Goal: Task Accomplishment & Management: Manage account settings

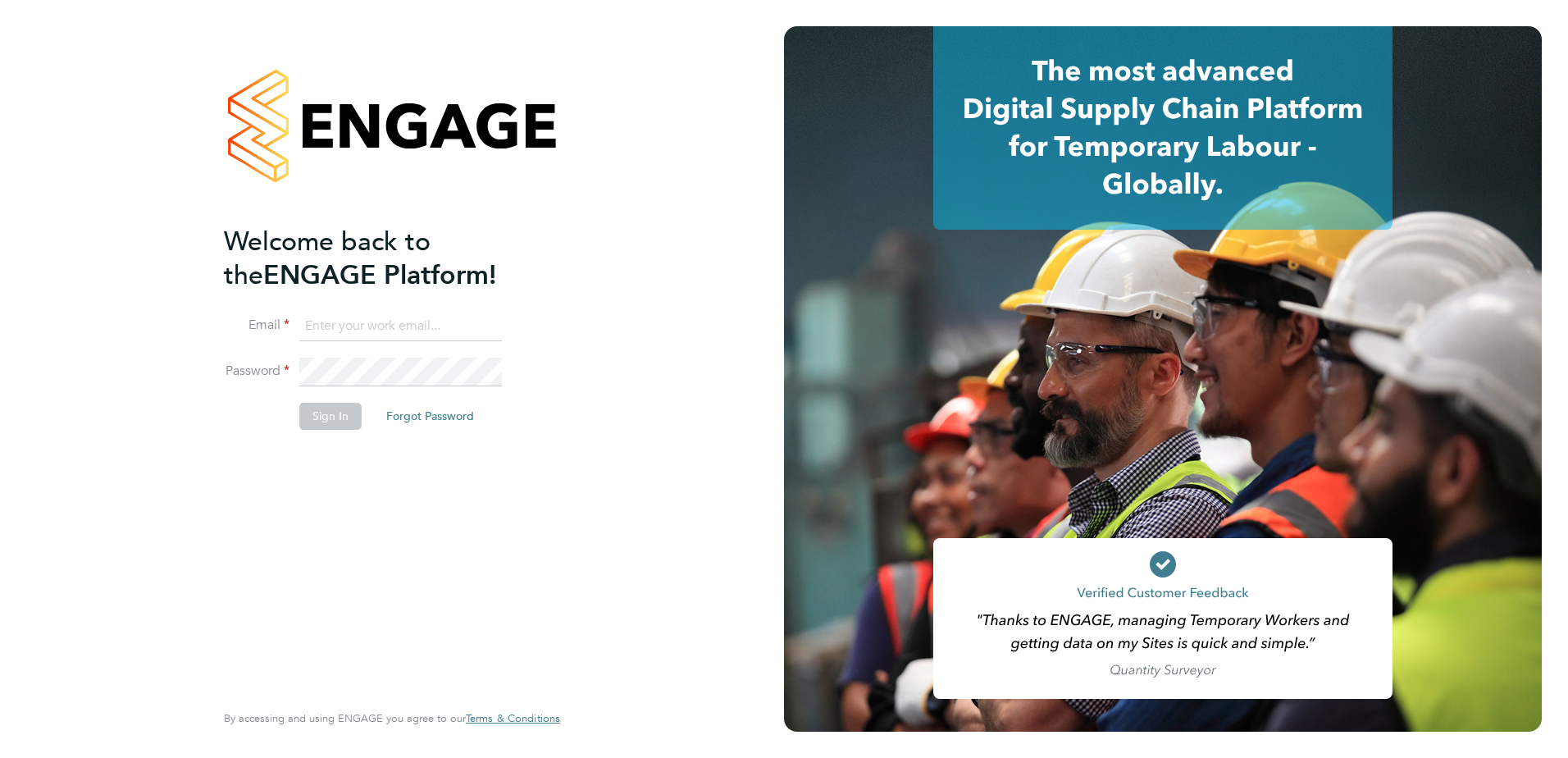
type input "[PERSON_NAME][EMAIL_ADDRESS][DOMAIN_NAME]"
click at [324, 414] on button "Sign In" at bounding box center [330, 416] width 62 height 26
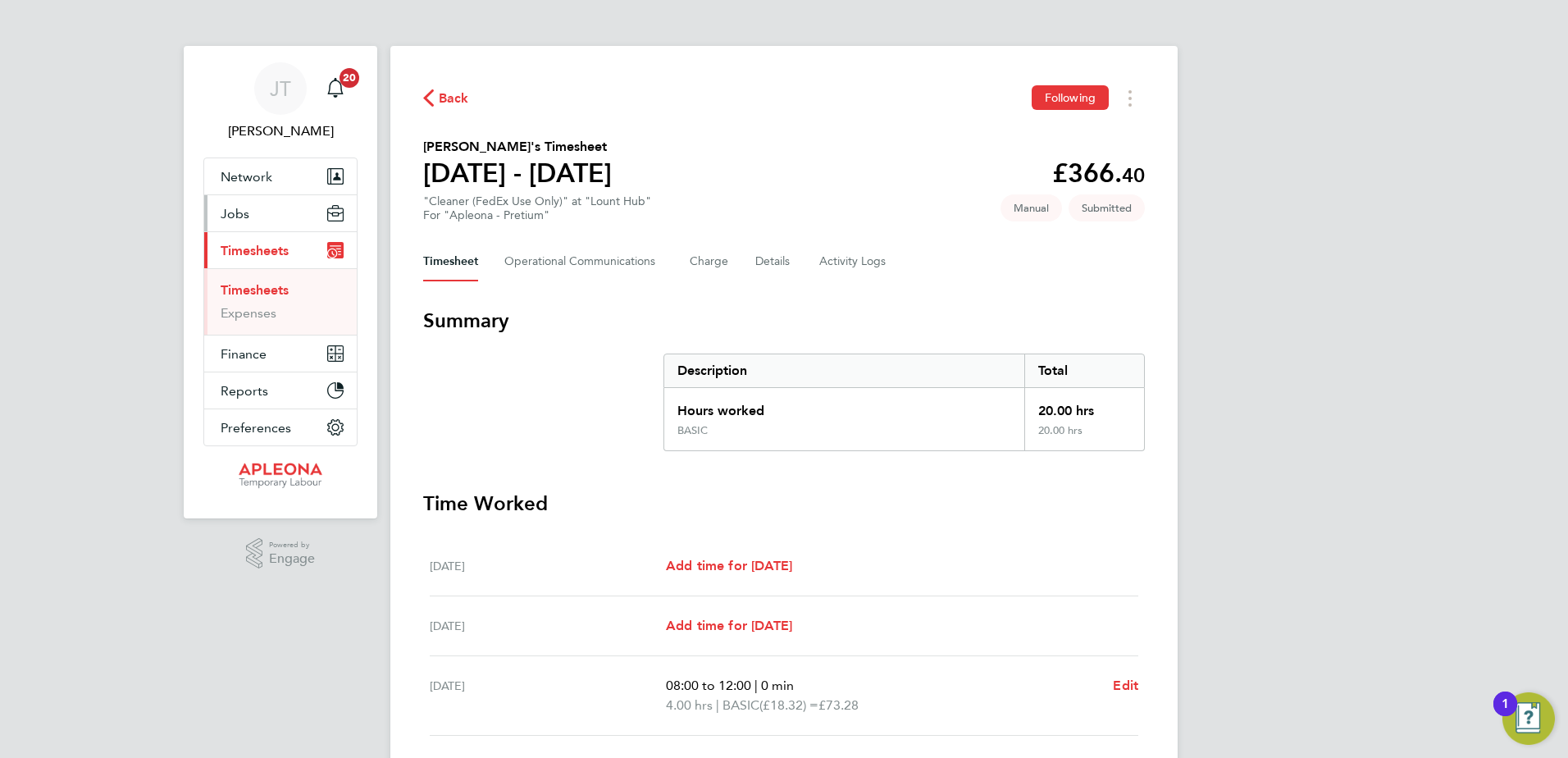
click at [246, 213] on span "Jobs" at bounding box center [235, 213] width 28 height 16
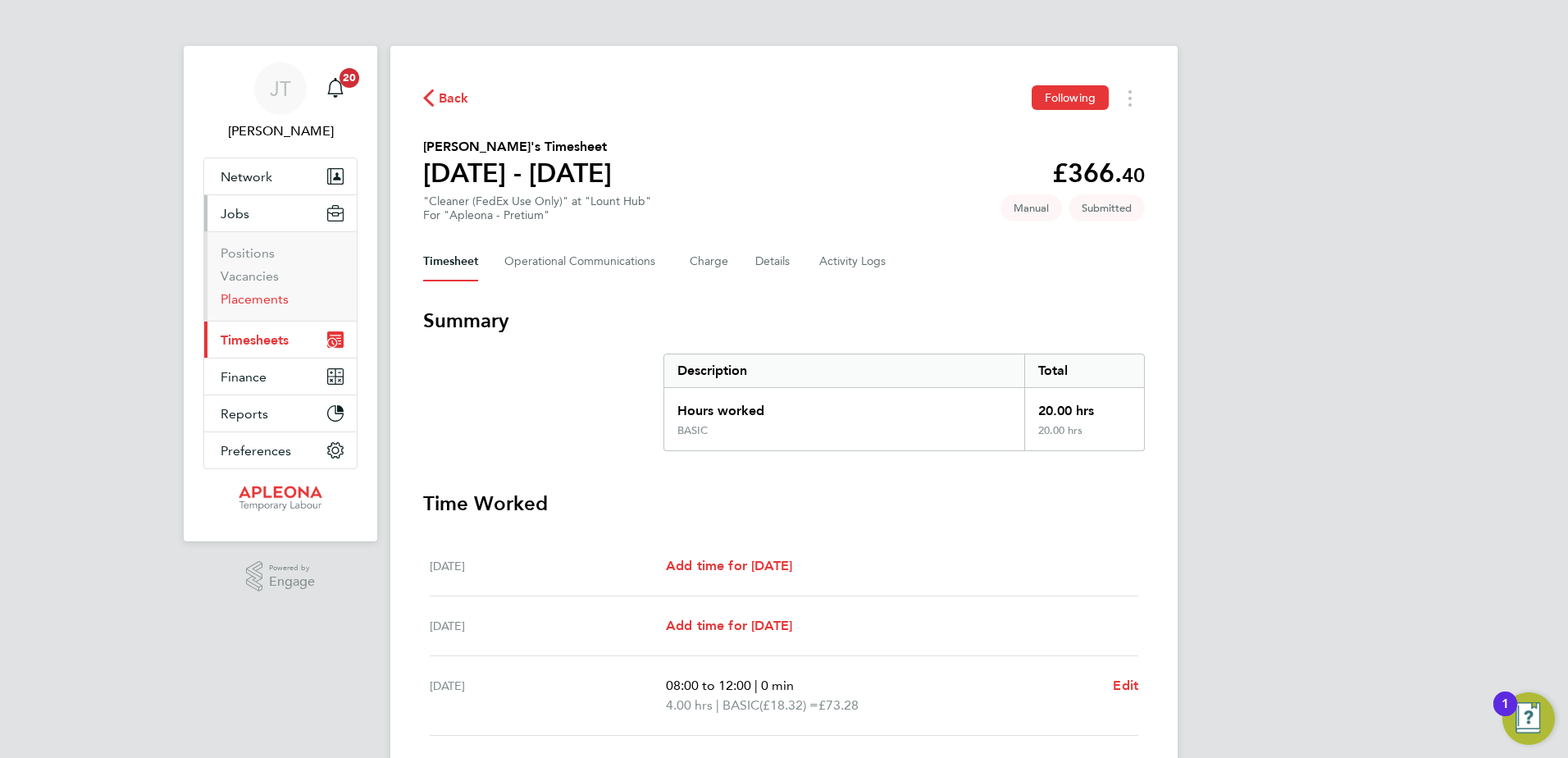
click at [260, 300] on link "Placements" at bounding box center [255, 299] width 68 height 16
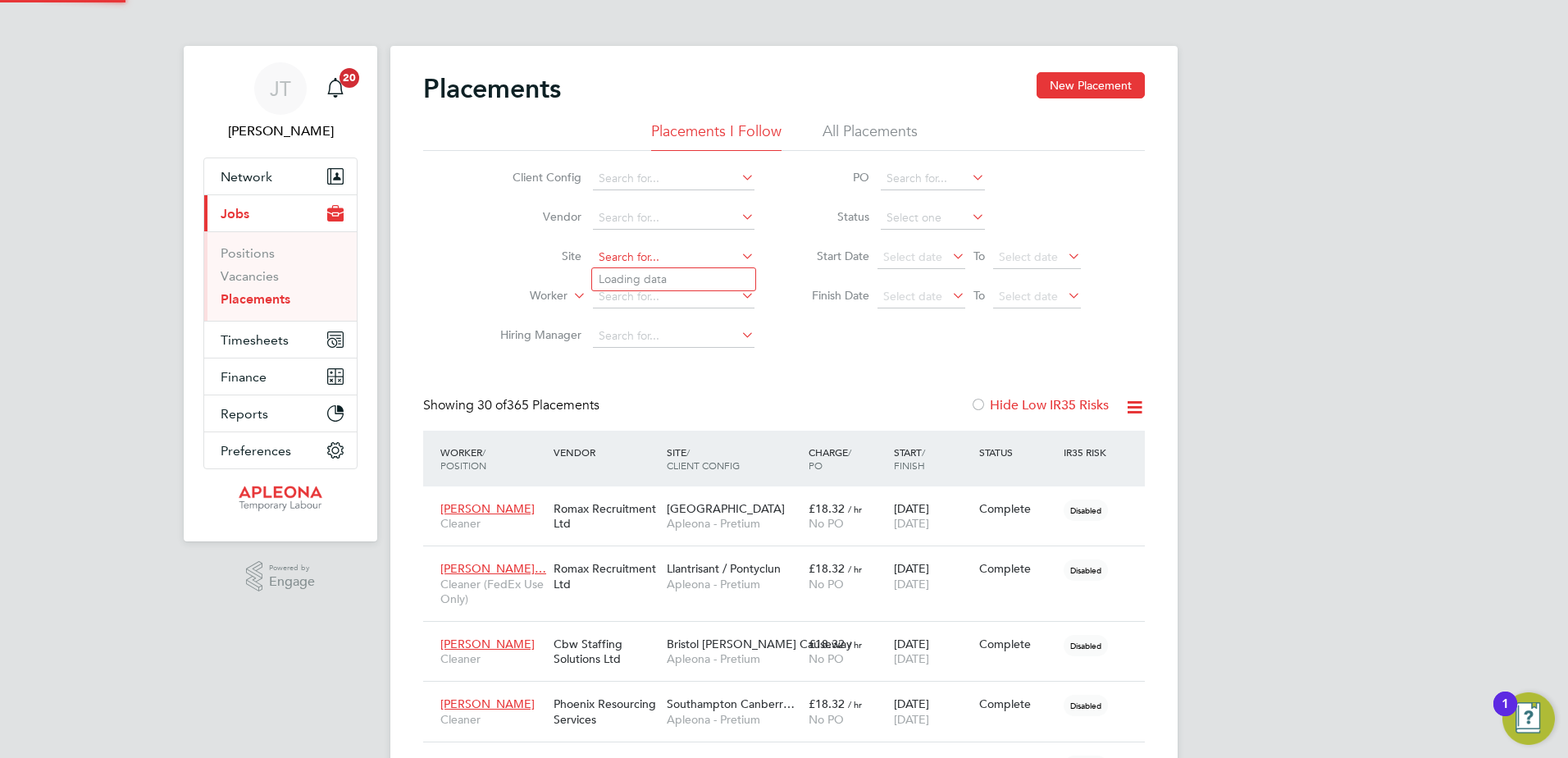
click at [605, 250] on input at bounding box center [673, 257] width 161 height 23
click at [673, 277] on li "Lount Hub" at bounding box center [673, 278] width 163 height 22
type input "Lount Hub"
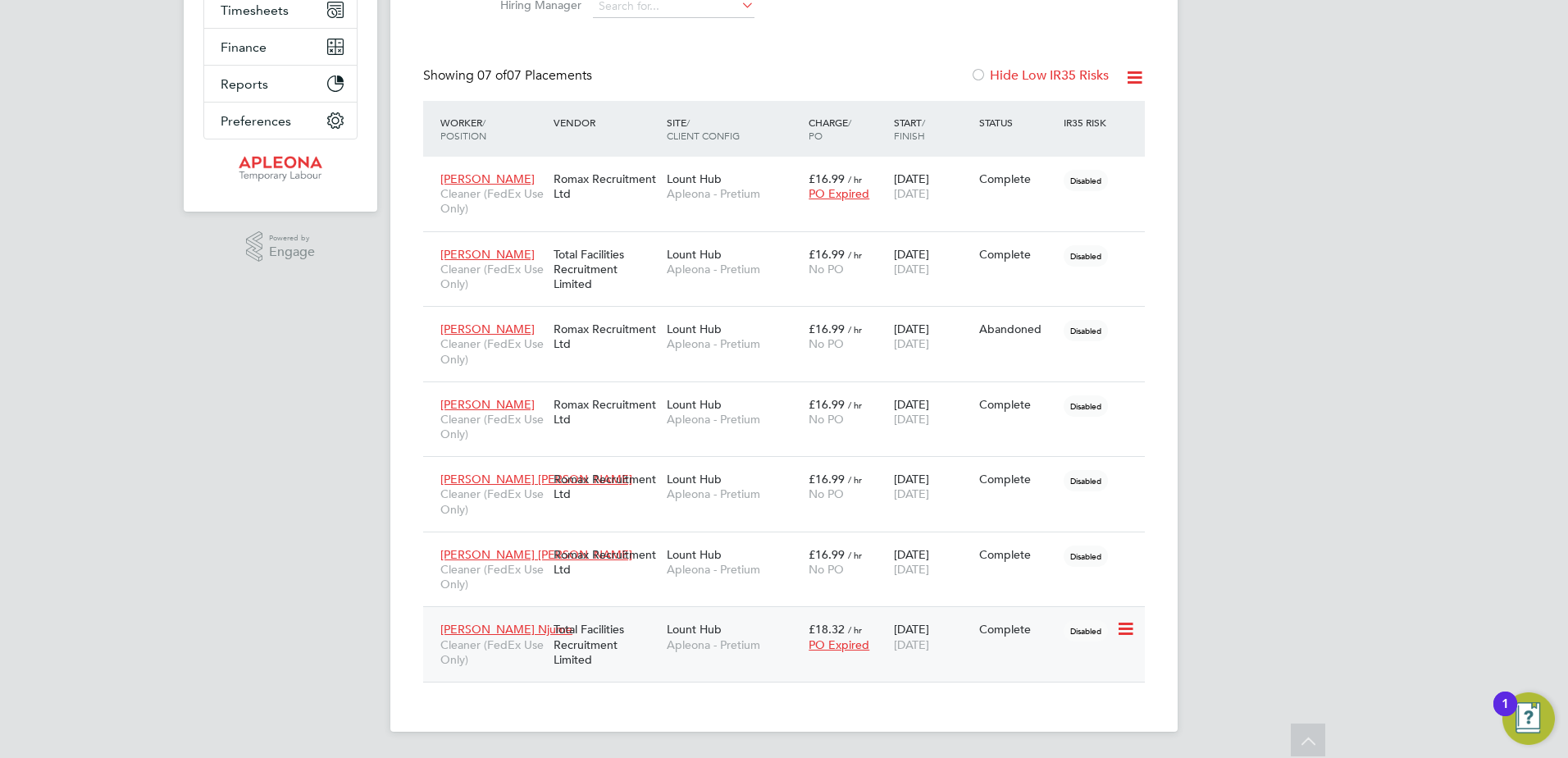
click at [832, 629] on span "£18.32" at bounding box center [827, 629] width 36 height 15
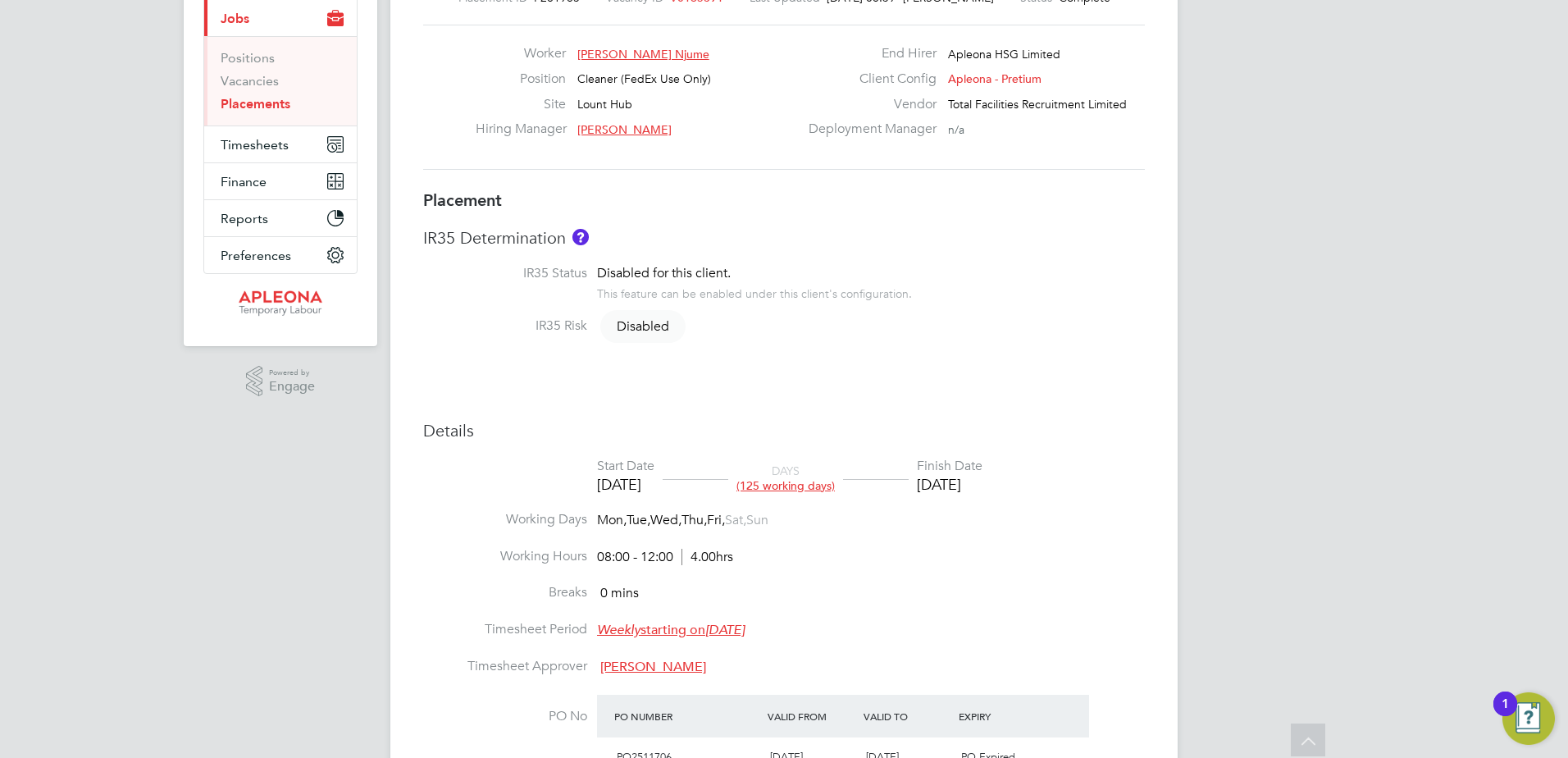
scroll to position [246, 0]
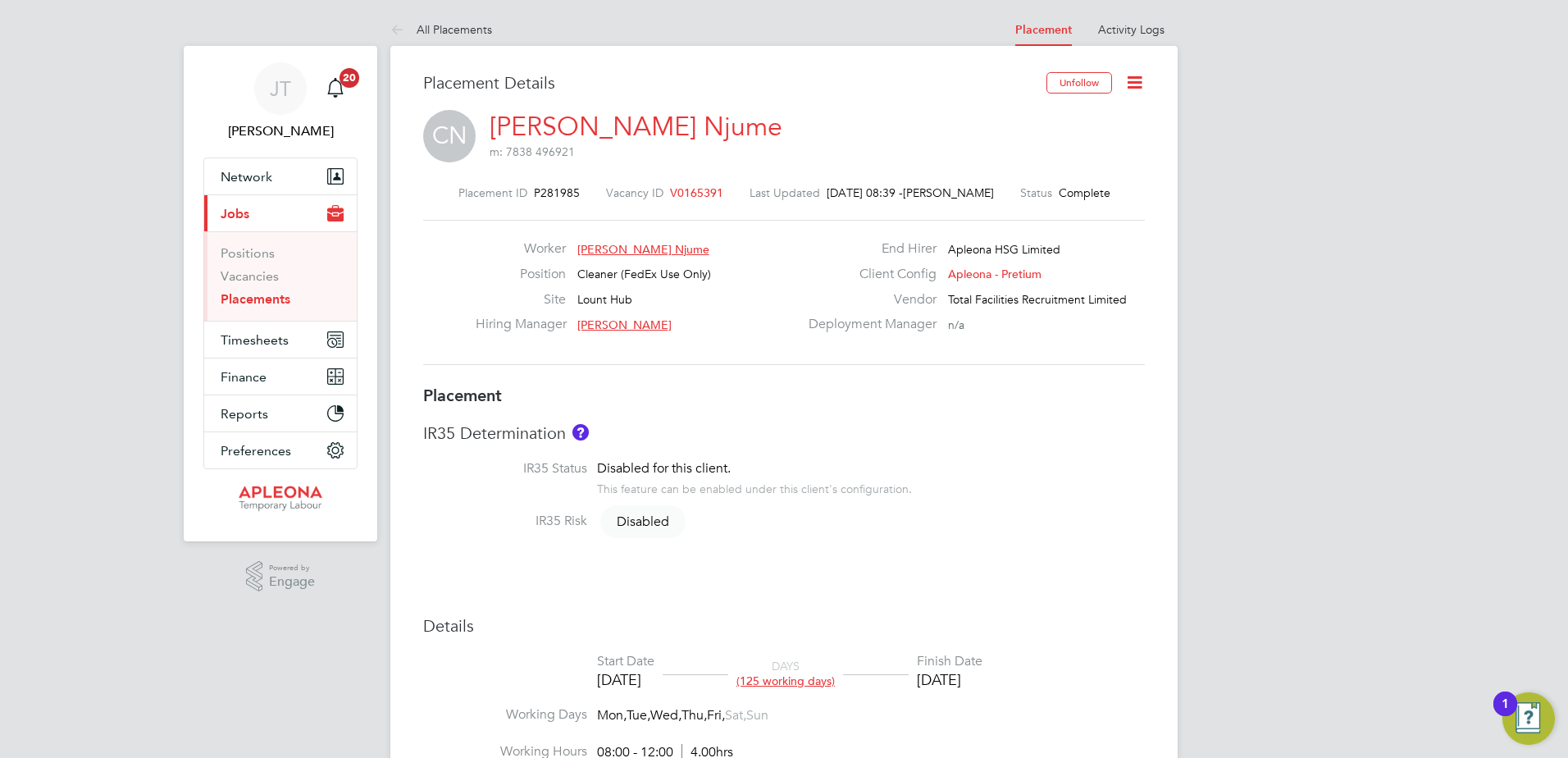
click at [1135, 79] on icon at bounding box center [1134, 83] width 21 height 21
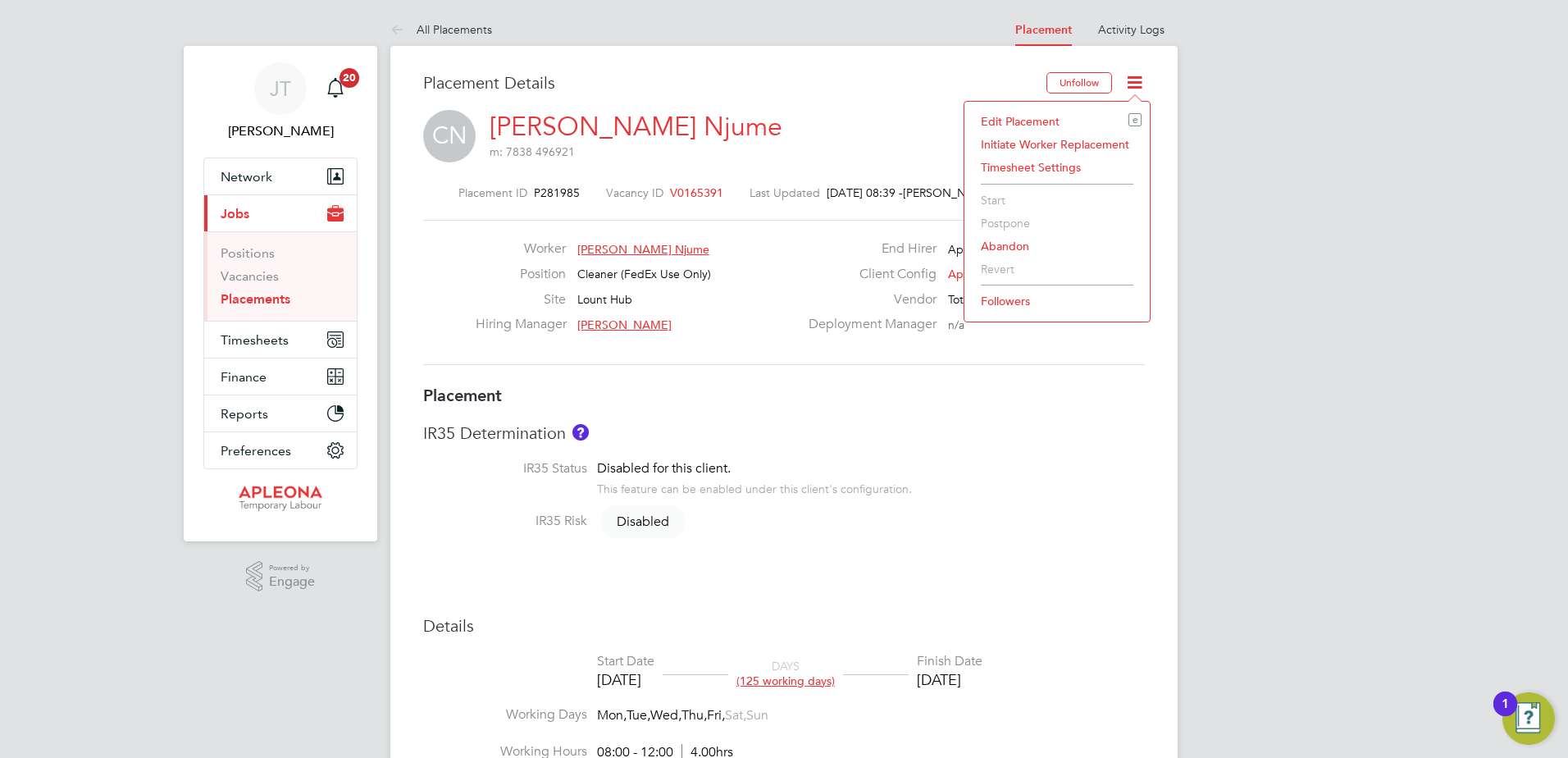
drag, startPoint x: 1017, startPoint y: 122, endPoint x: 1015, endPoint y: 130, distance: 8.2
click at [1017, 123] on li "Edit Placement e" at bounding box center [1056, 122] width 169 height 23
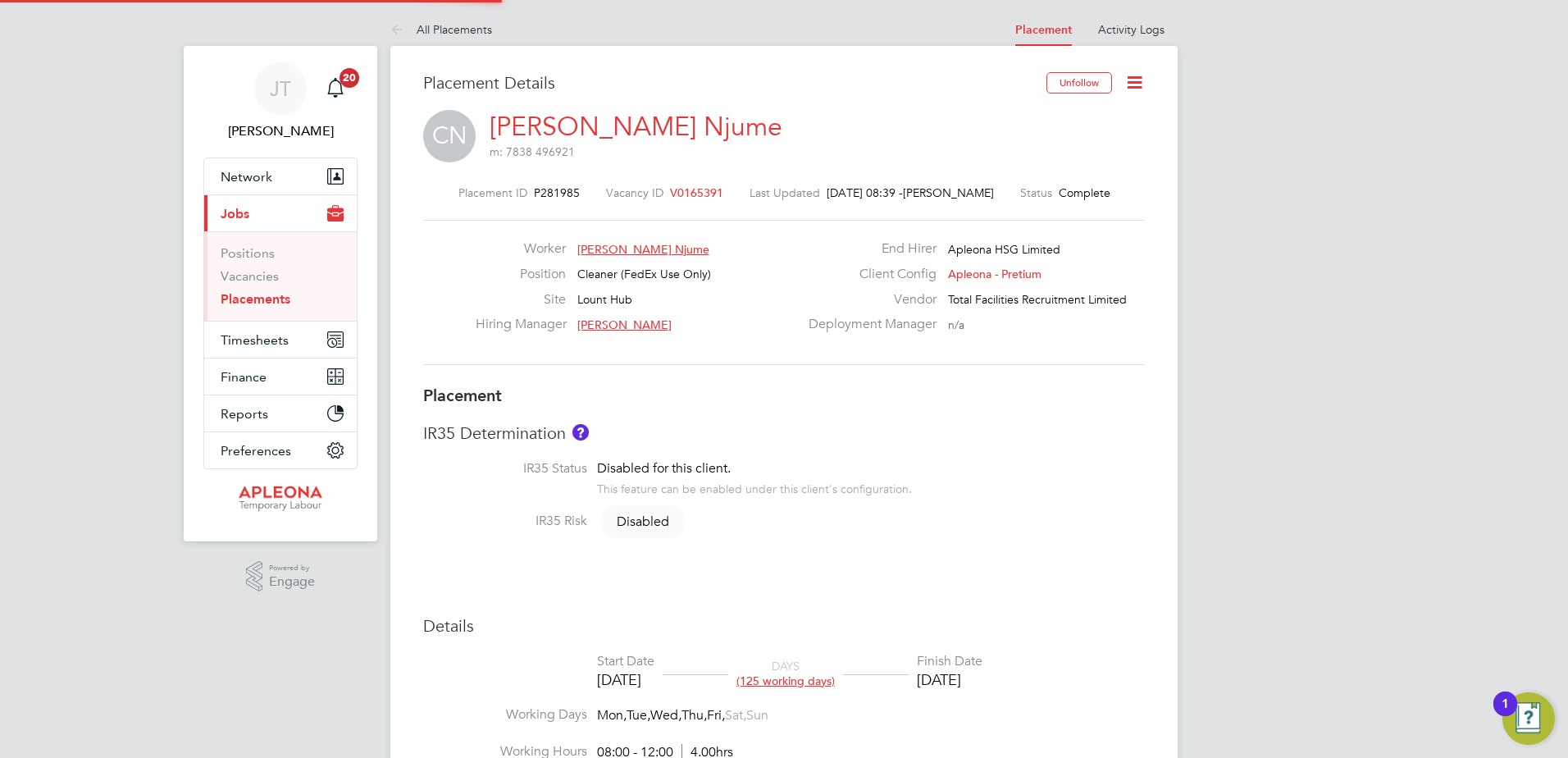
type input "Julie Tante"
type input "07 Apr 2025"
type input "26 Sep 2025"
type input "08:00"
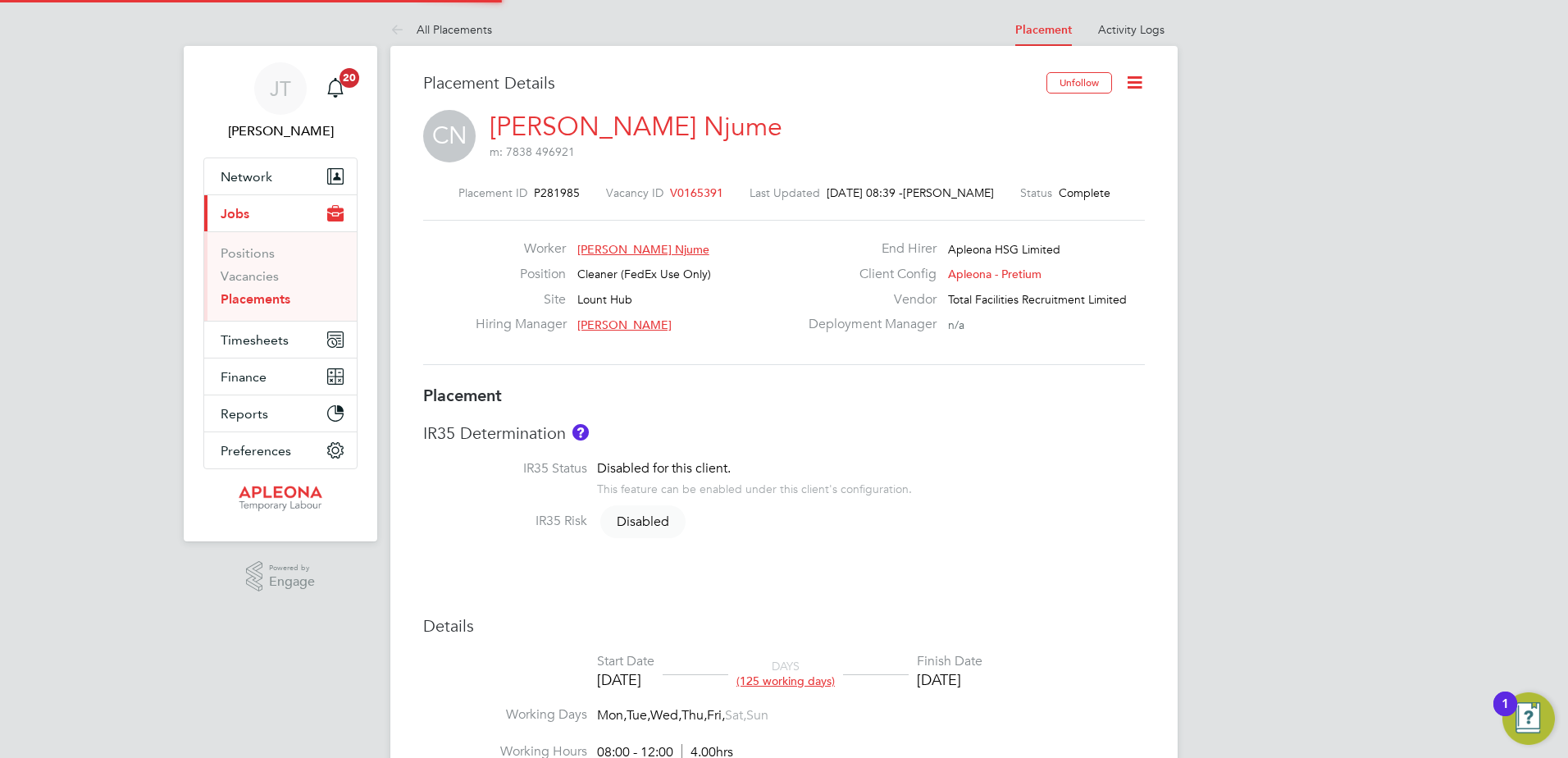
type input "12:00"
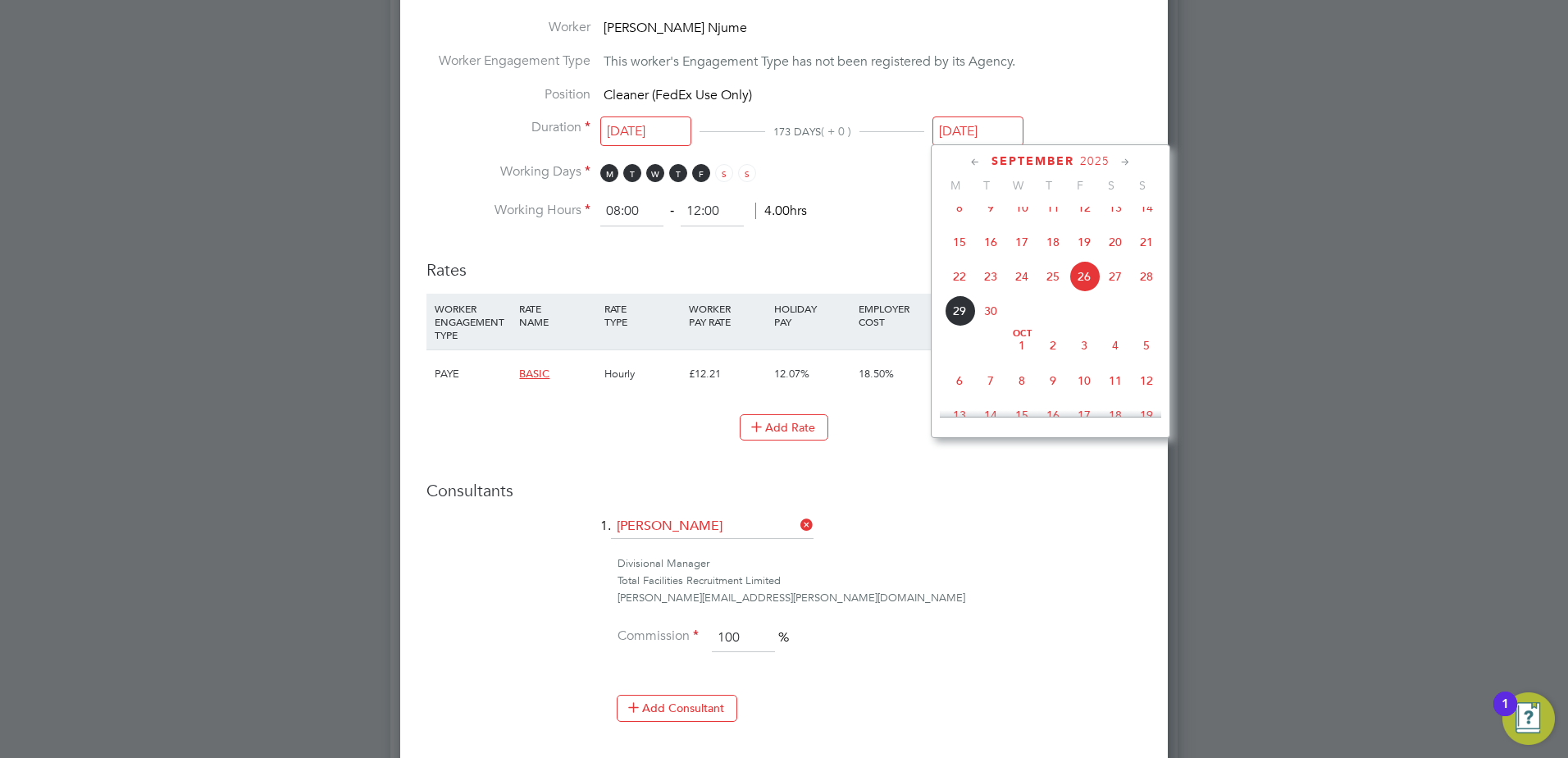
click at [981, 129] on input "26 Sep 2025" at bounding box center [978, 131] width 91 height 30
click at [1084, 336] on span "31" at bounding box center [1083, 320] width 31 height 31
type input "31 Oct 2025"
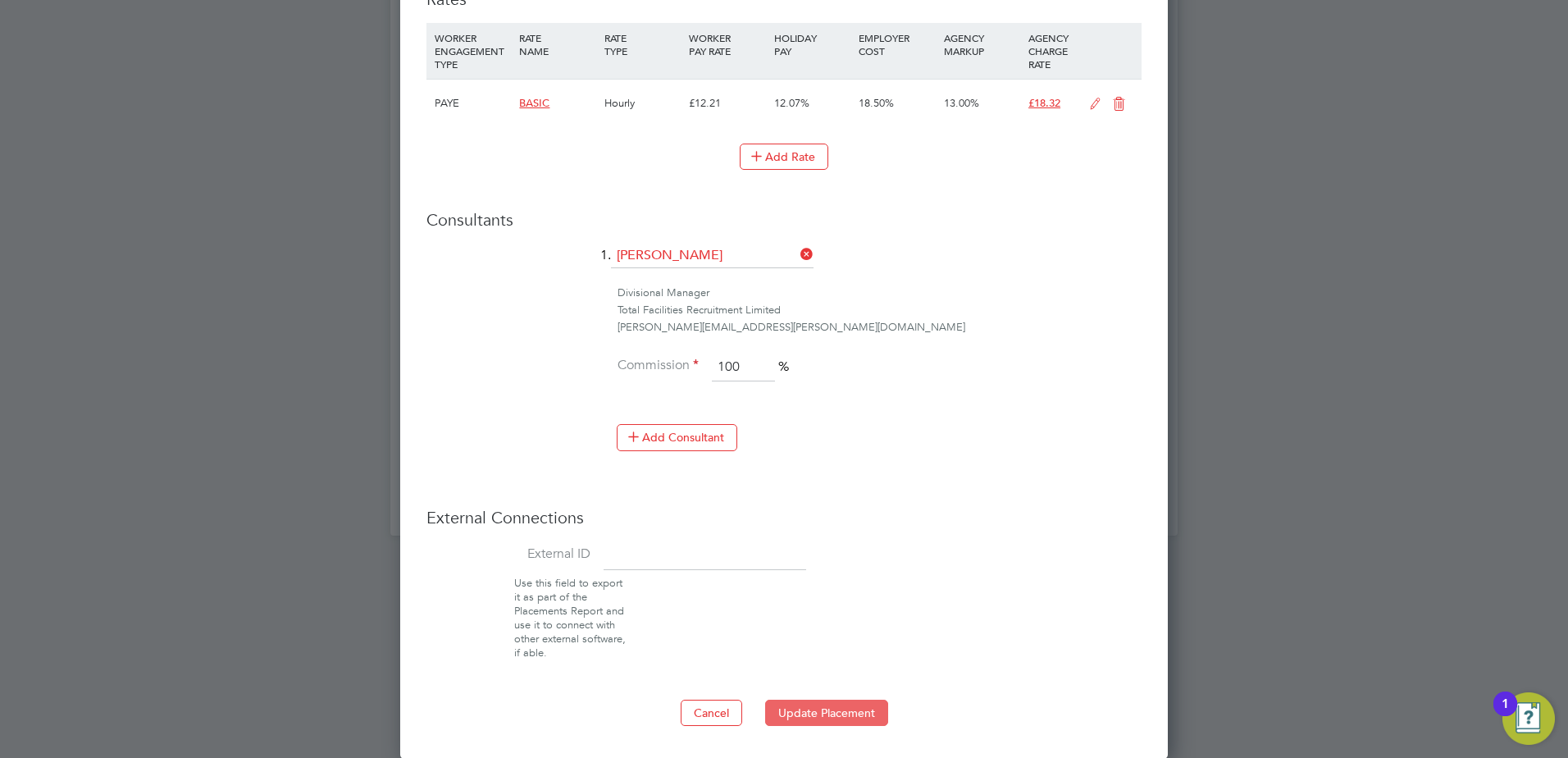
click at [817, 715] on button "Update Placement" at bounding box center [826, 713] width 123 height 26
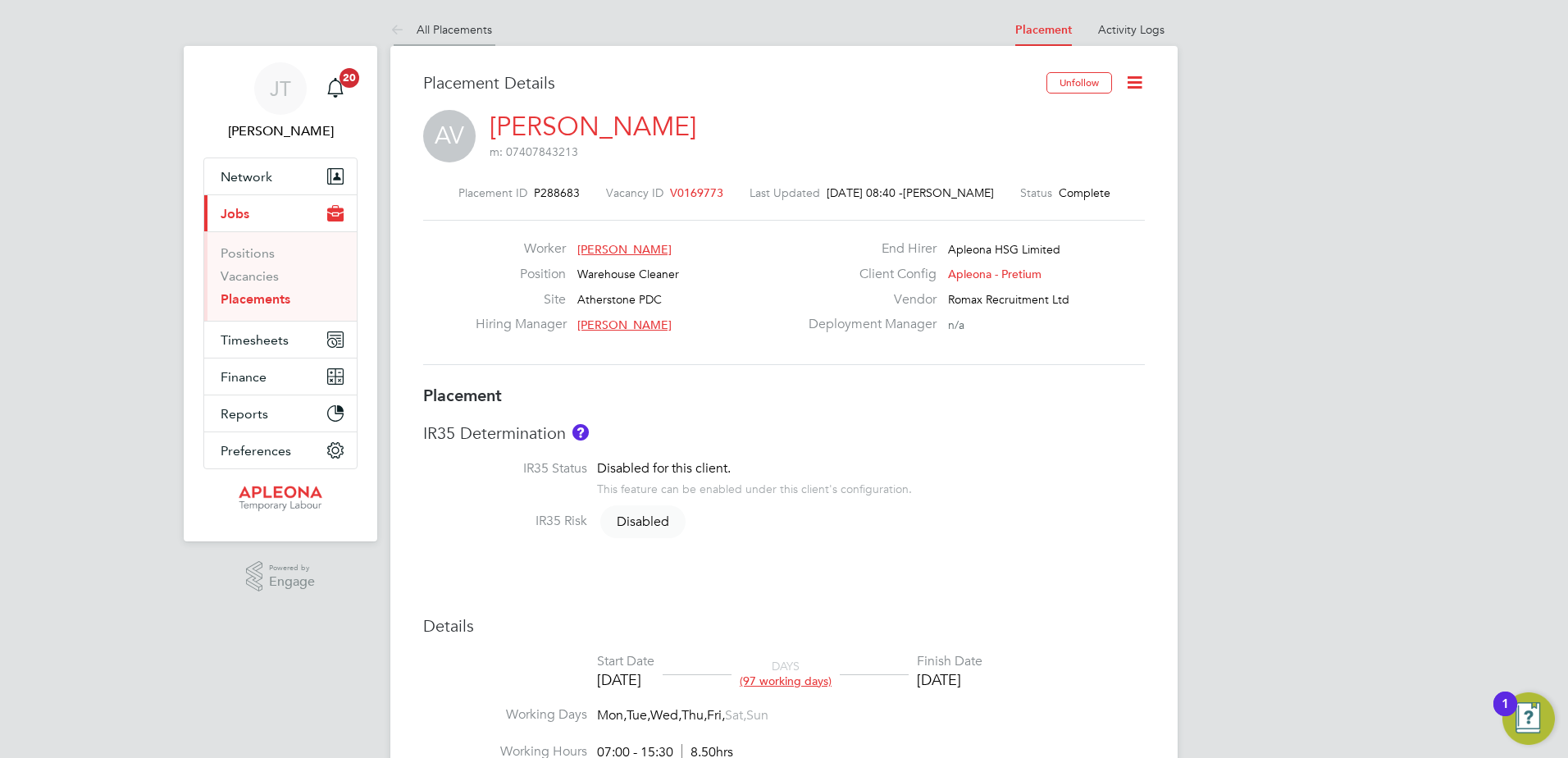
click at [467, 25] on link "All Placements" at bounding box center [441, 29] width 102 height 15
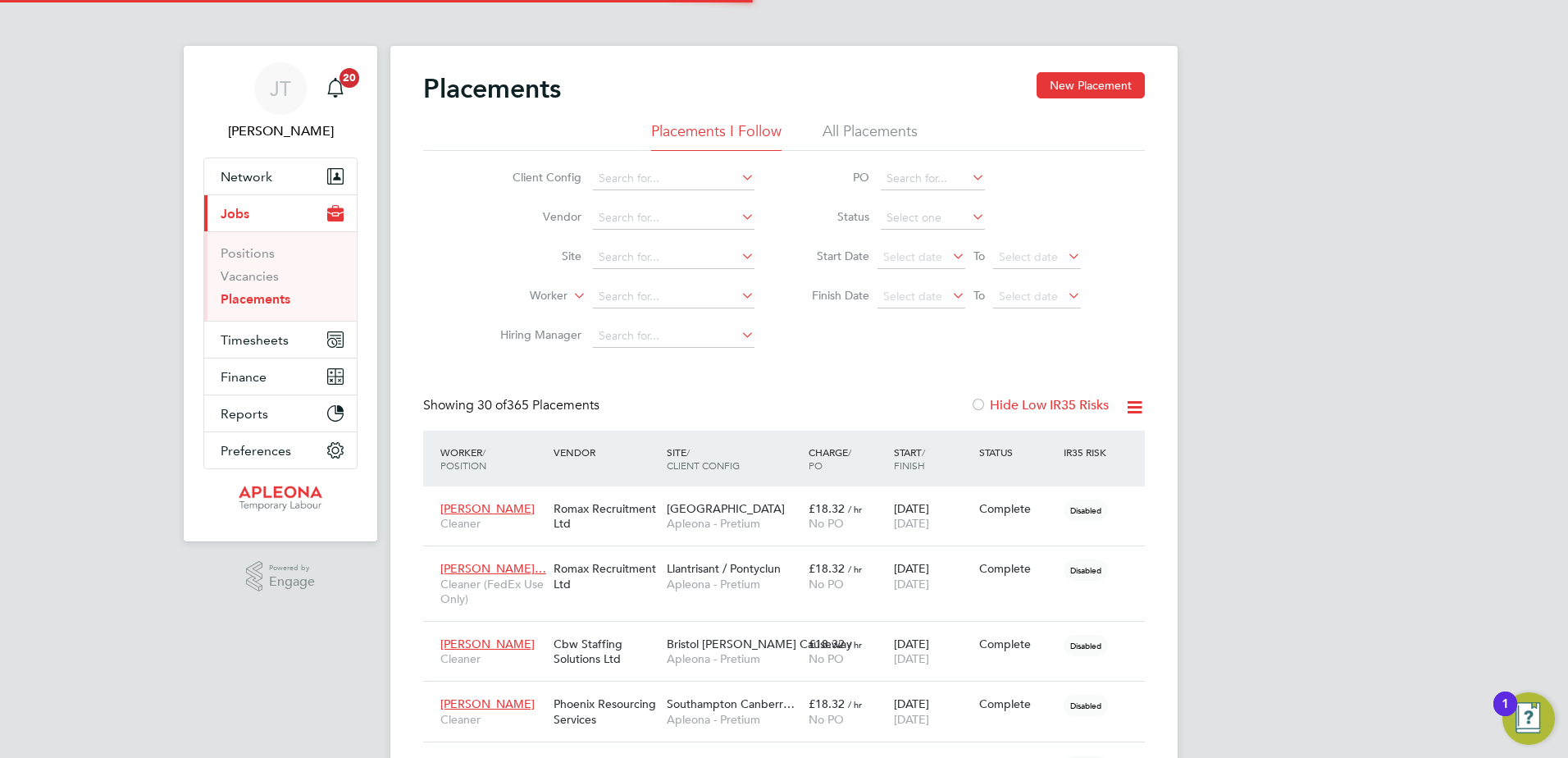
scroll to position [8, 8]
click at [618, 254] on input at bounding box center [673, 257] width 161 height 23
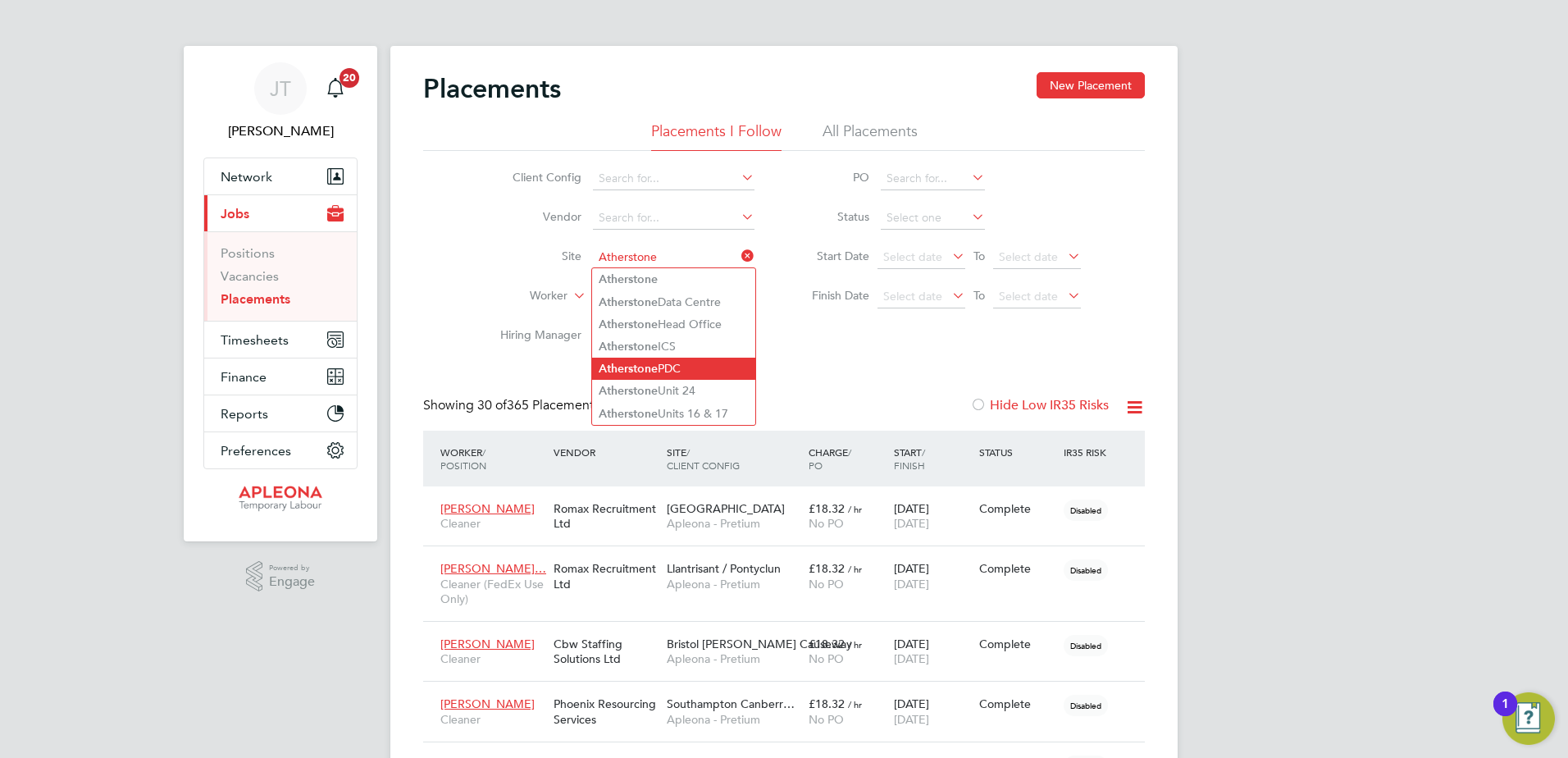
click at [635, 362] on b "Atherstone" at bounding box center [628, 369] width 59 height 14
type input "Atherstone PDC"
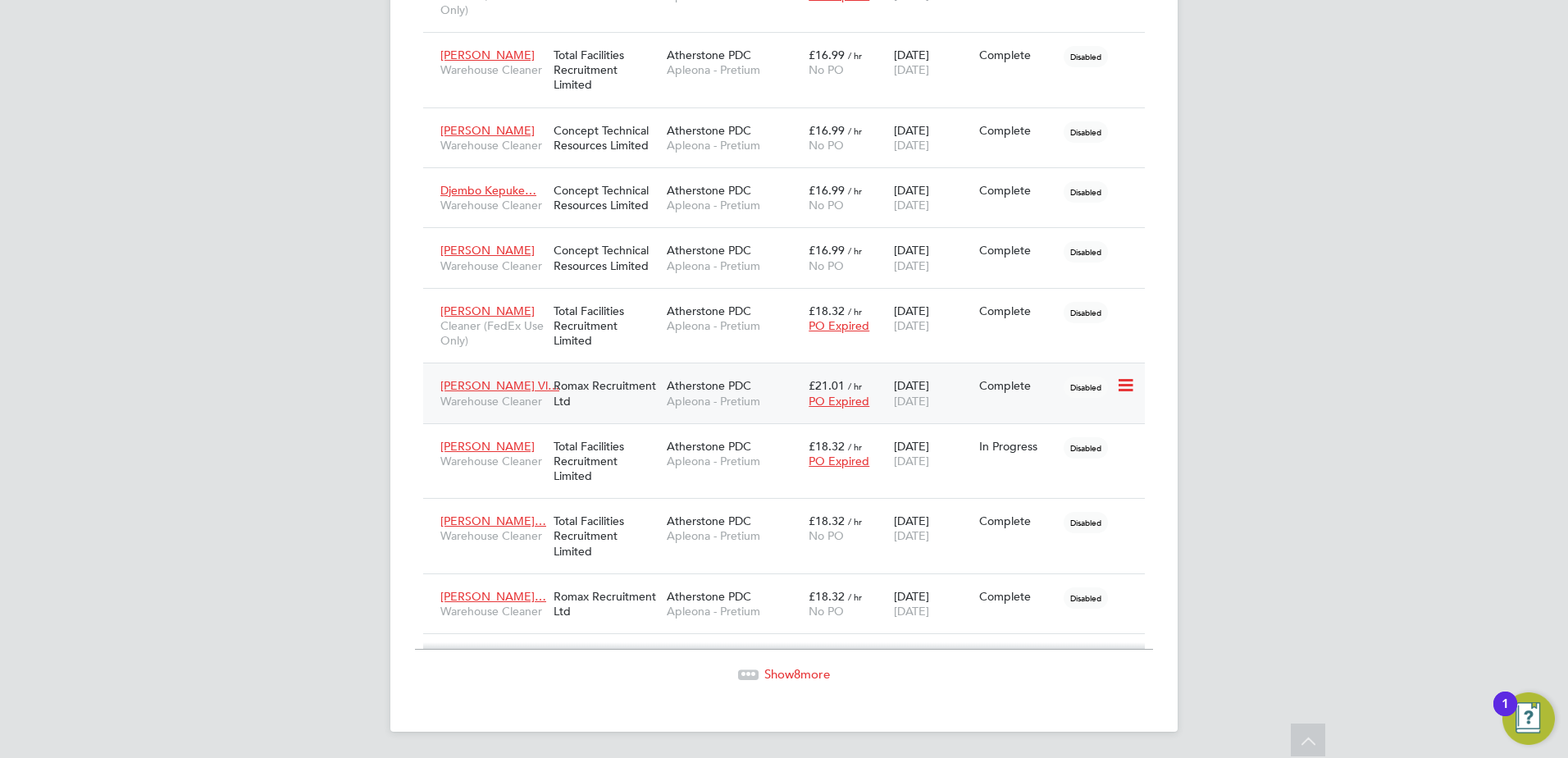
click at [834, 387] on span "£21.01" at bounding box center [827, 386] width 36 height 15
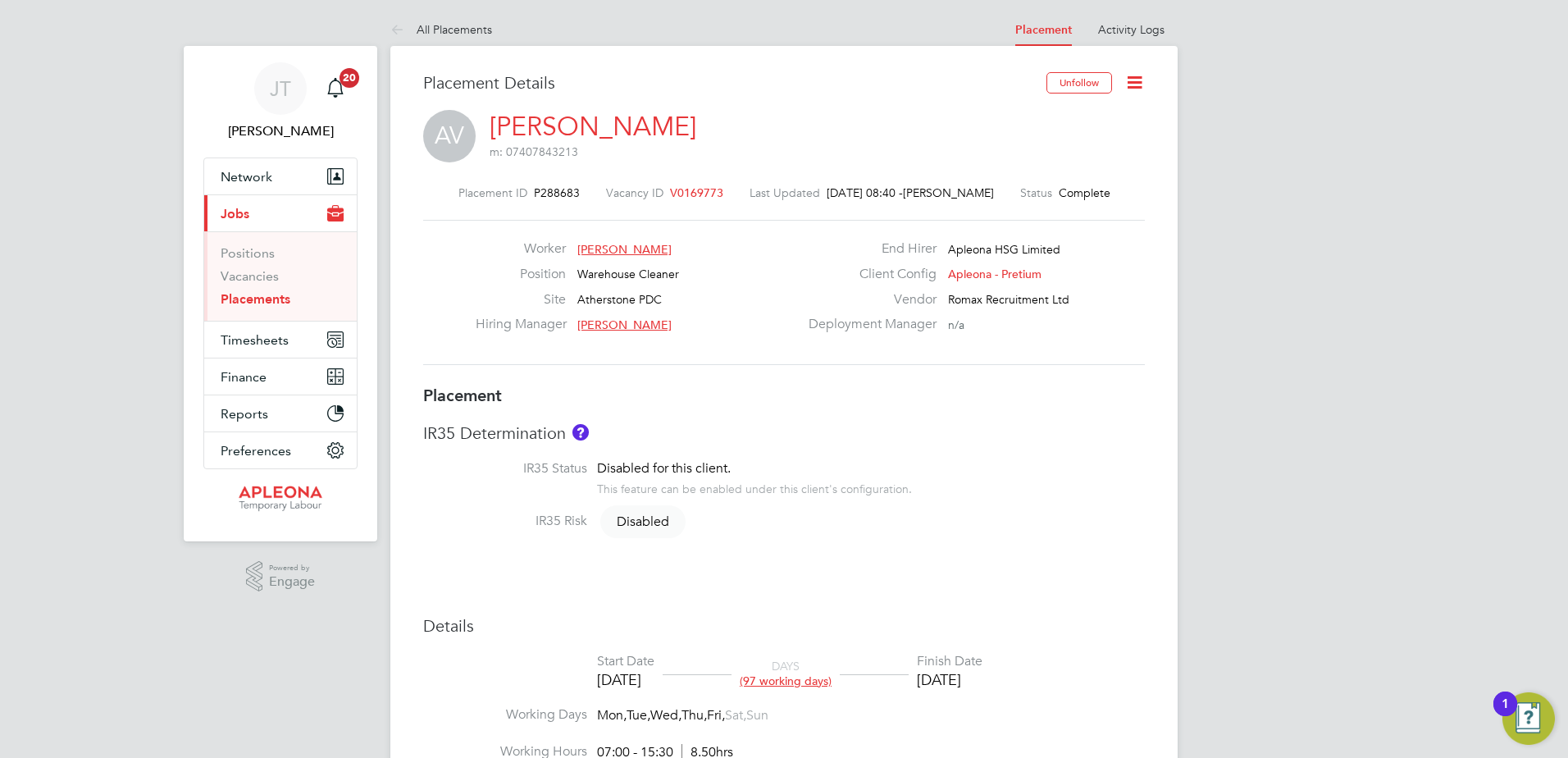
click at [1131, 80] on icon at bounding box center [1134, 83] width 21 height 21
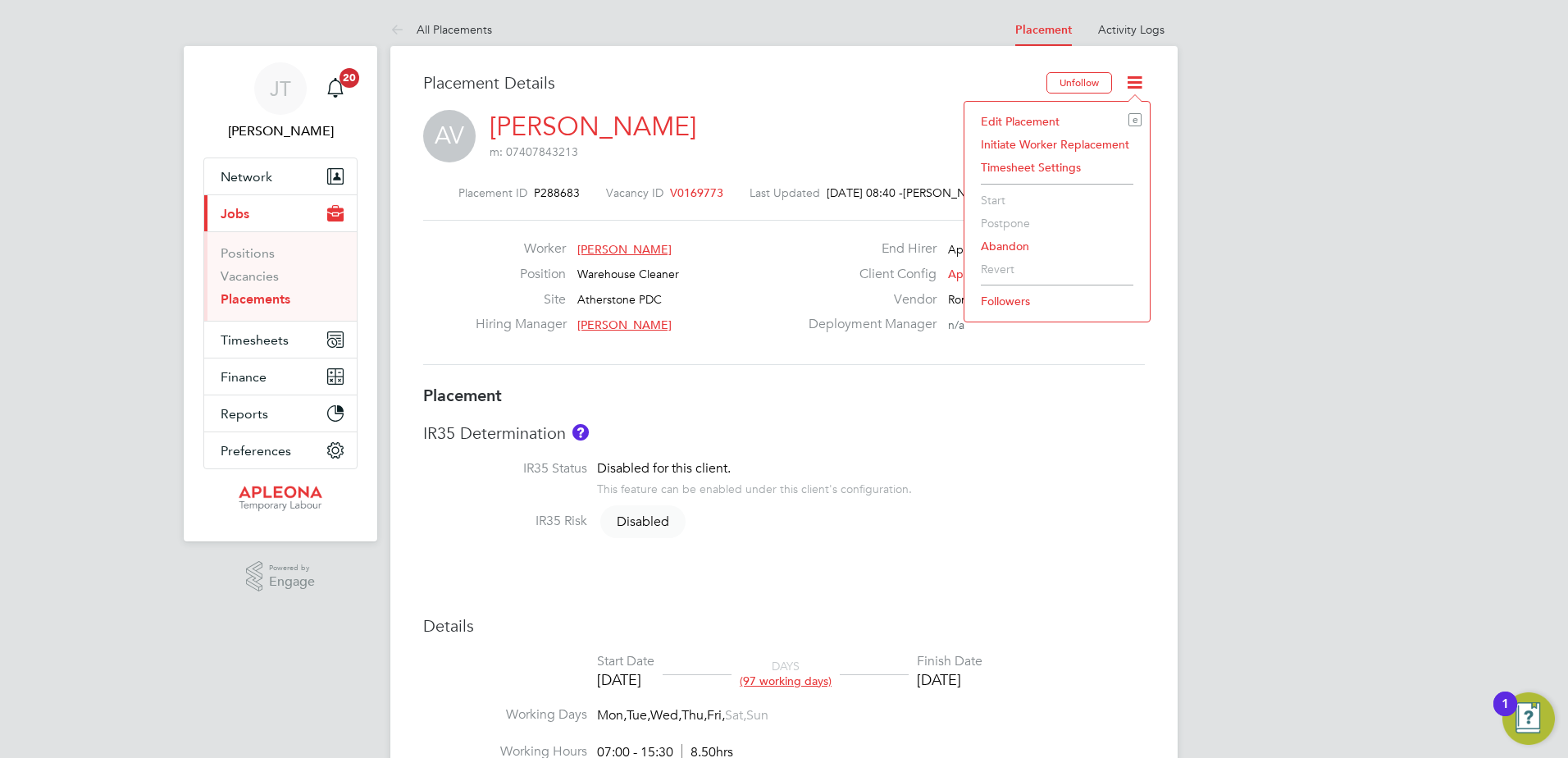
click at [1020, 118] on li "Edit Placement e" at bounding box center [1056, 122] width 169 height 23
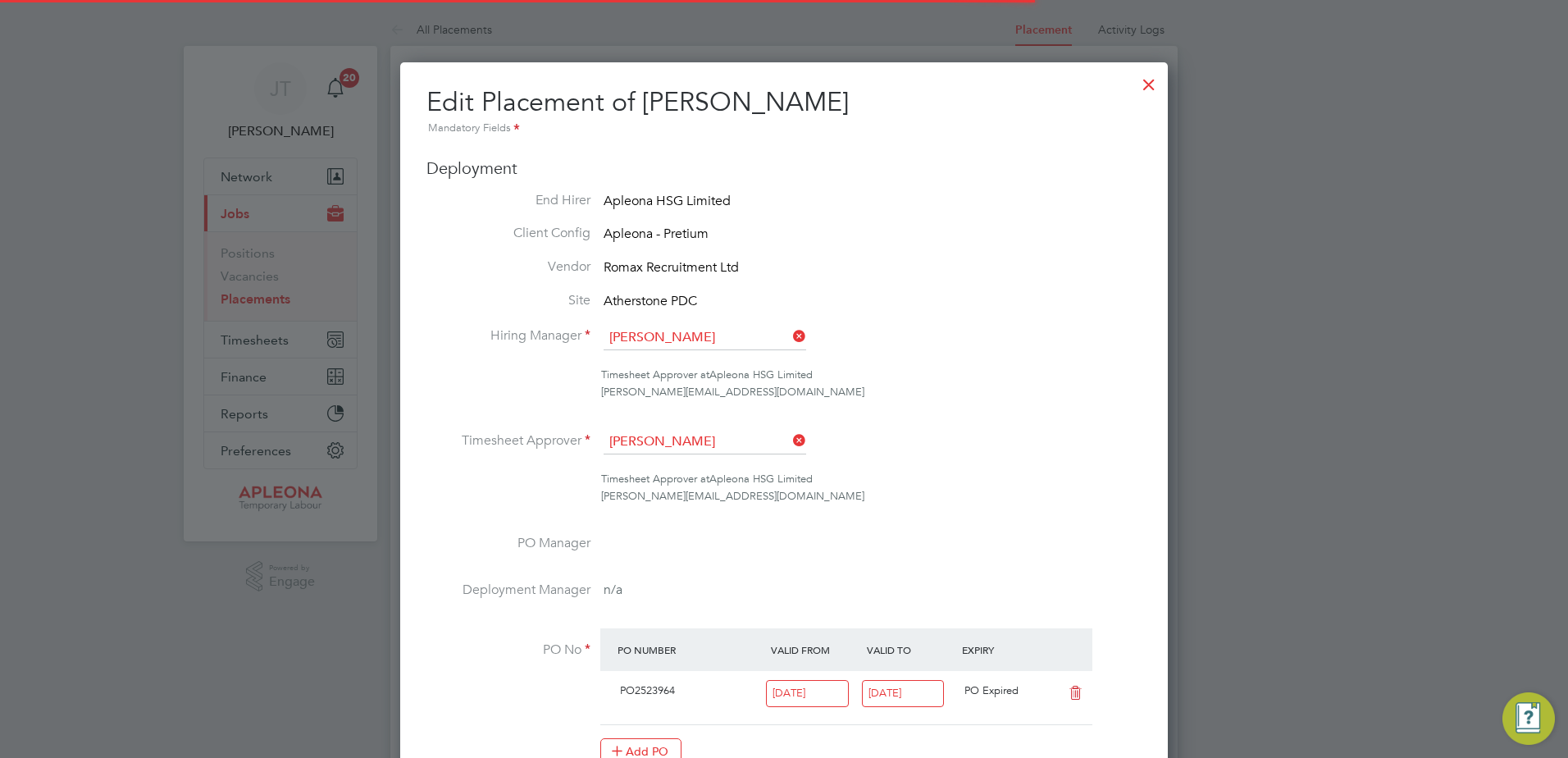
scroll to position [8, 8]
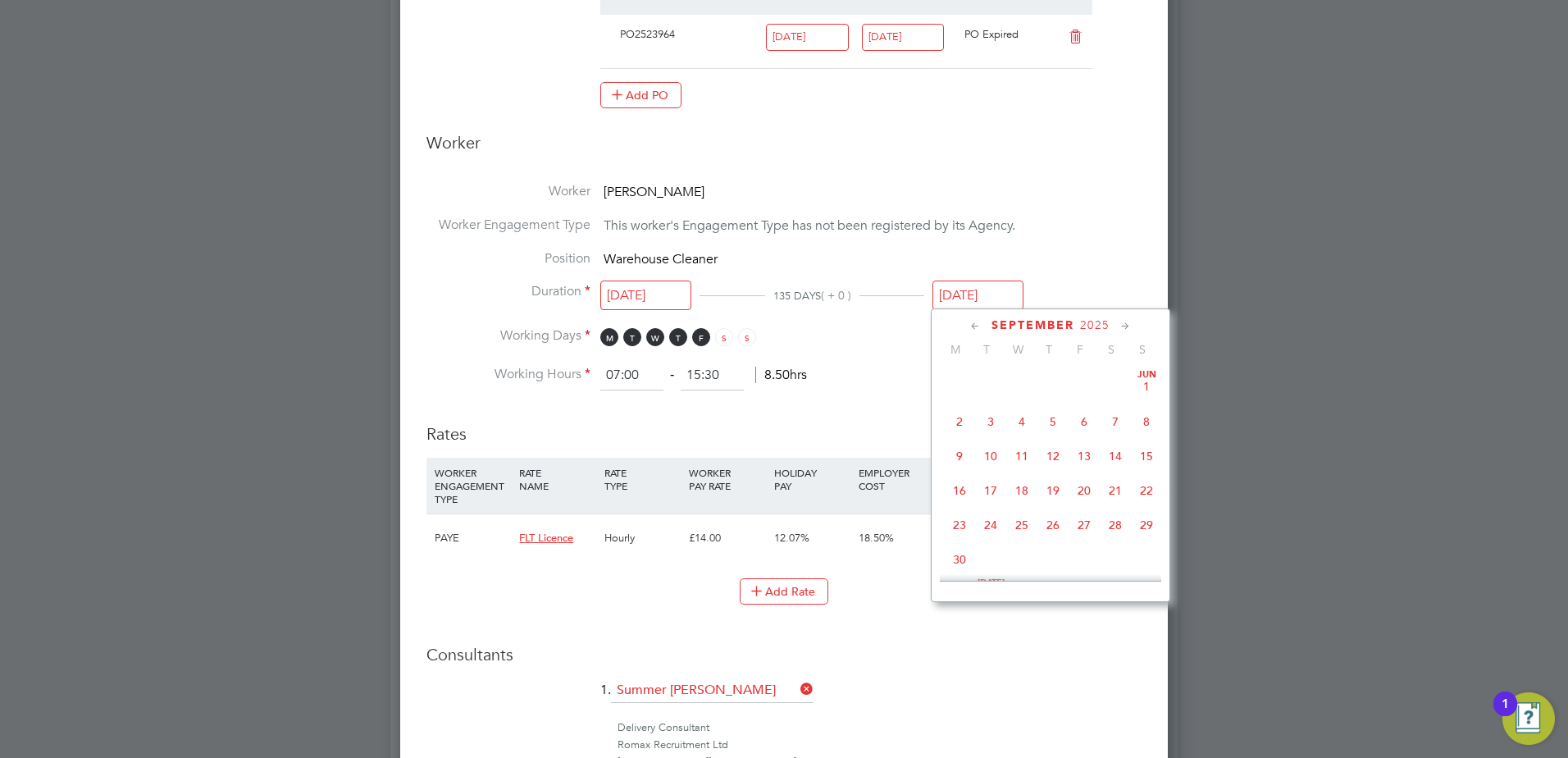
click at [970, 295] on input "26 Sep 2025" at bounding box center [978, 295] width 91 height 30
click at [1088, 559] on span "10" at bounding box center [1083, 544] width 31 height 31
type input "10 Oct 2025"
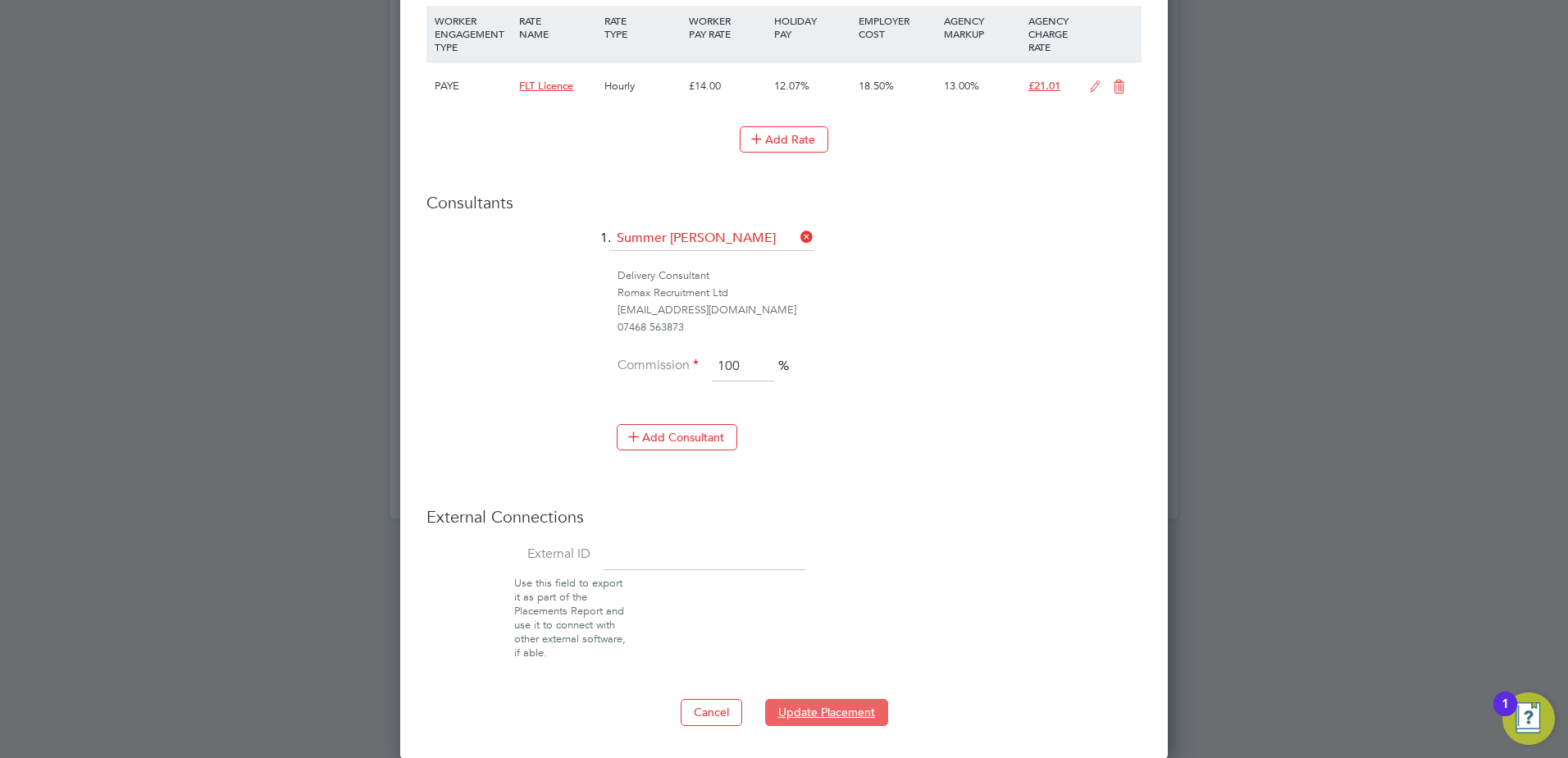
click at [795, 708] on button "Update Placement" at bounding box center [826, 712] width 123 height 26
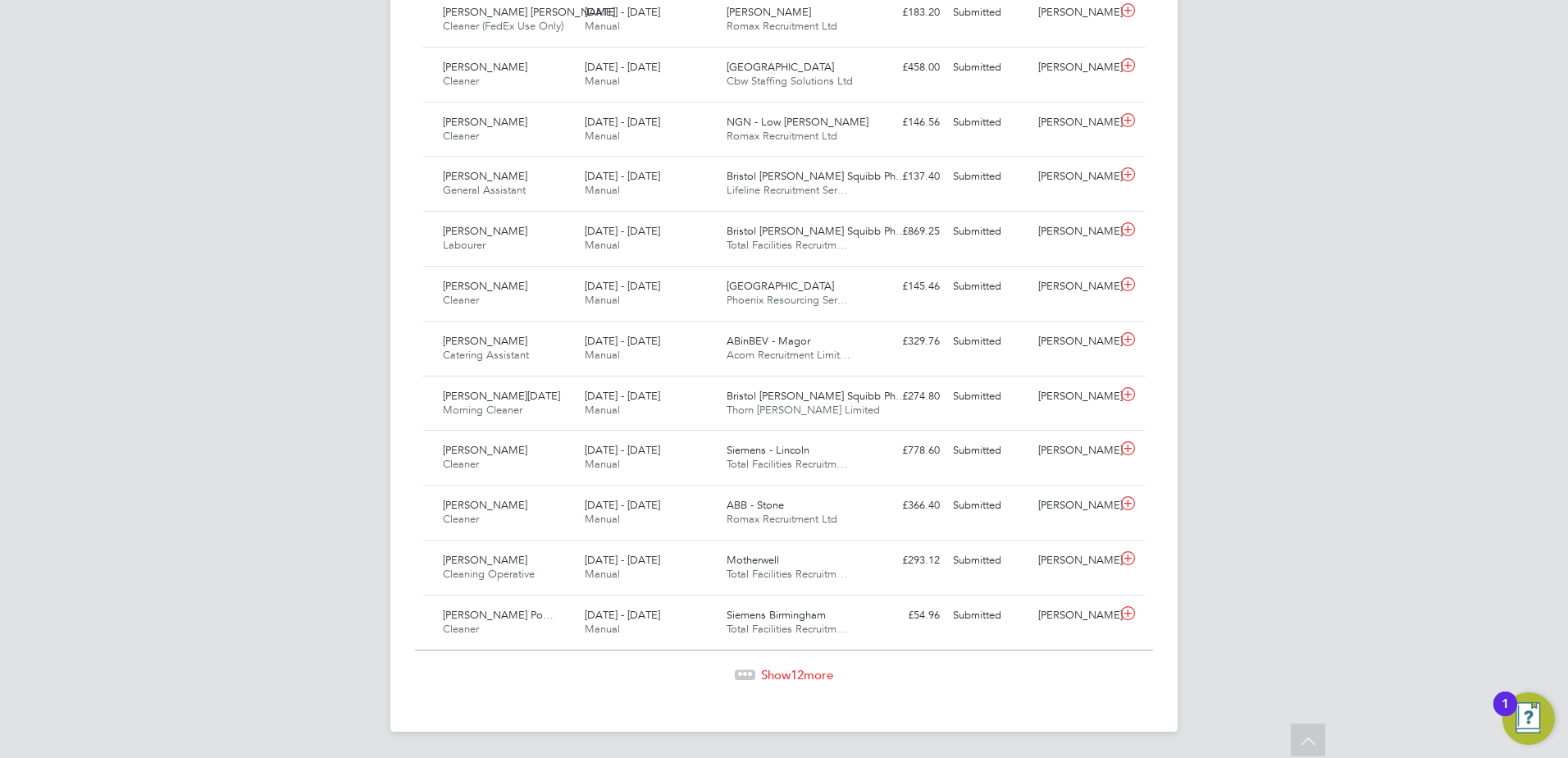
click at [790, 673] on span "12" at bounding box center [797, 674] width 13 height 16
click at [808, 676] on span "Show 12 more" at bounding box center [797, 674] width 73 height 16
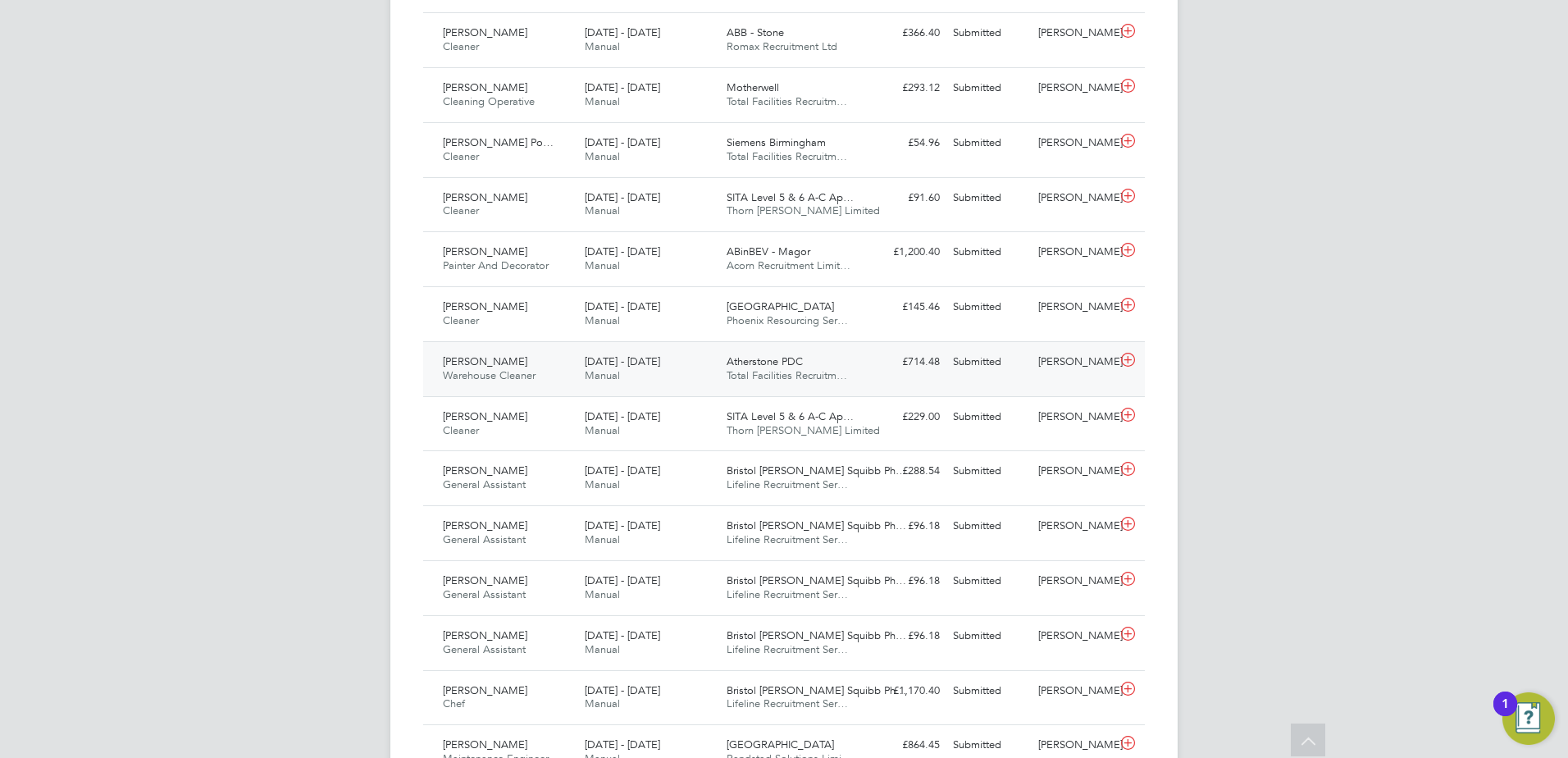
click at [775, 368] on span "Atherstone PDC" at bounding box center [765, 361] width 76 height 14
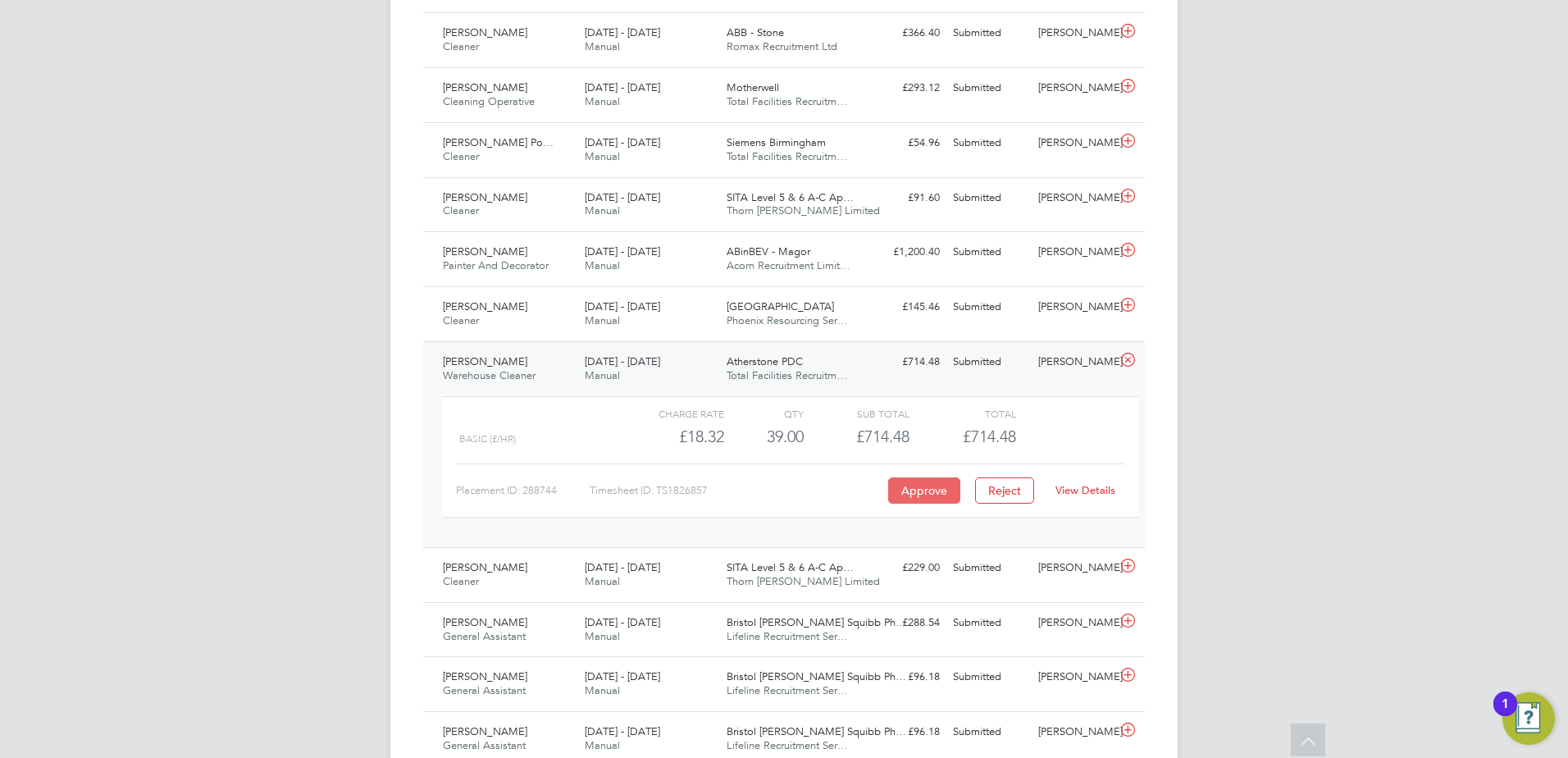
click at [926, 503] on button "Approve" at bounding box center [924, 490] width 73 height 26
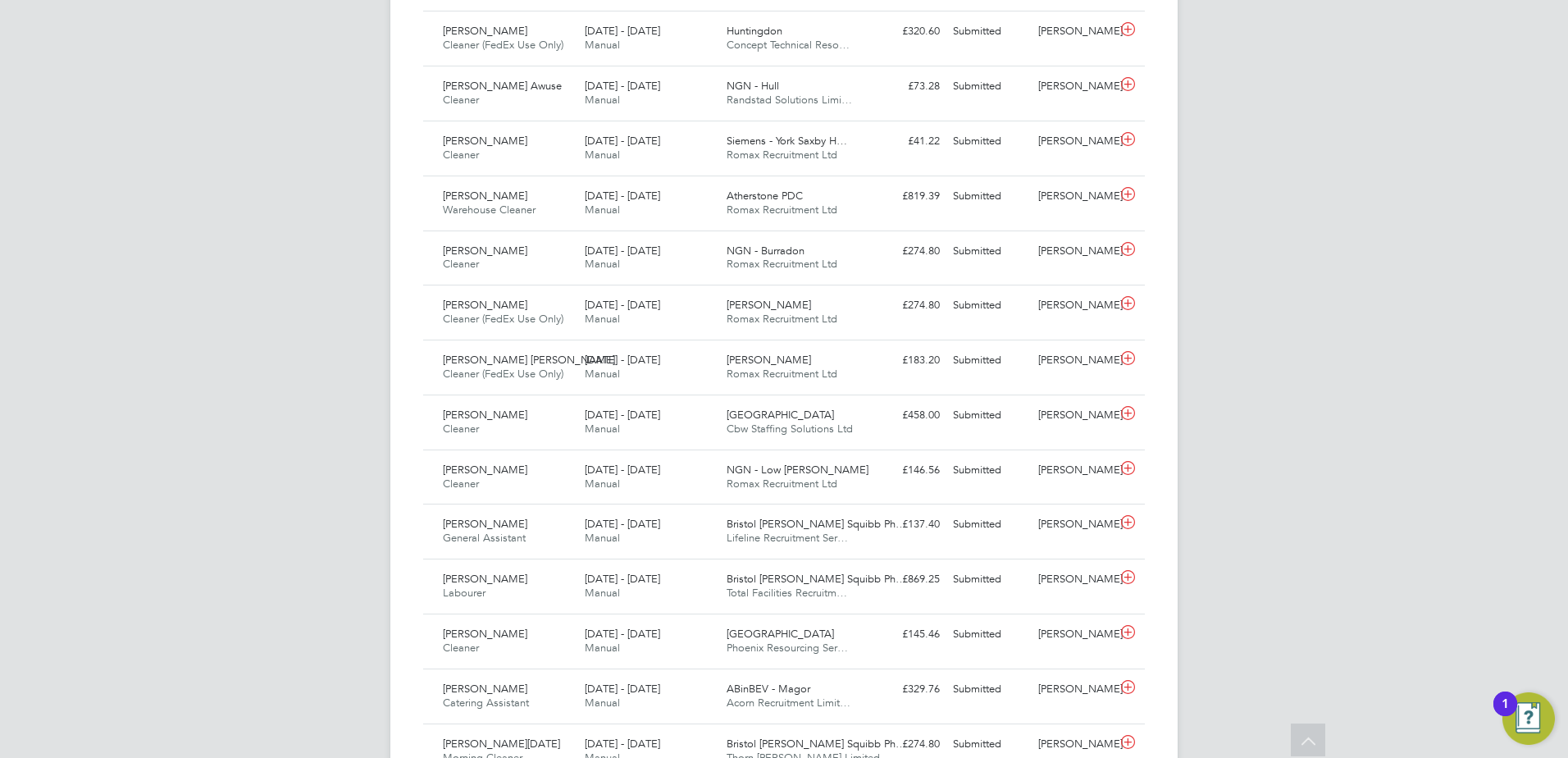
scroll to position [1069, 0]
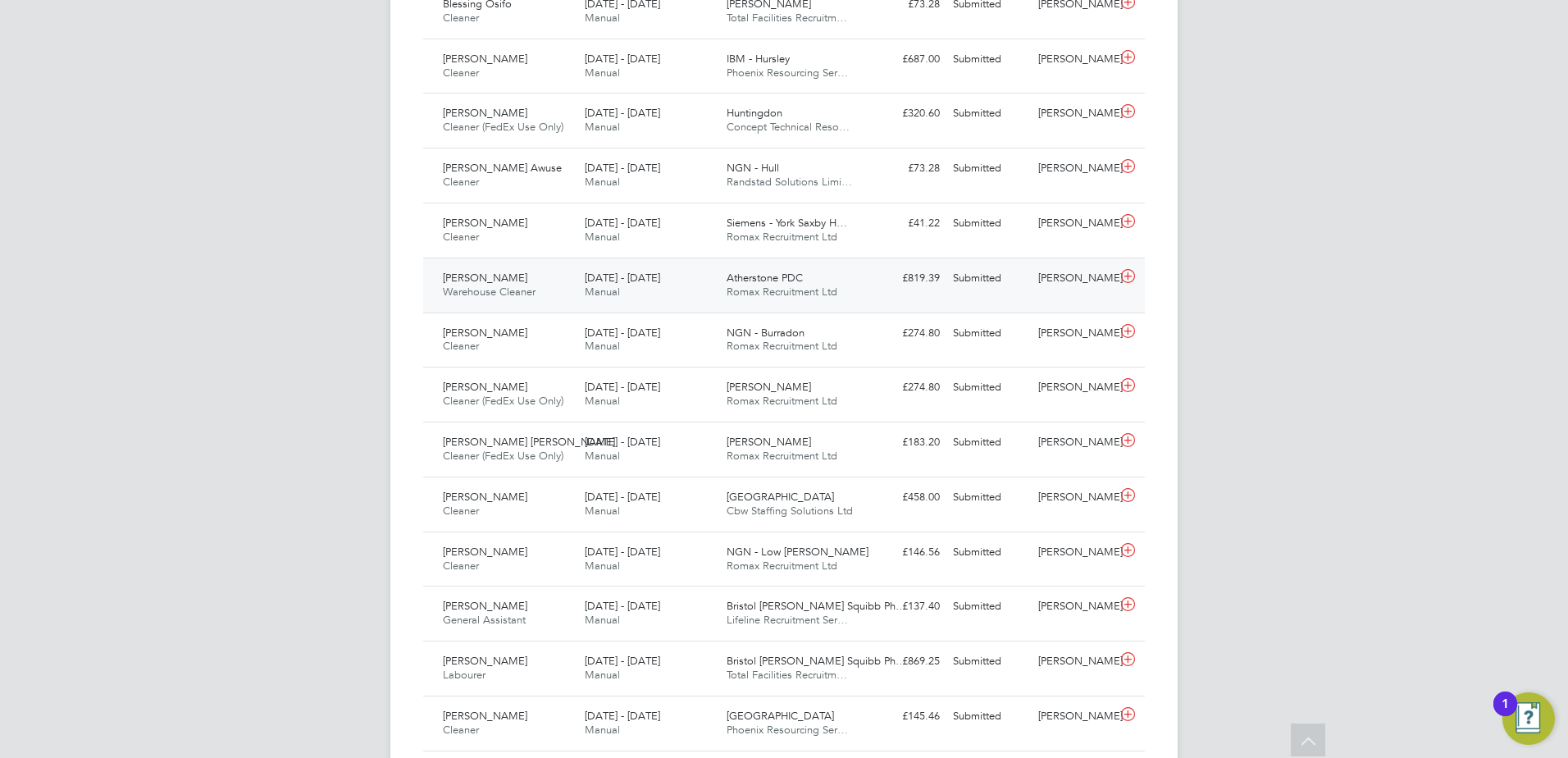
click at [758, 285] on span "Atherstone PDC" at bounding box center [765, 277] width 76 height 14
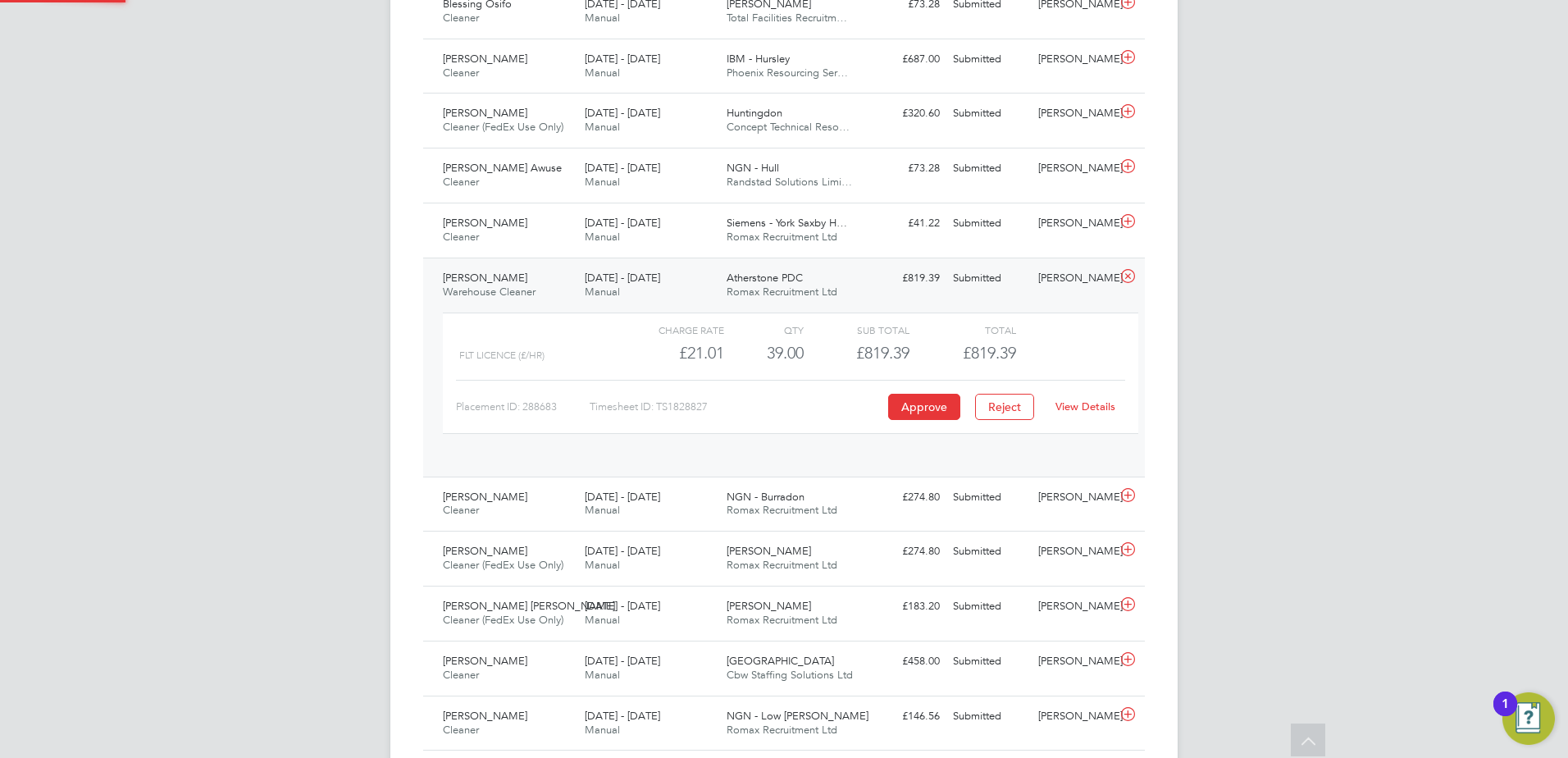
scroll to position [28, 160]
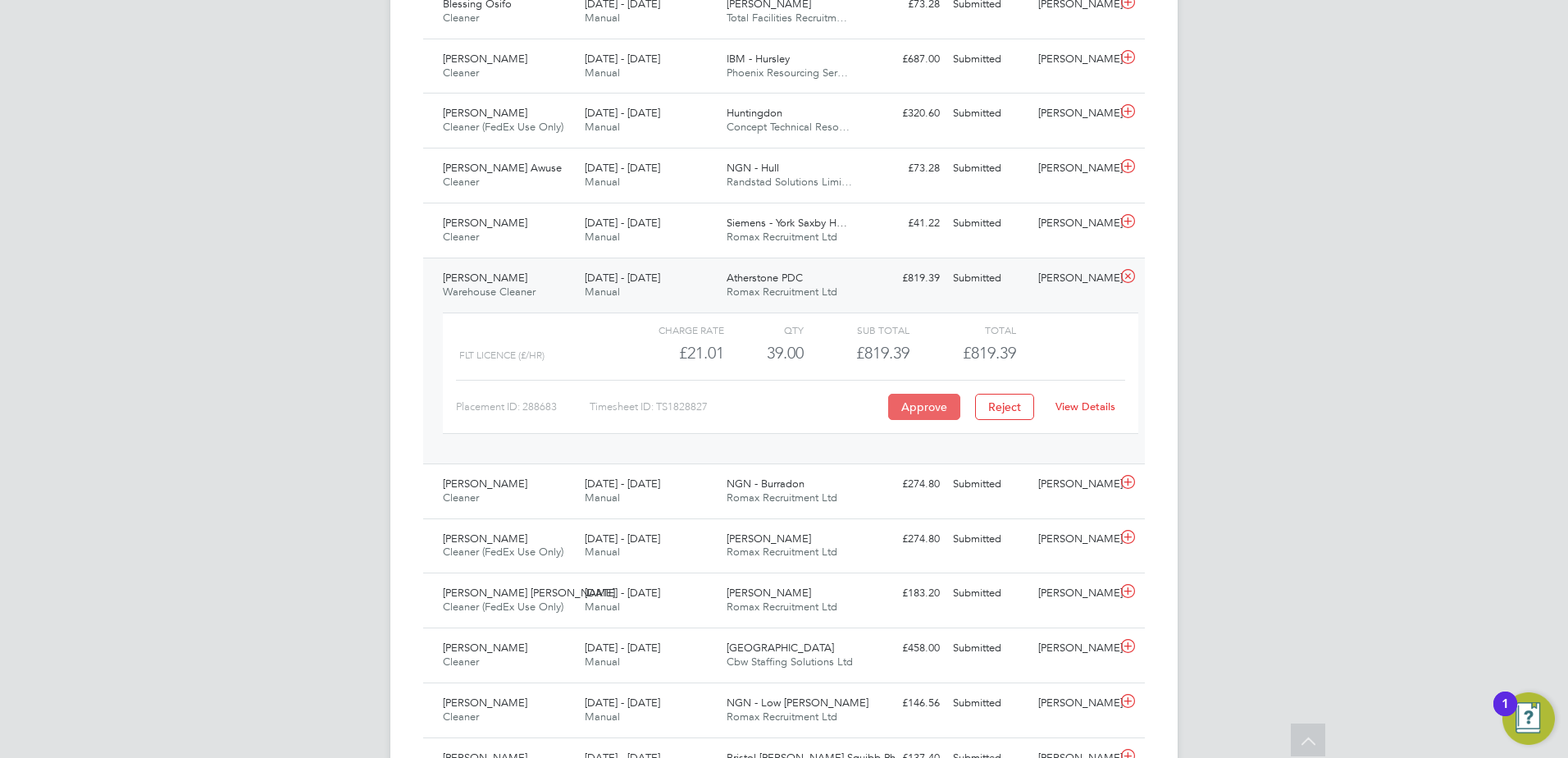
click at [927, 420] on button "Approve" at bounding box center [924, 406] width 73 height 26
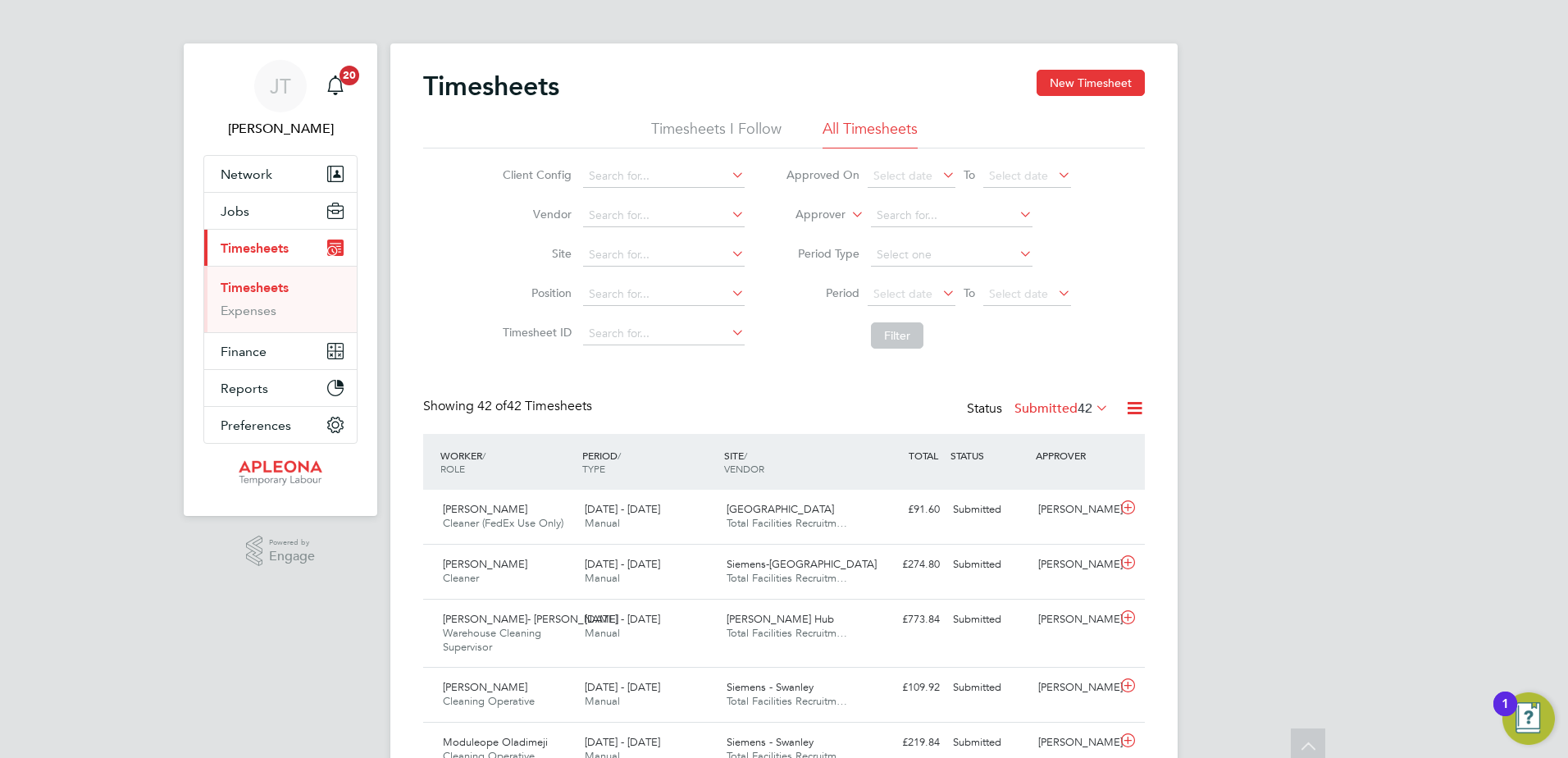
scroll to position [0, 0]
click at [251, 208] on button "Jobs" at bounding box center [281, 213] width 153 height 36
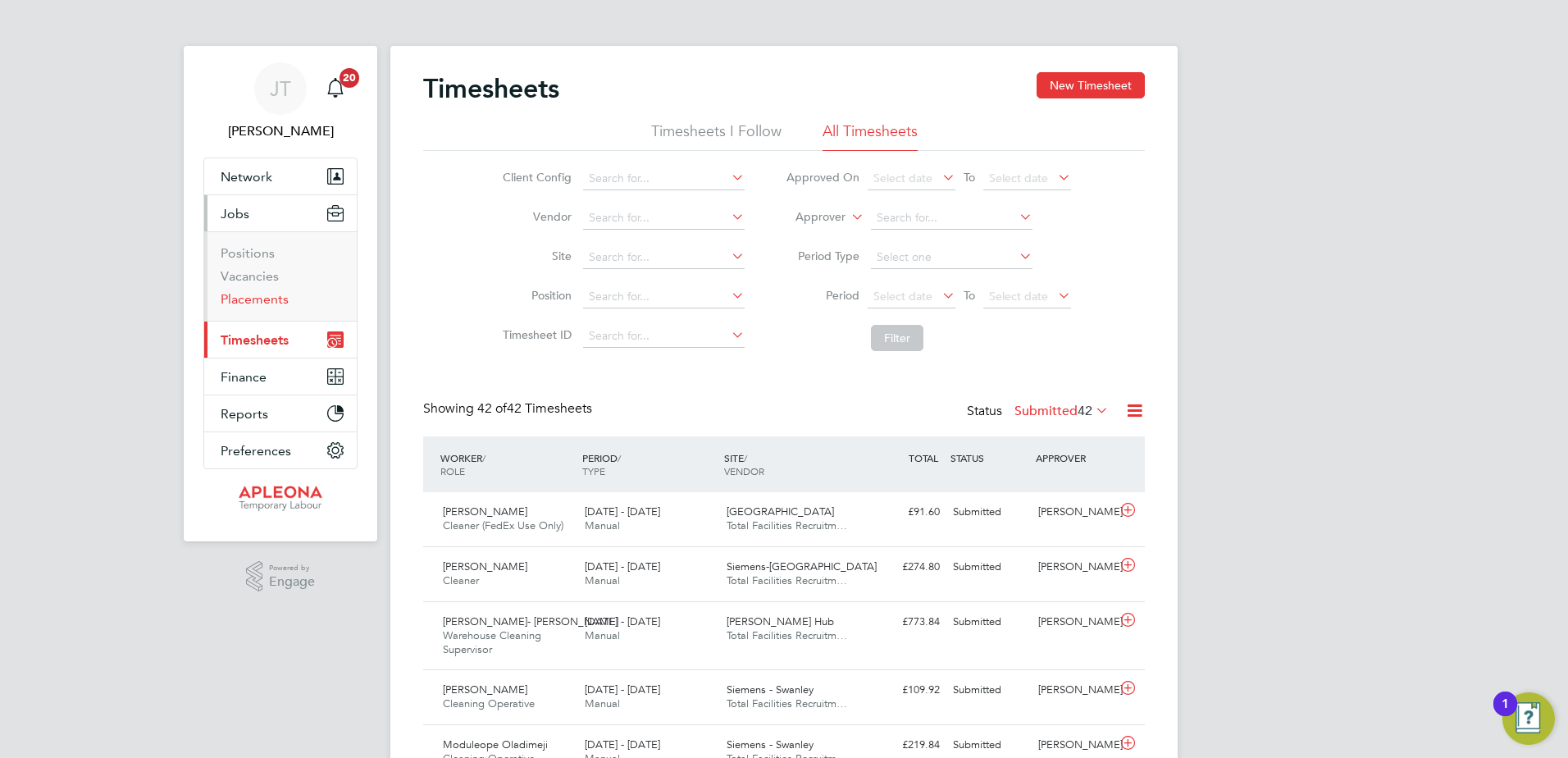
click at [253, 295] on link "Placements" at bounding box center [255, 299] width 68 height 16
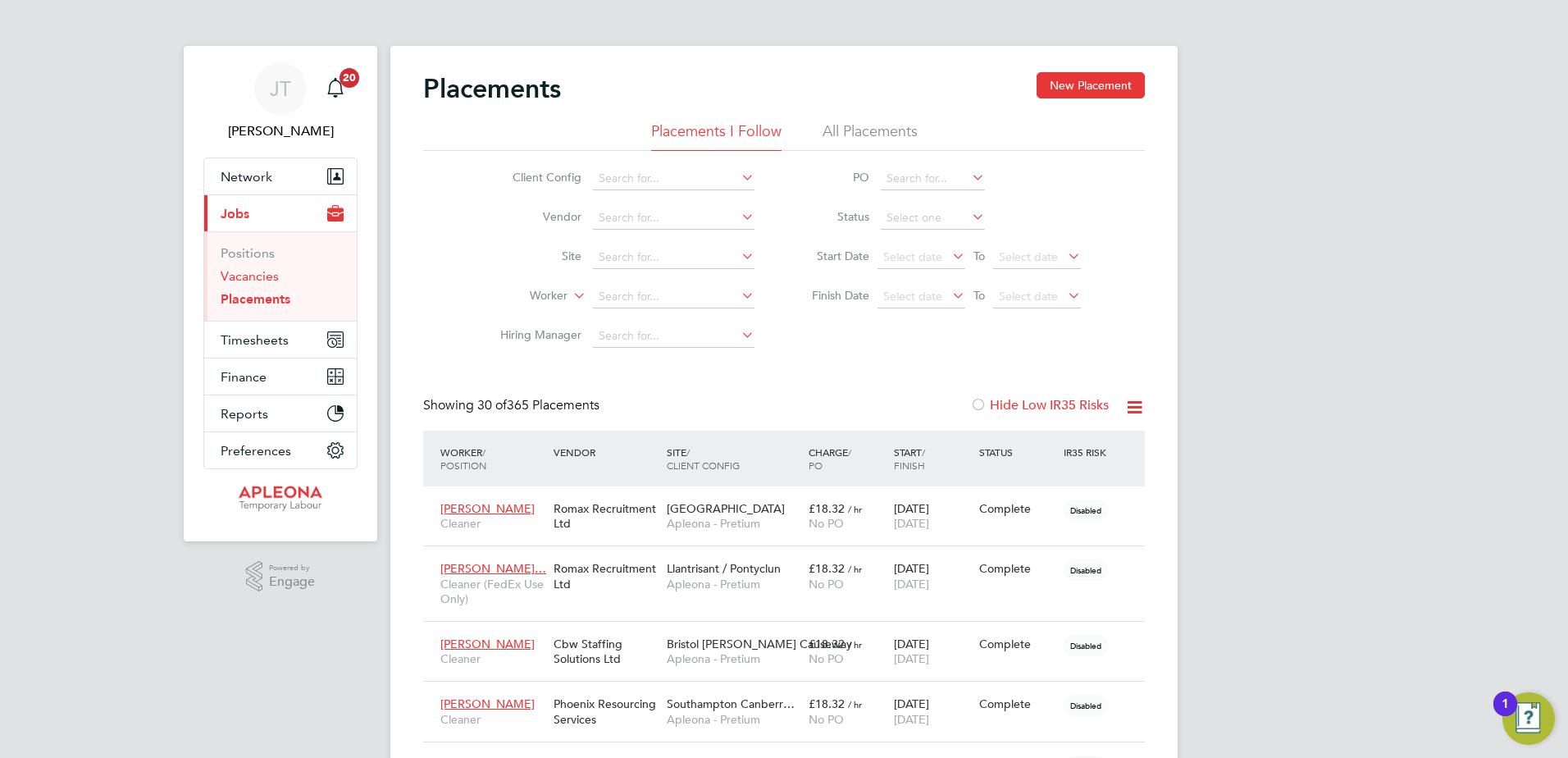
scroll to position [47, 114]
click at [242, 335] on span "Timesheets" at bounding box center [255, 339] width 68 height 16
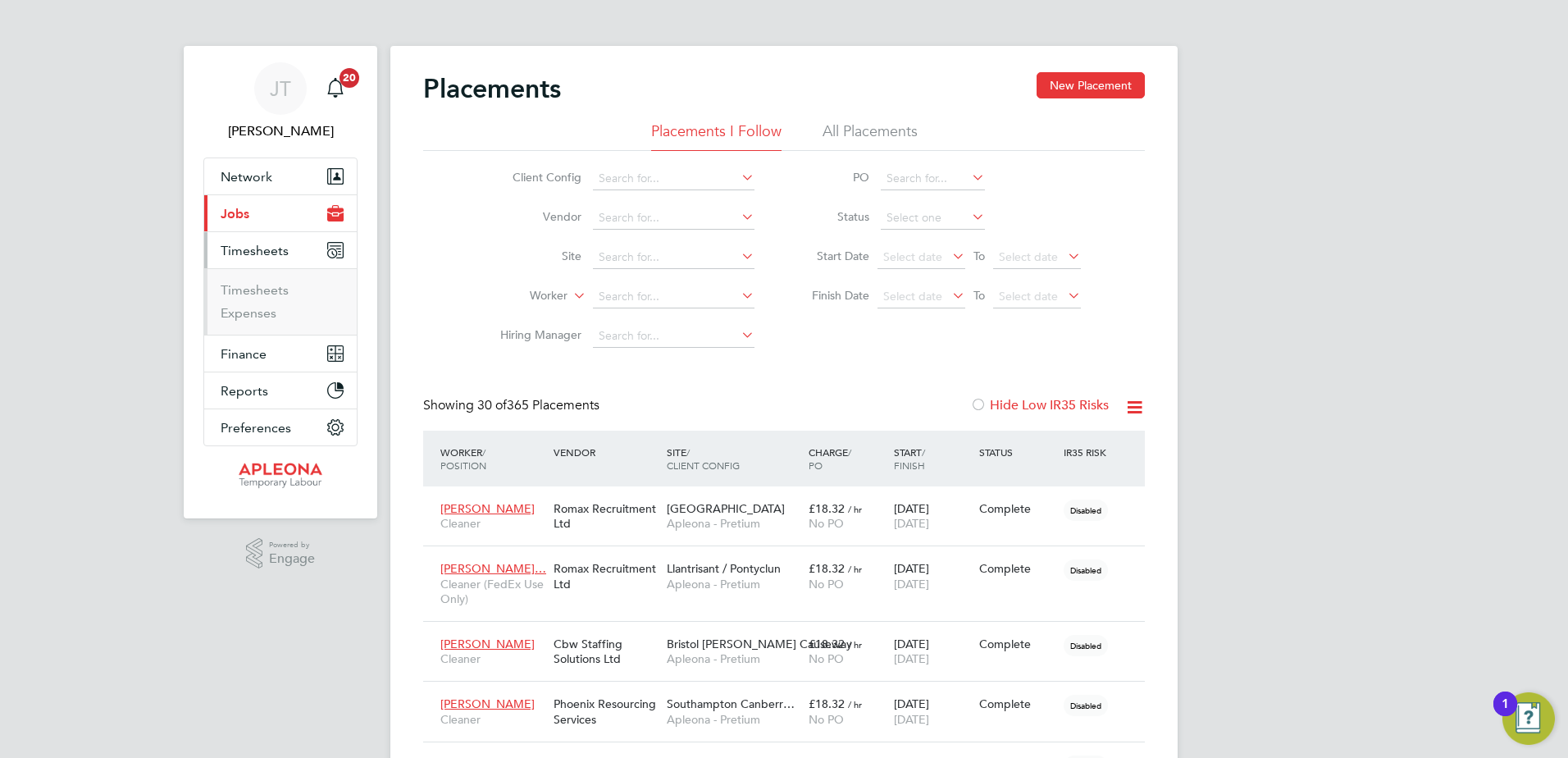
click at [240, 210] on span "Jobs" at bounding box center [235, 213] width 28 height 16
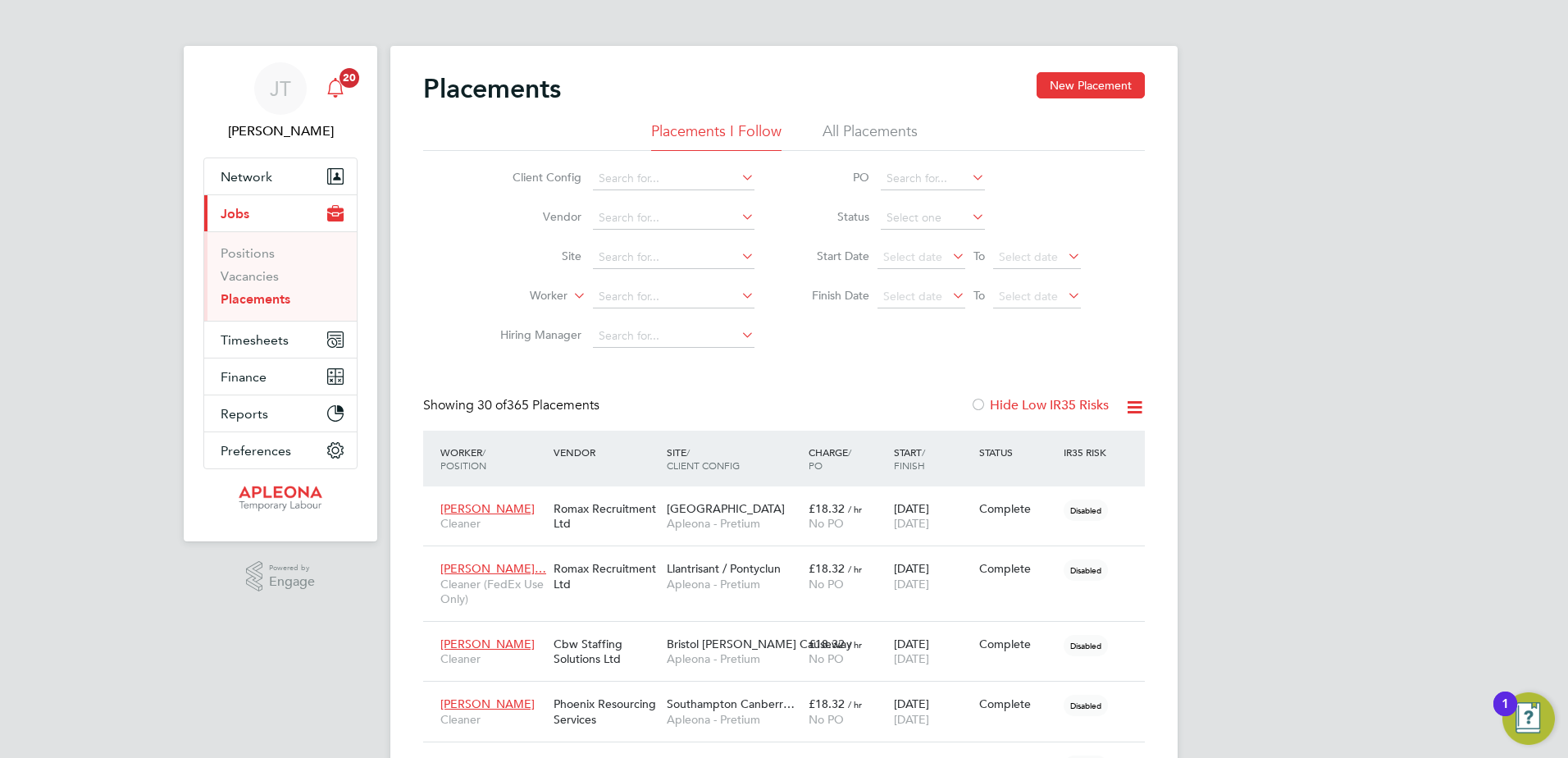
click at [340, 78] on span "20" at bounding box center [349, 77] width 20 height 20
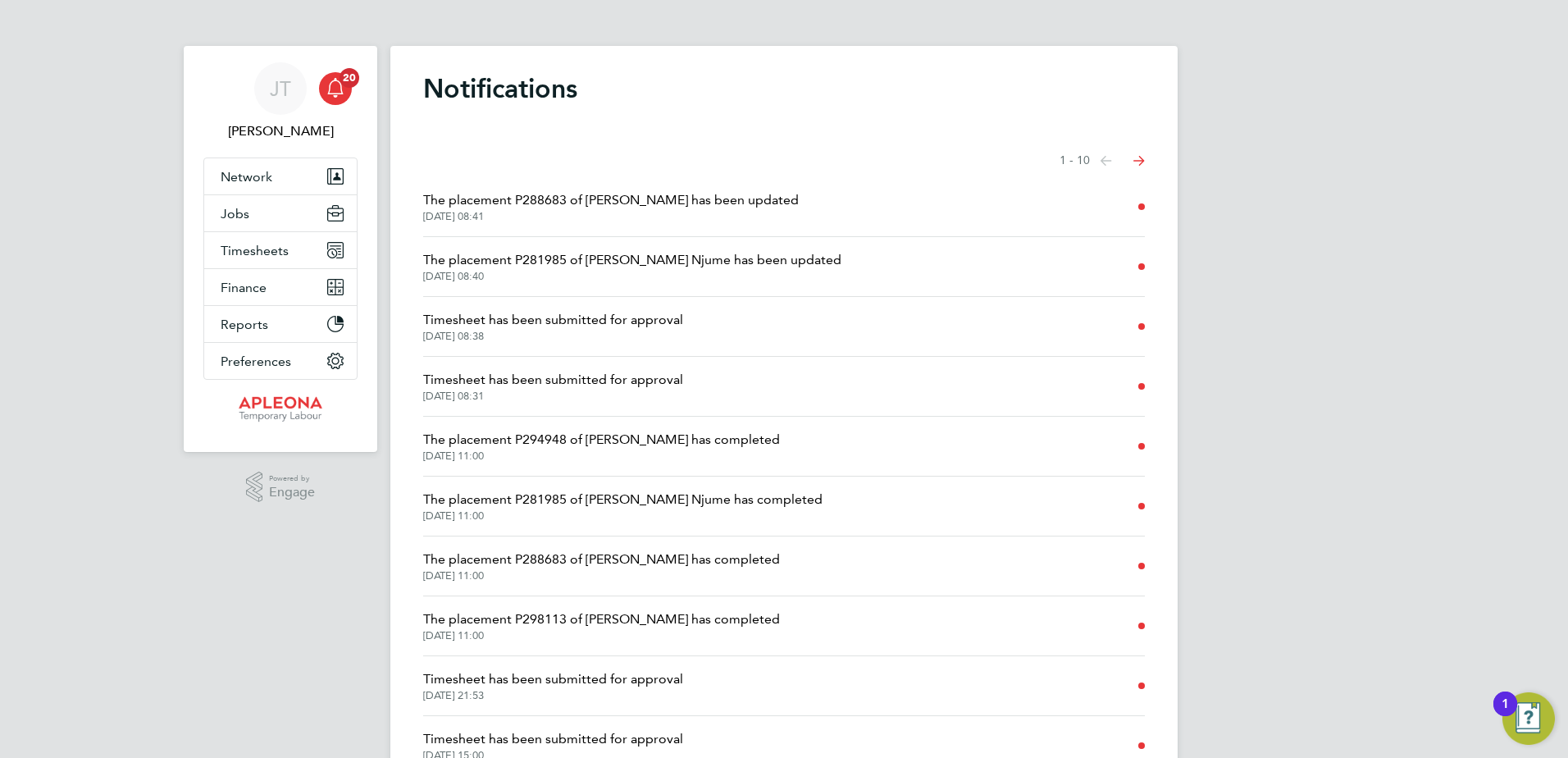
click at [1138, 161] on icon "Select page of notifications list" at bounding box center [1139, 160] width 11 height 10
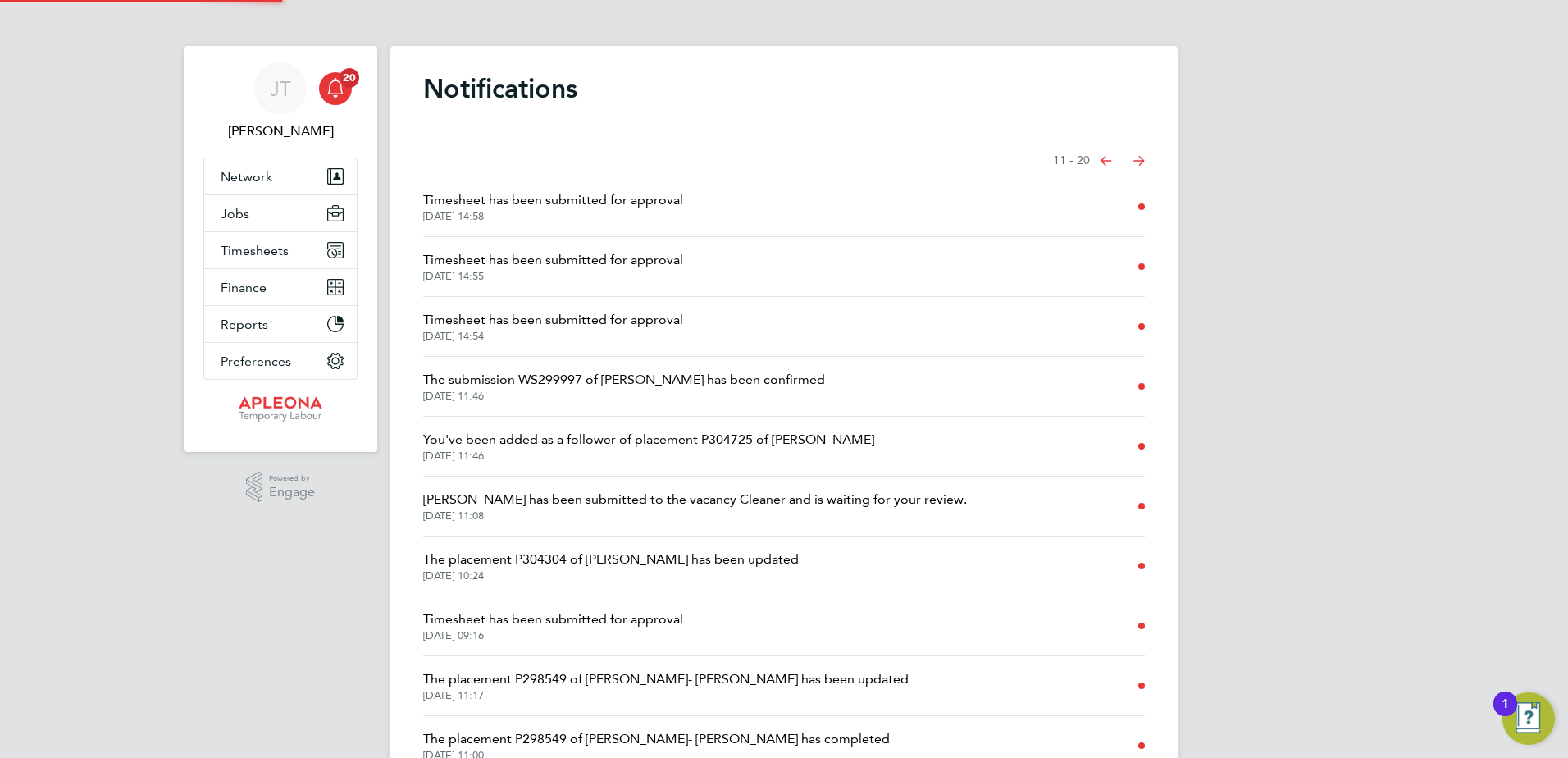
click at [1109, 165] on icon "Select page of notifications list" at bounding box center [1106, 160] width 11 height 9
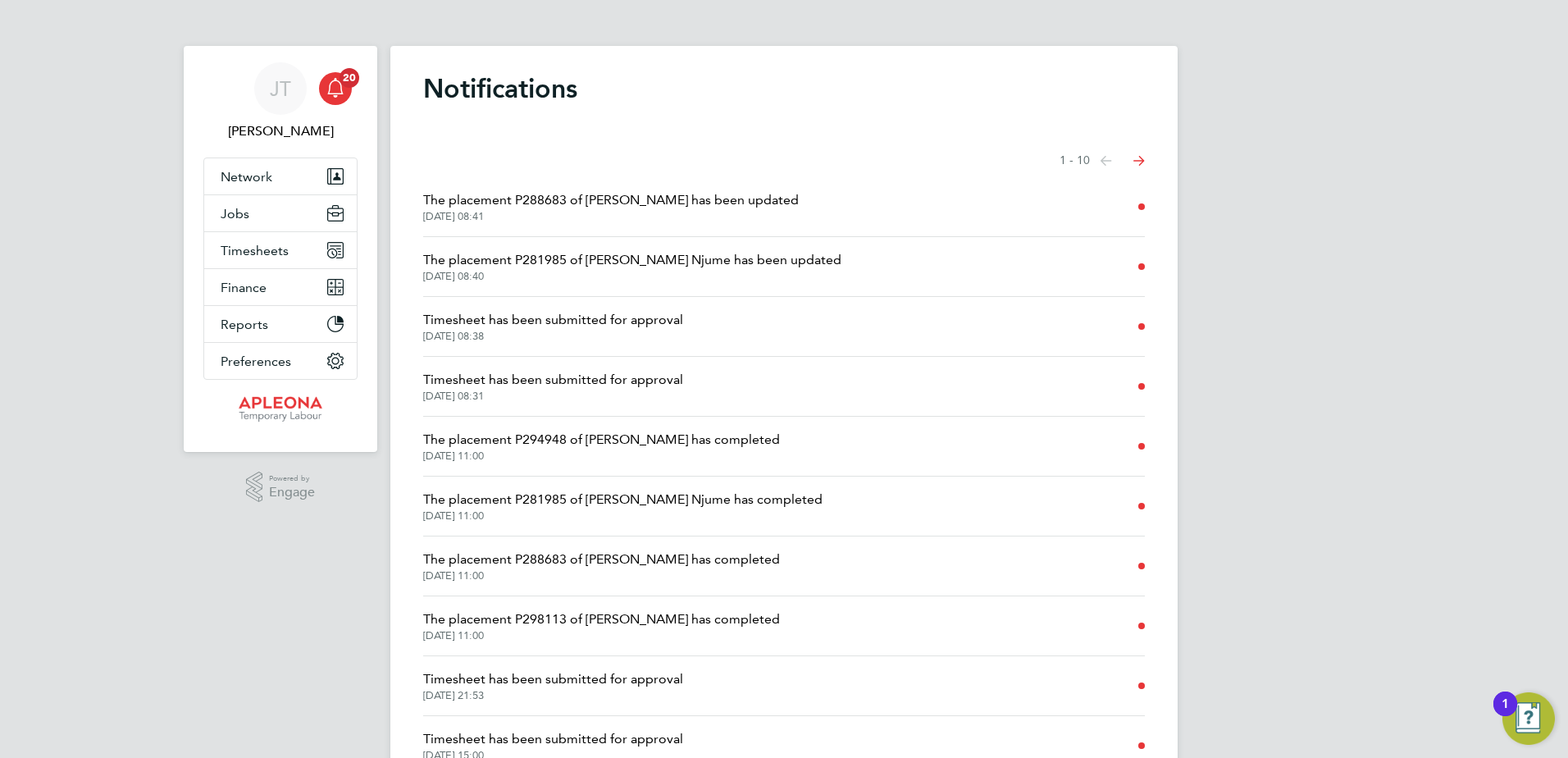
click at [1136, 161] on icon "Select page of notifications list" at bounding box center [1139, 160] width 11 height 10
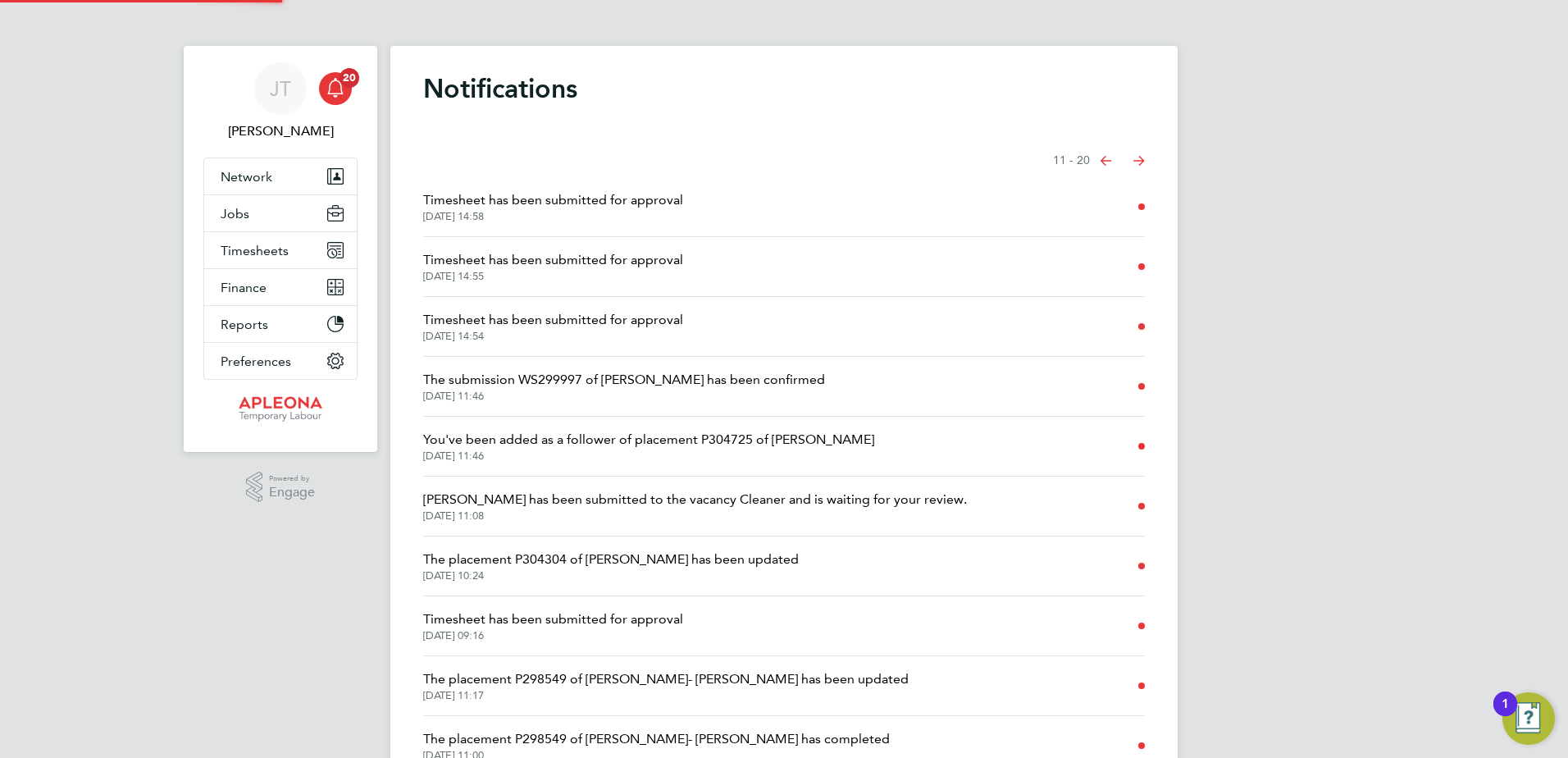
click at [1106, 162] on icon "Select page of notifications list" at bounding box center [1106, 160] width 11 height 9
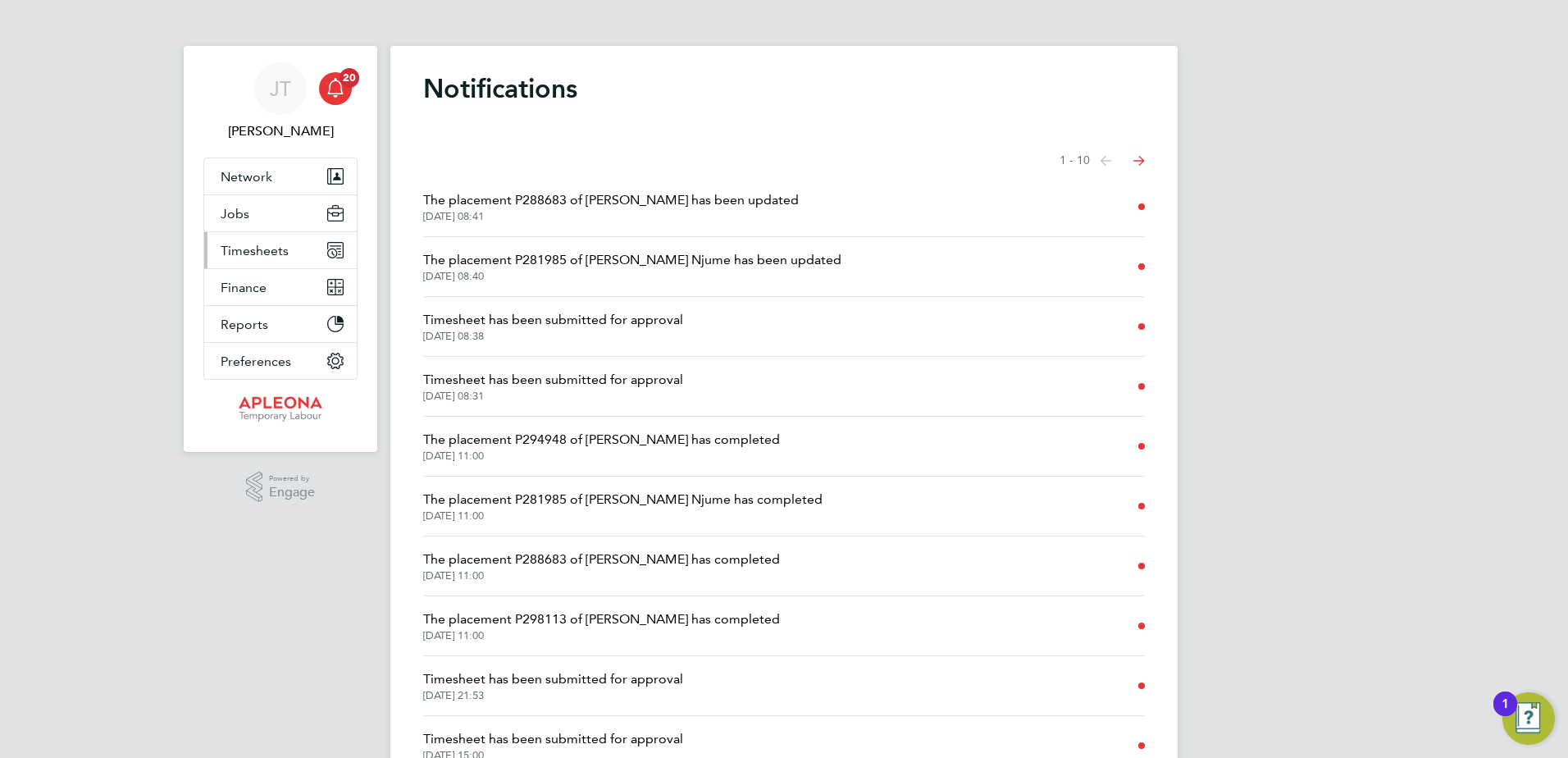
click at [254, 250] on span "Timesheets" at bounding box center [255, 250] width 68 height 16
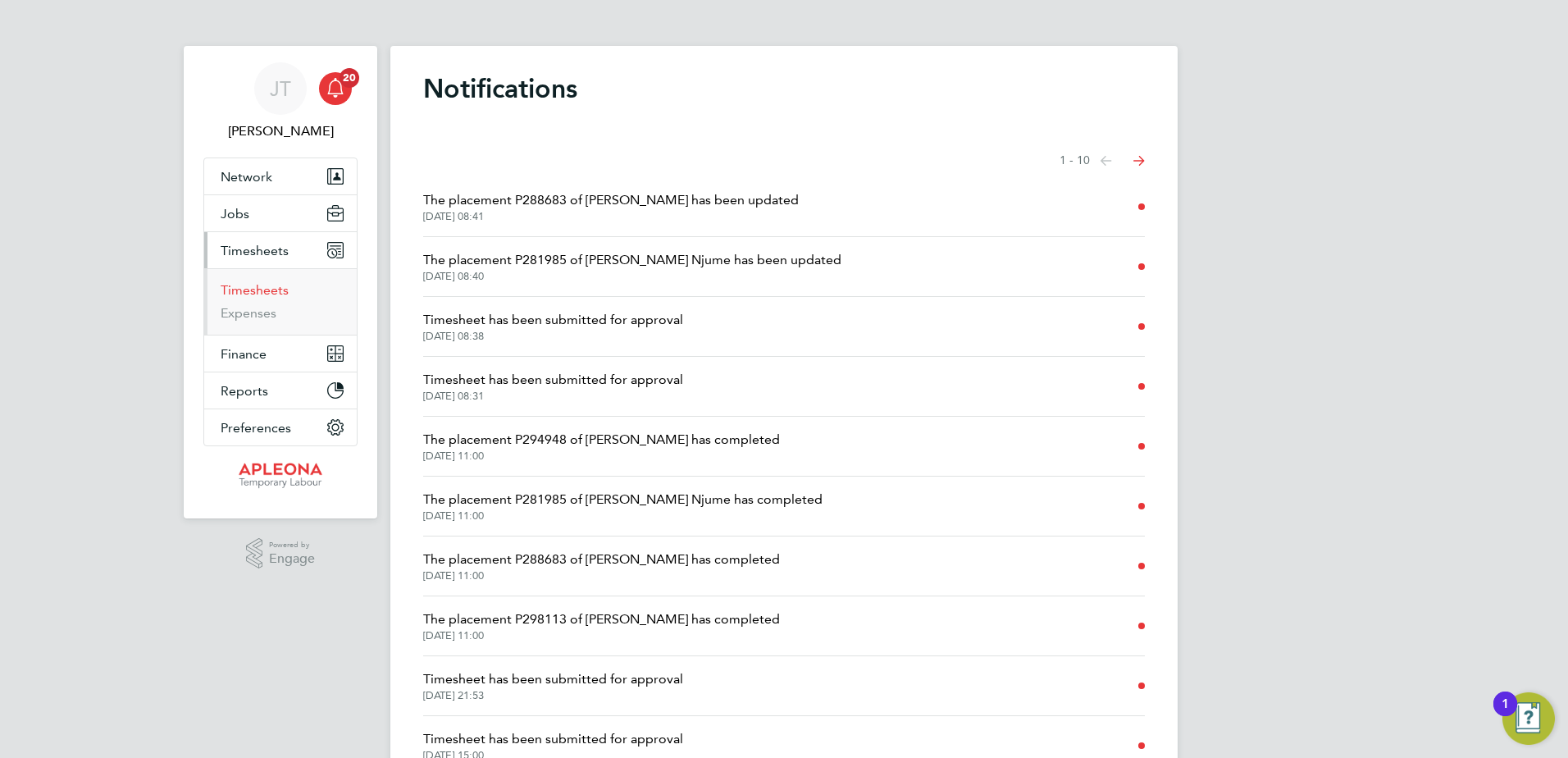
click at [255, 287] on link "Timesheets" at bounding box center [255, 289] width 68 height 16
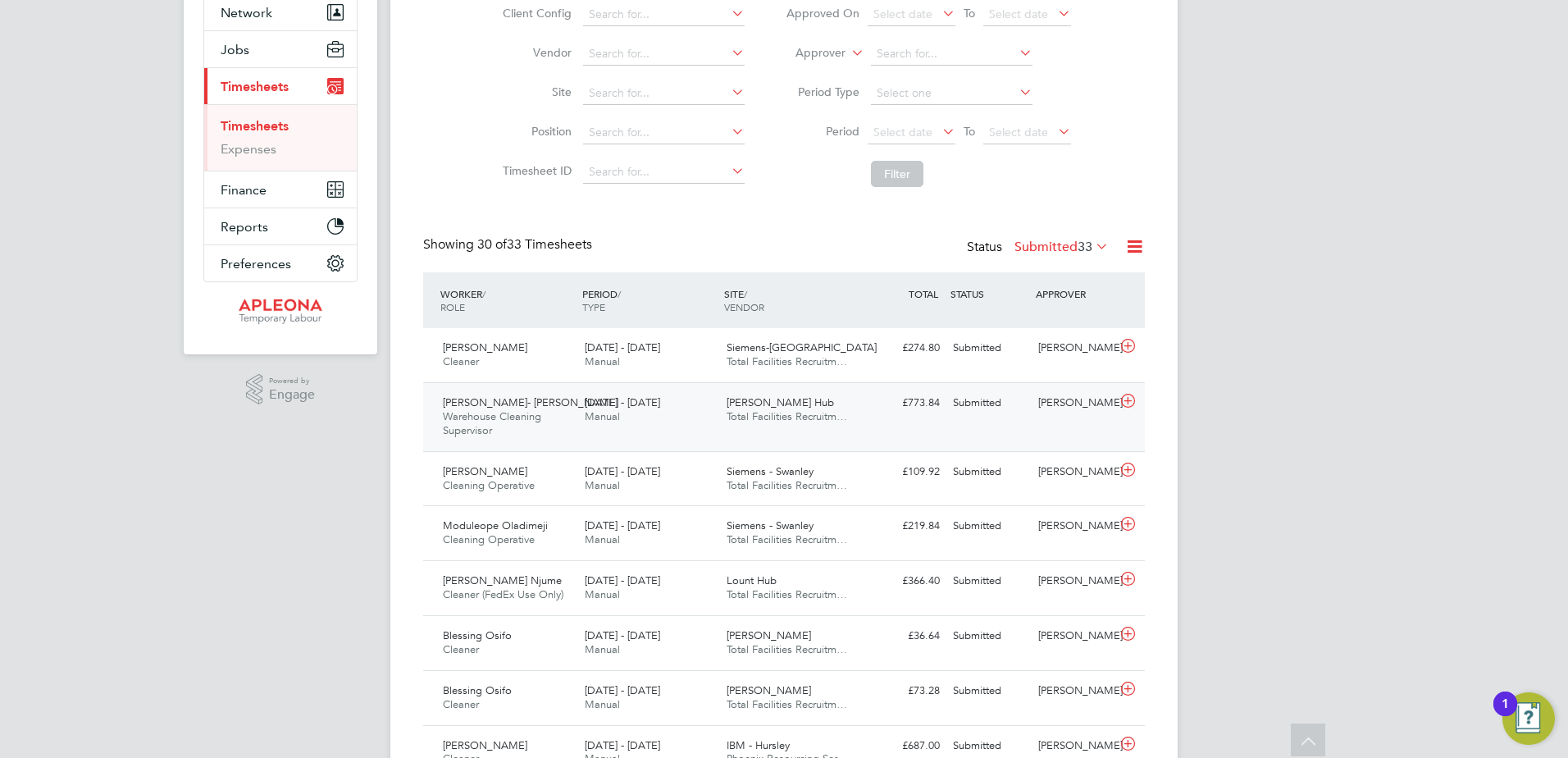
click at [772, 404] on span "[PERSON_NAME] Hub" at bounding box center [781, 402] width 107 height 14
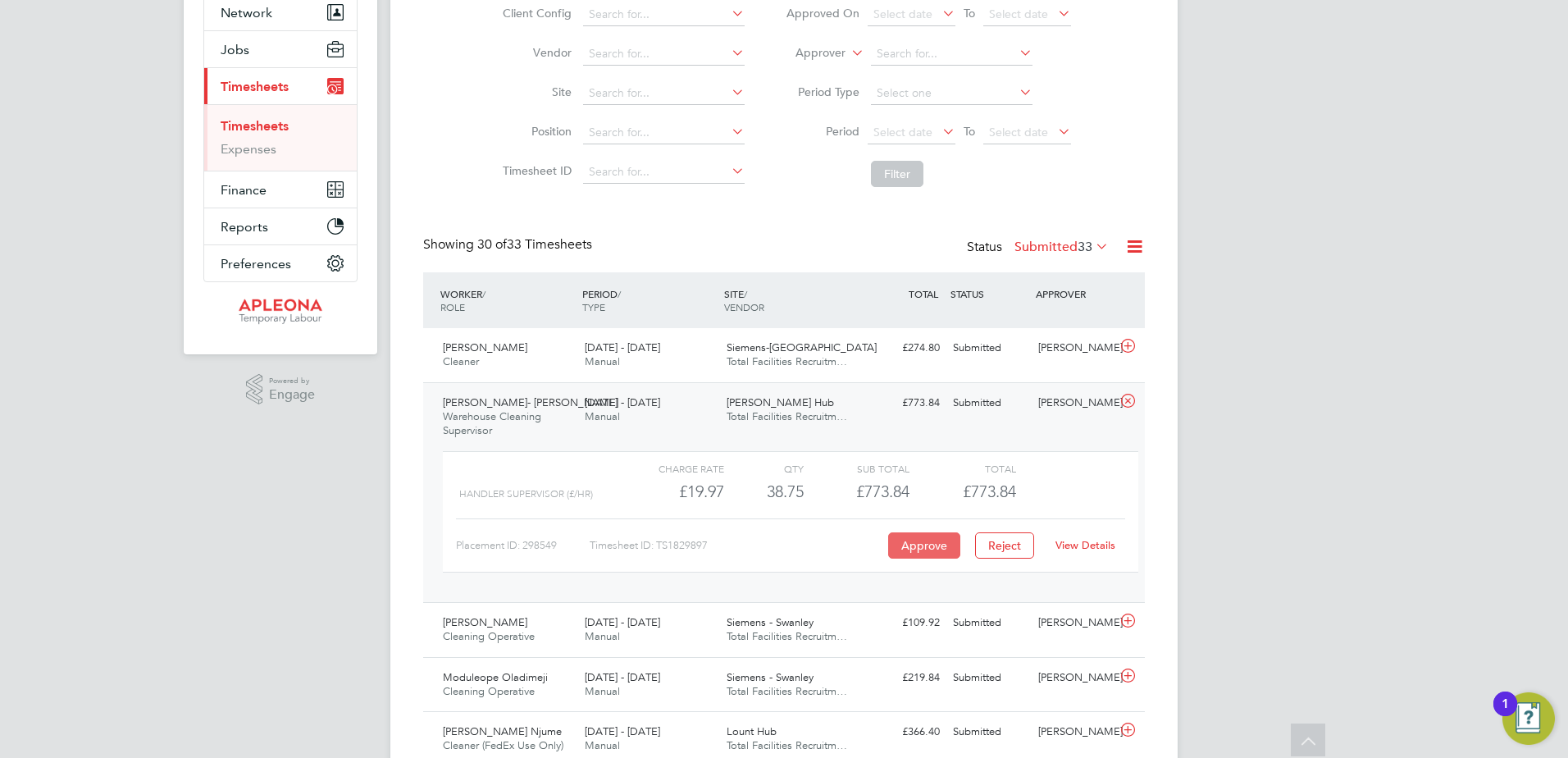
click at [919, 546] on button "Approve" at bounding box center [924, 545] width 73 height 26
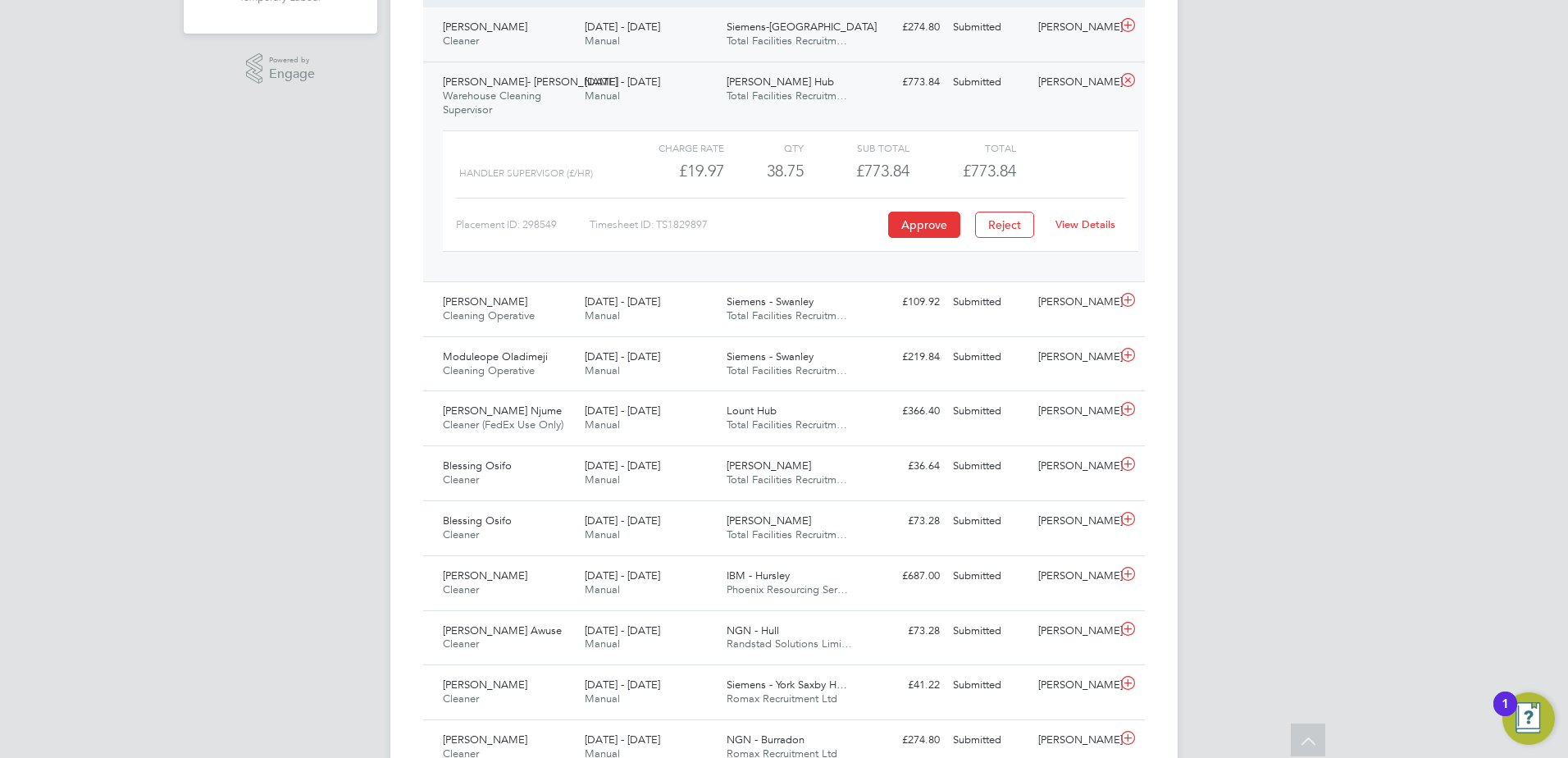
scroll to position [492, 0]
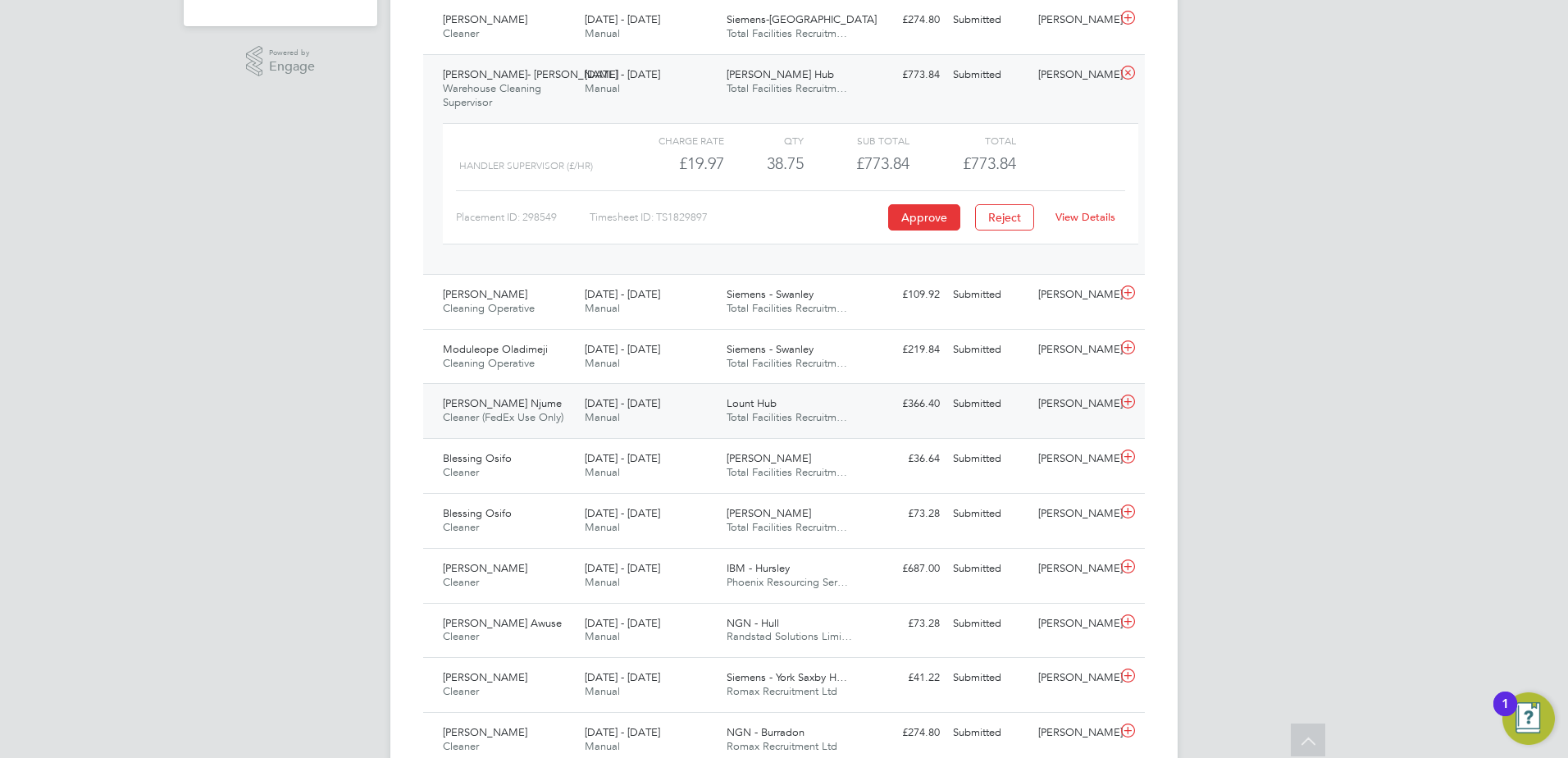
click at [754, 402] on span "Lount Hub" at bounding box center [751, 403] width 50 height 14
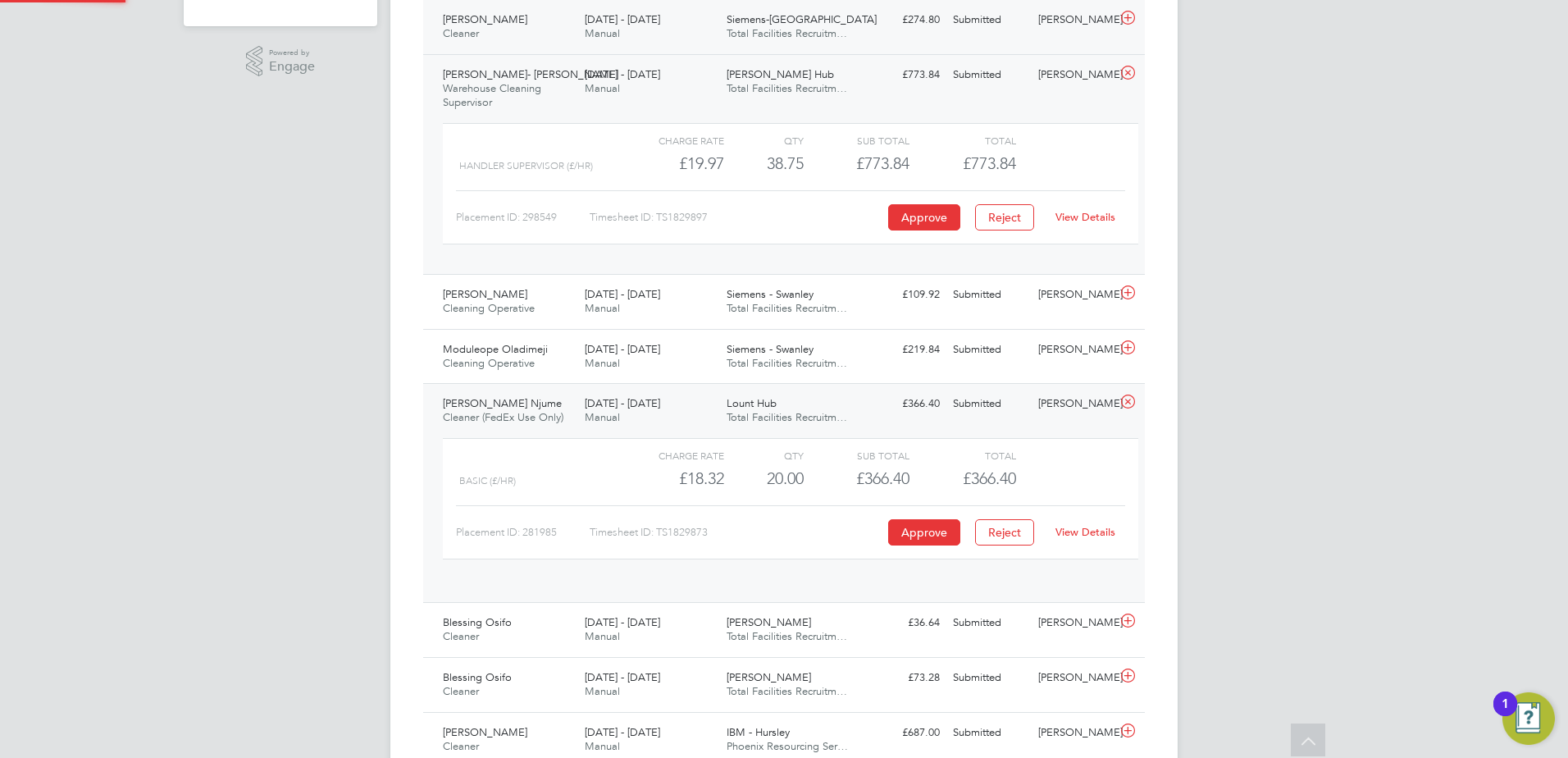
scroll to position [28, 160]
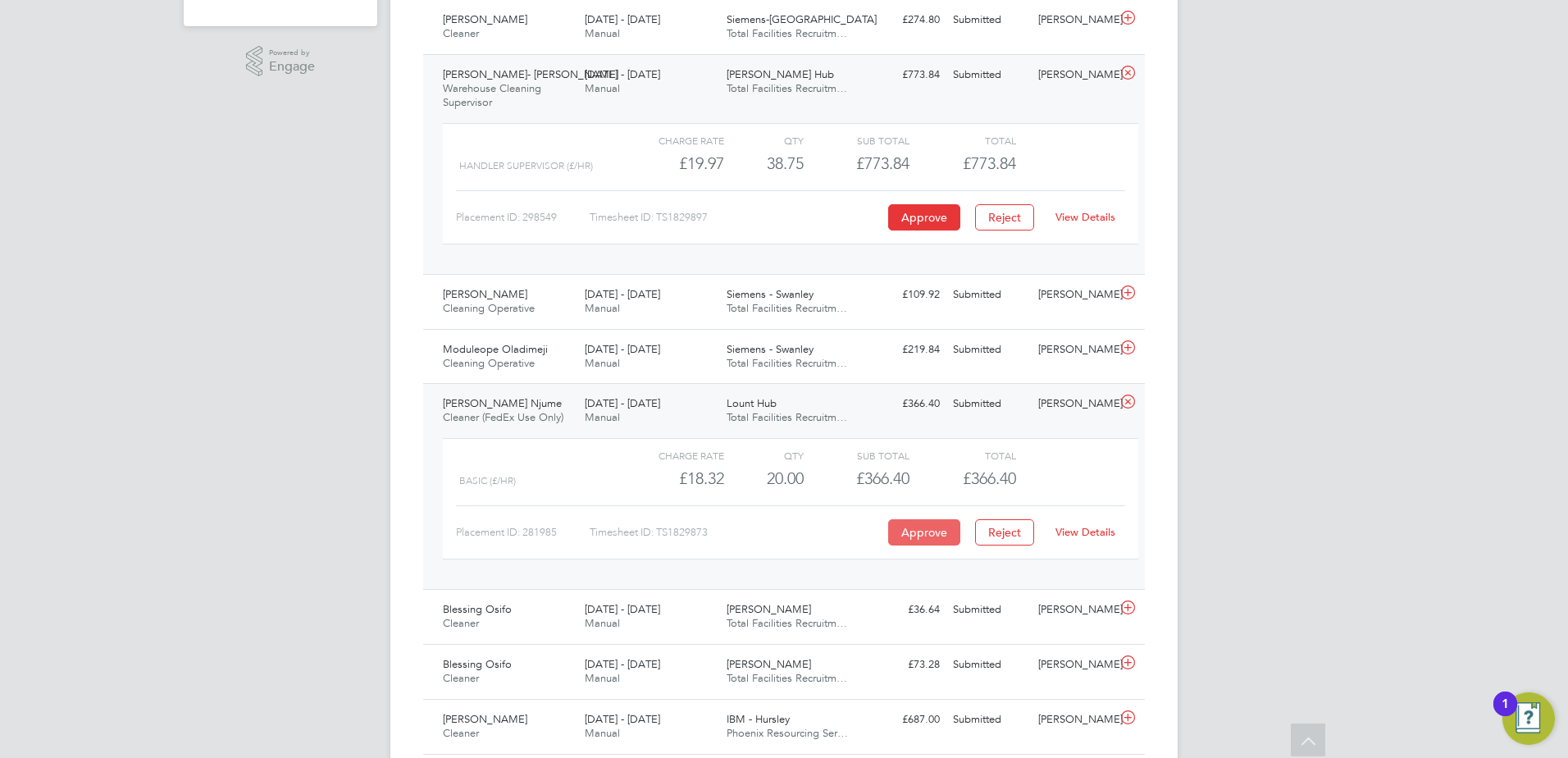
click at [934, 532] on button "Approve" at bounding box center [924, 533] width 73 height 26
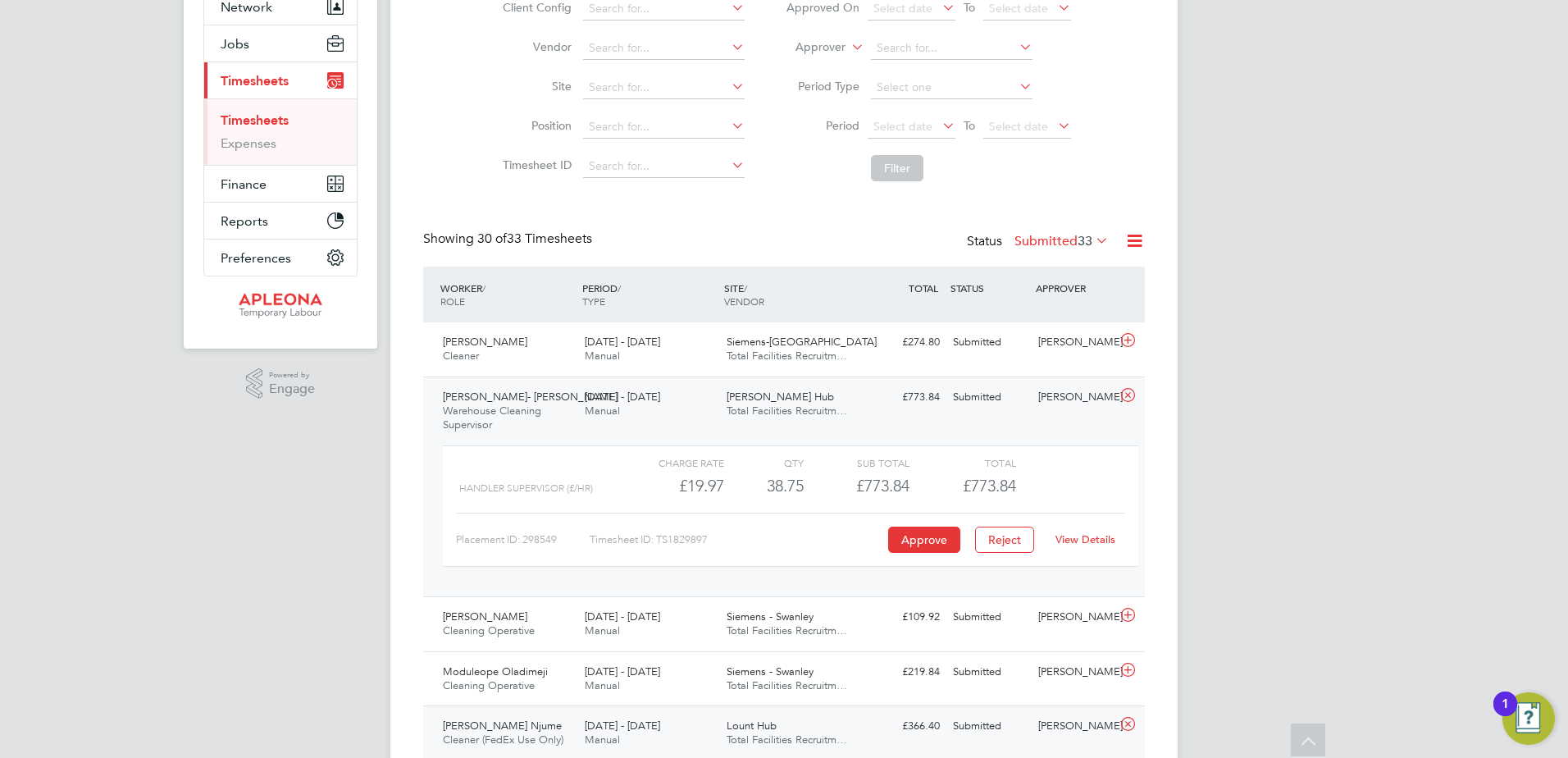
scroll to position [0, 0]
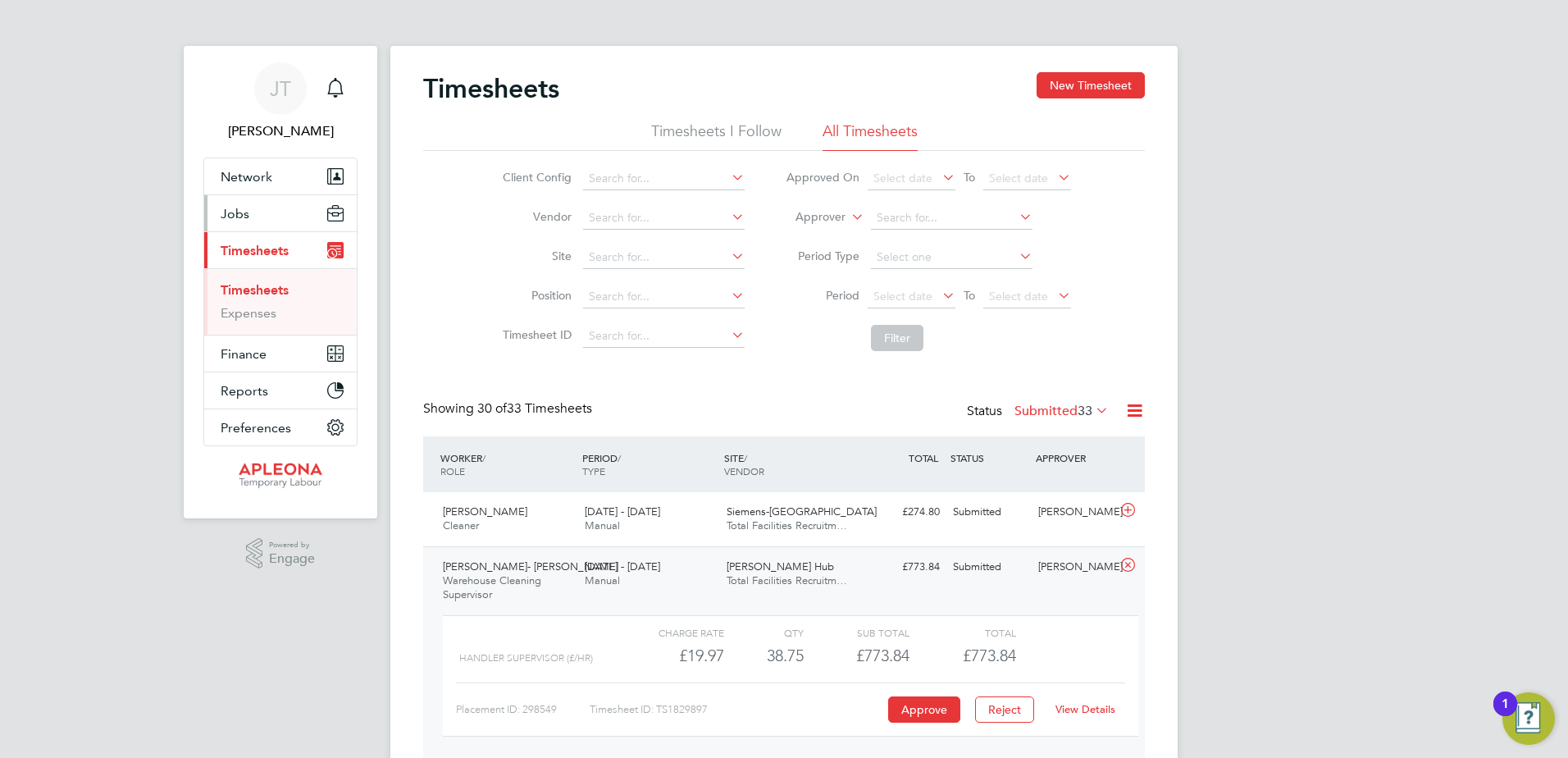
click at [248, 206] on span "Jobs" at bounding box center [235, 213] width 28 height 16
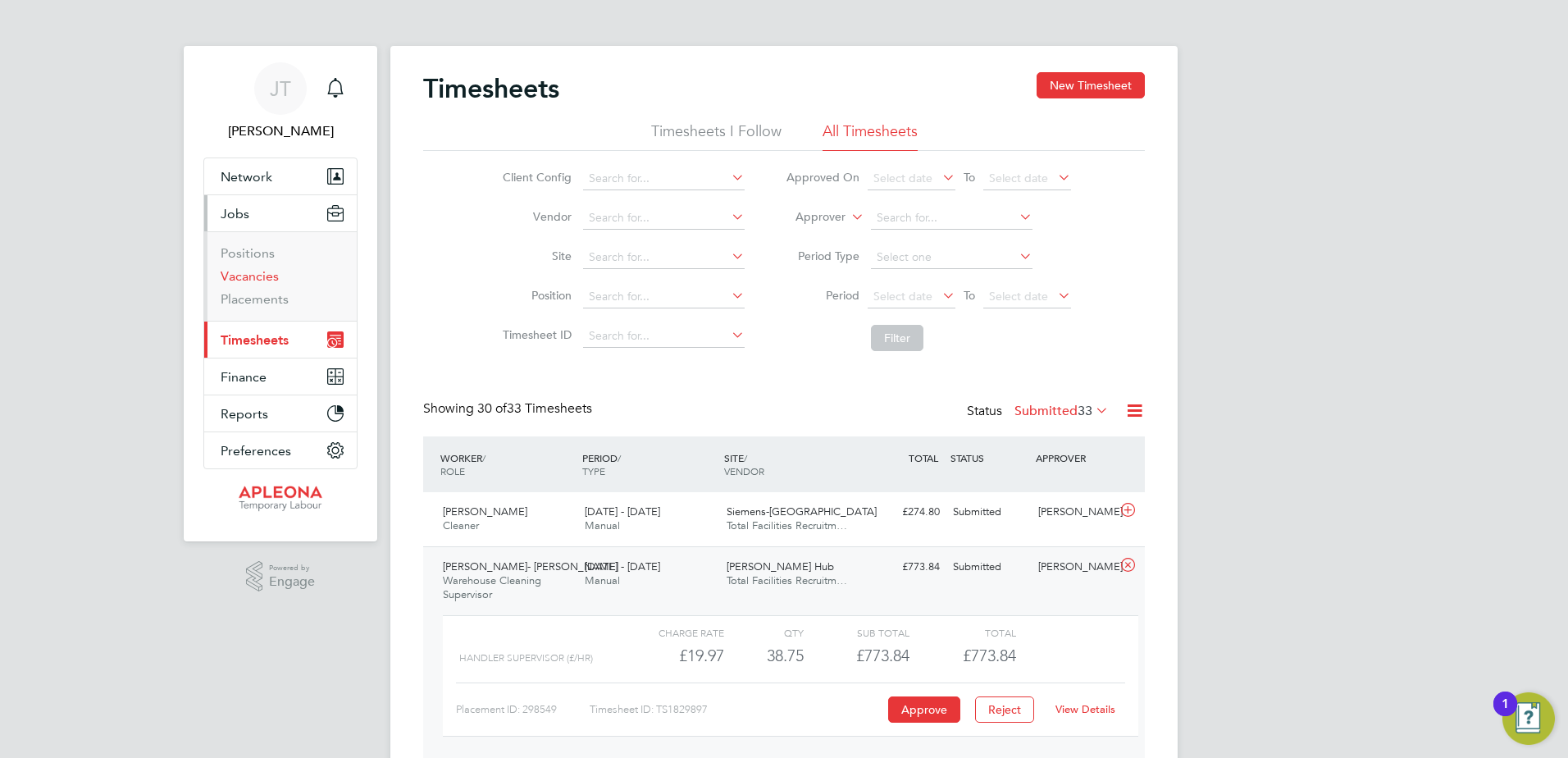
click at [250, 273] on link "Vacancies" at bounding box center [250, 275] width 58 height 16
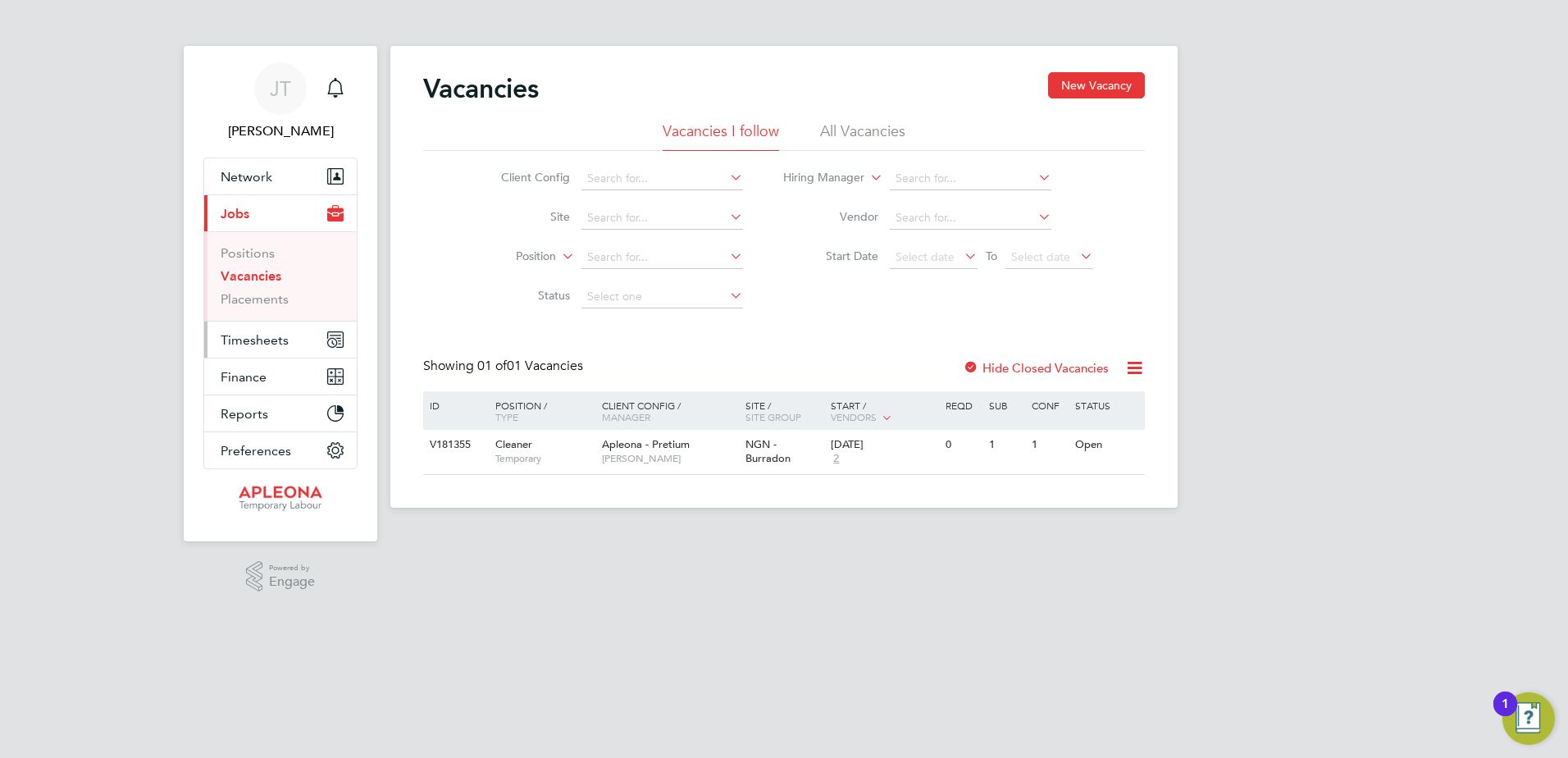
click at [261, 338] on span "Timesheets" at bounding box center [255, 339] width 68 height 16
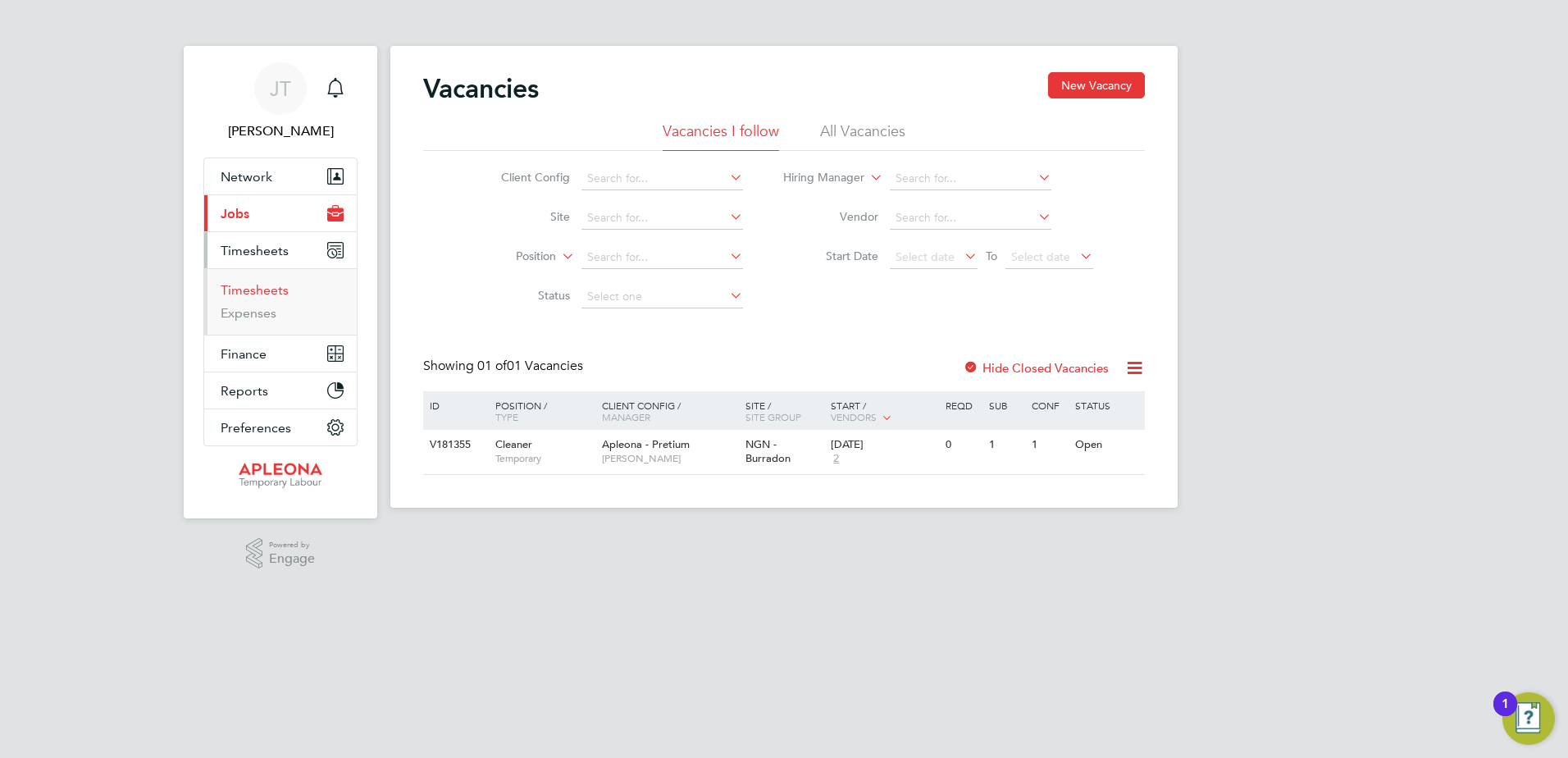
click at [272, 288] on link "Timesheets" at bounding box center [255, 289] width 68 height 16
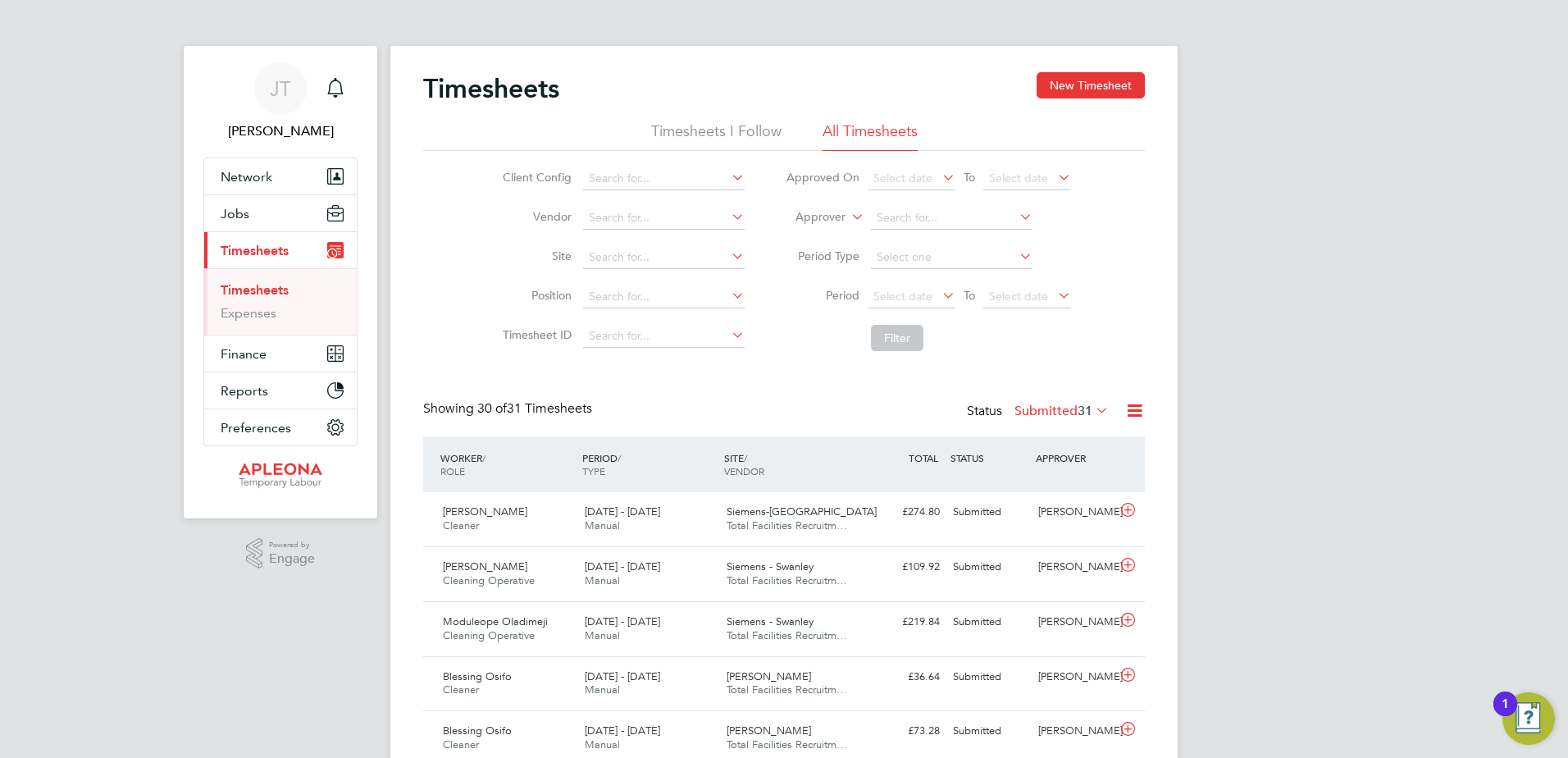
scroll to position [41, 142]
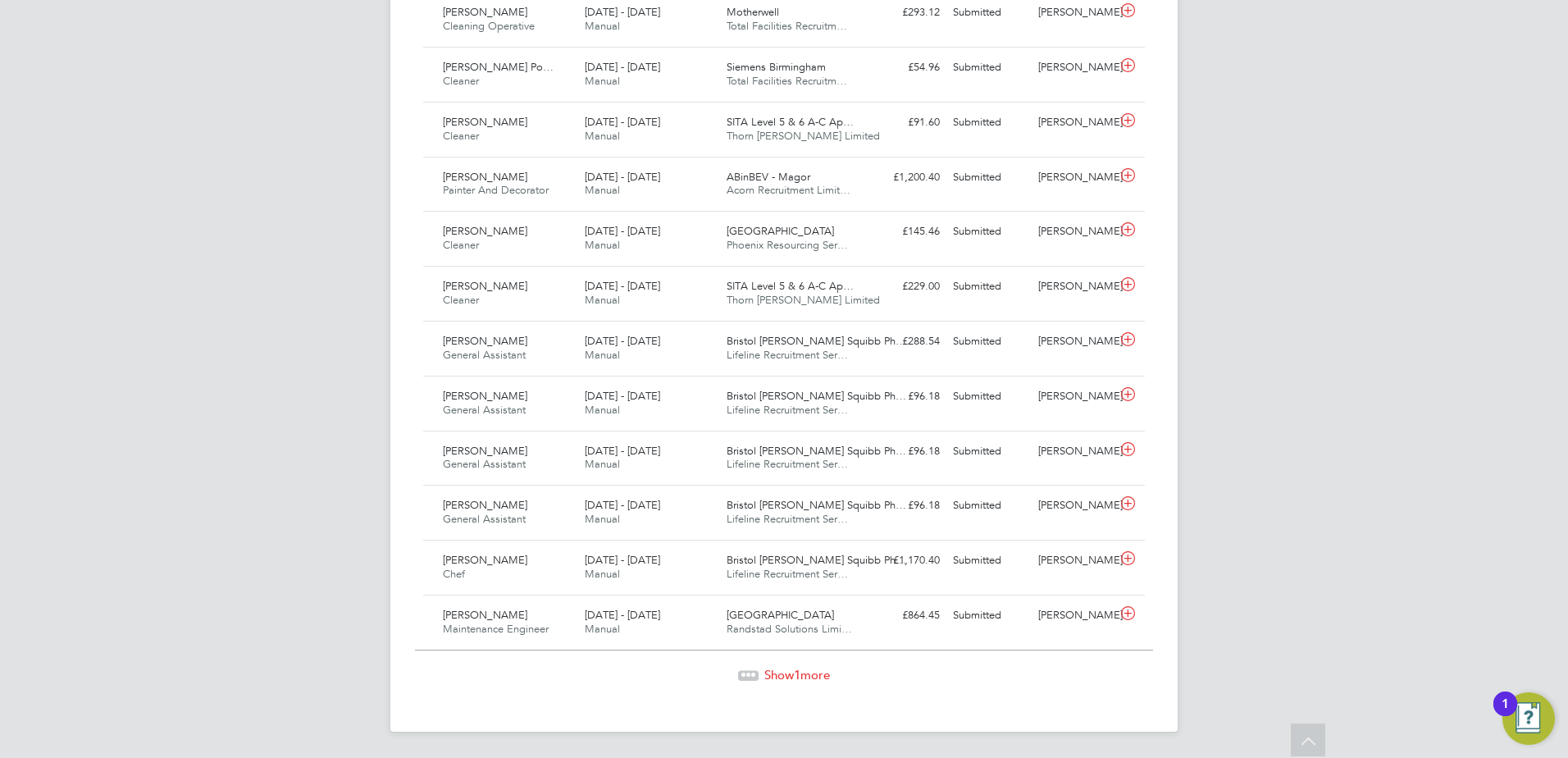
click at [785, 670] on span "Show 1 more" at bounding box center [798, 674] width 66 height 16
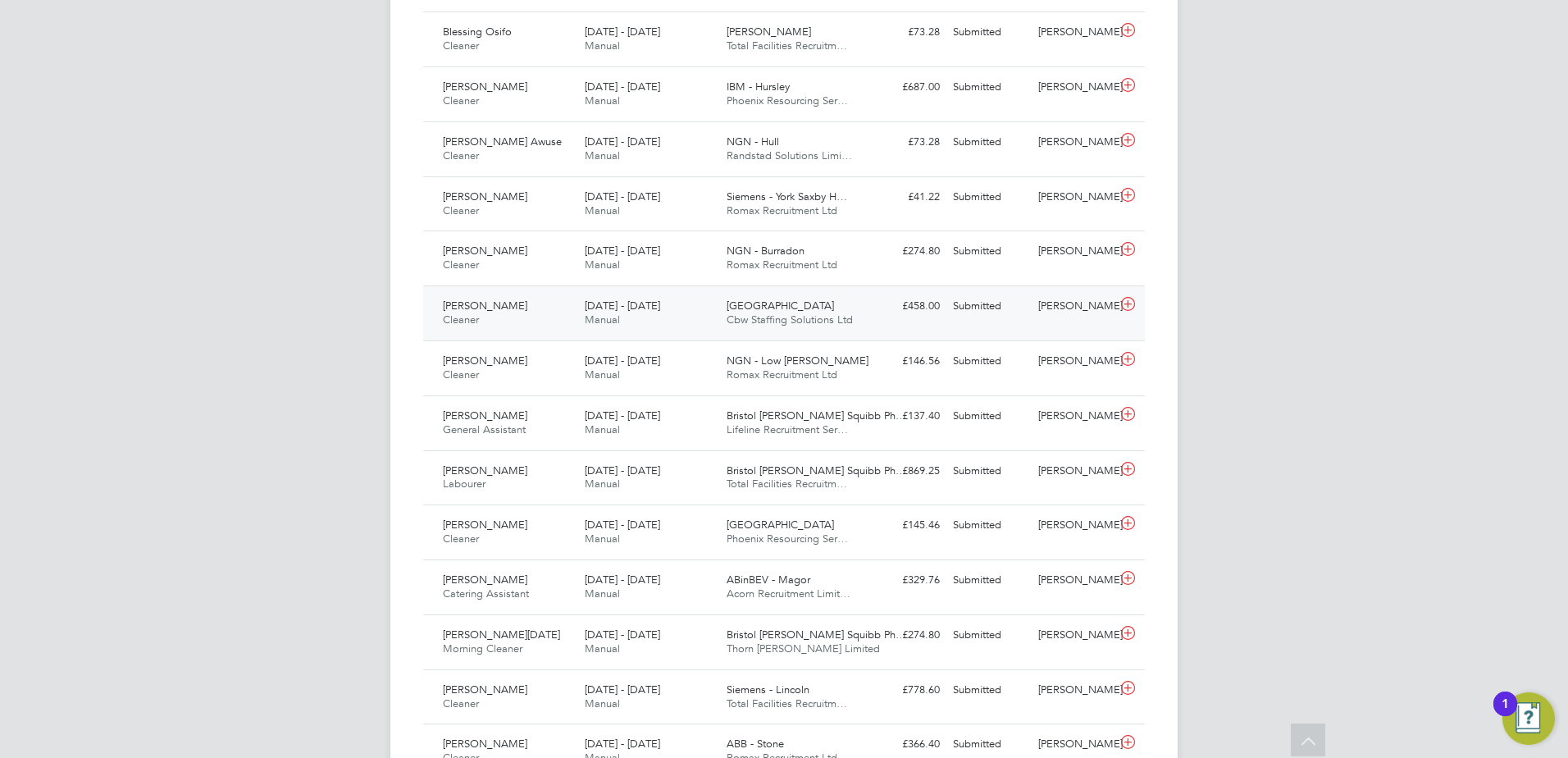
click at [747, 312] on span "[GEOGRAPHIC_DATA]" at bounding box center [781, 305] width 107 height 14
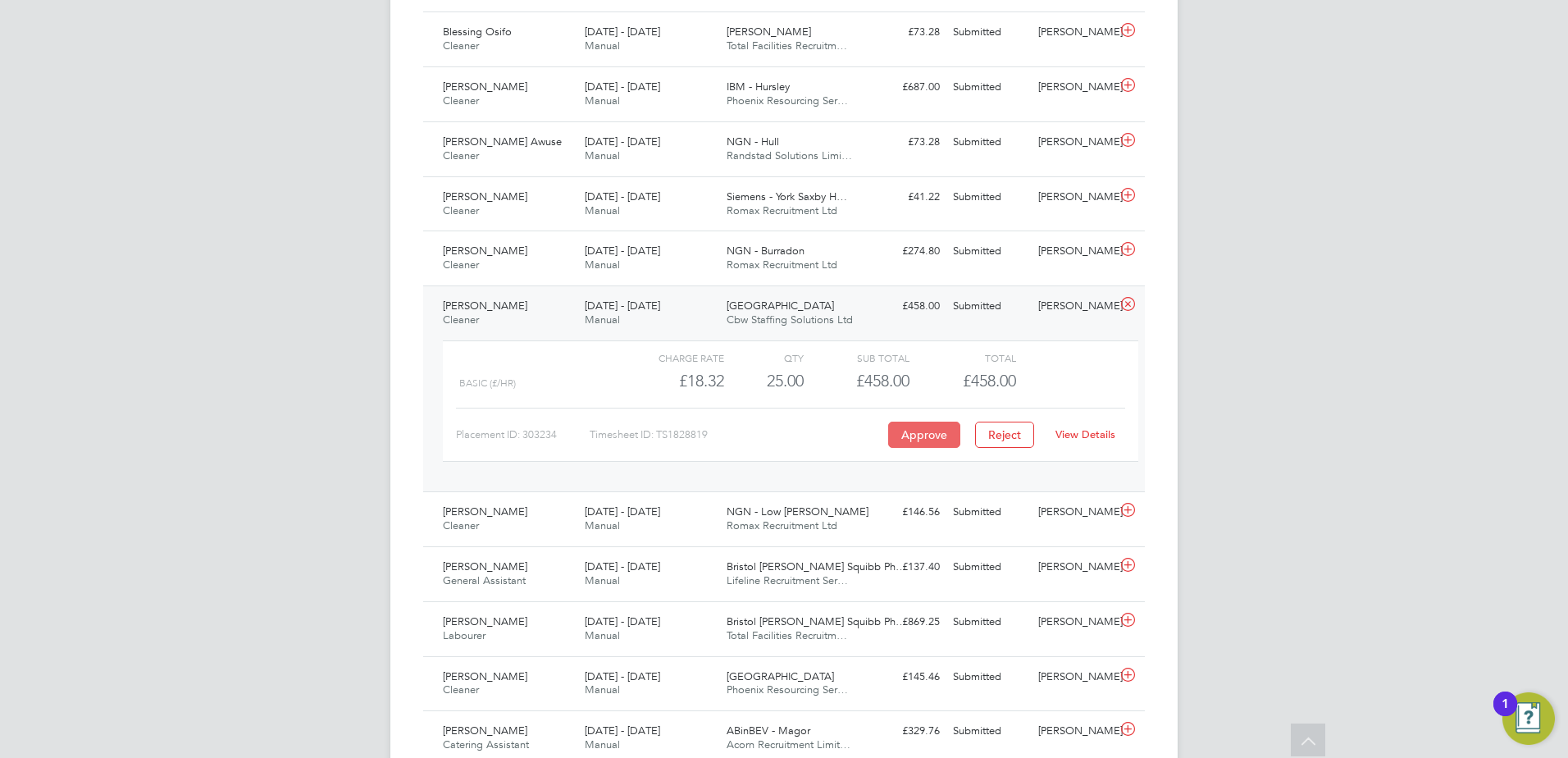
click at [911, 448] on button "Approve" at bounding box center [924, 435] width 73 height 26
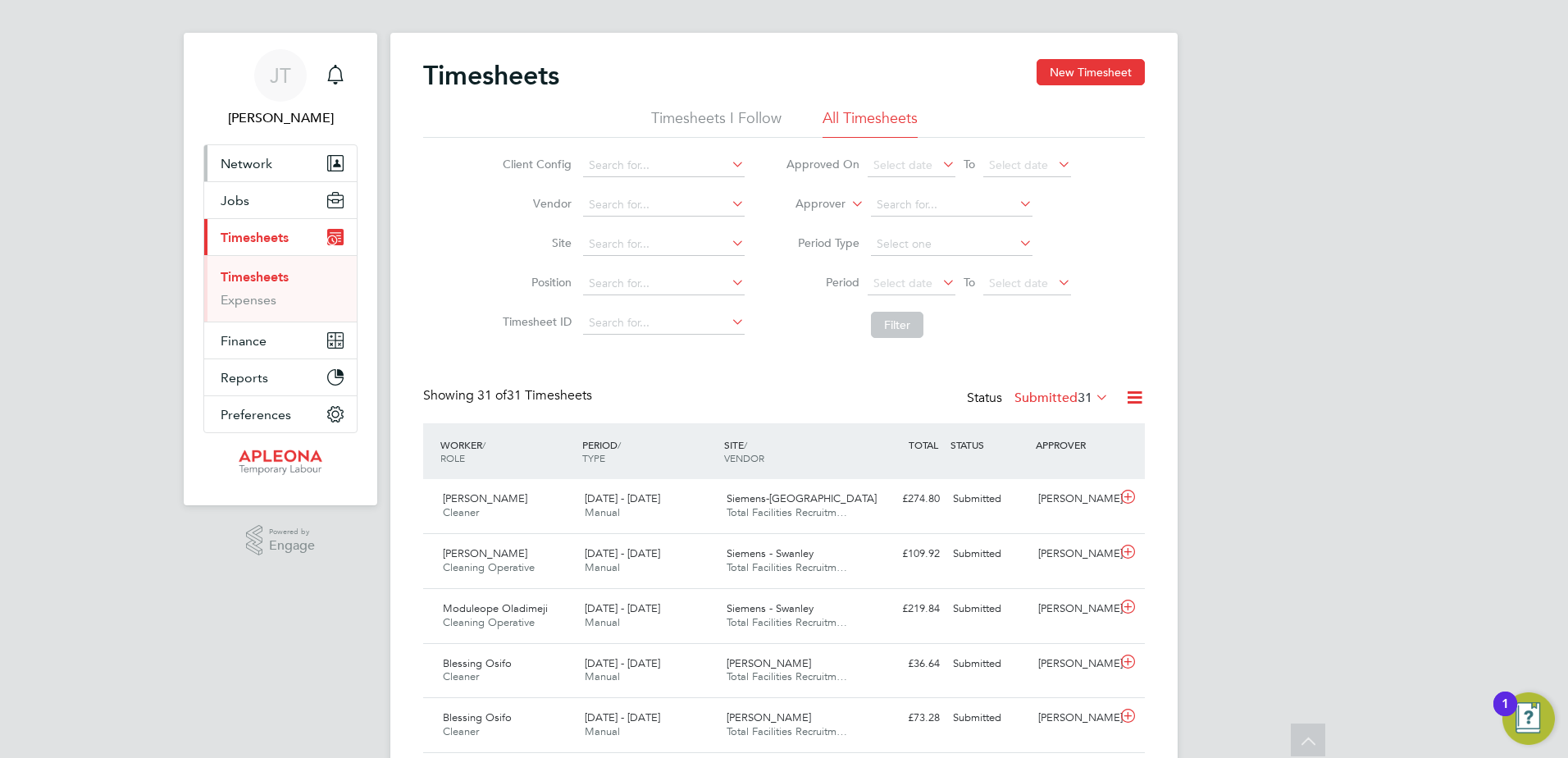
scroll to position [0, 0]
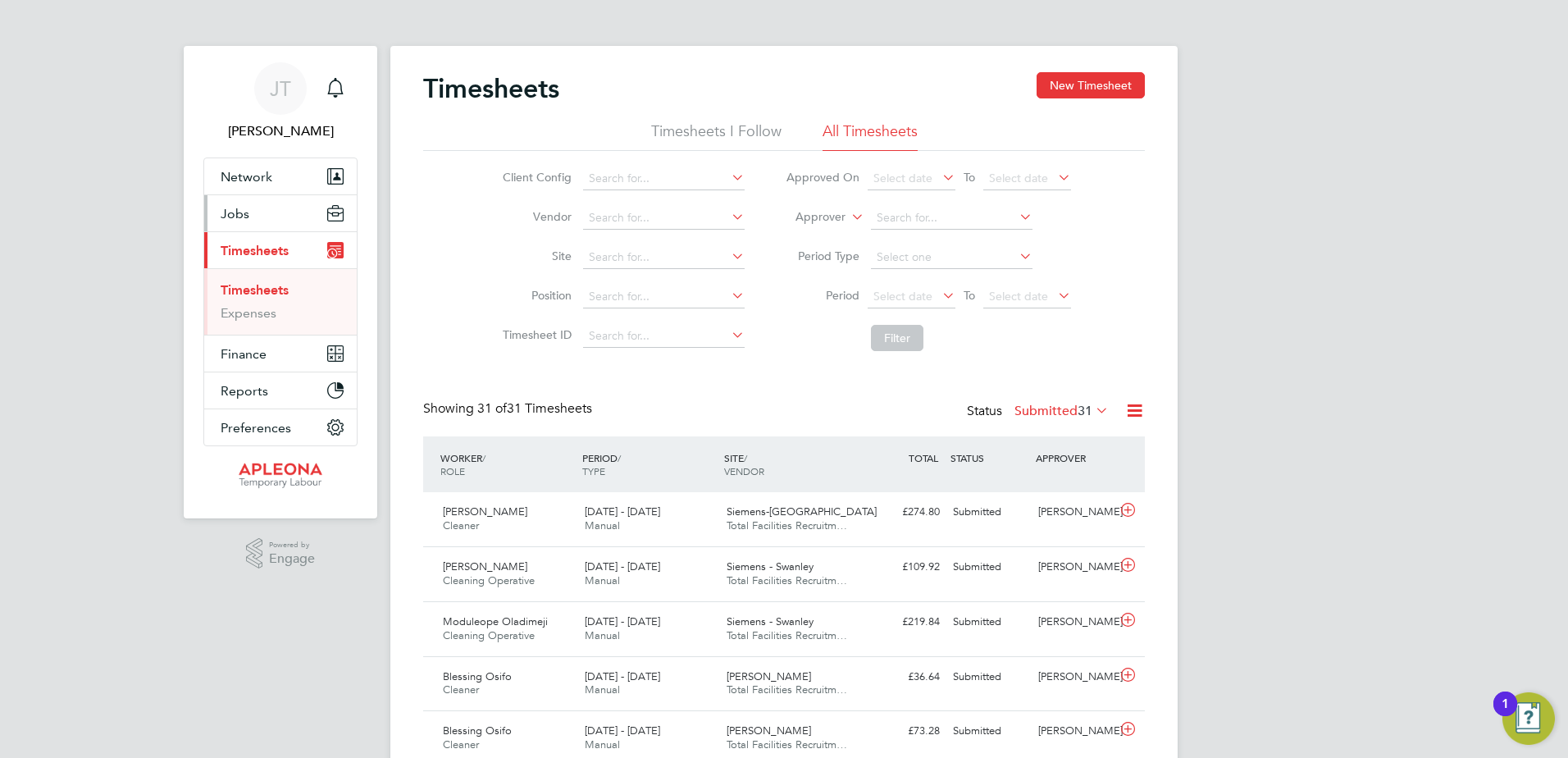
click at [231, 210] on span "Jobs" at bounding box center [235, 213] width 28 height 16
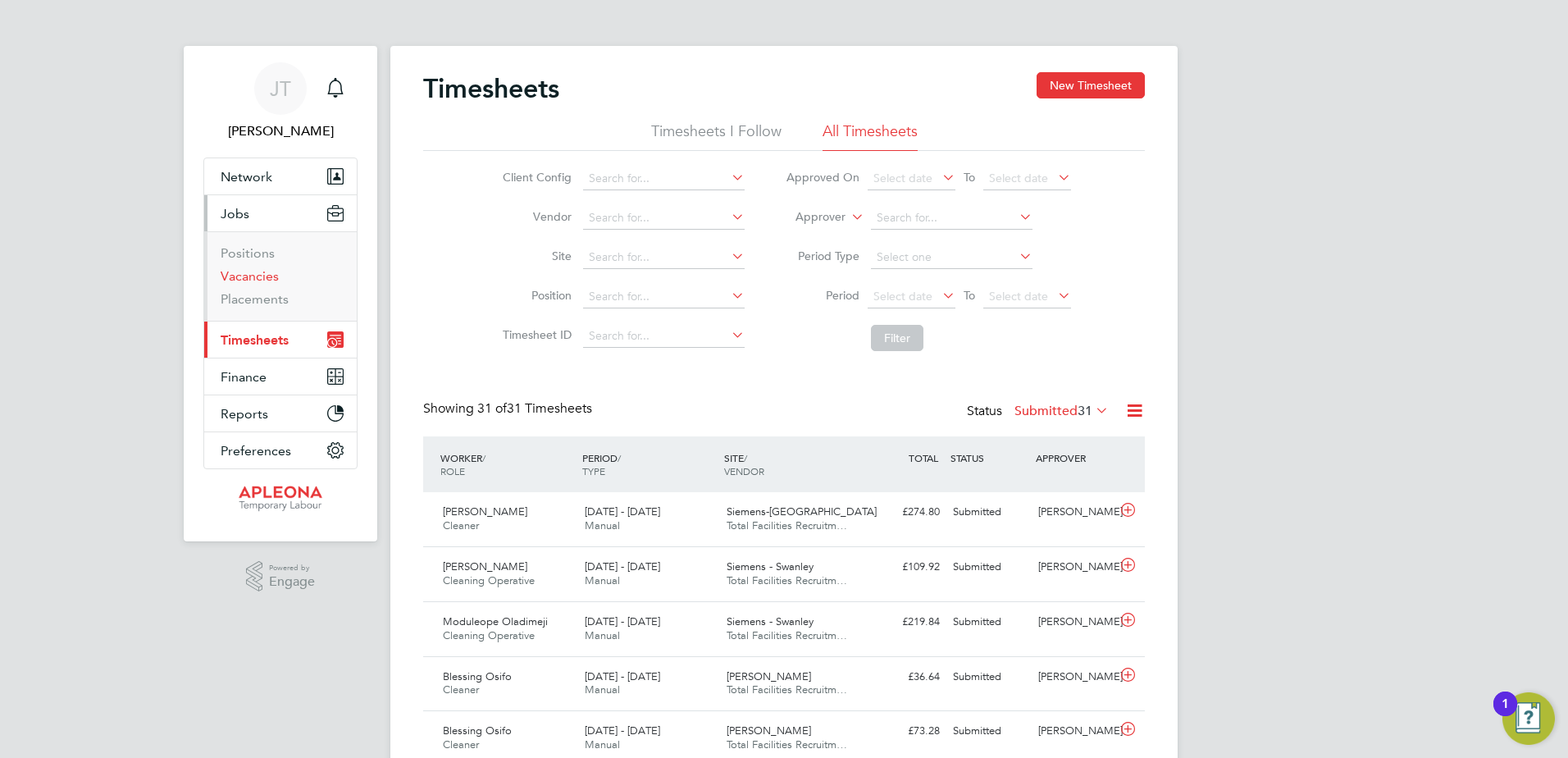
click at [251, 272] on link "Vacancies" at bounding box center [250, 275] width 58 height 16
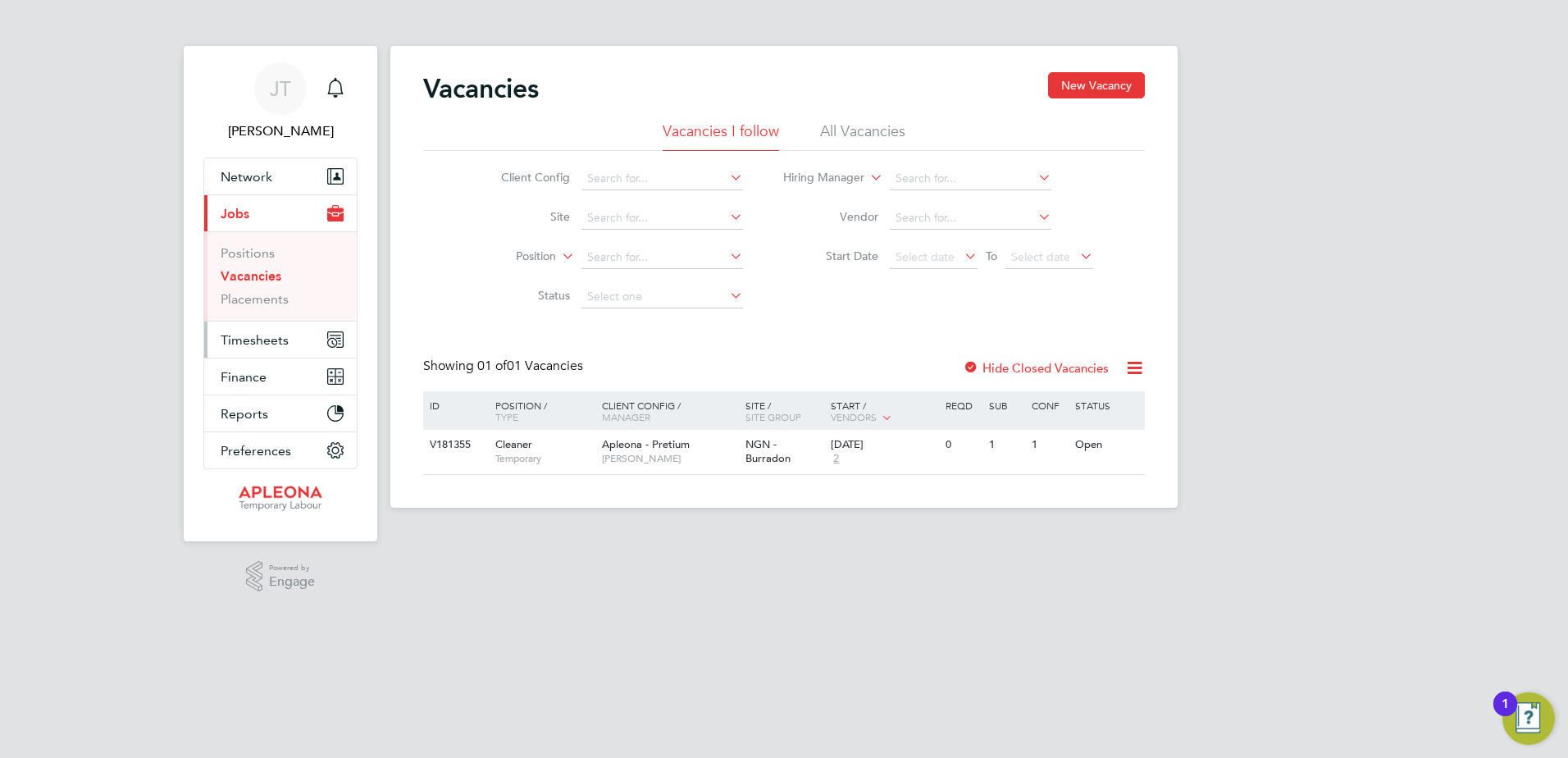
click at [255, 338] on span "Timesheets" at bounding box center [255, 339] width 68 height 16
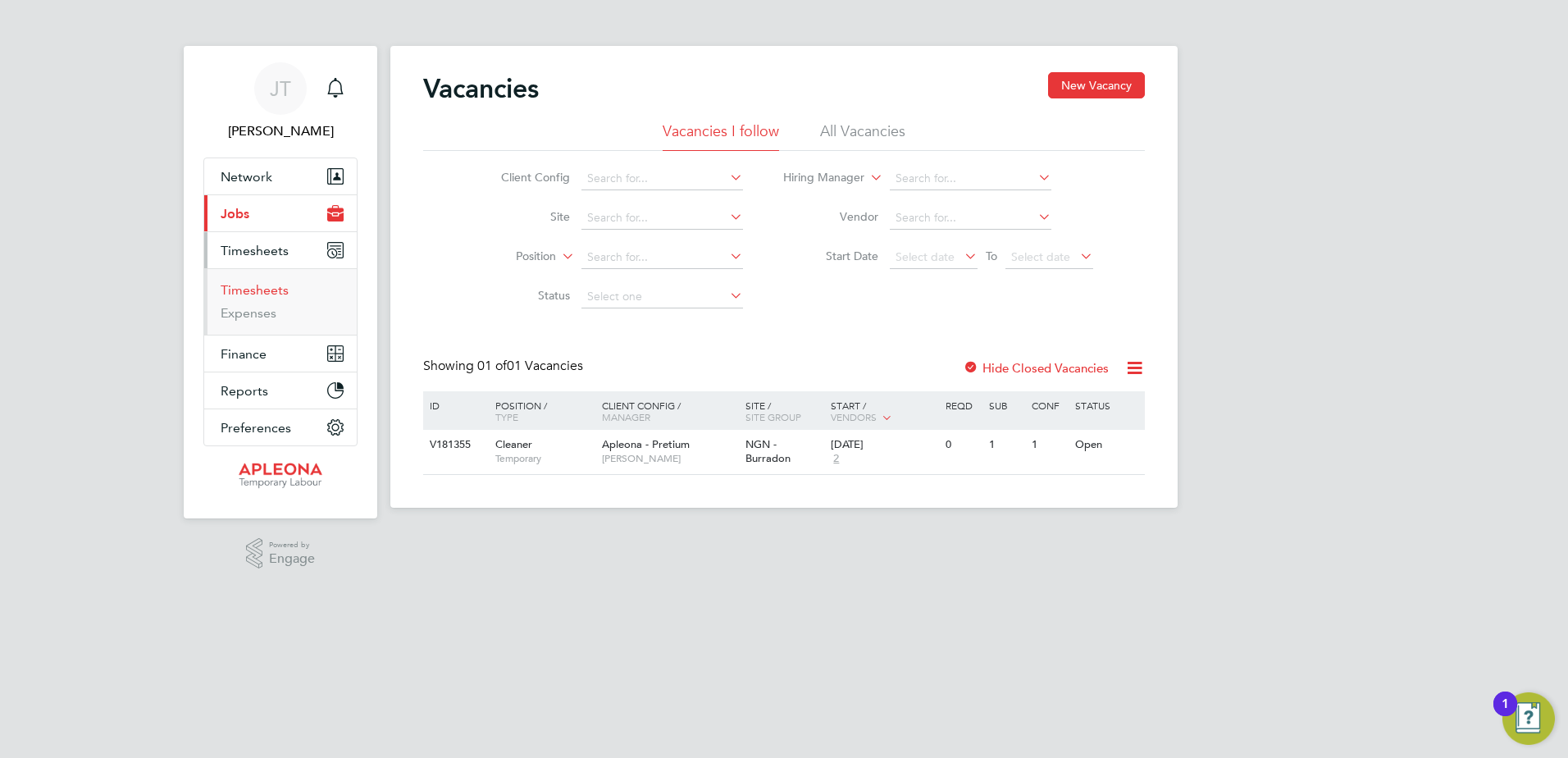
click at [257, 287] on link "Timesheets" at bounding box center [255, 289] width 68 height 16
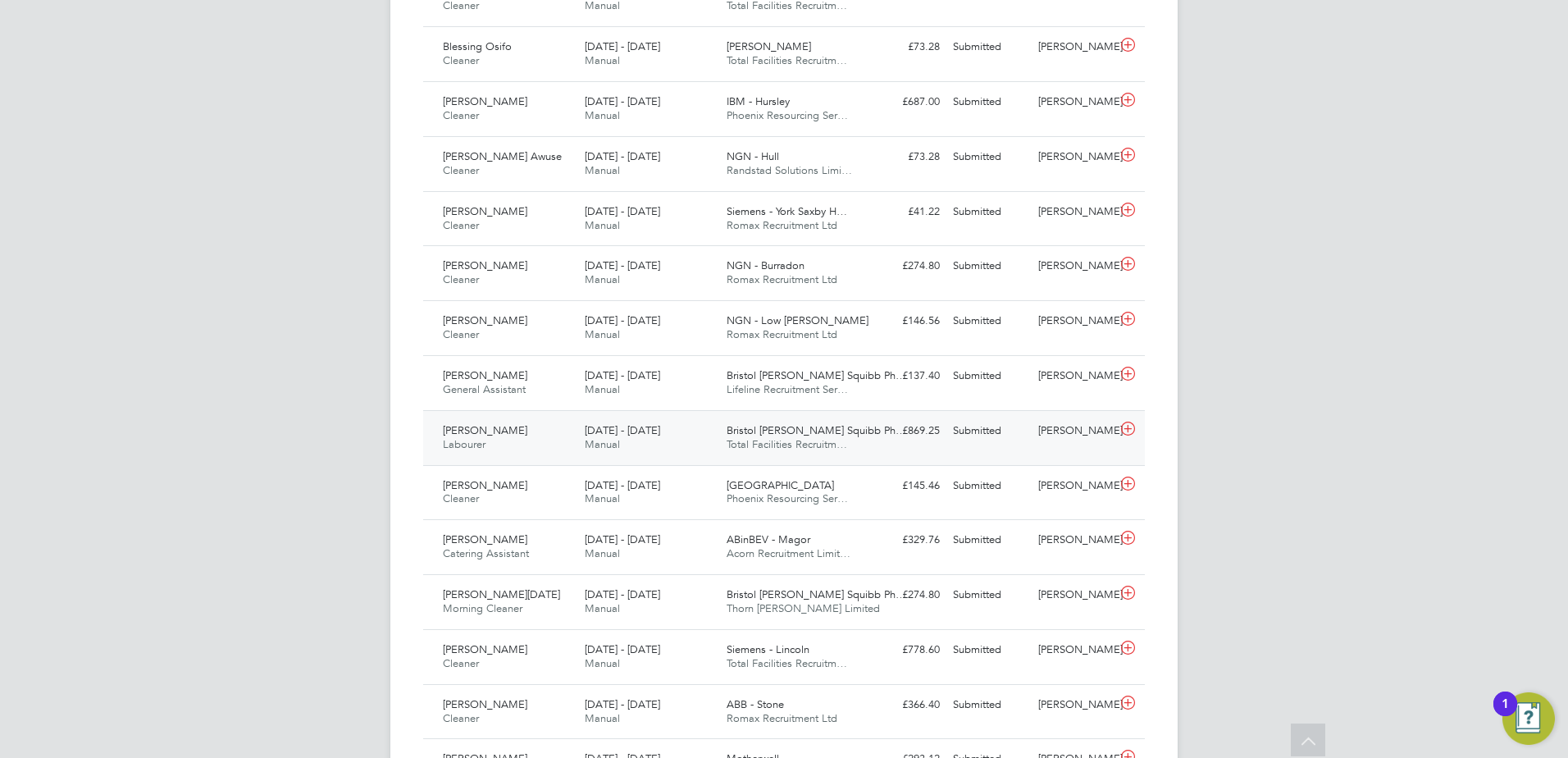
scroll to position [656, 0]
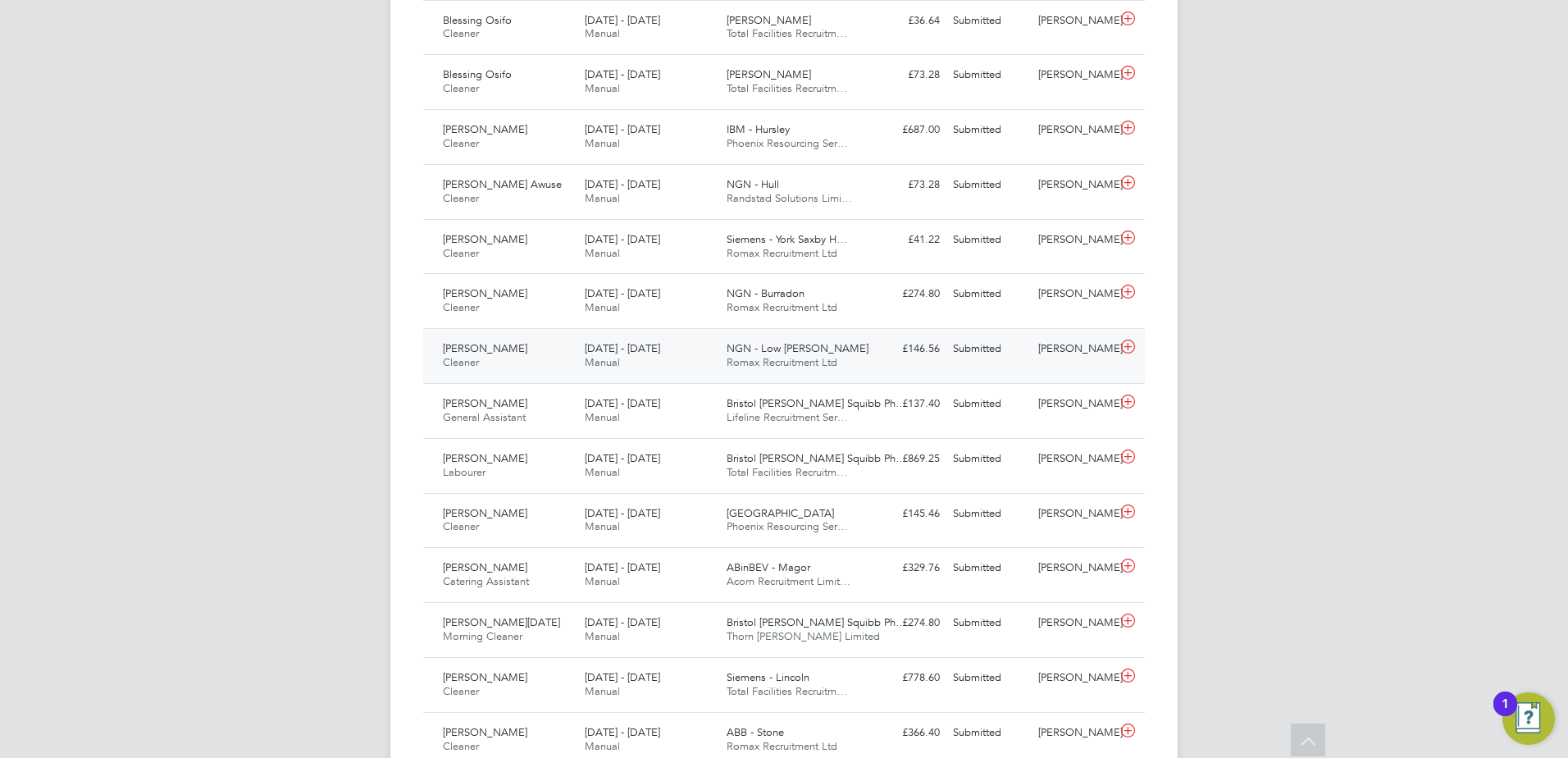
click at [775, 355] on span "NGN - Low Thornley" at bounding box center [798, 348] width 141 height 14
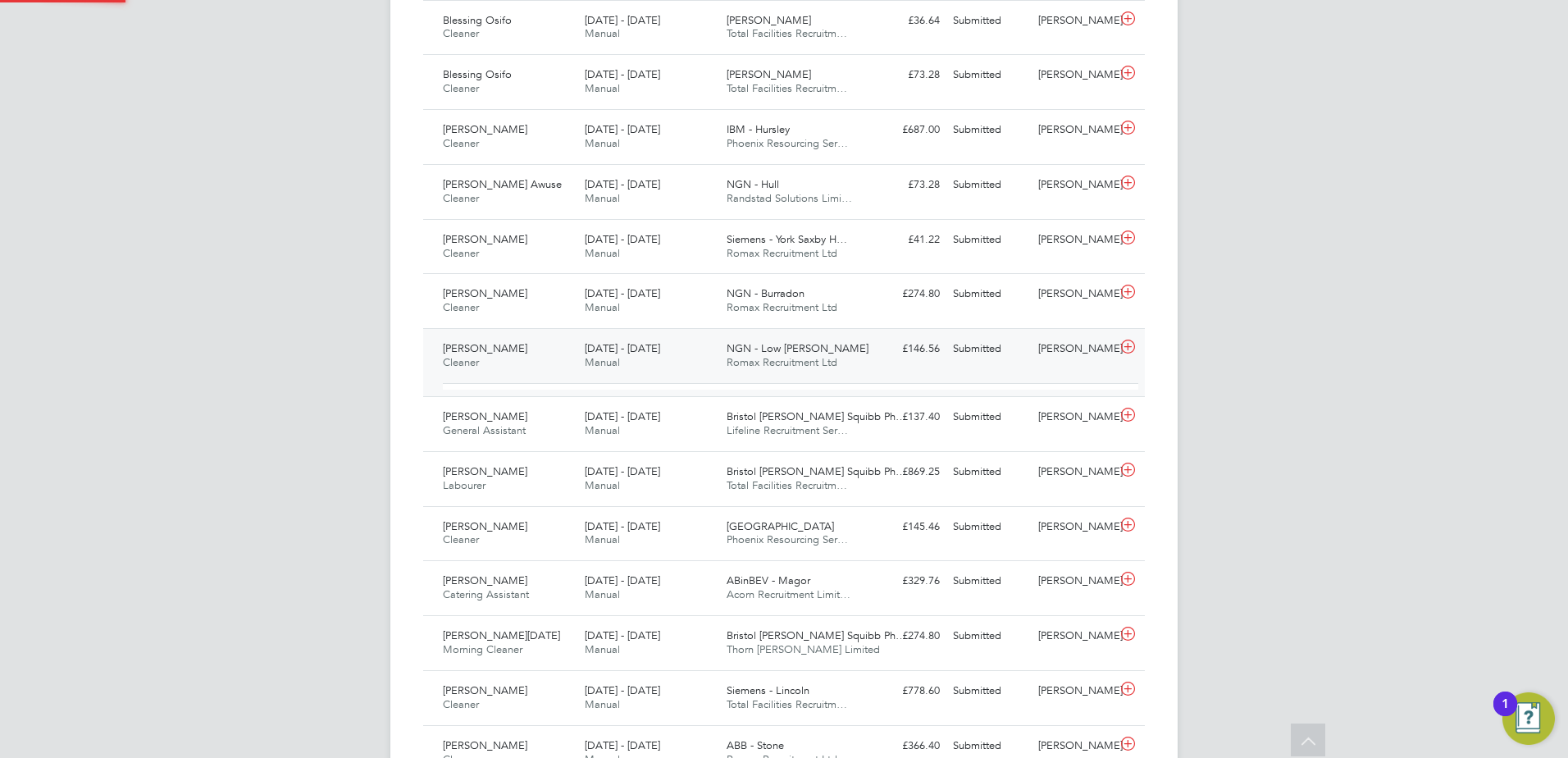
scroll to position [28, 160]
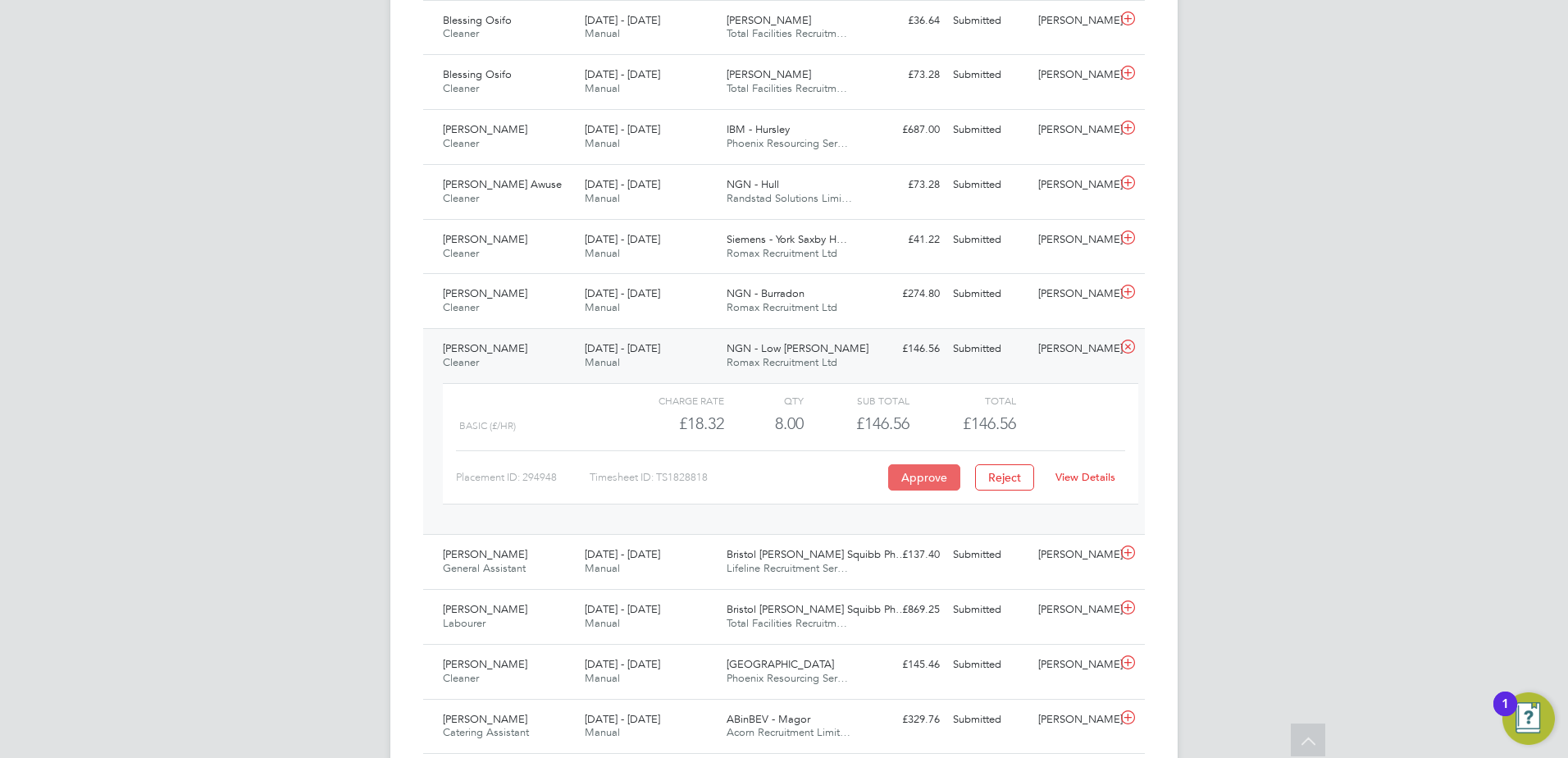
click at [929, 490] on button "Approve" at bounding box center [924, 477] width 73 height 26
click at [762, 300] on span "NGN - Burradon" at bounding box center [766, 293] width 78 height 14
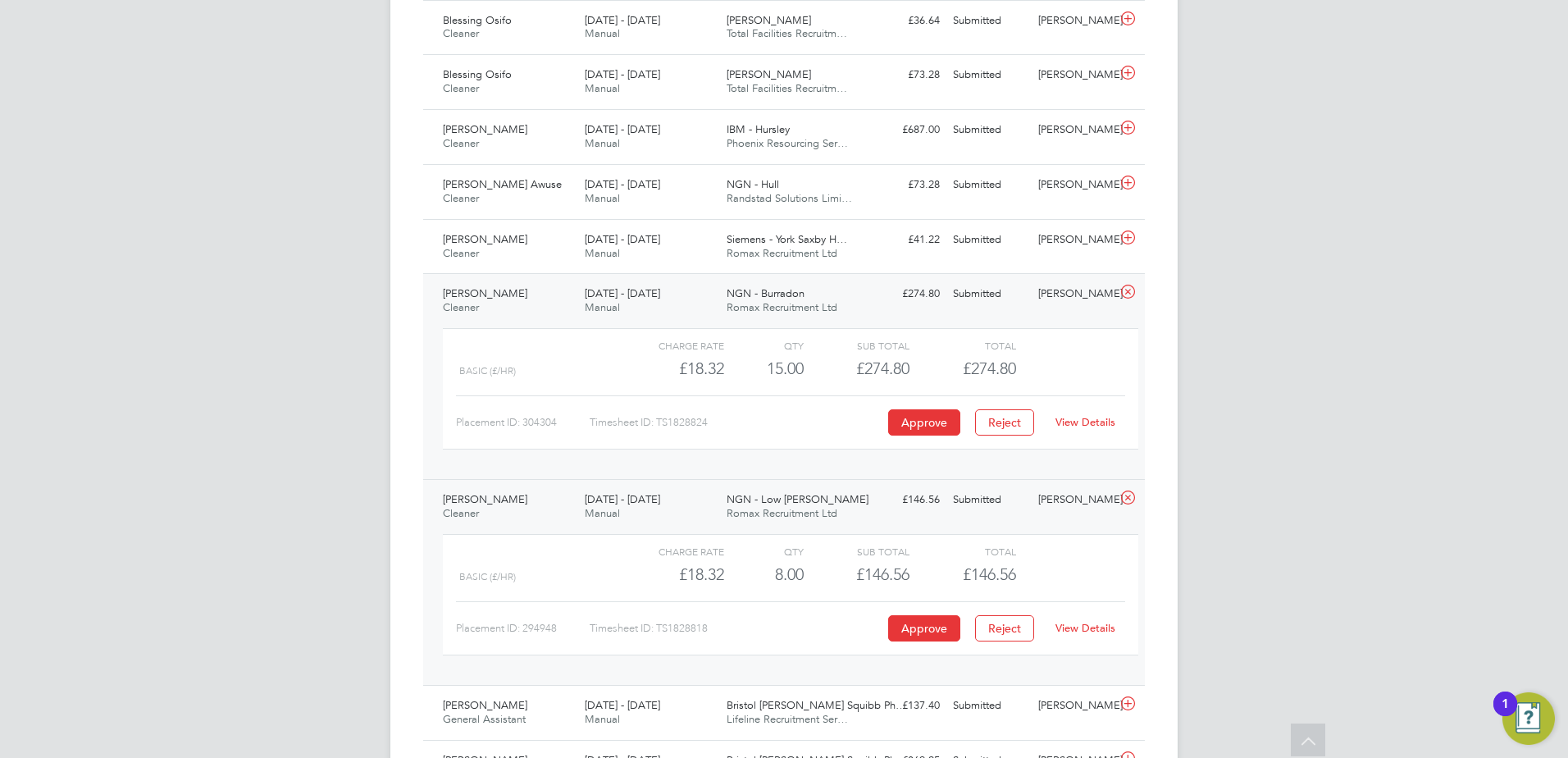
click at [1078, 429] on link "View Details" at bounding box center [1084, 421] width 59 height 14
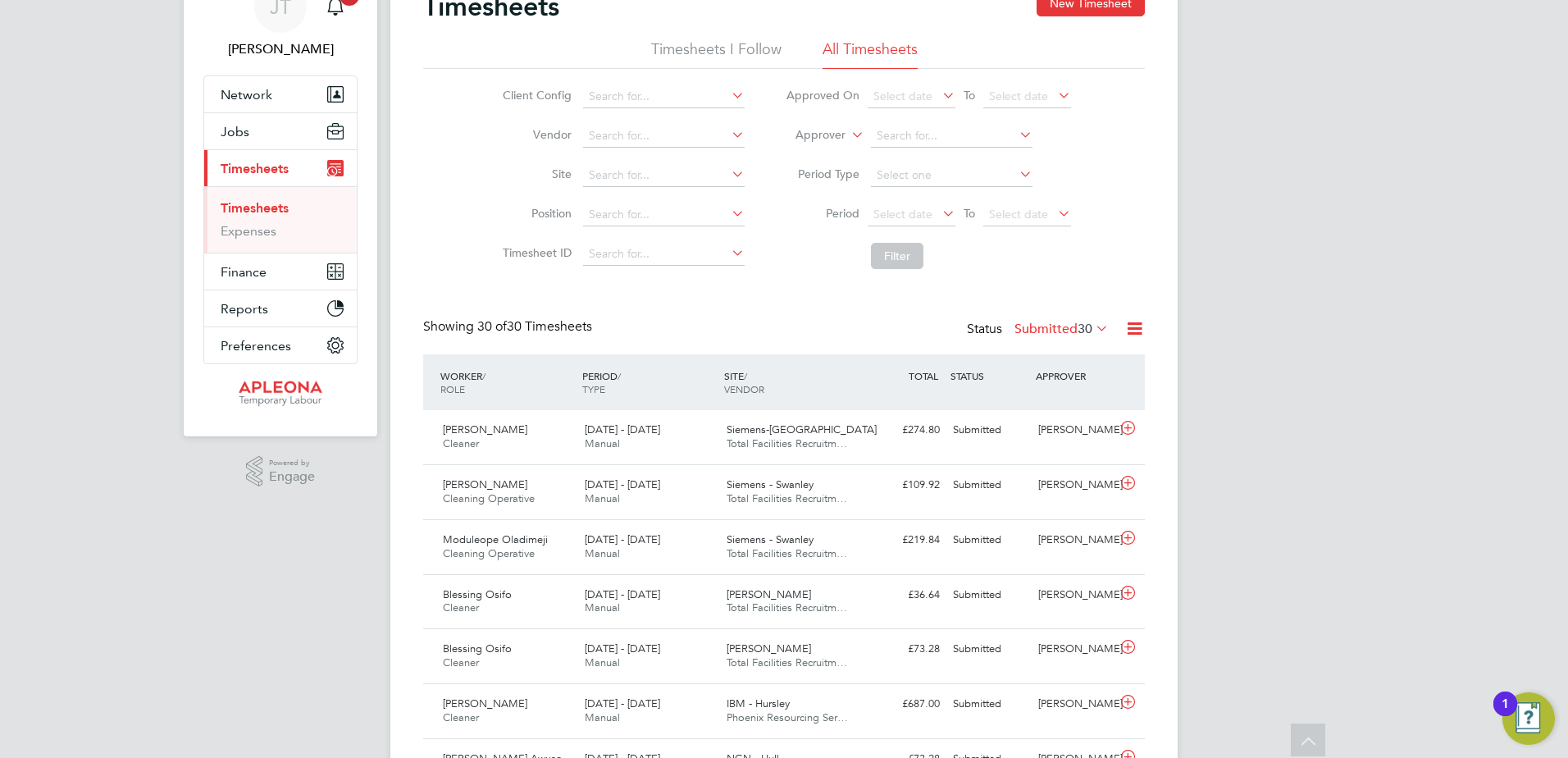
scroll to position [0, 0]
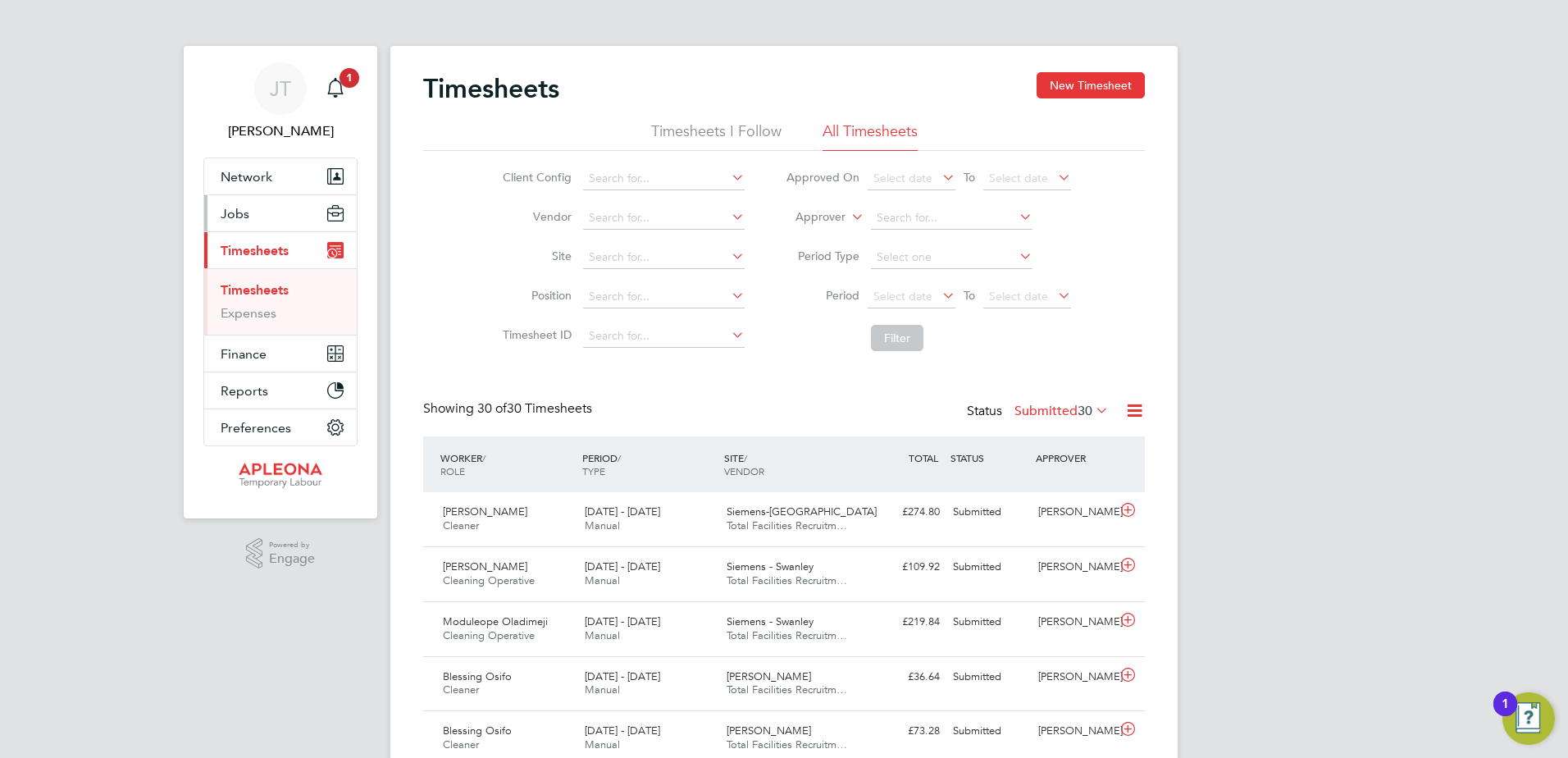
click at [249, 215] on button "Jobs" at bounding box center [281, 213] width 153 height 36
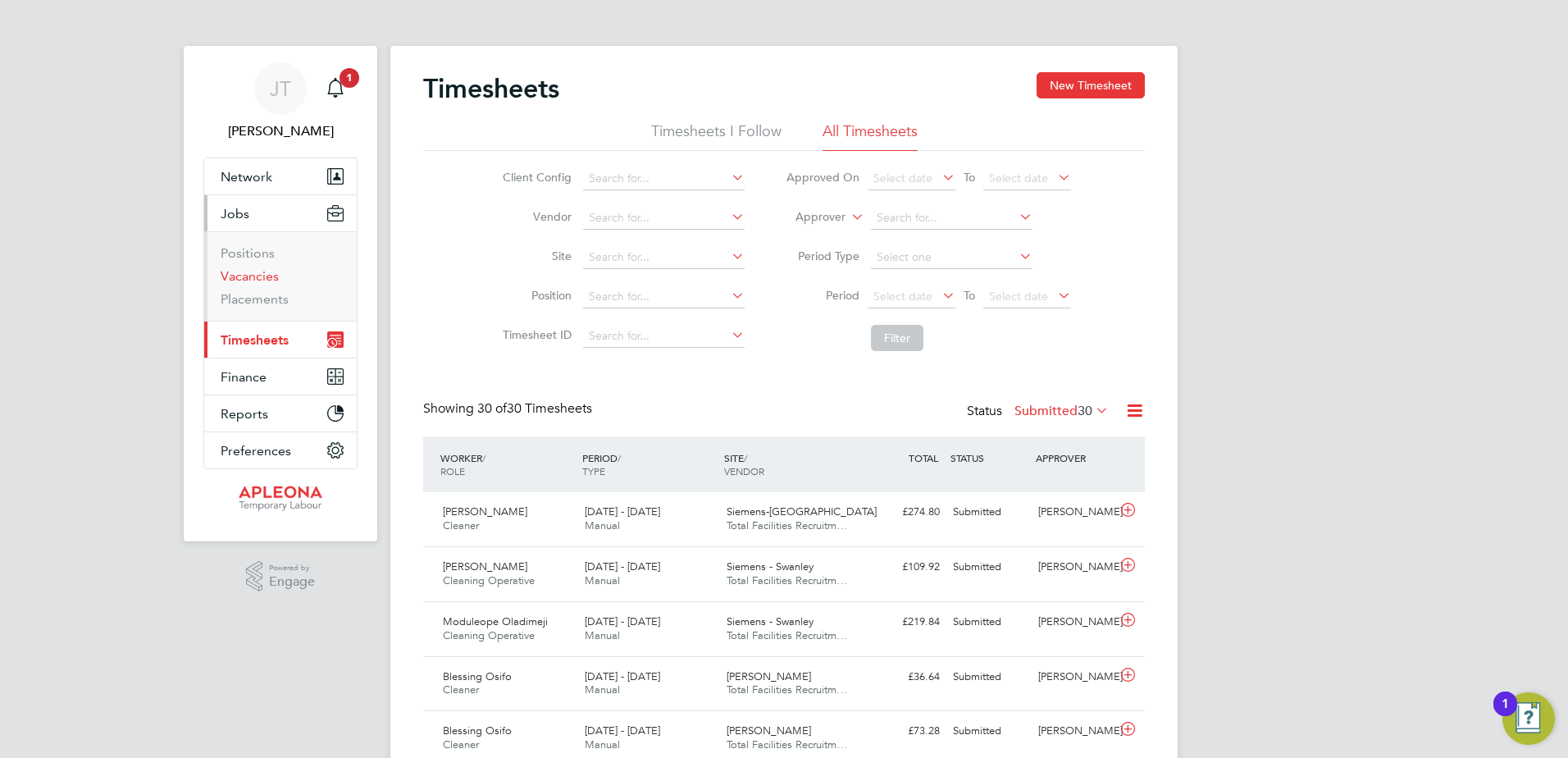
click at [252, 276] on link "Vacancies" at bounding box center [250, 275] width 58 height 16
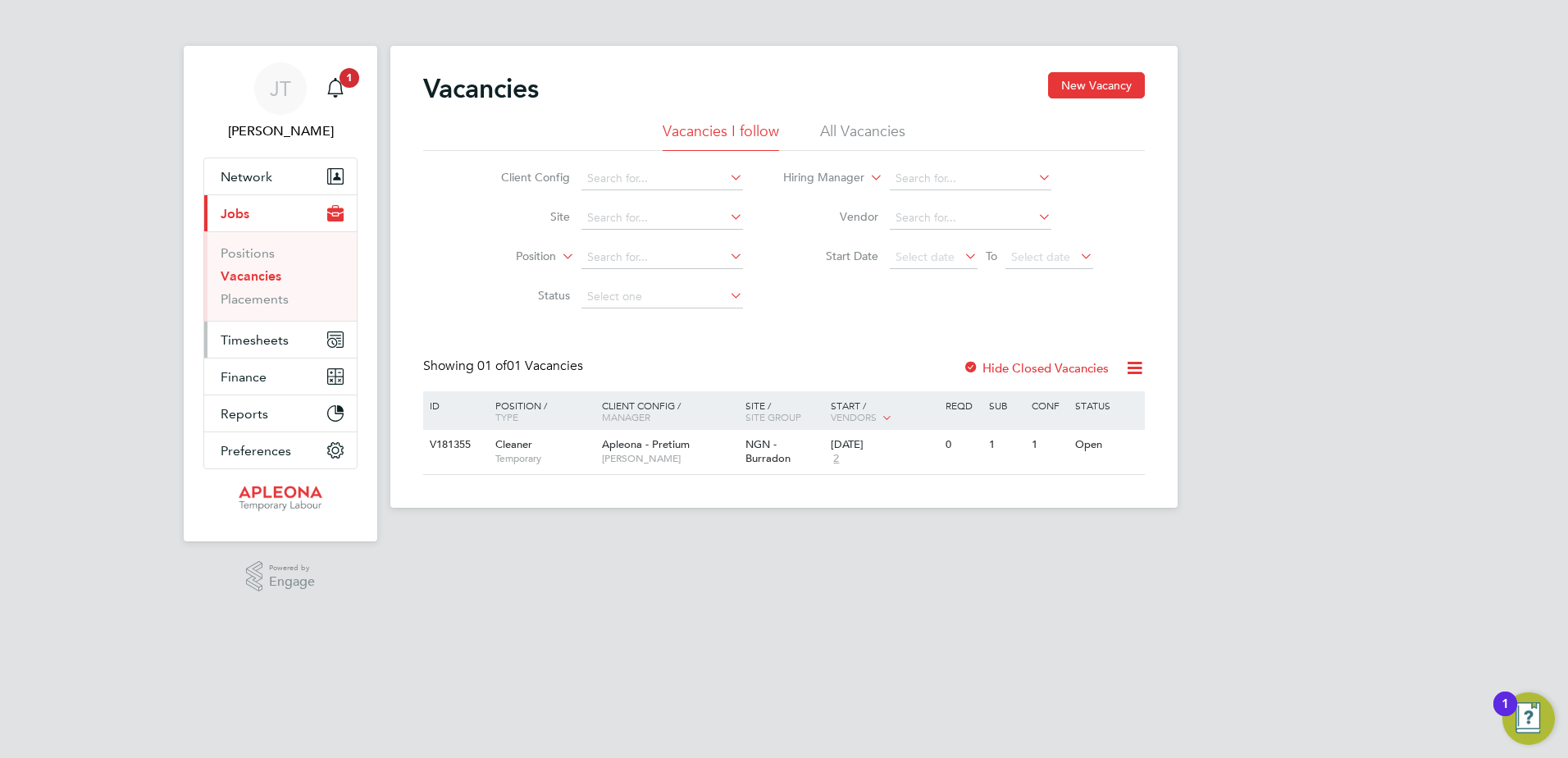
click at [255, 338] on span "Timesheets" at bounding box center [255, 339] width 68 height 16
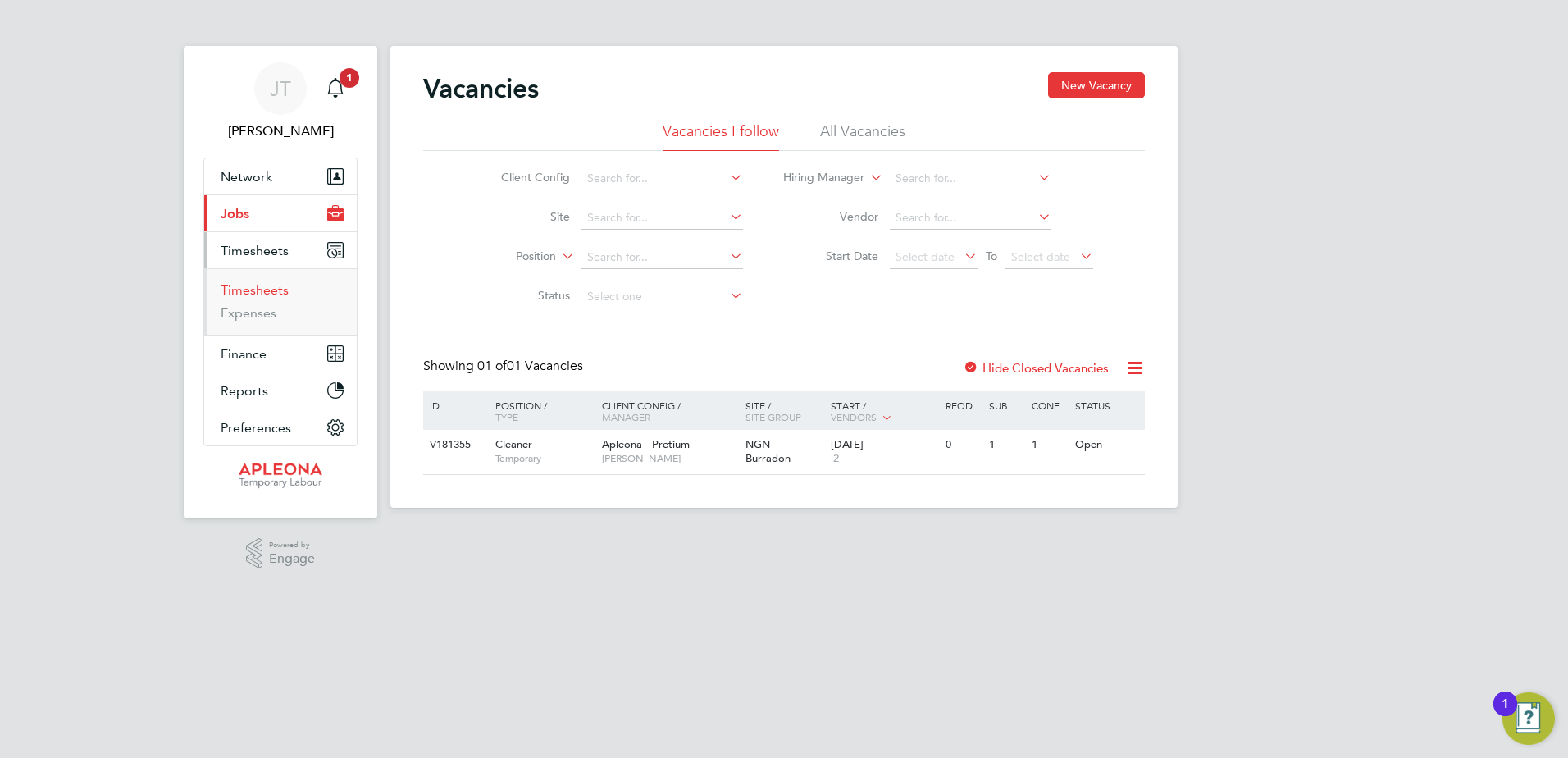
click at [247, 286] on link "Timesheets" at bounding box center [255, 289] width 68 height 16
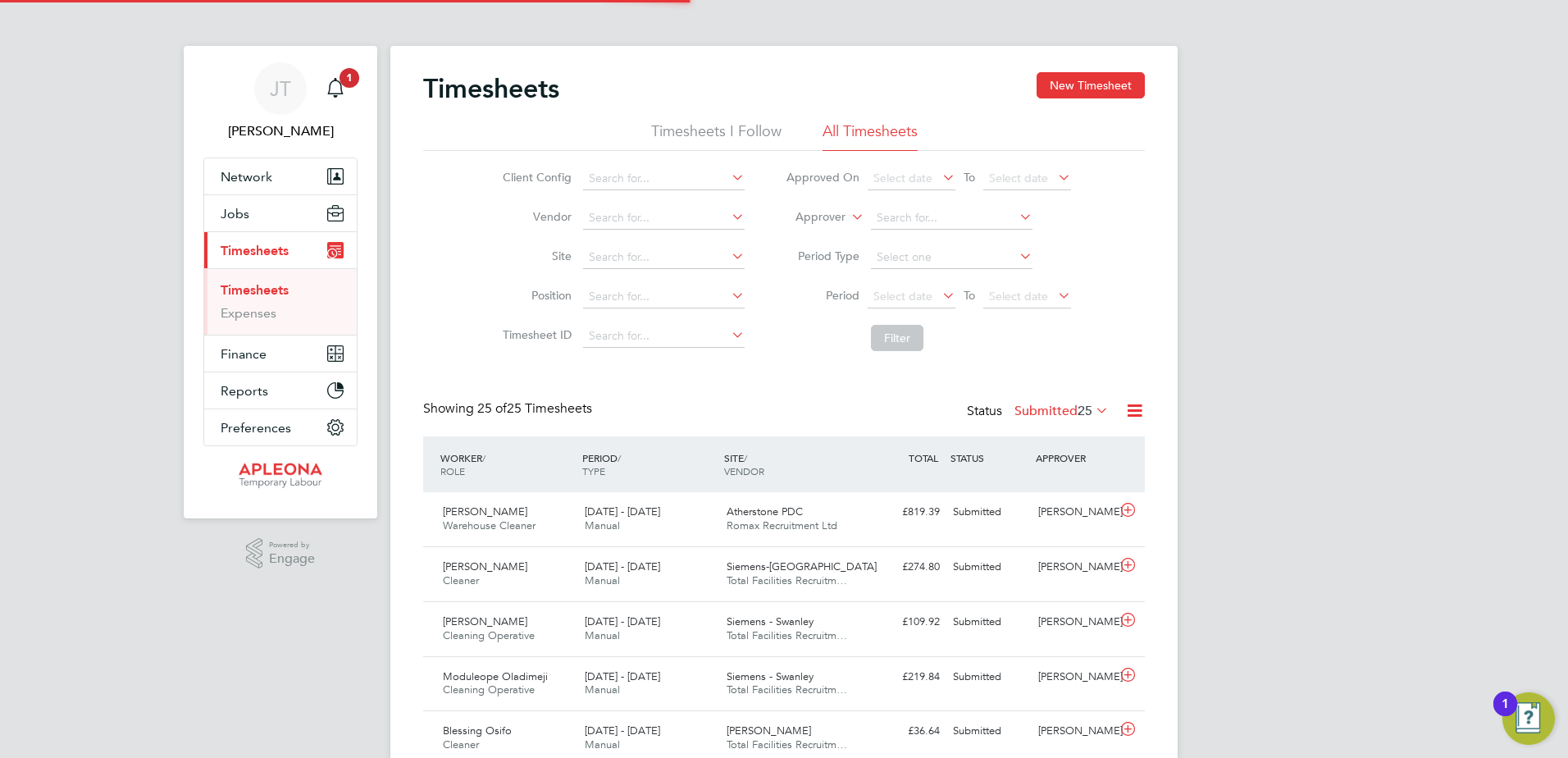
scroll to position [41, 142]
click at [772, 513] on span "Atherstone PDC" at bounding box center [765, 511] width 76 height 14
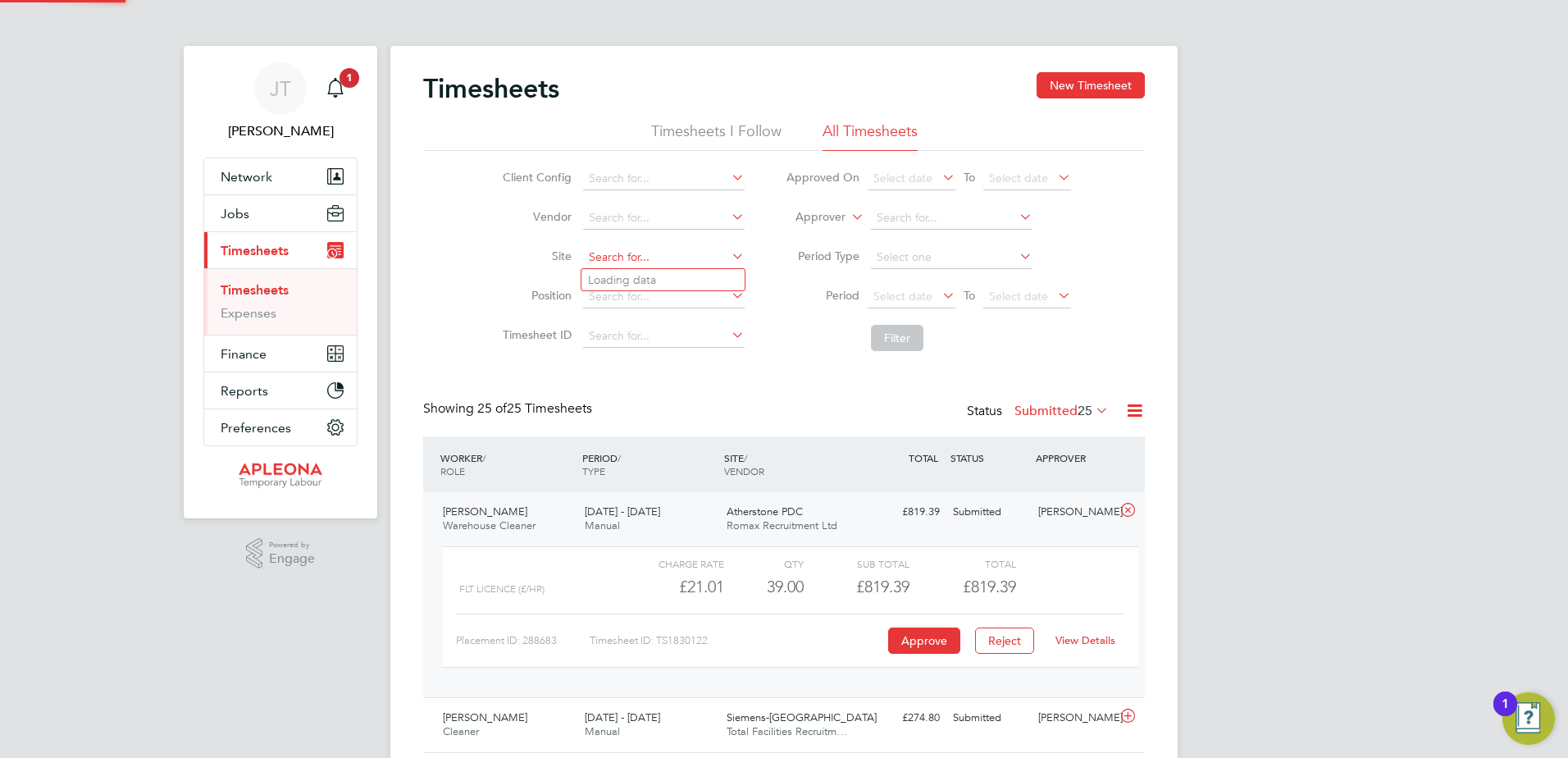
click at [614, 254] on input at bounding box center [663, 257] width 161 height 23
click at [674, 359] on li "Atherstone PDC" at bounding box center [663, 368] width 163 height 22
type input "Atherstone PDC"
click at [1092, 412] on icon at bounding box center [1092, 410] width 0 height 23
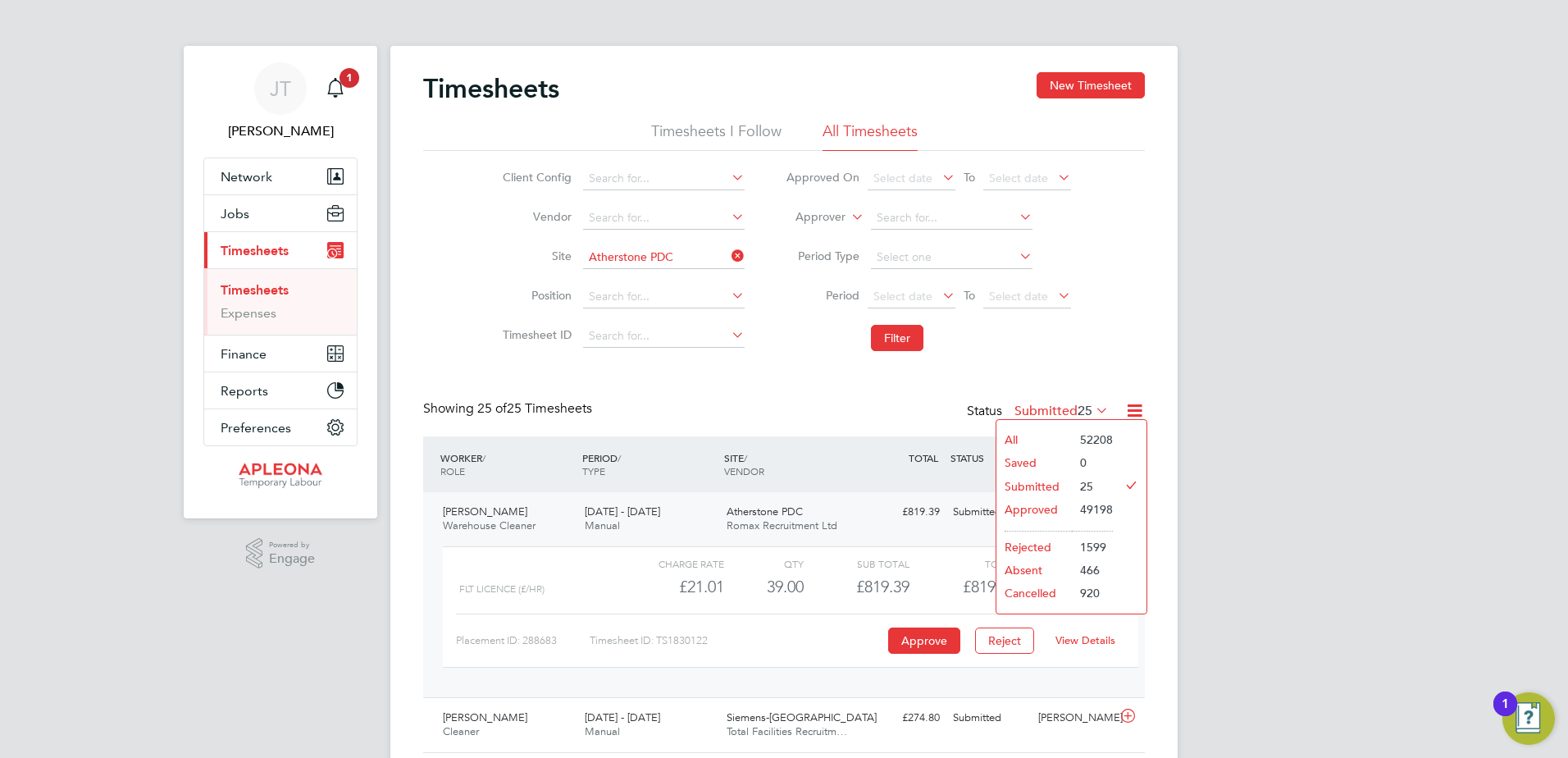
click at [1028, 510] on li "Approved" at bounding box center [1034, 509] width 75 height 23
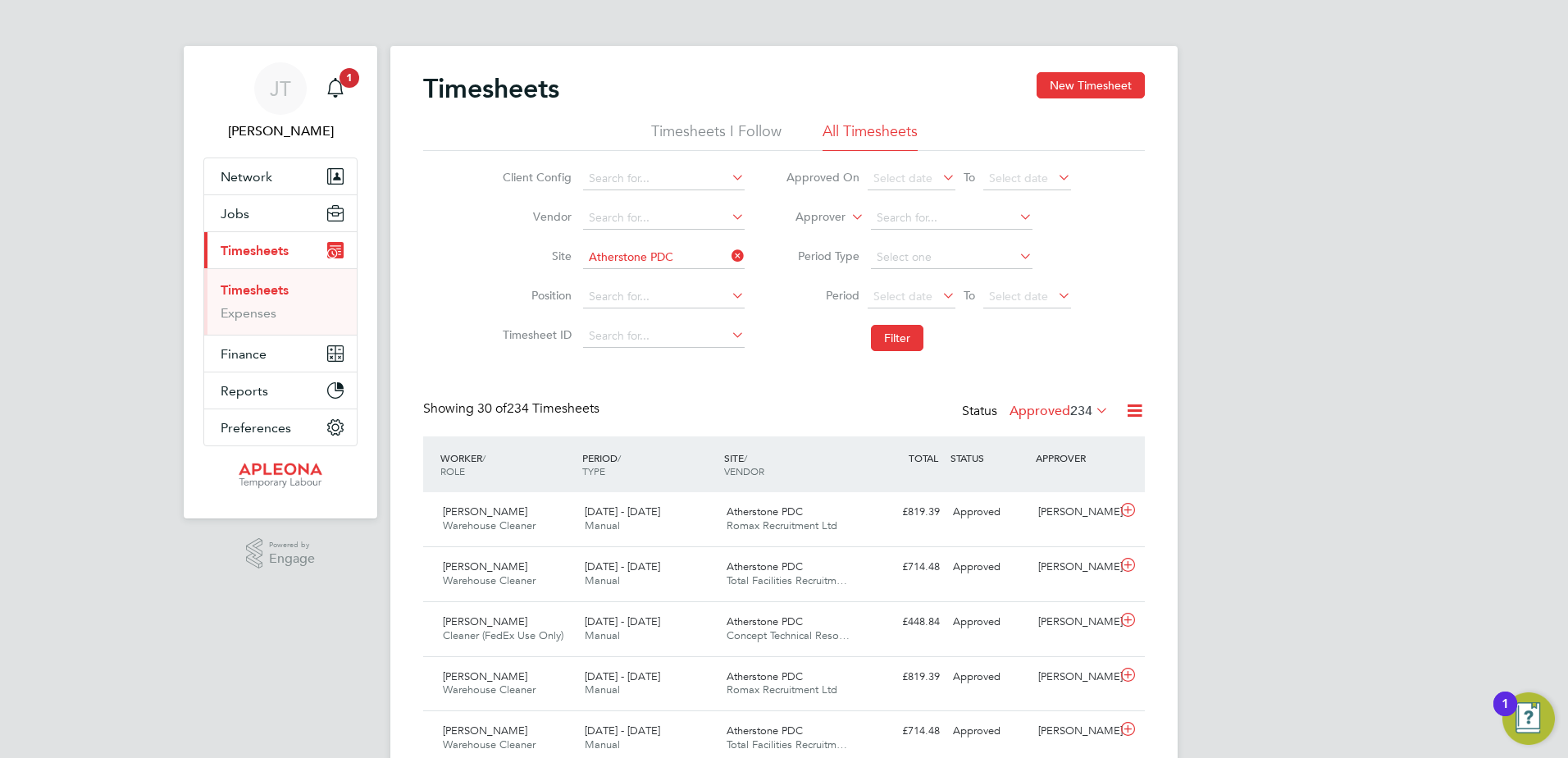
click at [257, 249] on span "Timesheets" at bounding box center [255, 250] width 68 height 16
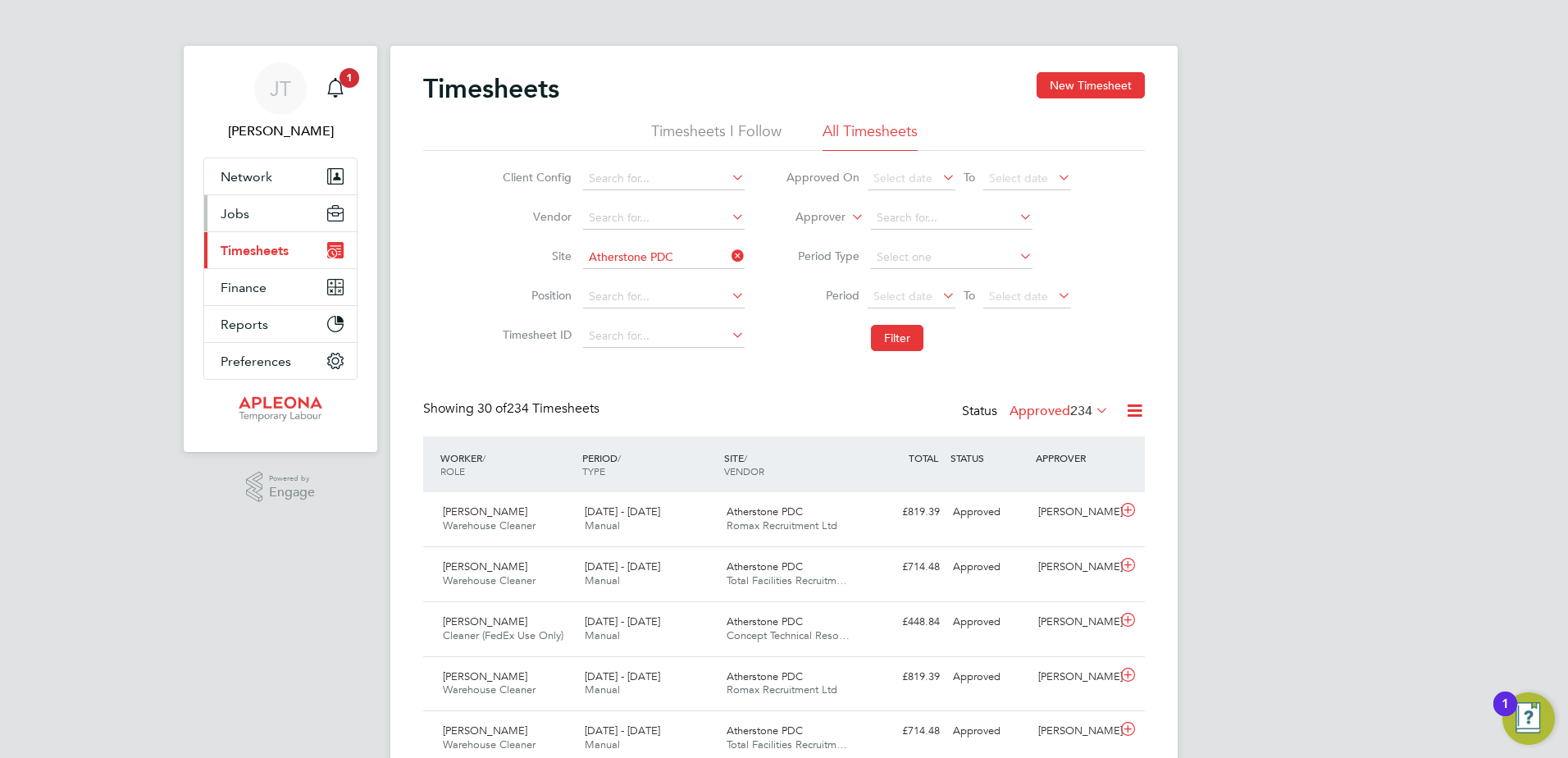
click at [250, 210] on button "Jobs" at bounding box center [281, 213] width 153 height 36
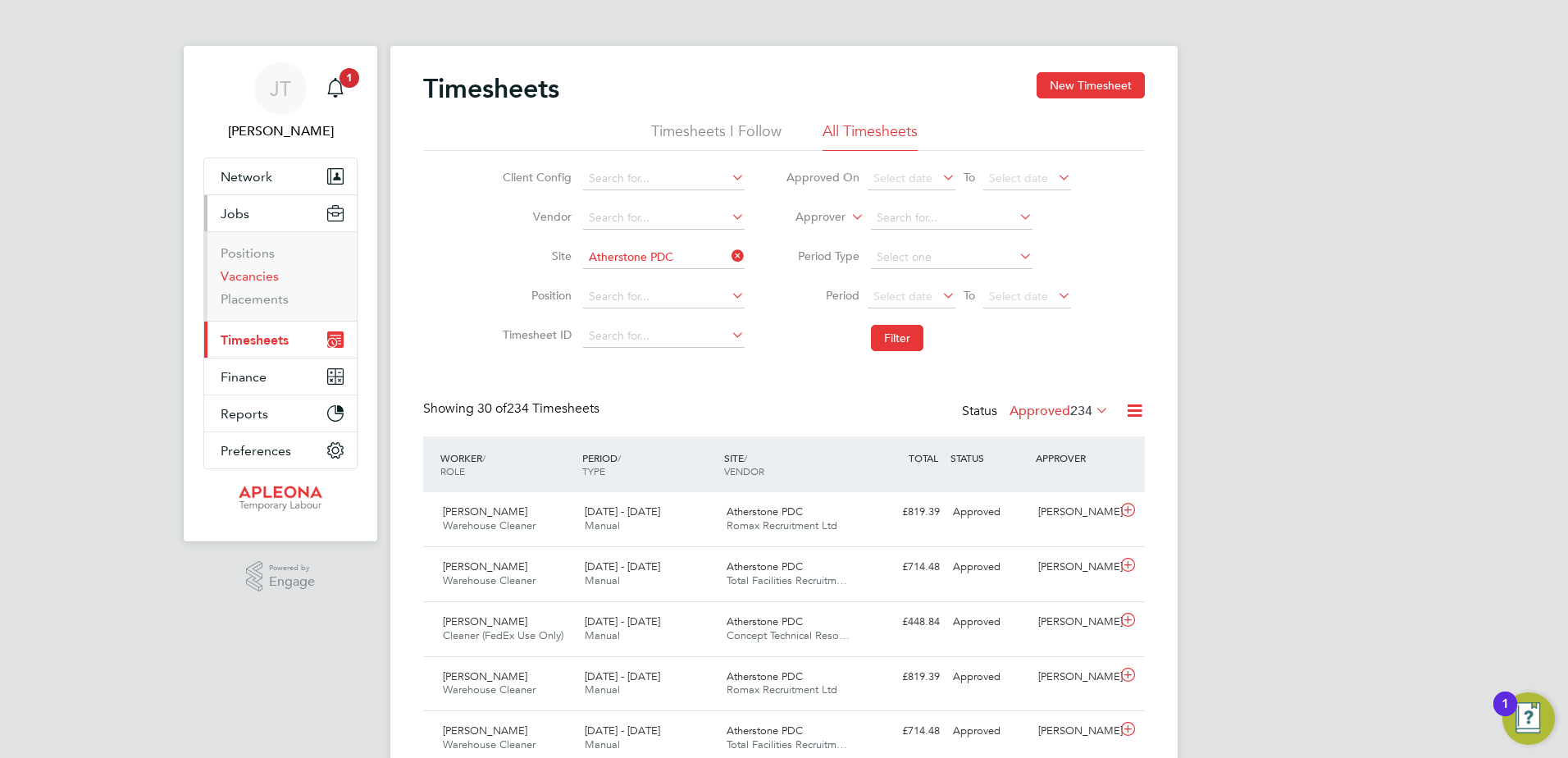
click at [250, 273] on link "Vacancies" at bounding box center [250, 275] width 58 height 16
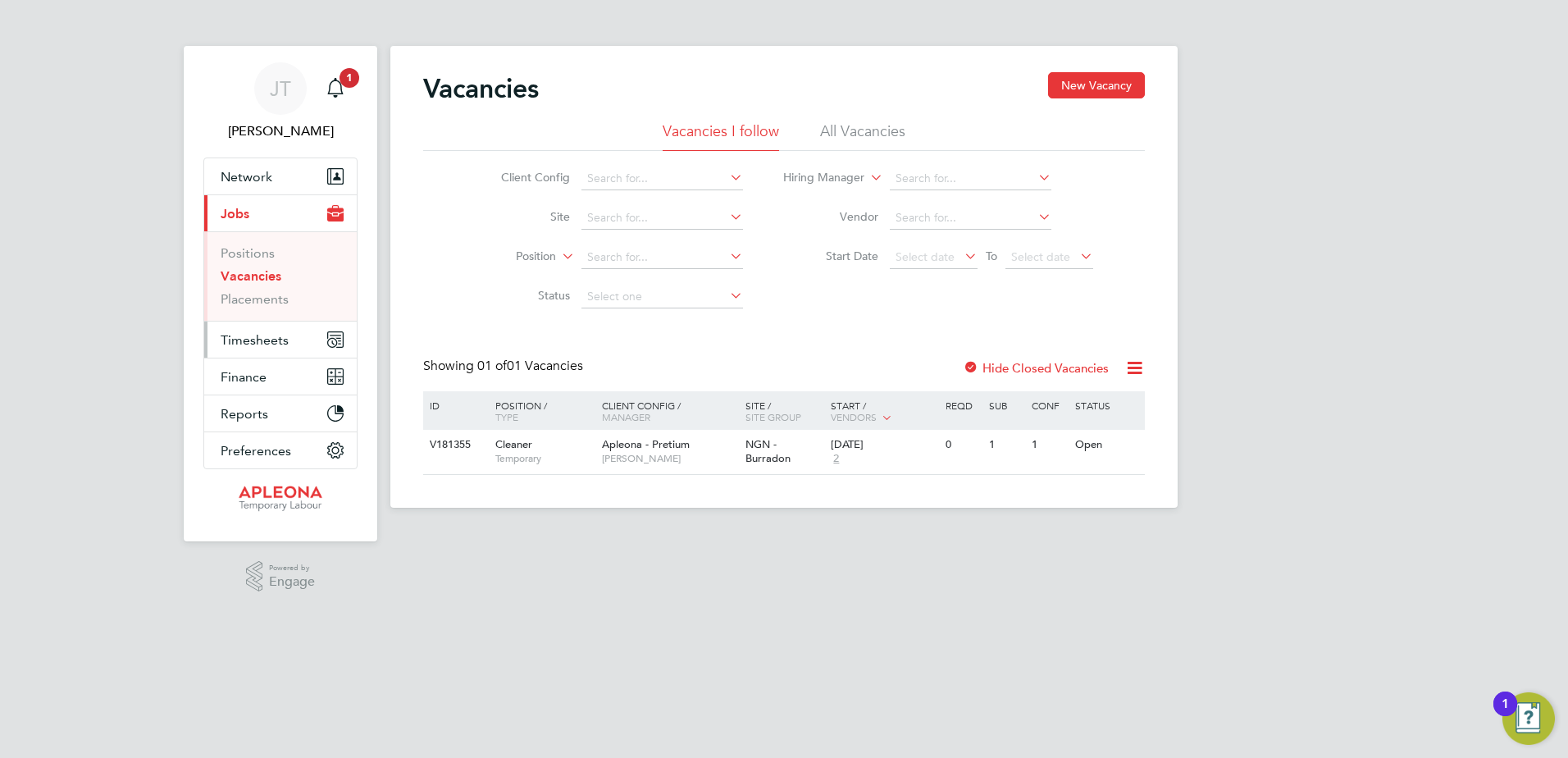
click at [256, 339] on span "Timesheets" at bounding box center [255, 339] width 68 height 16
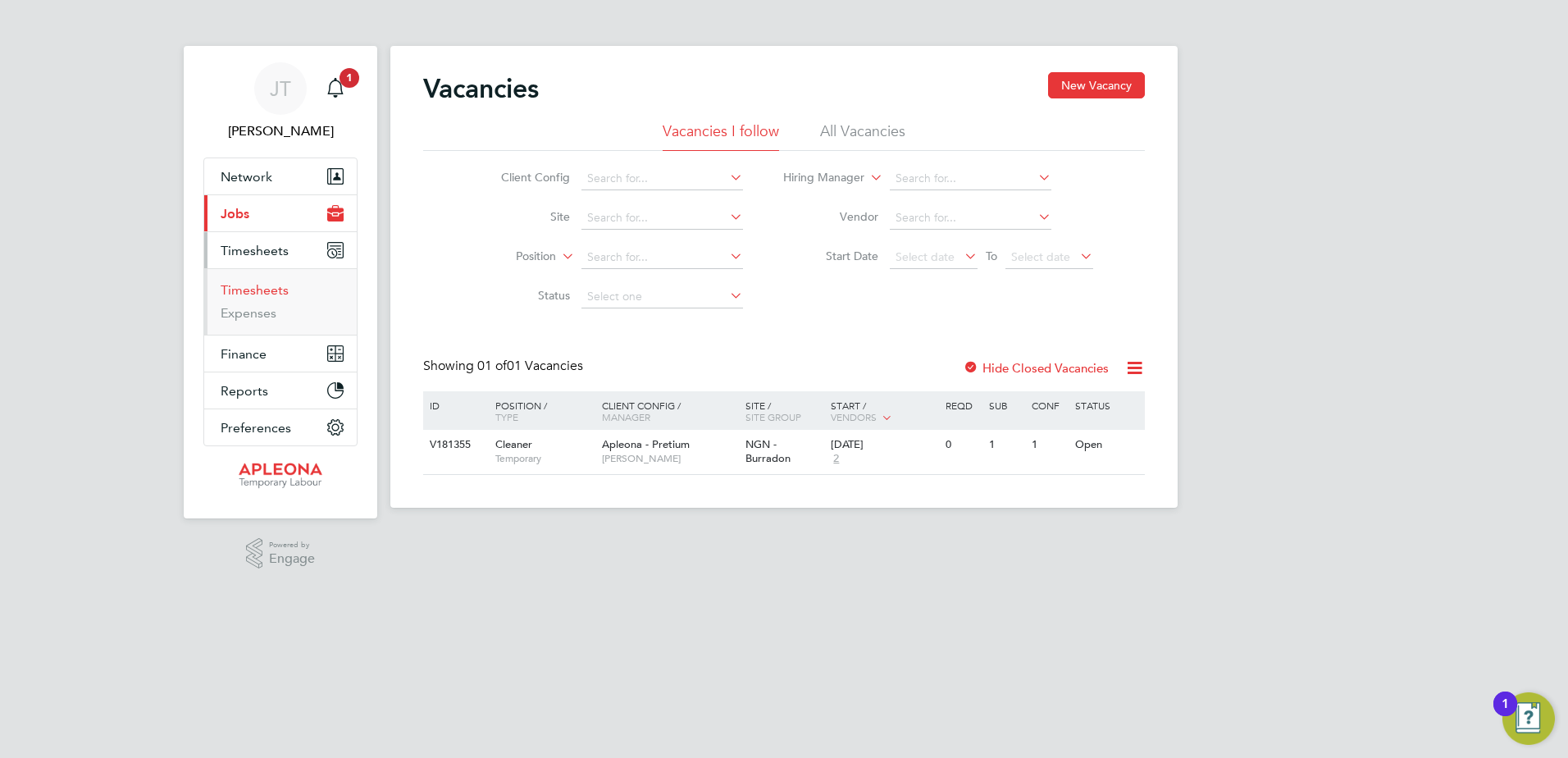
click at [254, 288] on link "Timesheets" at bounding box center [255, 289] width 68 height 16
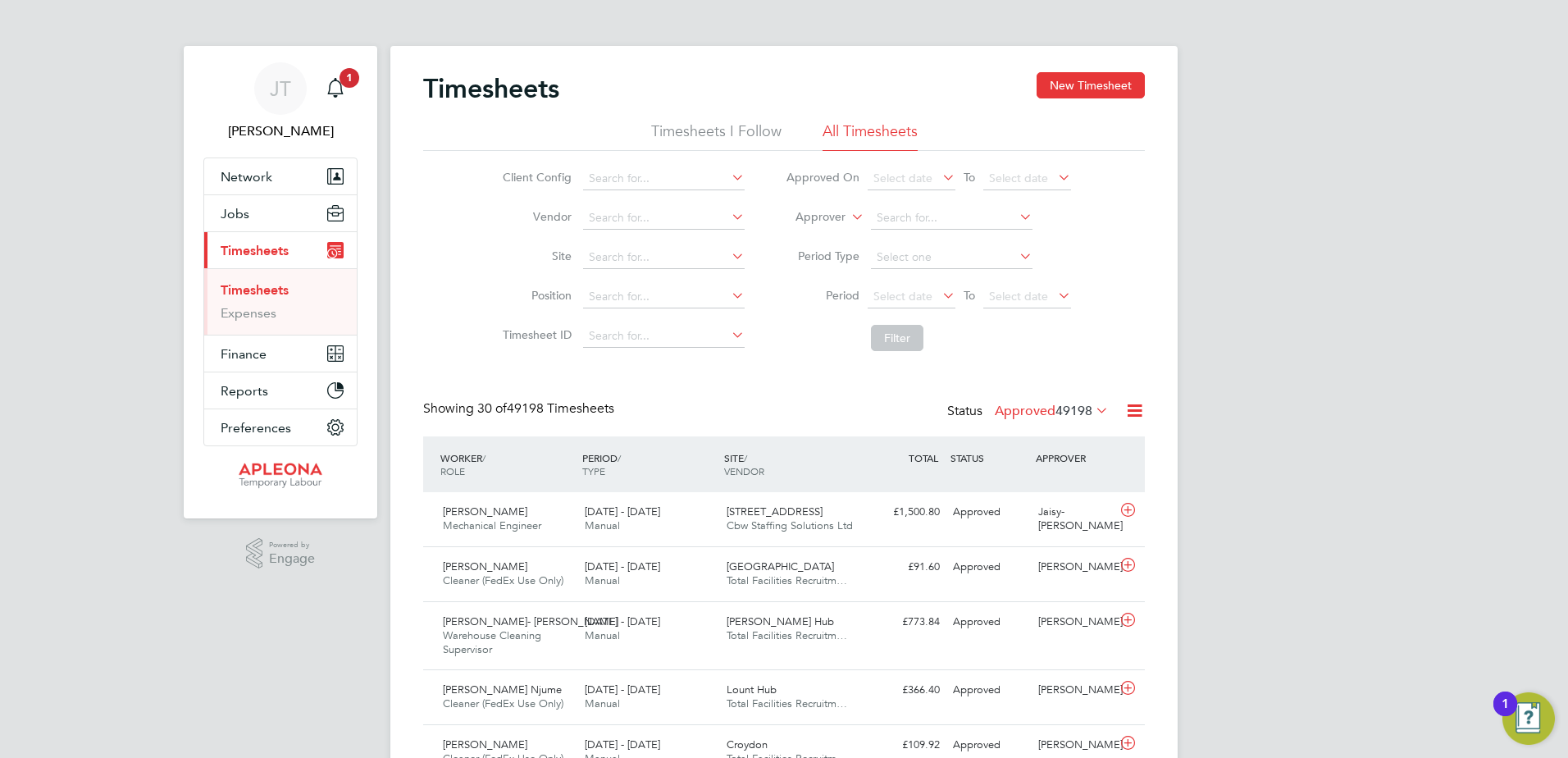
click at [1092, 413] on icon at bounding box center [1092, 410] width 0 height 23
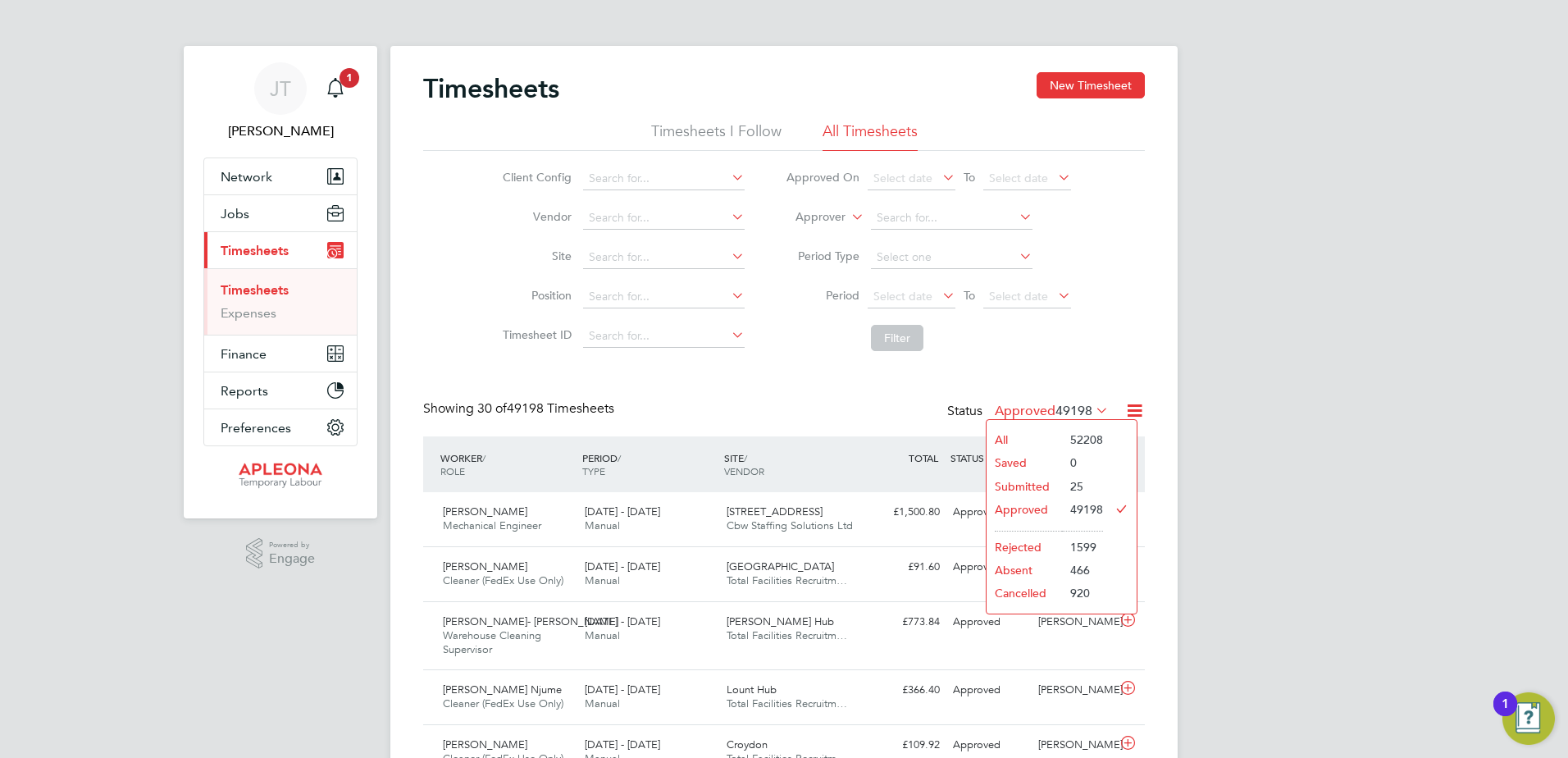
click at [1017, 486] on li "Submitted" at bounding box center [1024, 486] width 75 height 23
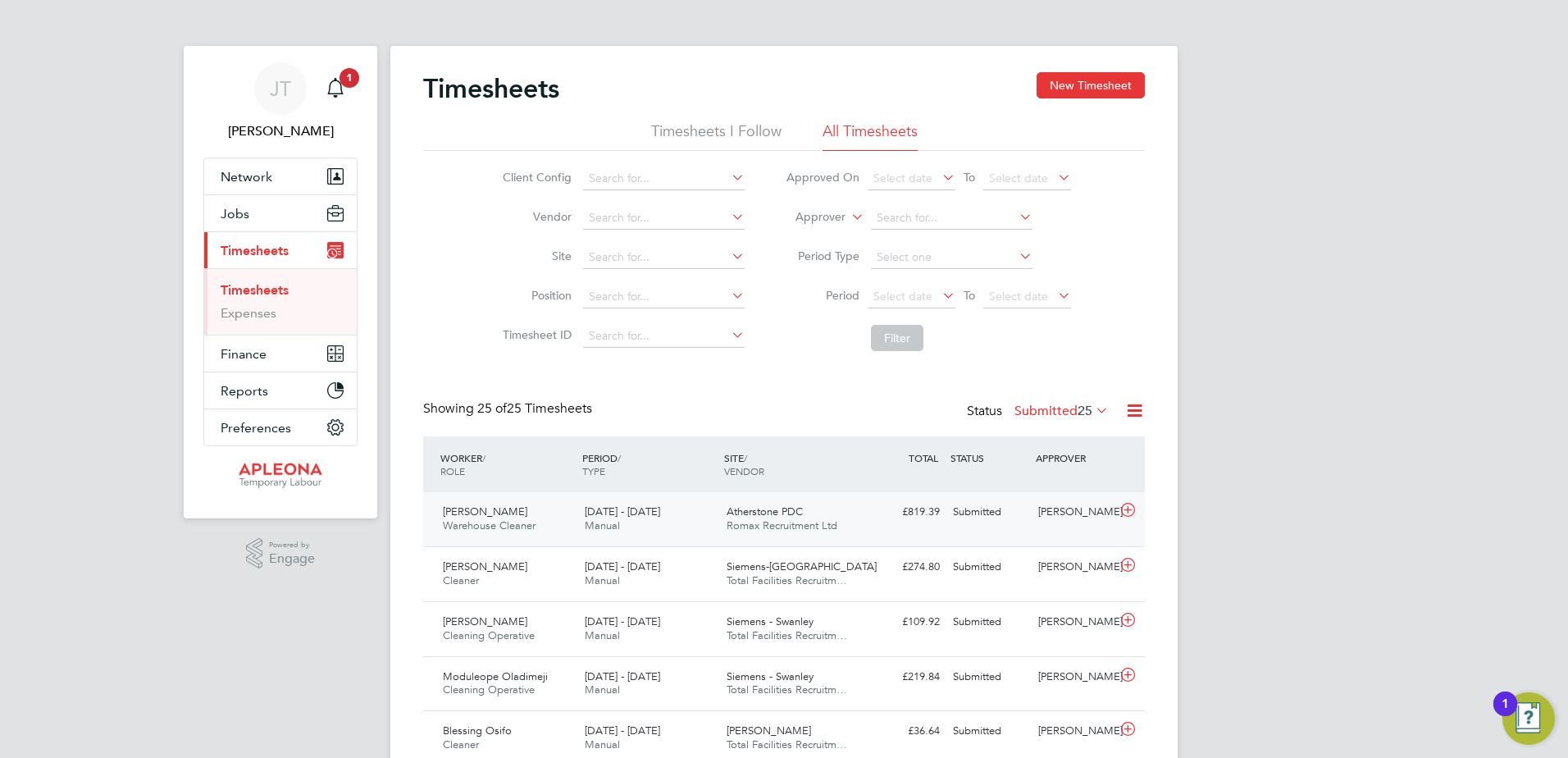
click at [1059, 506] on div "[PERSON_NAME]" at bounding box center [1074, 512] width 85 height 27
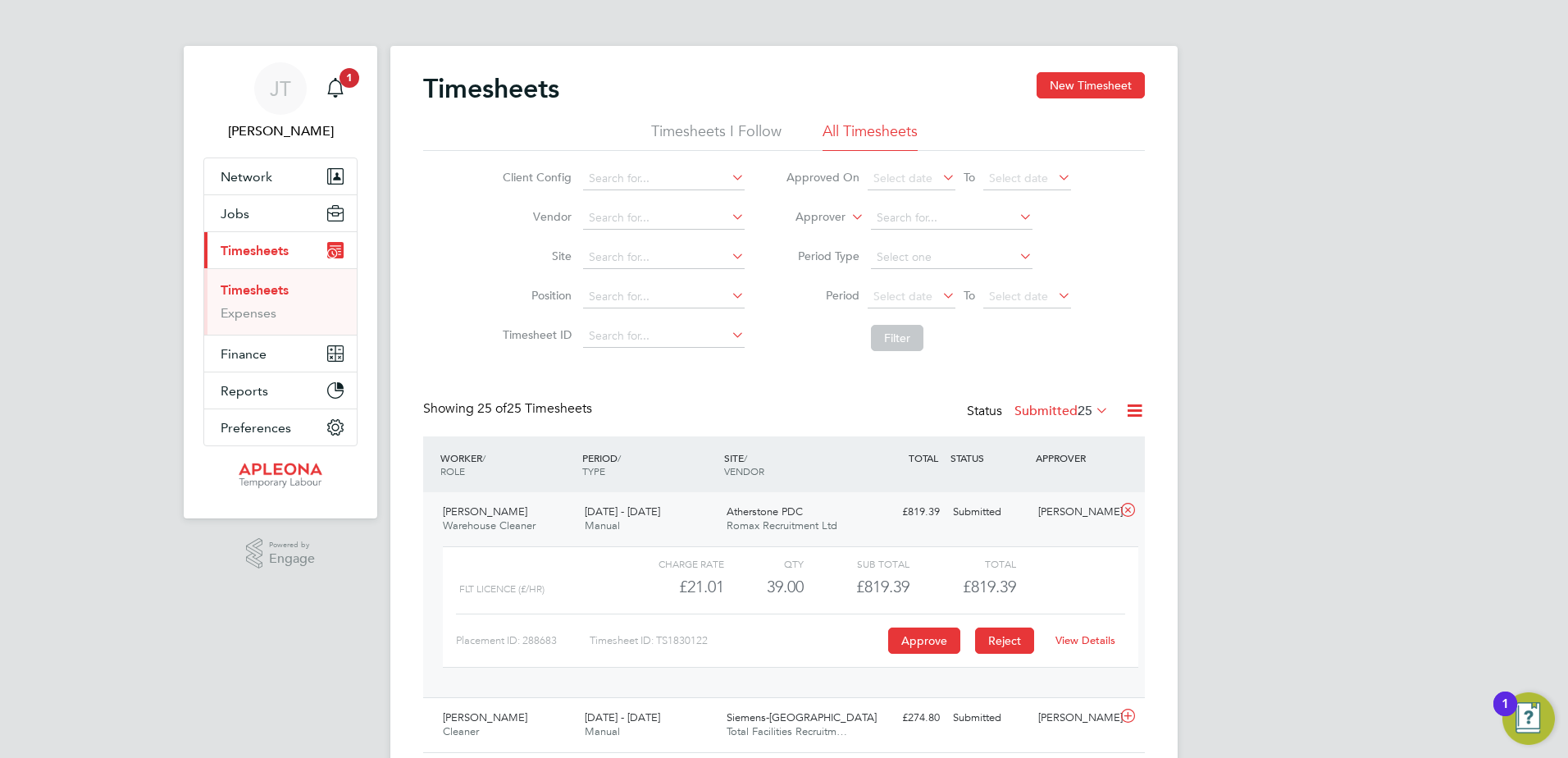
click at [1008, 638] on button "Reject" at bounding box center [1004, 640] width 59 height 26
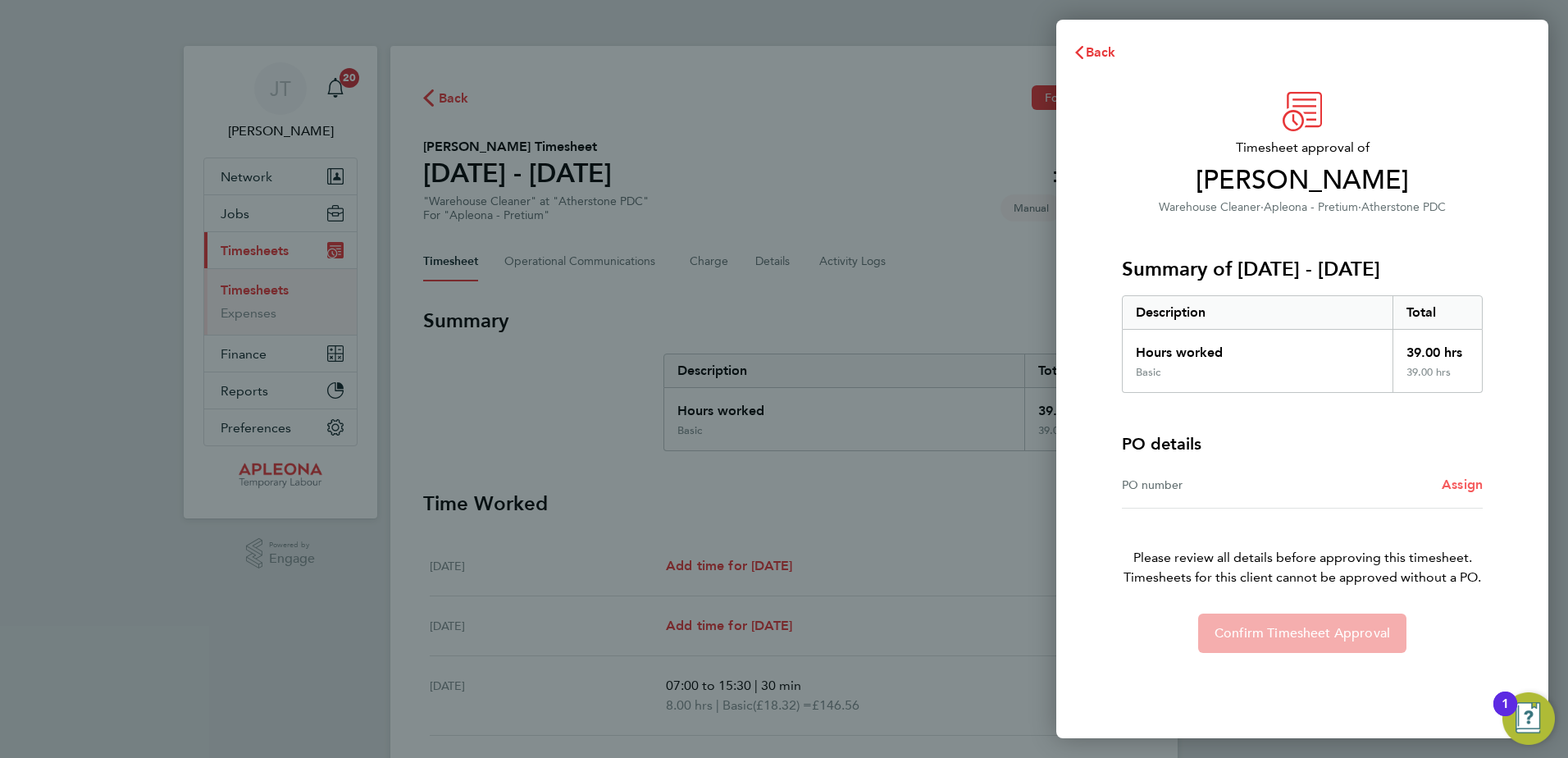
click at [1457, 482] on span "Assign" at bounding box center [1461, 484] width 41 height 16
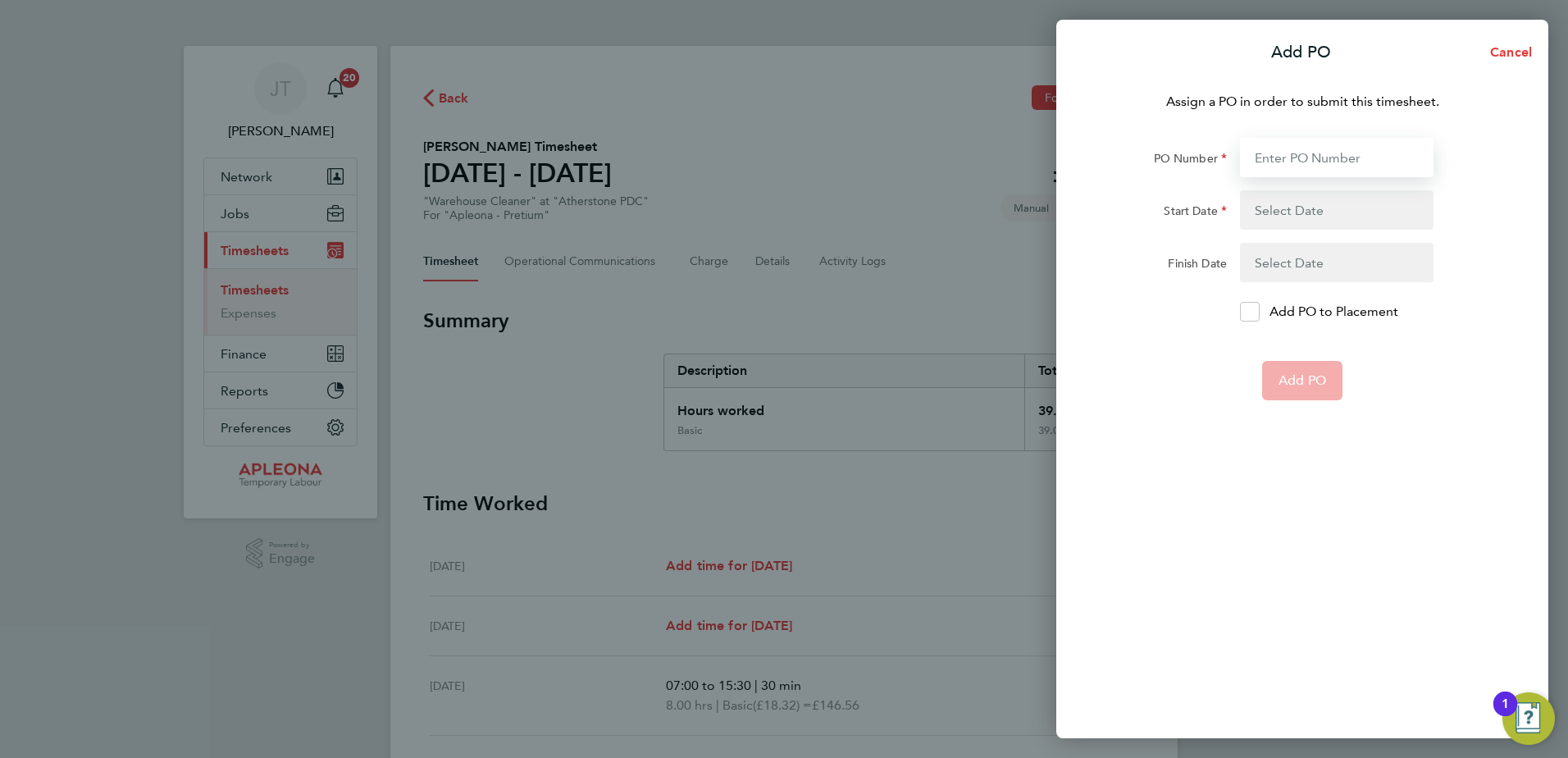
click at [1277, 164] on input "PO Number" at bounding box center [1336, 157] width 193 height 40
type input "PO2524838"
type input "15 Sep 25"
type input "19 Sep 25"
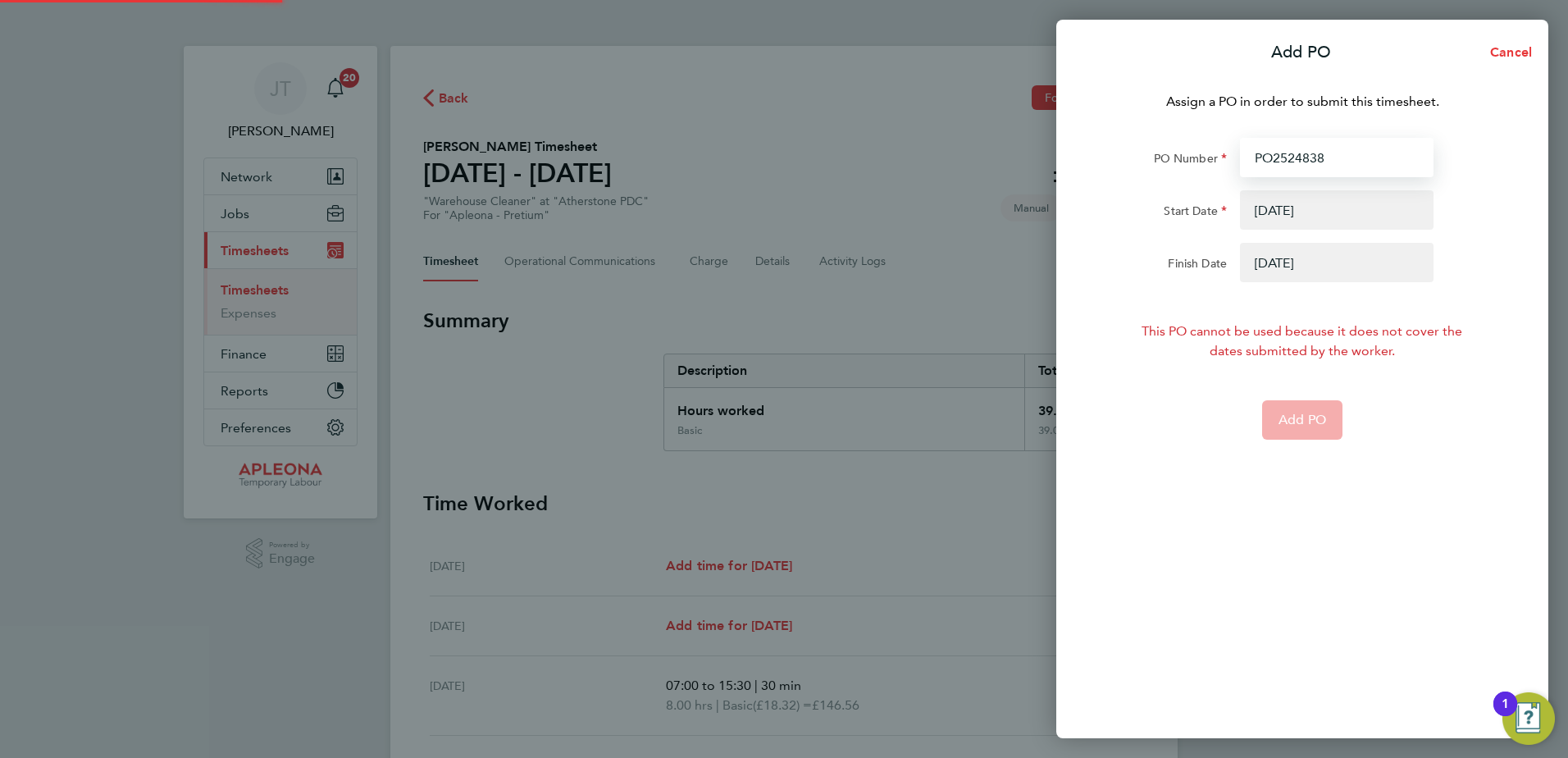
type input "PO2524838"
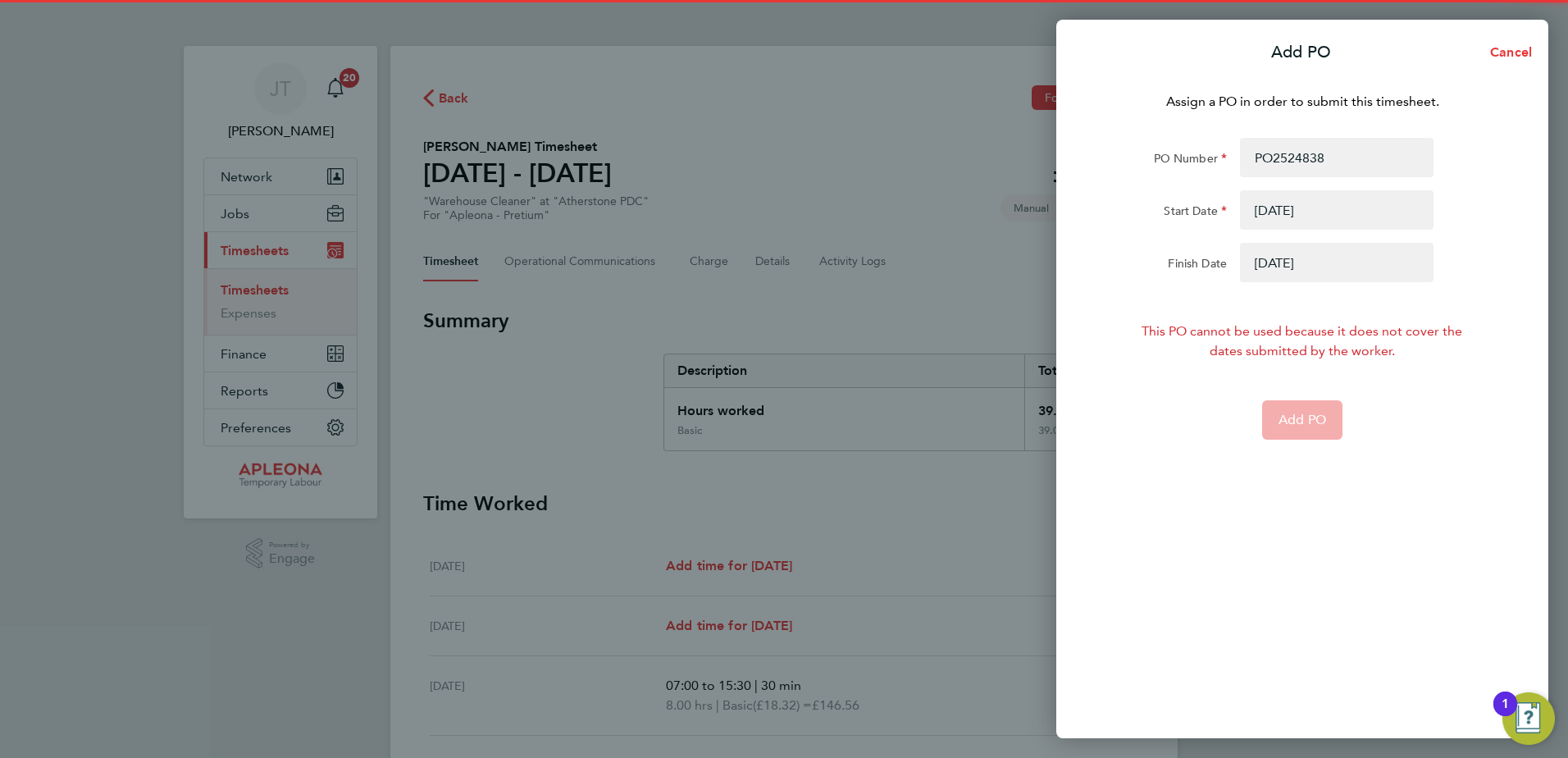
click at [1287, 215] on button "button" at bounding box center [1336, 210] width 193 height 40
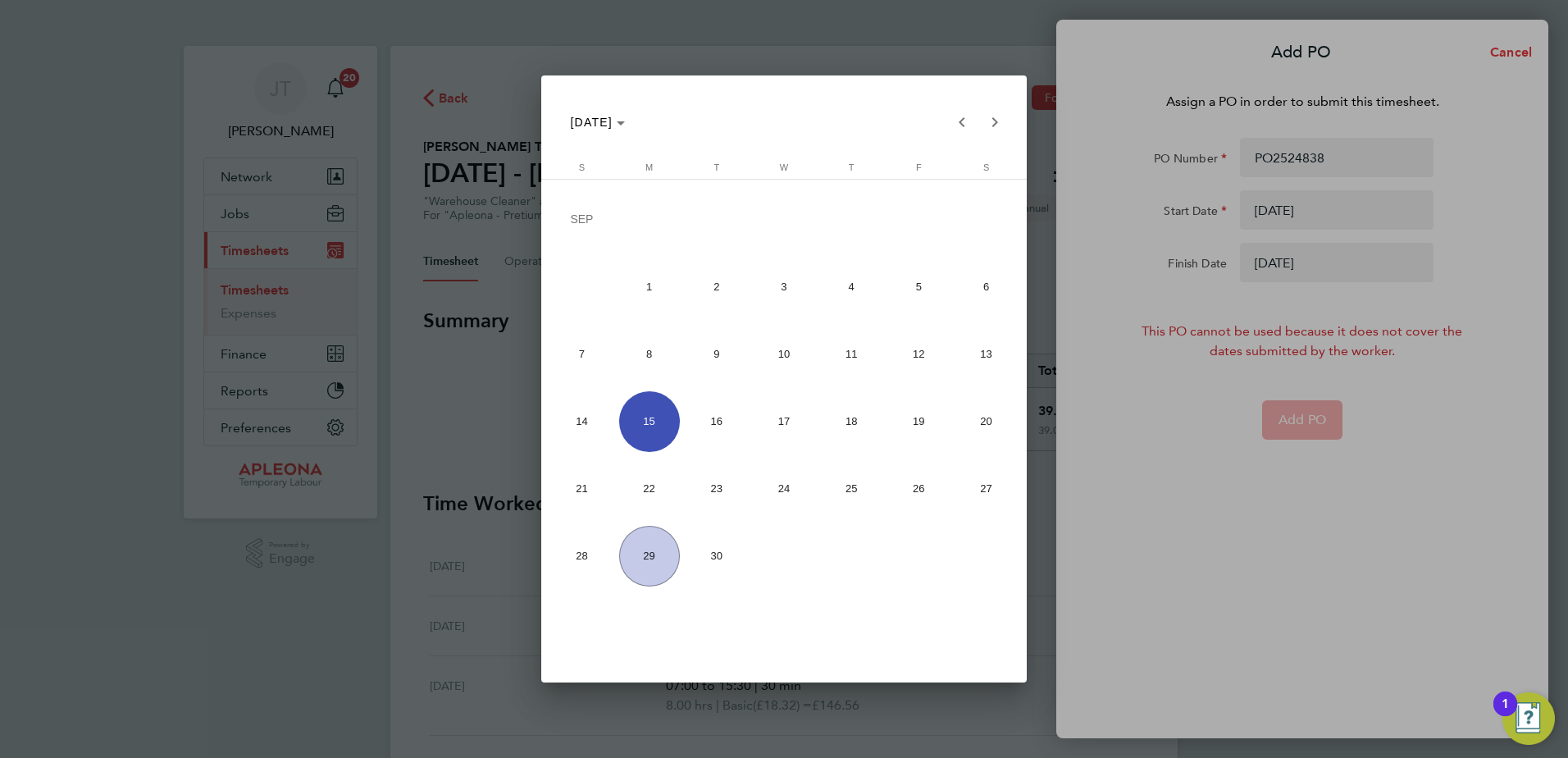
click at [649, 491] on span "22" at bounding box center [650, 488] width 60 height 60
type input "[DATE]"
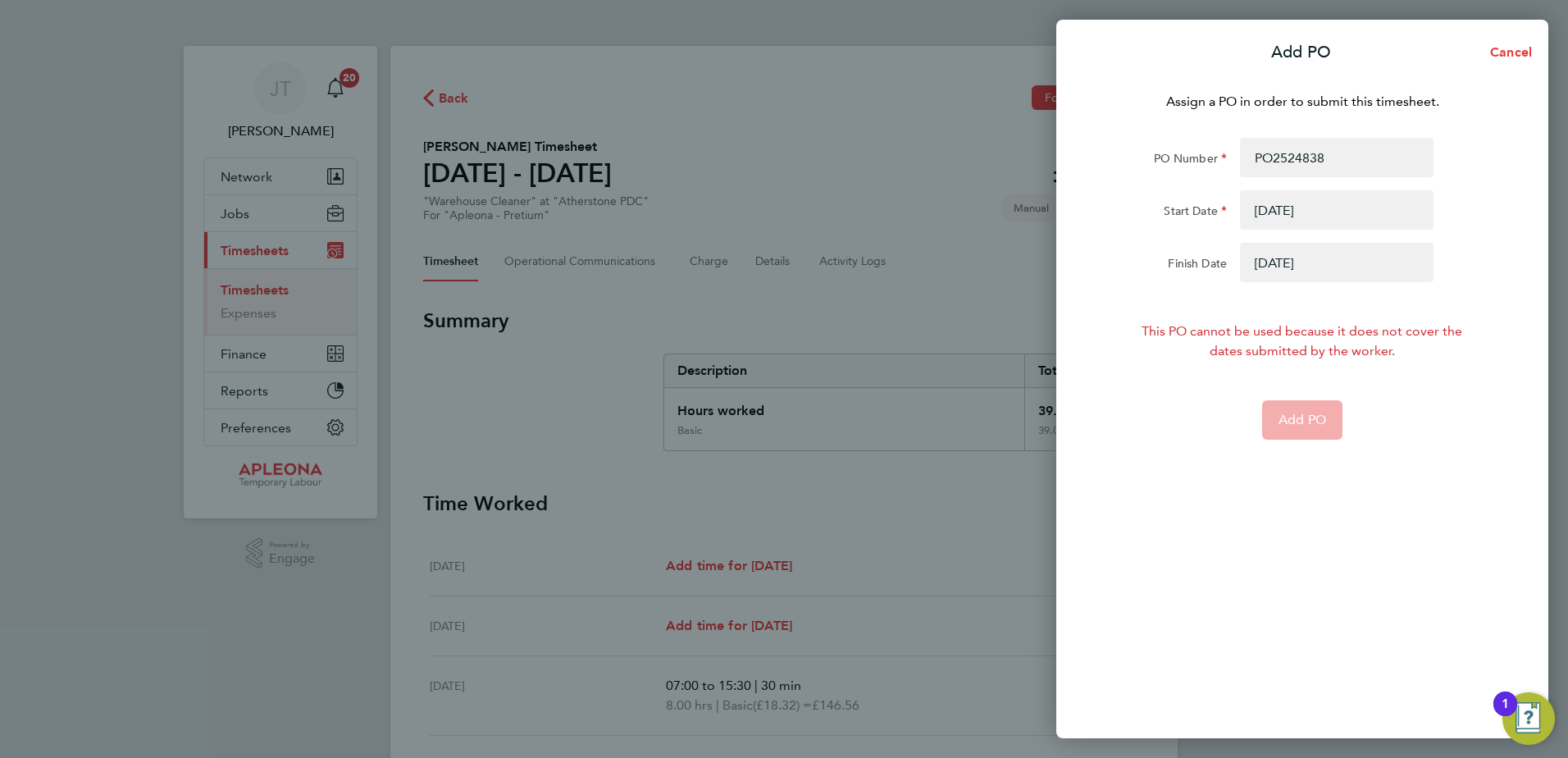
click at [1344, 256] on button "button" at bounding box center [1336, 262] width 193 height 40
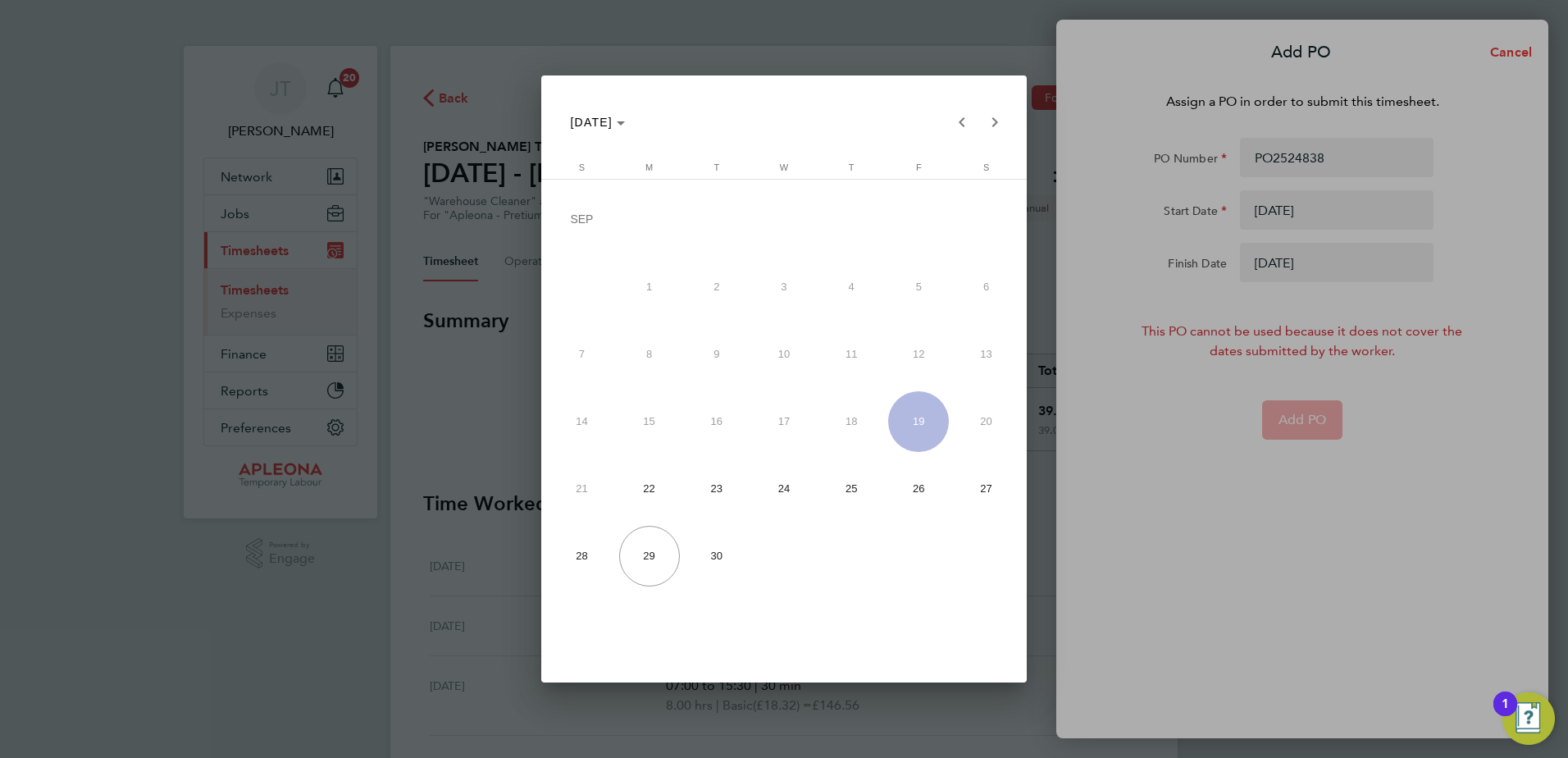
click at [926, 488] on span "26" at bounding box center [918, 488] width 60 height 60
type input "[DATE]"
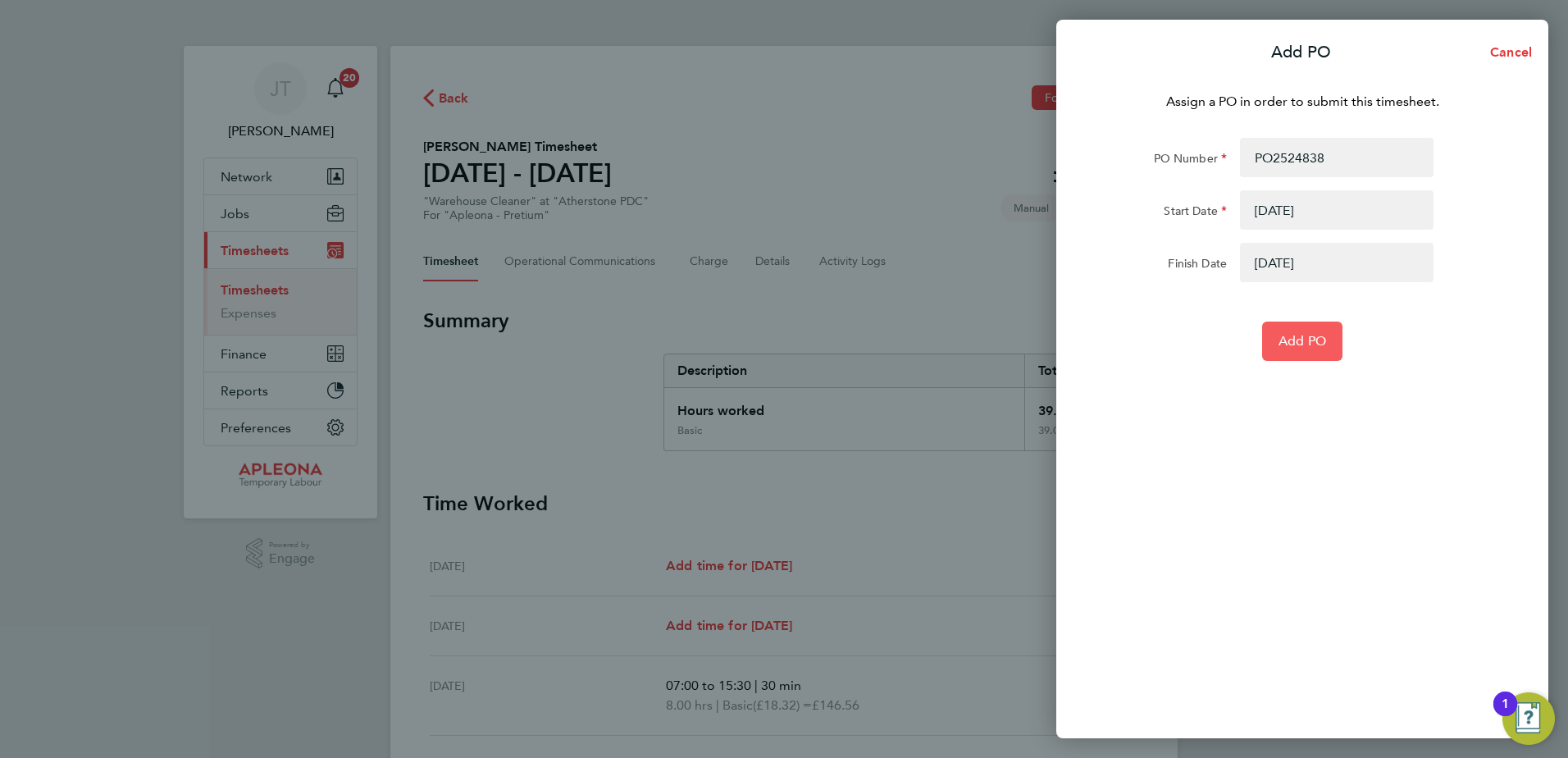
click at [1286, 336] on span "Add PO" at bounding box center [1302, 340] width 47 height 16
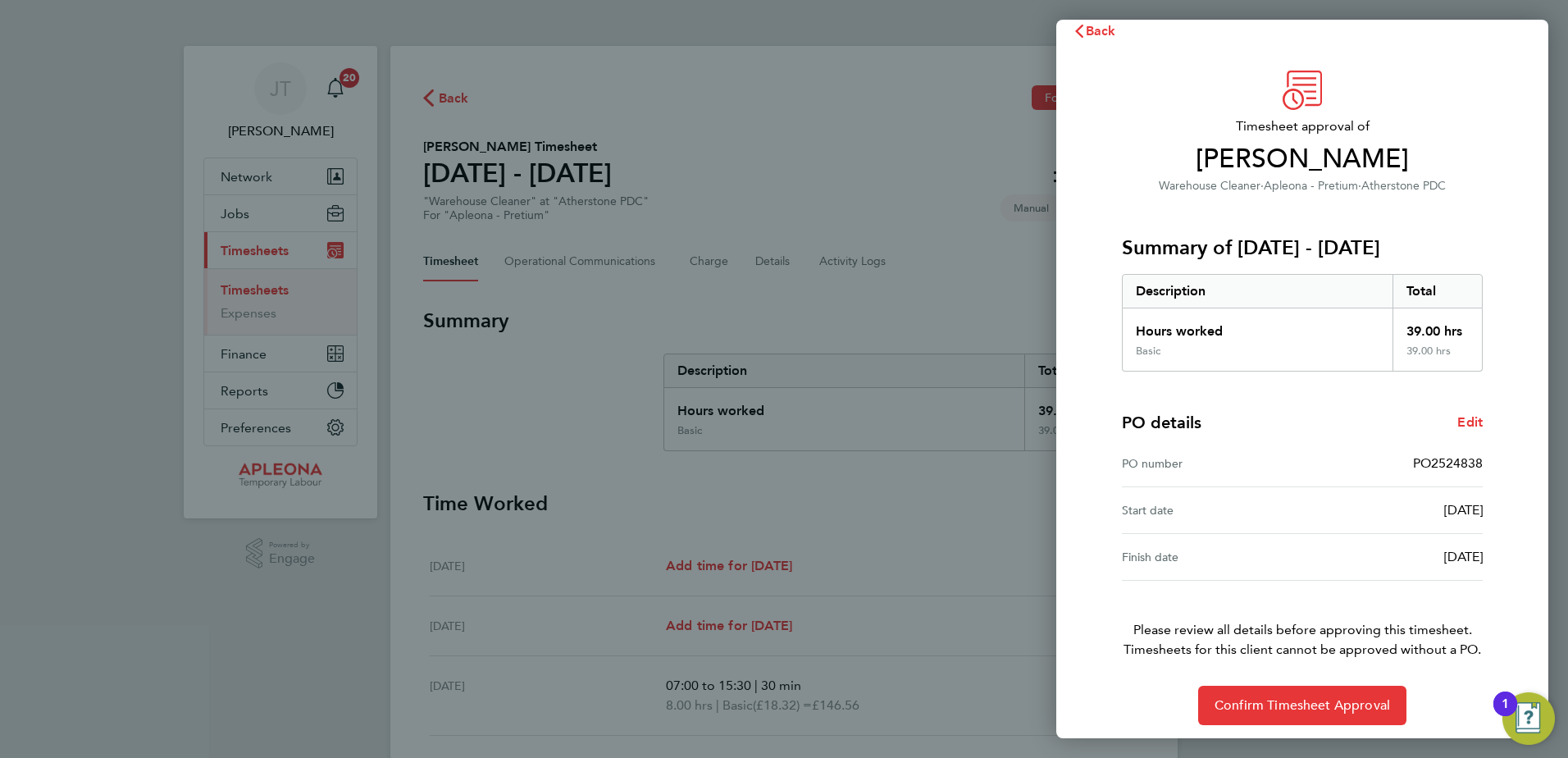
scroll to position [28, 0]
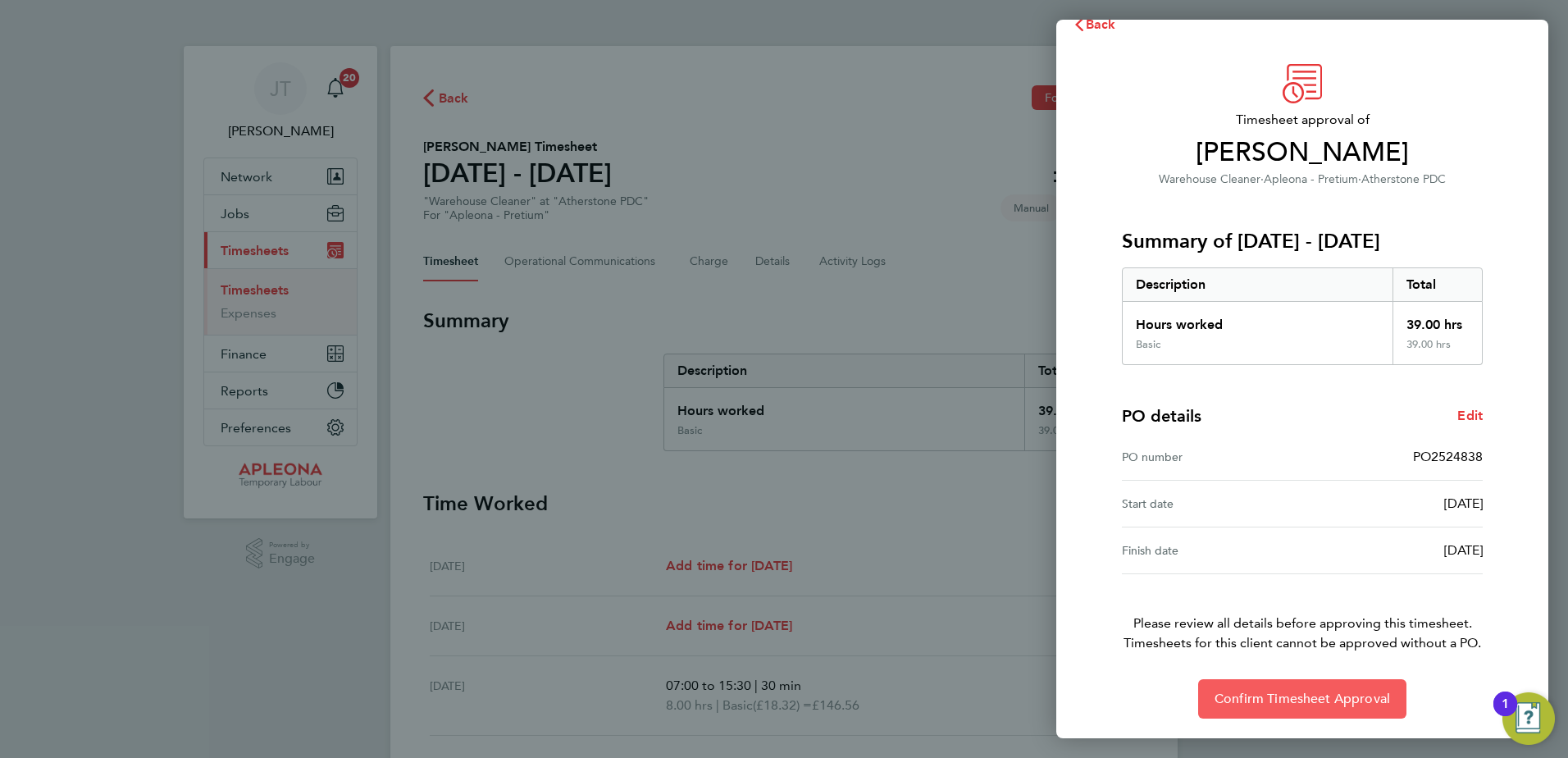
click at [1290, 701] on span "Confirm Timesheet Approval" at bounding box center [1302, 698] width 175 height 16
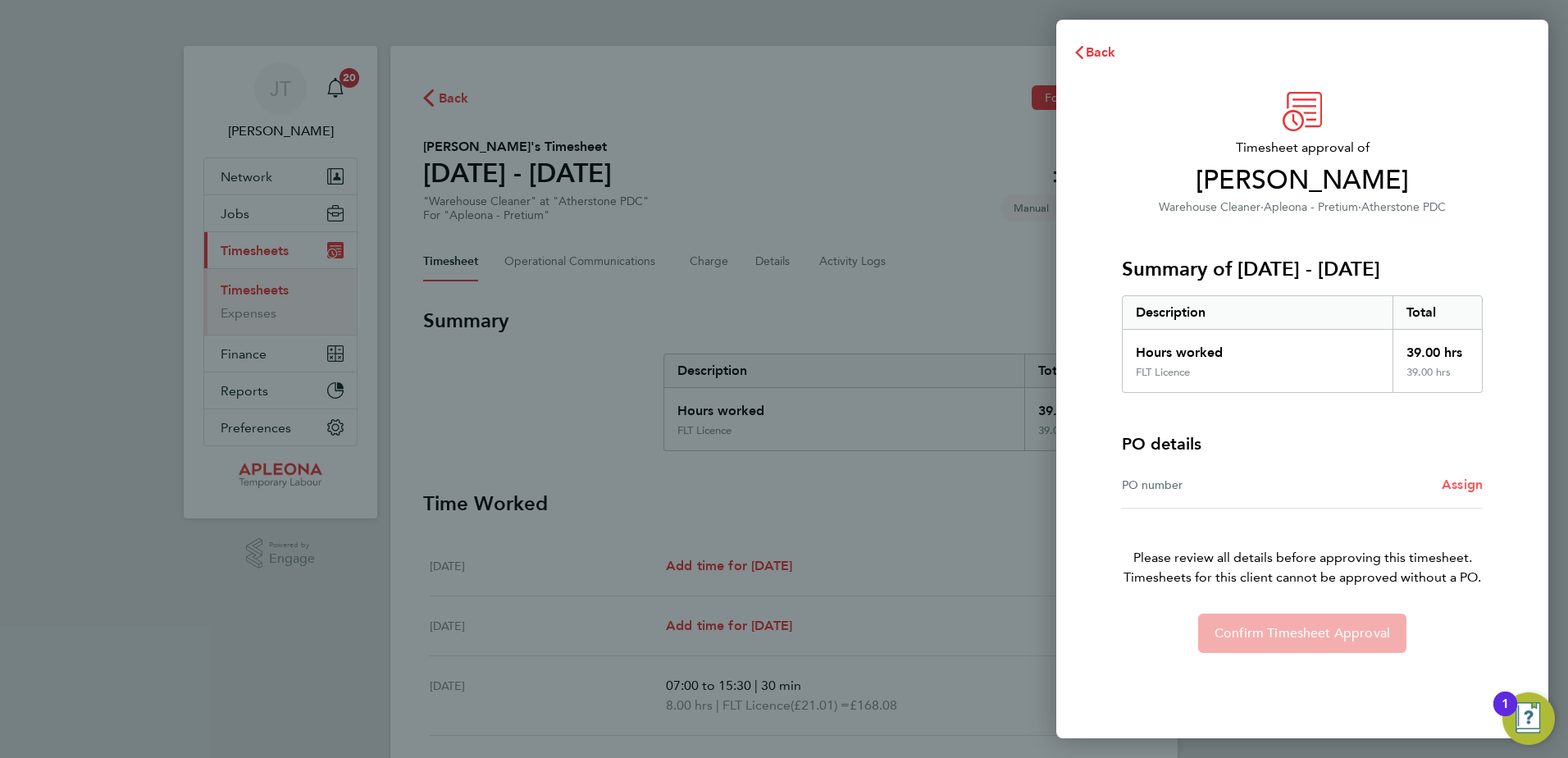
click at [1466, 489] on span "Assign" at bounding box center [1461, 484] width 41 height 16
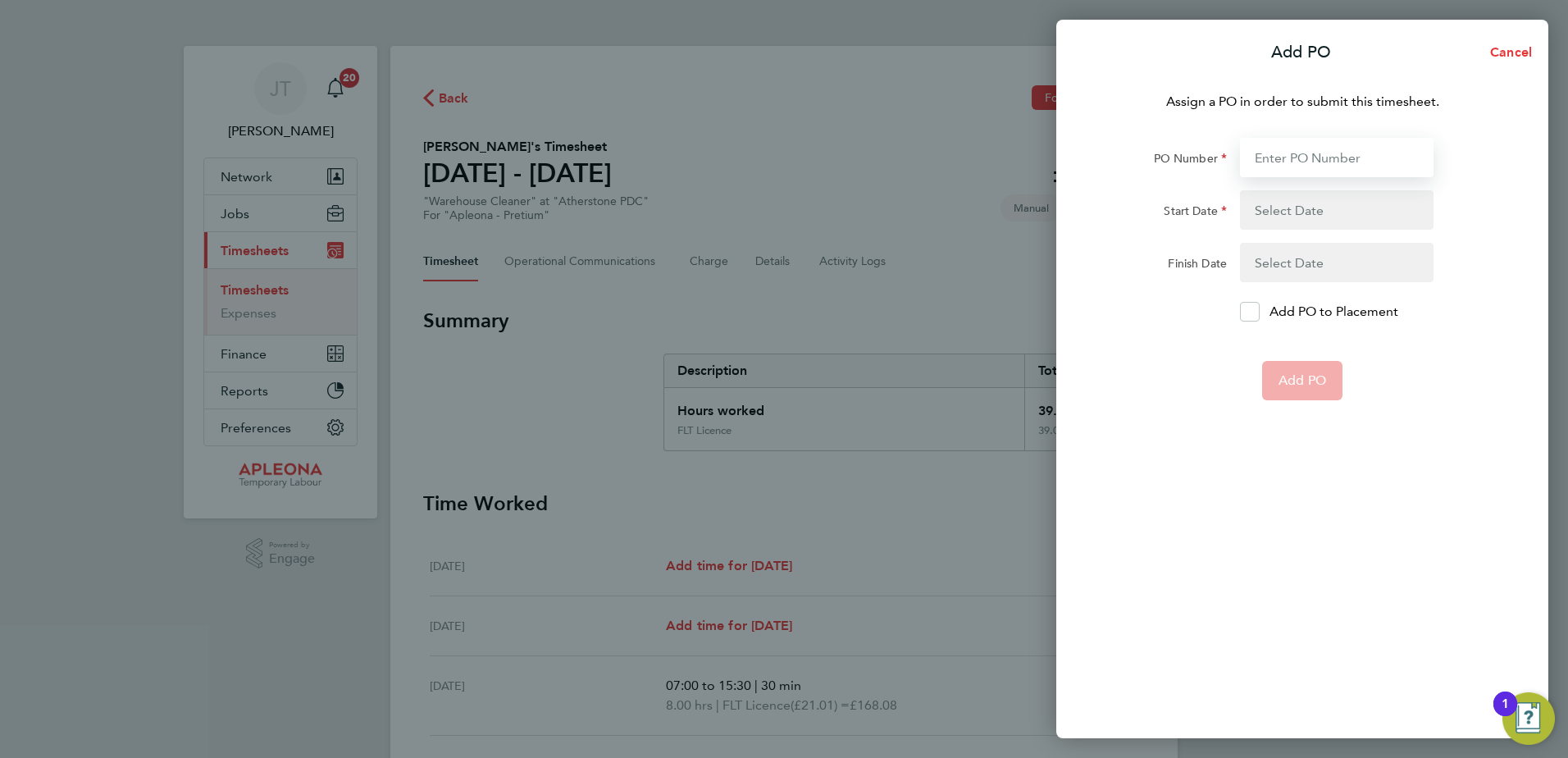
click at [1281, 162] on input "PO Number" at bounding box center [1336, 157] width 193 height 40
type input "PO2524838"
type input "[DATE]"
type input "PO2524838"
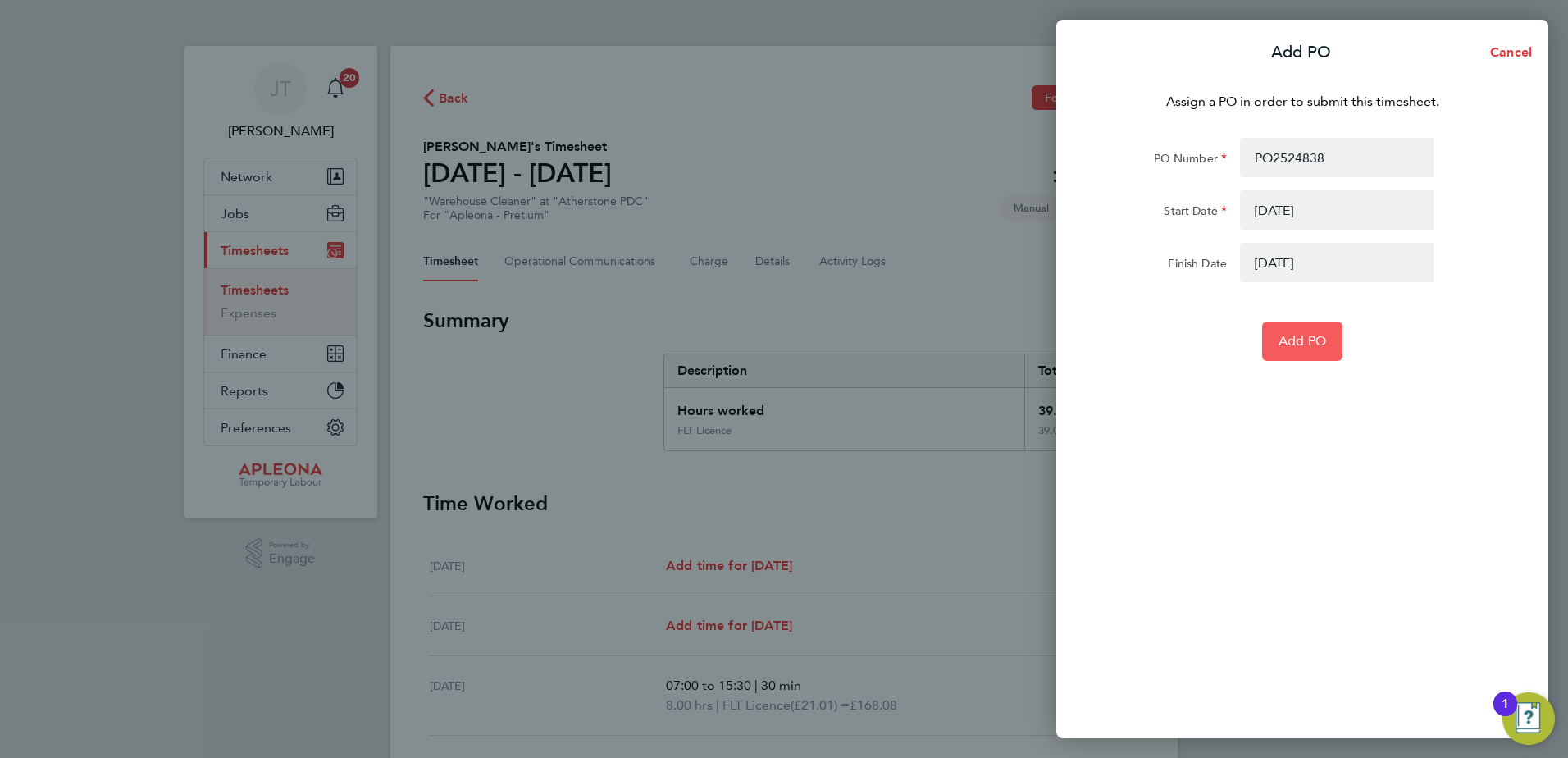
click at [1310, 343] on span "Add PO" at bounding box center [1302, 340] width 47 height 16
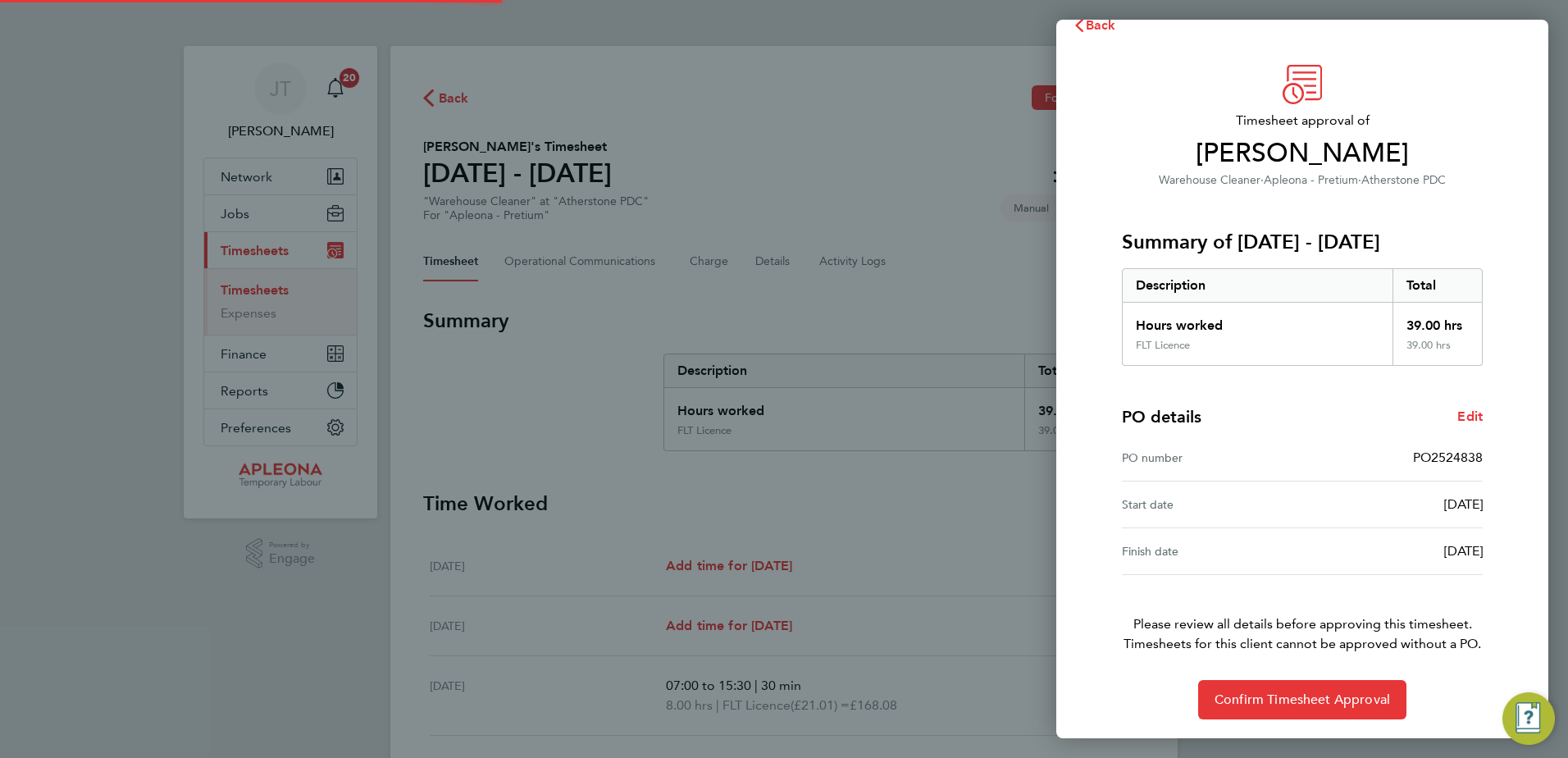
scroll to position [28, 0]
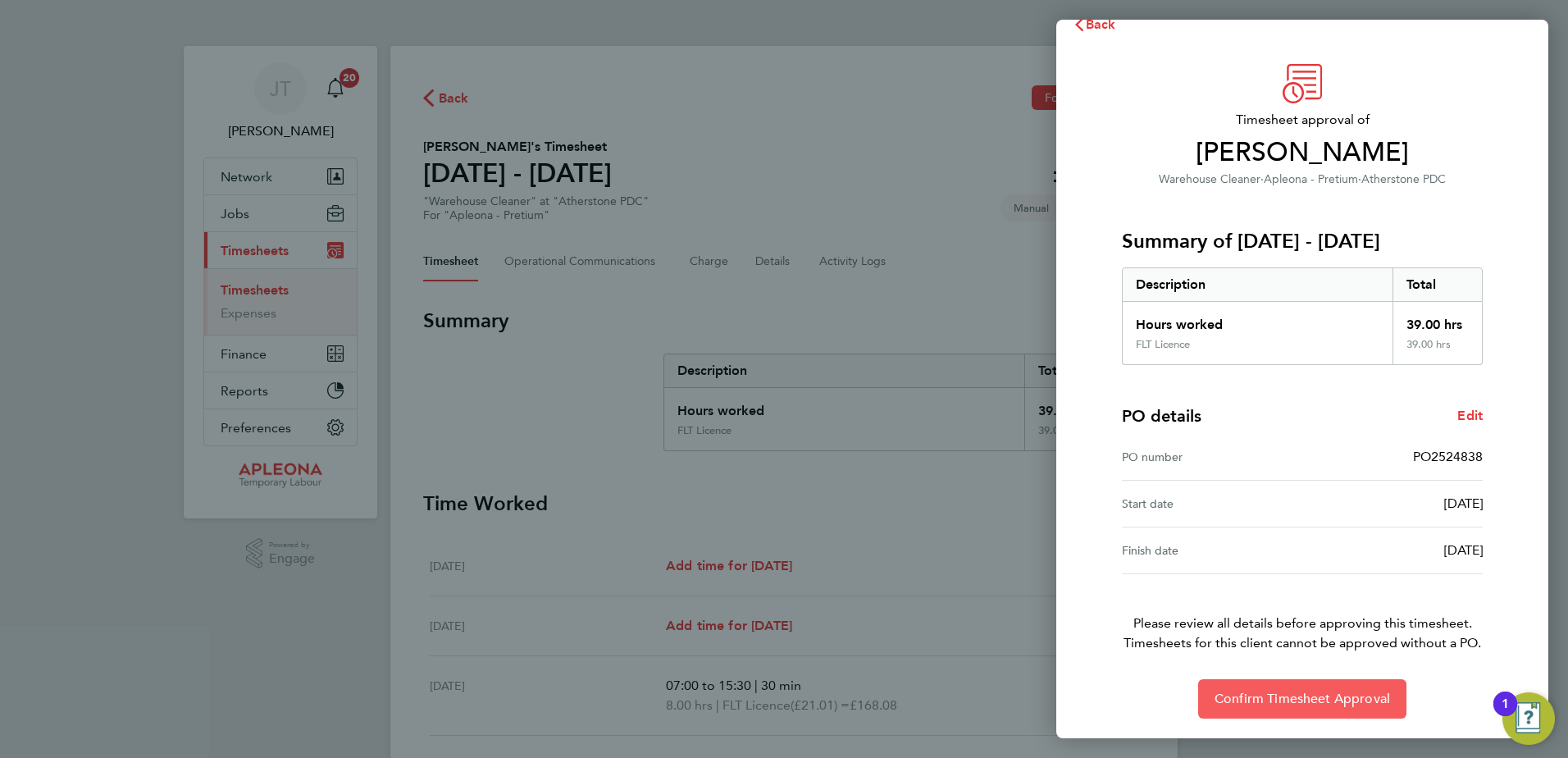
click at [1307, 697] on span "Confirm Timesheet Approval" at bounding box center [1302, 698] width 175 height 16
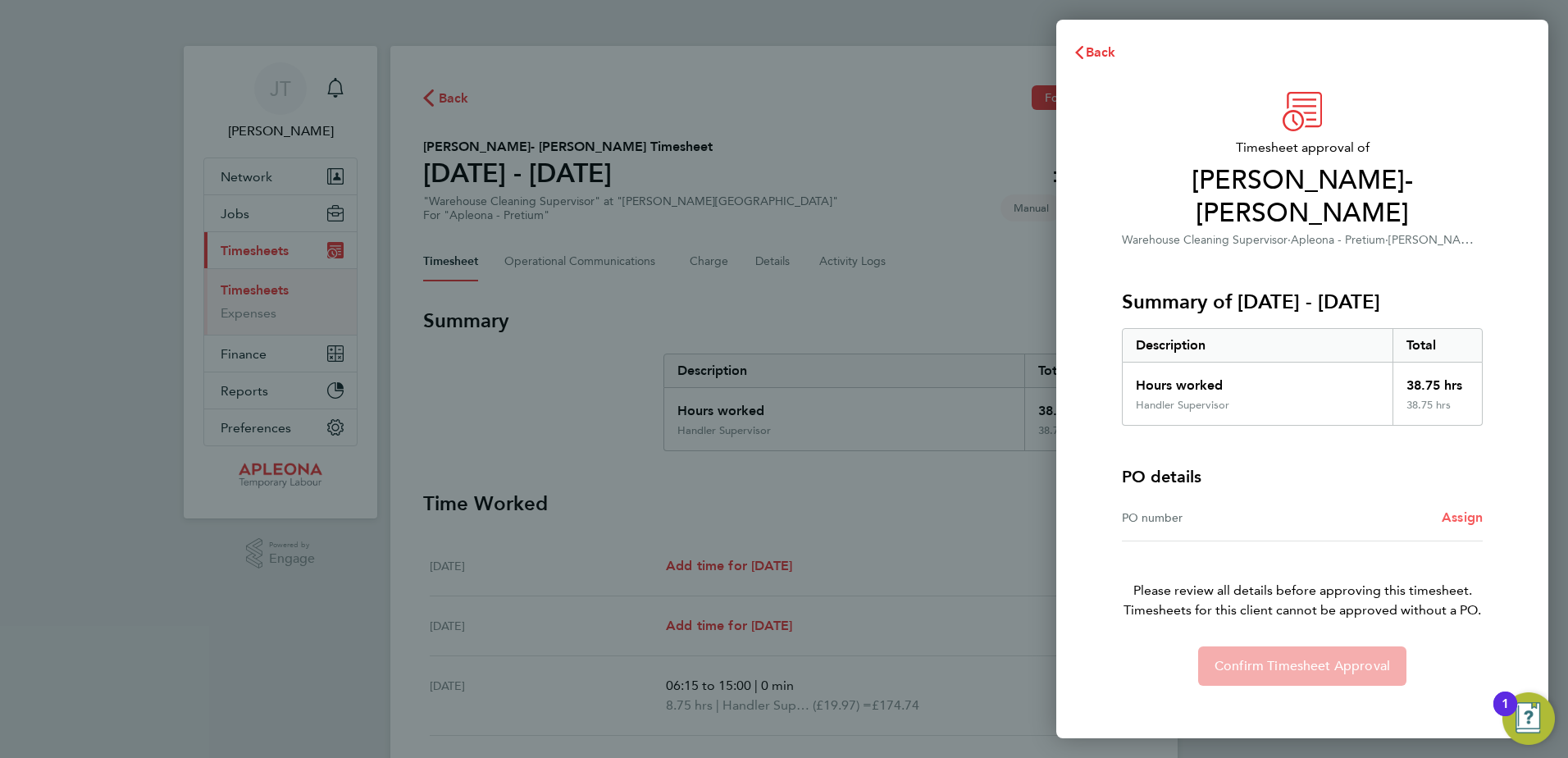
click at [1464, 509] on span "Assign" at bounding box center [1461, 517] width 41 height 16
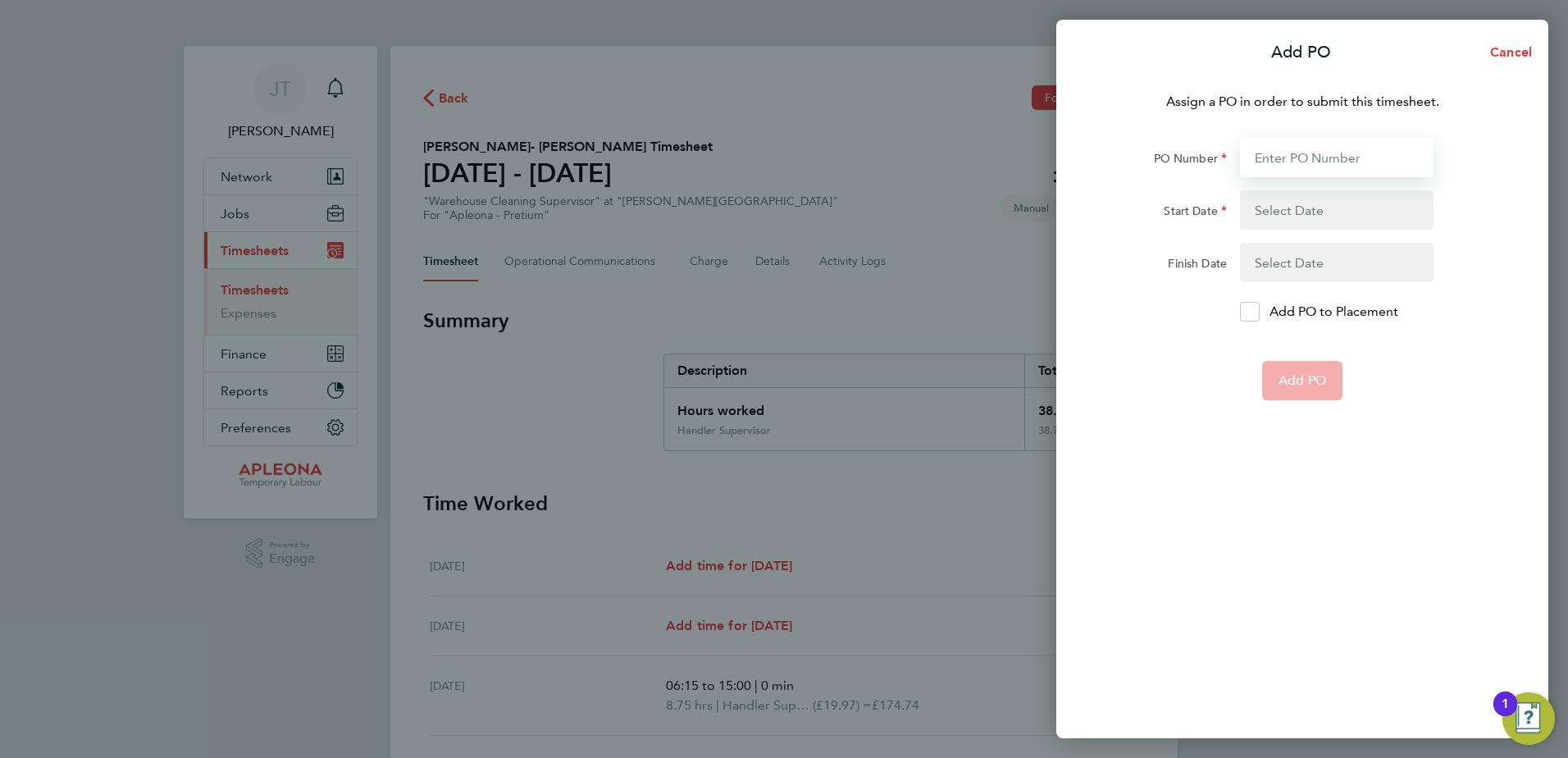
click at [1281, 166] on input "PO Number" at bounding box center [1336, 157] width 193 height 40
type input "PO2524863"
type input "[DATE]"
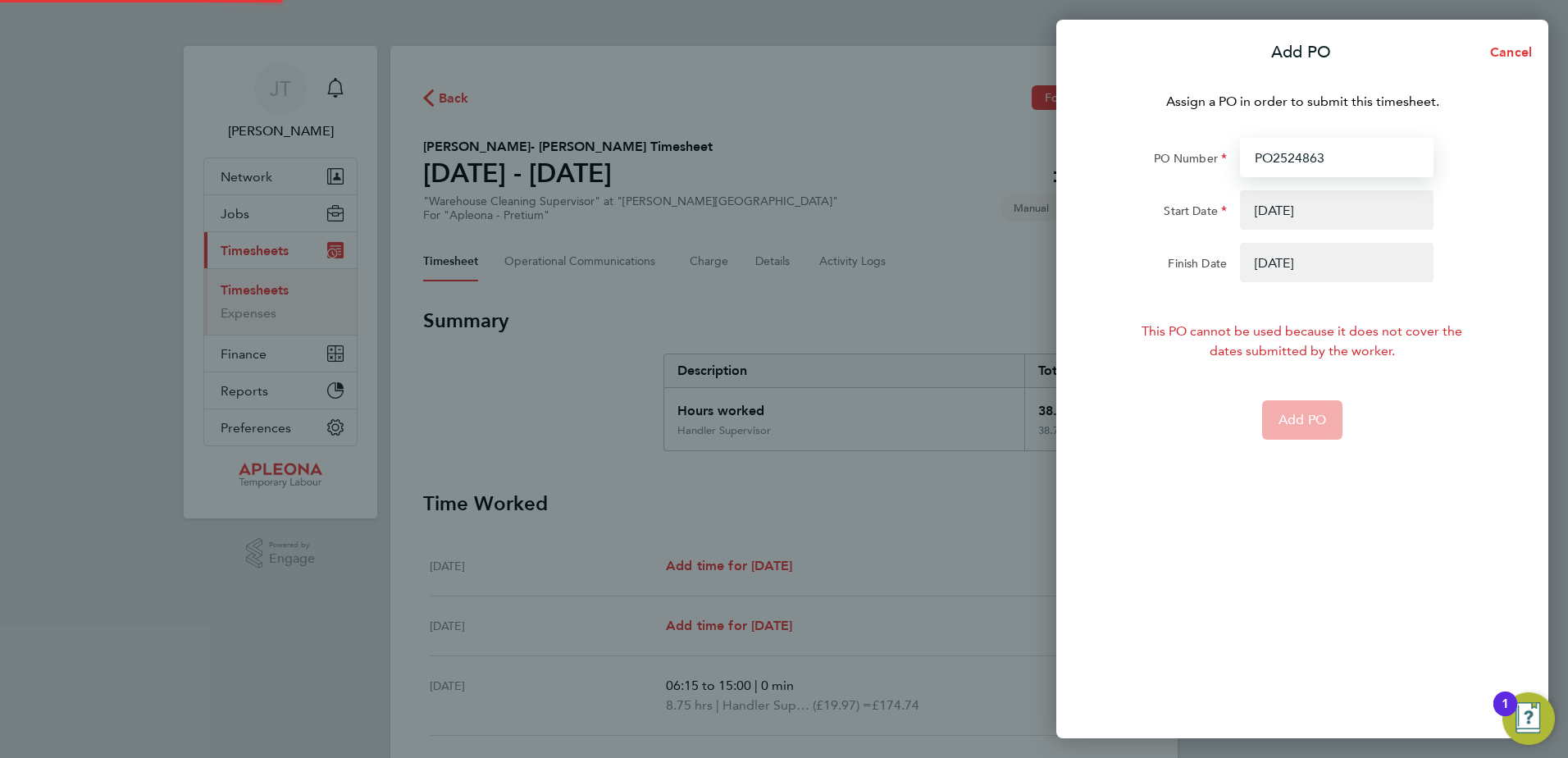
type input "PO2524863"
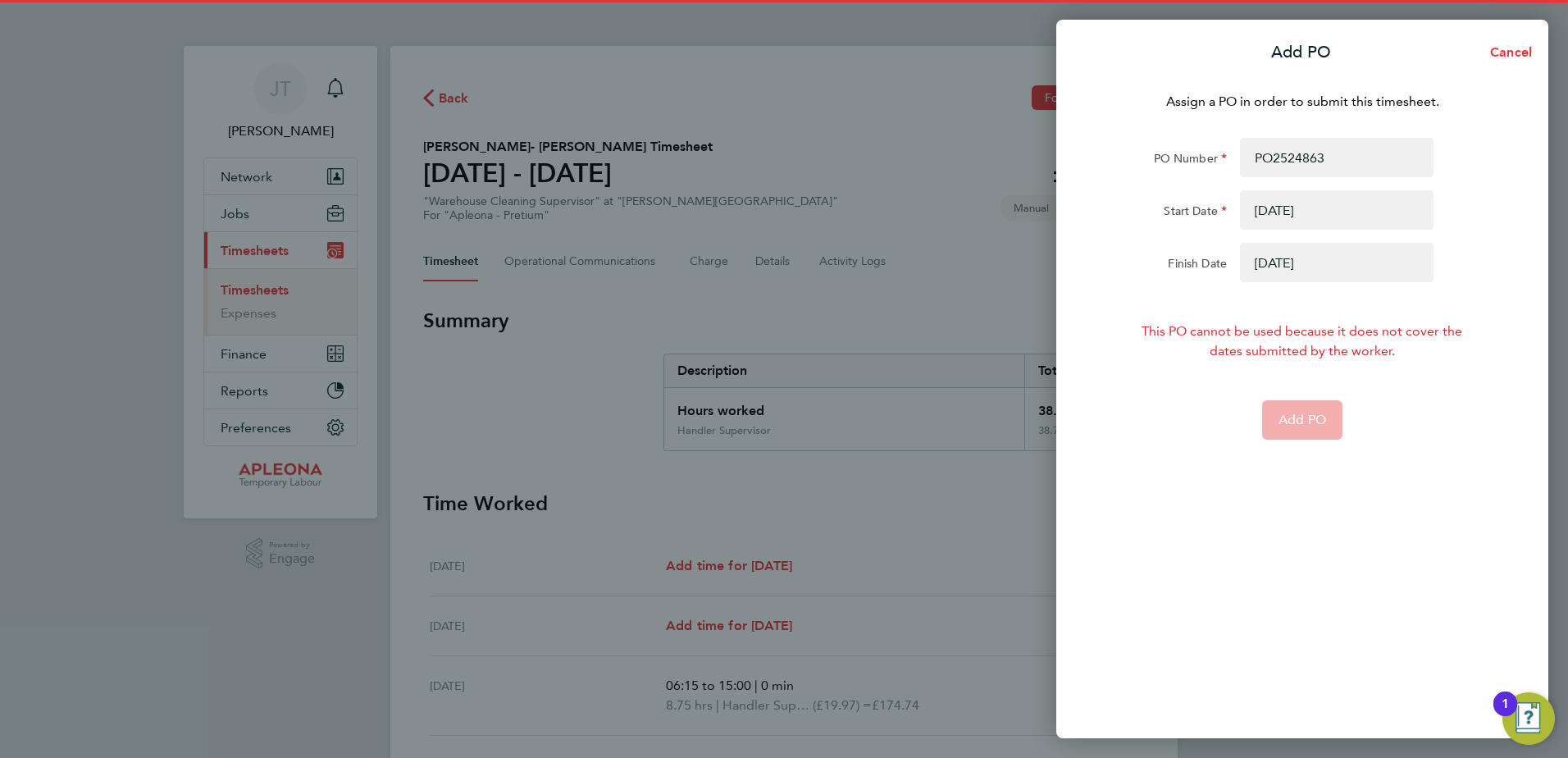
click at [1274, 217] on button "button" at bounding box center [1336, 210] width 193 height 40
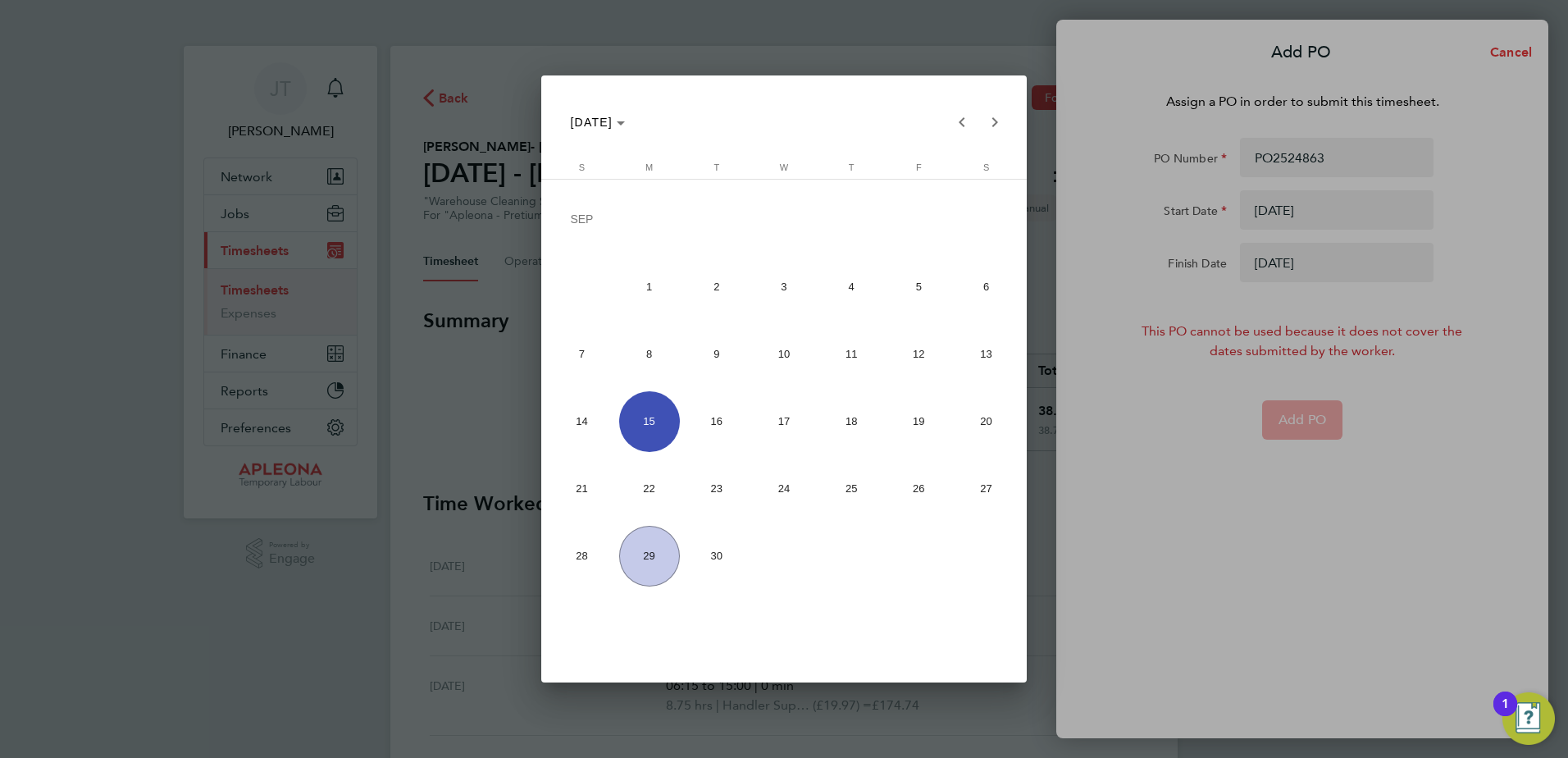
click at [639, 485] on span "22" at bounding box center [650, 488] width 60 height 60
type input "[DATE]"
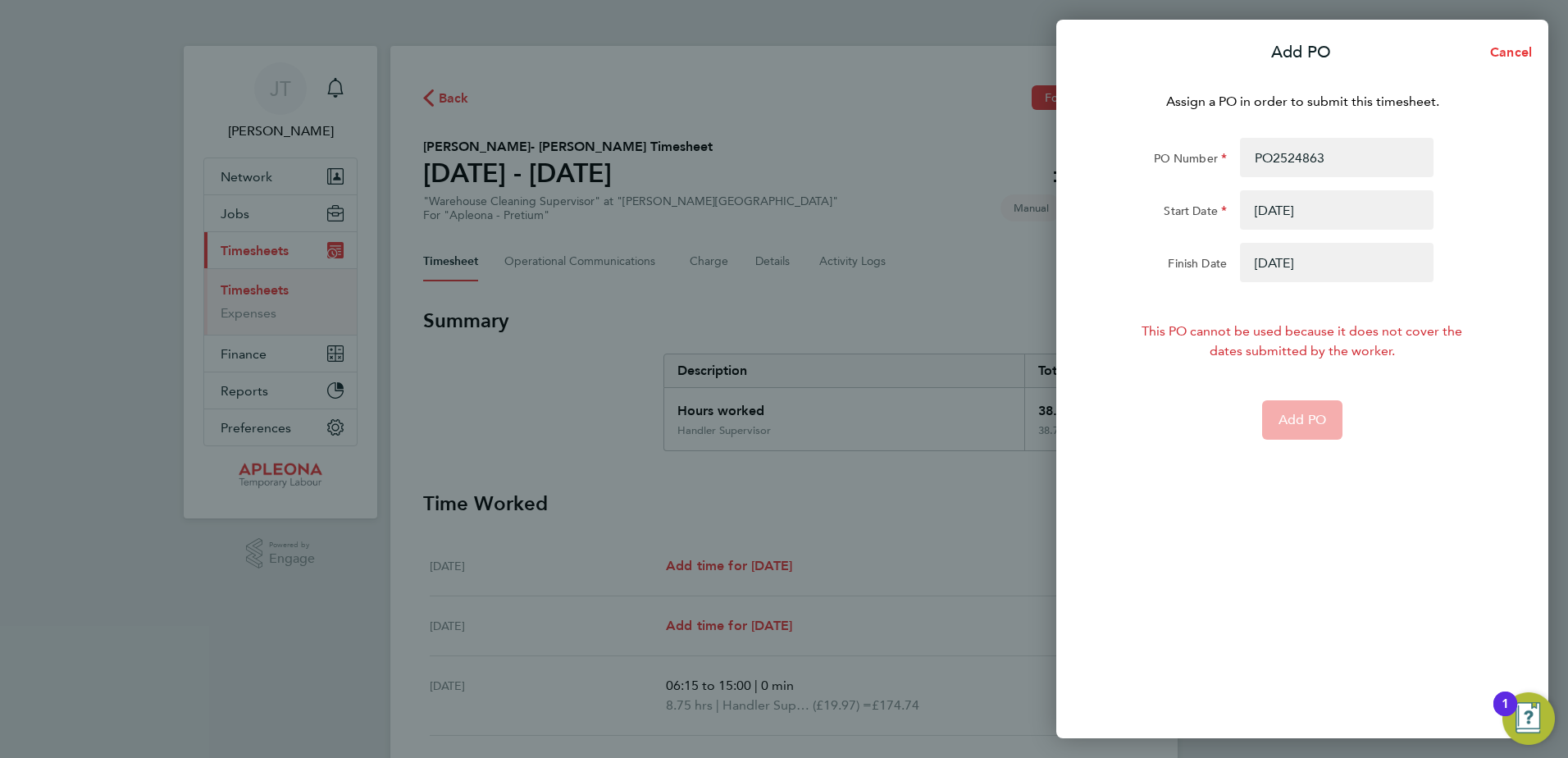
click at [1378, 267] on button "button" at bounding box center [1336, 262] width 193 height 40
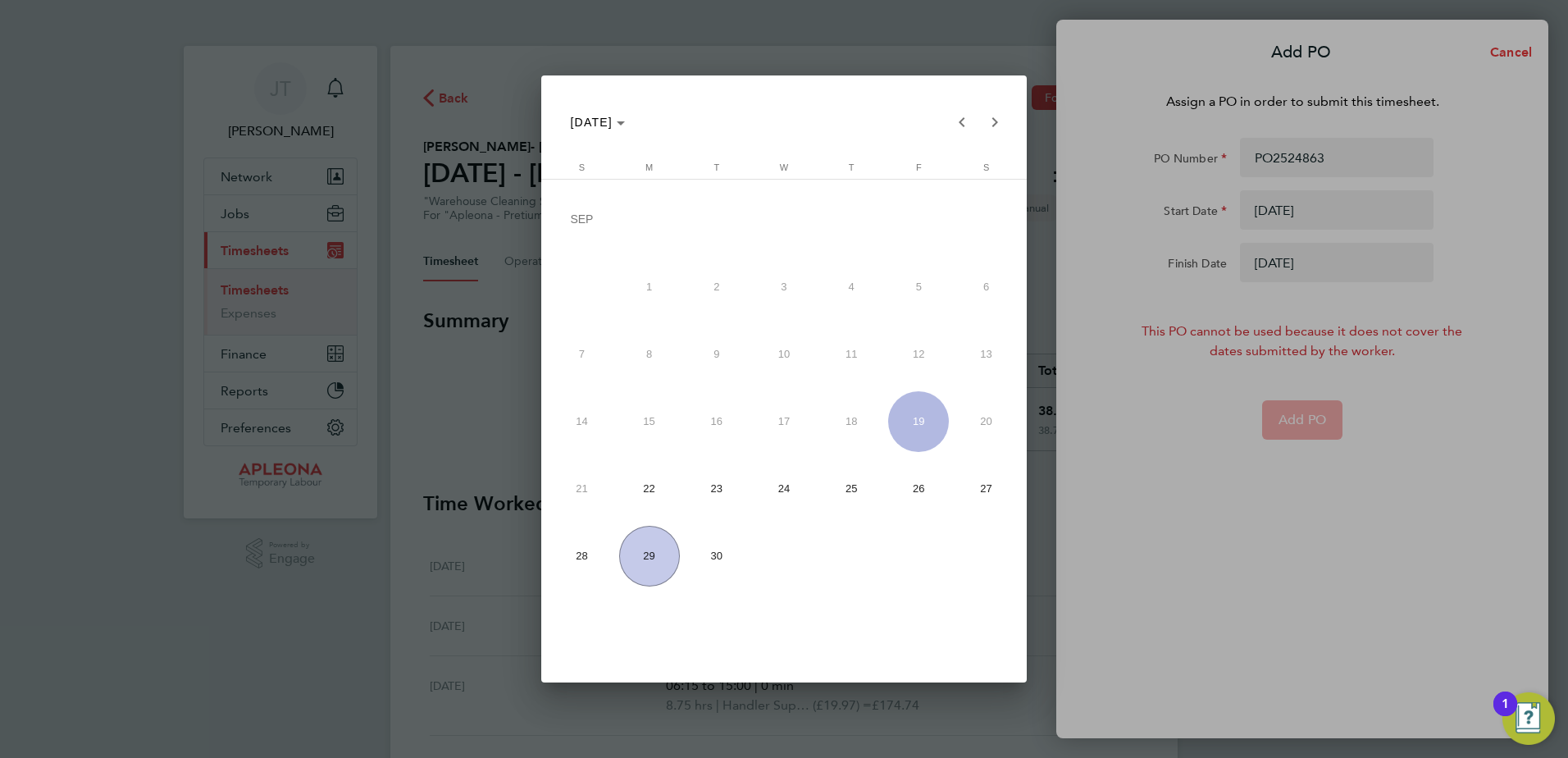
click at [913, 479] on span "26" at bounding box center [918, 488] width 60 height 60
type input "[DATE]"
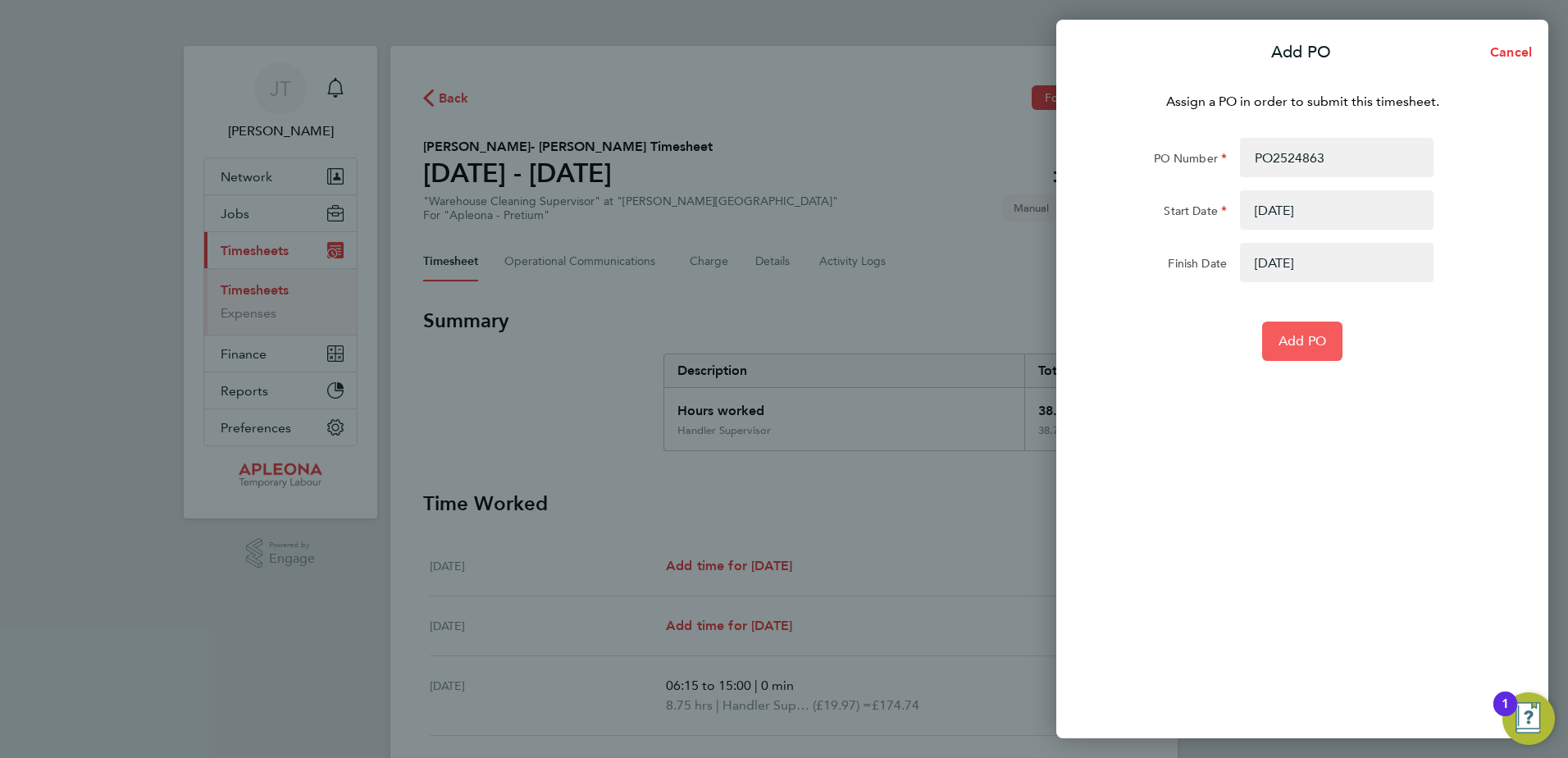
click at [1306, 333] on span "Add PO" at bounding box center [1302, 340] width 47 height 16
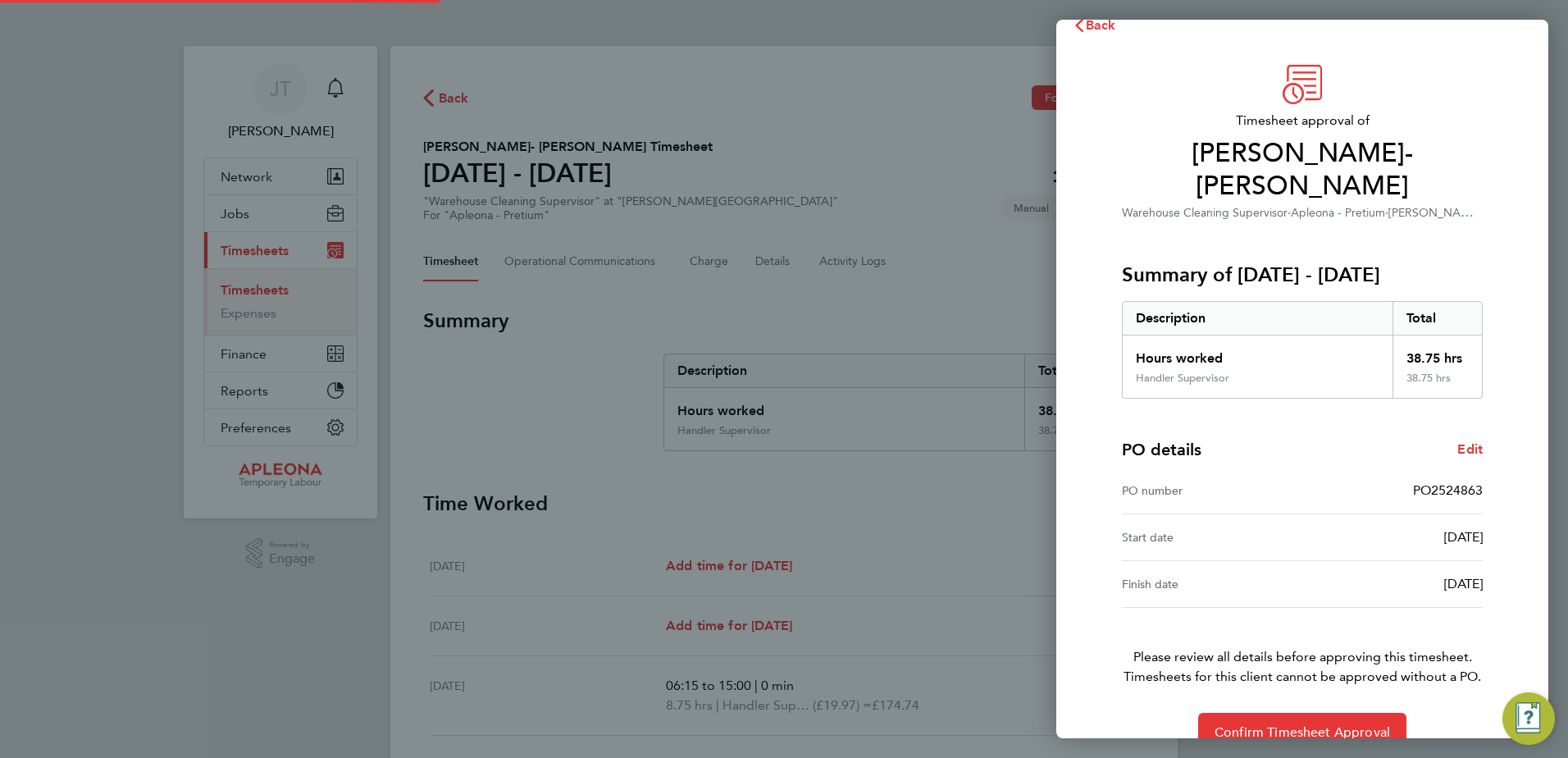
scroll to position [28, 0]
click at [1287, 723] on span "Confirm Timesheet Approval" at bounding box center [1302, 731] width 175 height 16
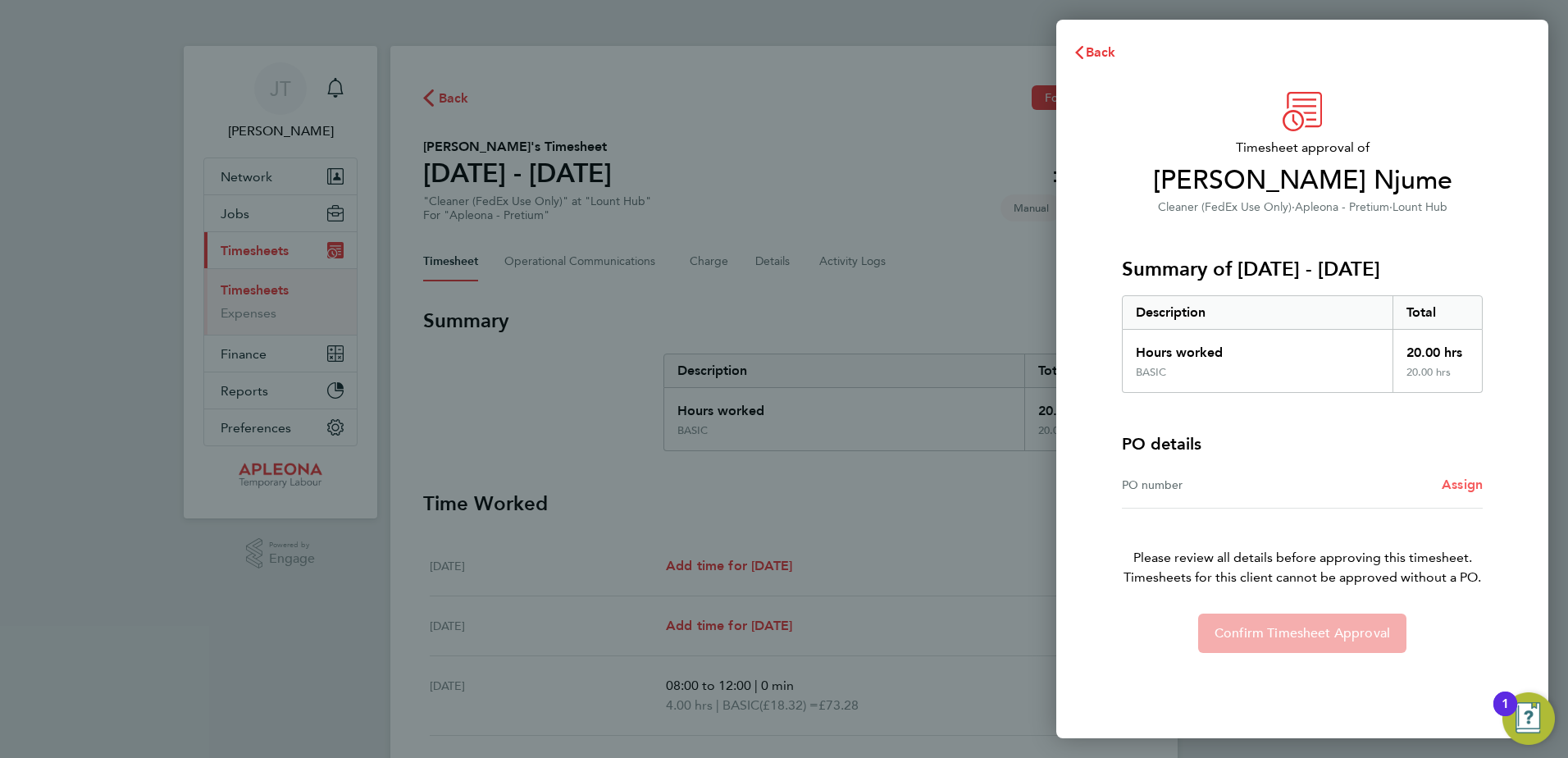
click at [1469, 480] on span "Assign" at bounding box center [1461, 484] width 41 height 16
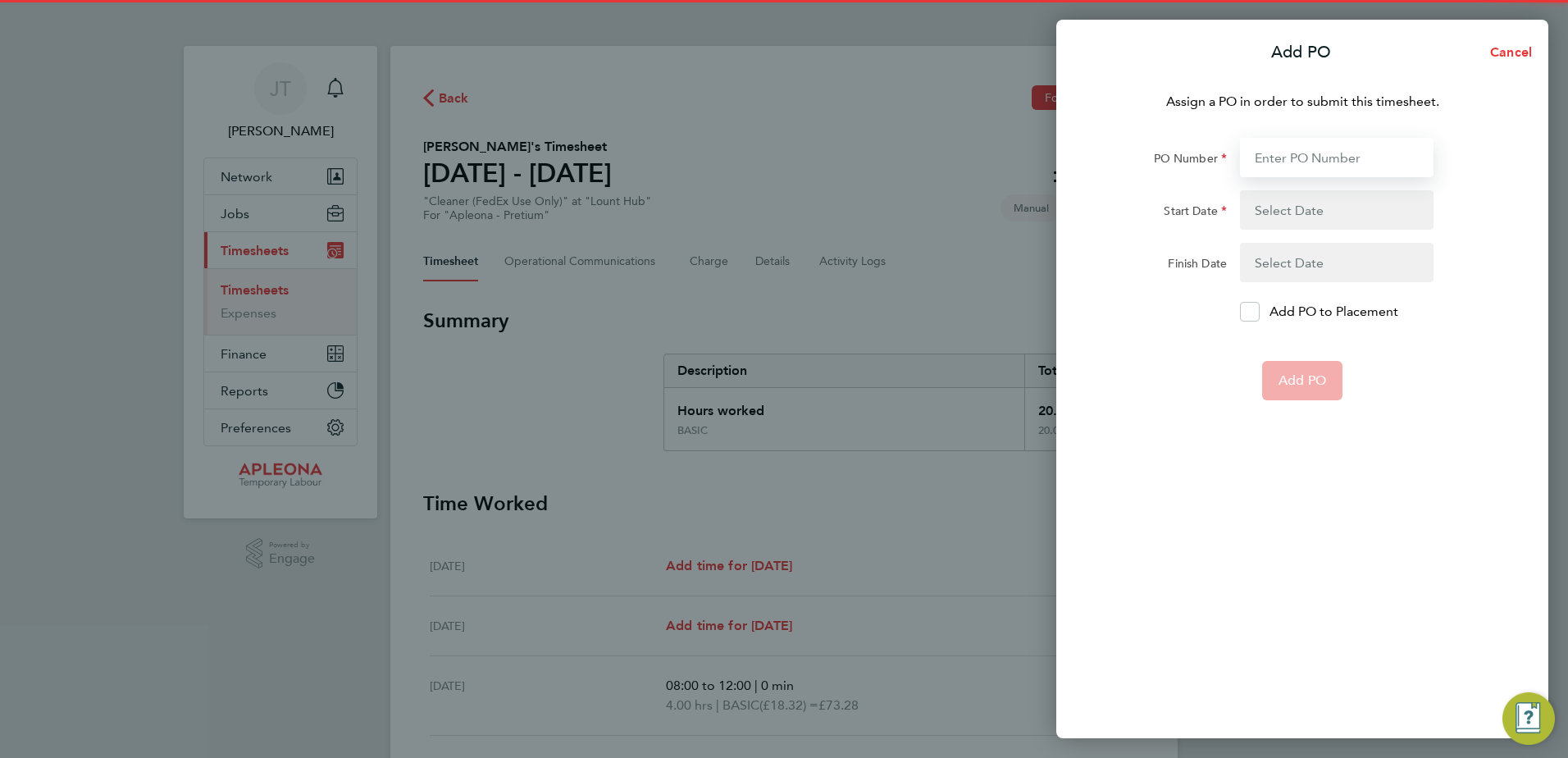
click at [1275, 167] on input "PO Number" at bounding box center [1336, 157] width 193 height 40
type input "PO2524829"
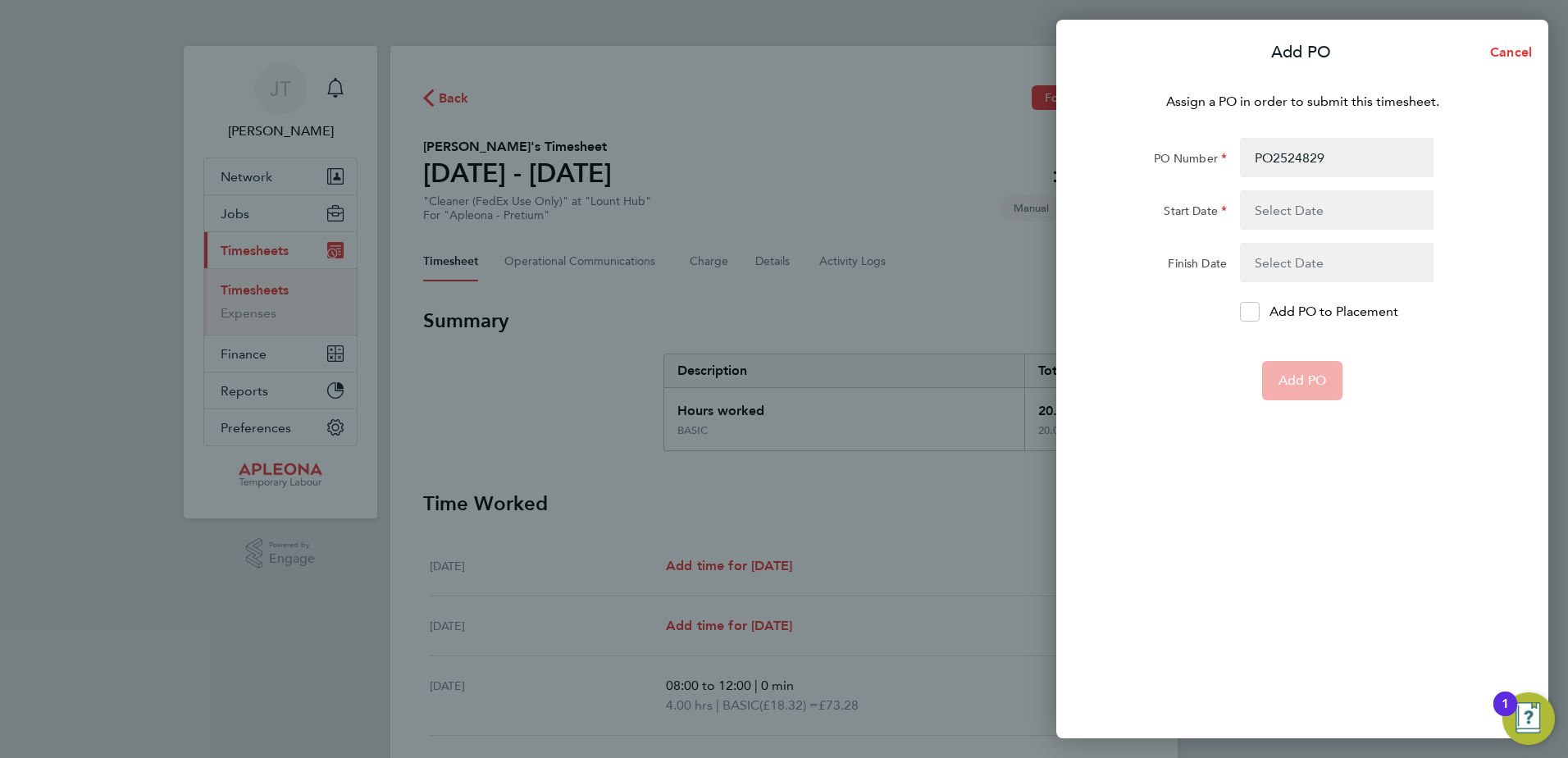
click at [1299, 211] on button "button" at bounding box center [1336, 210] width 193 height 40
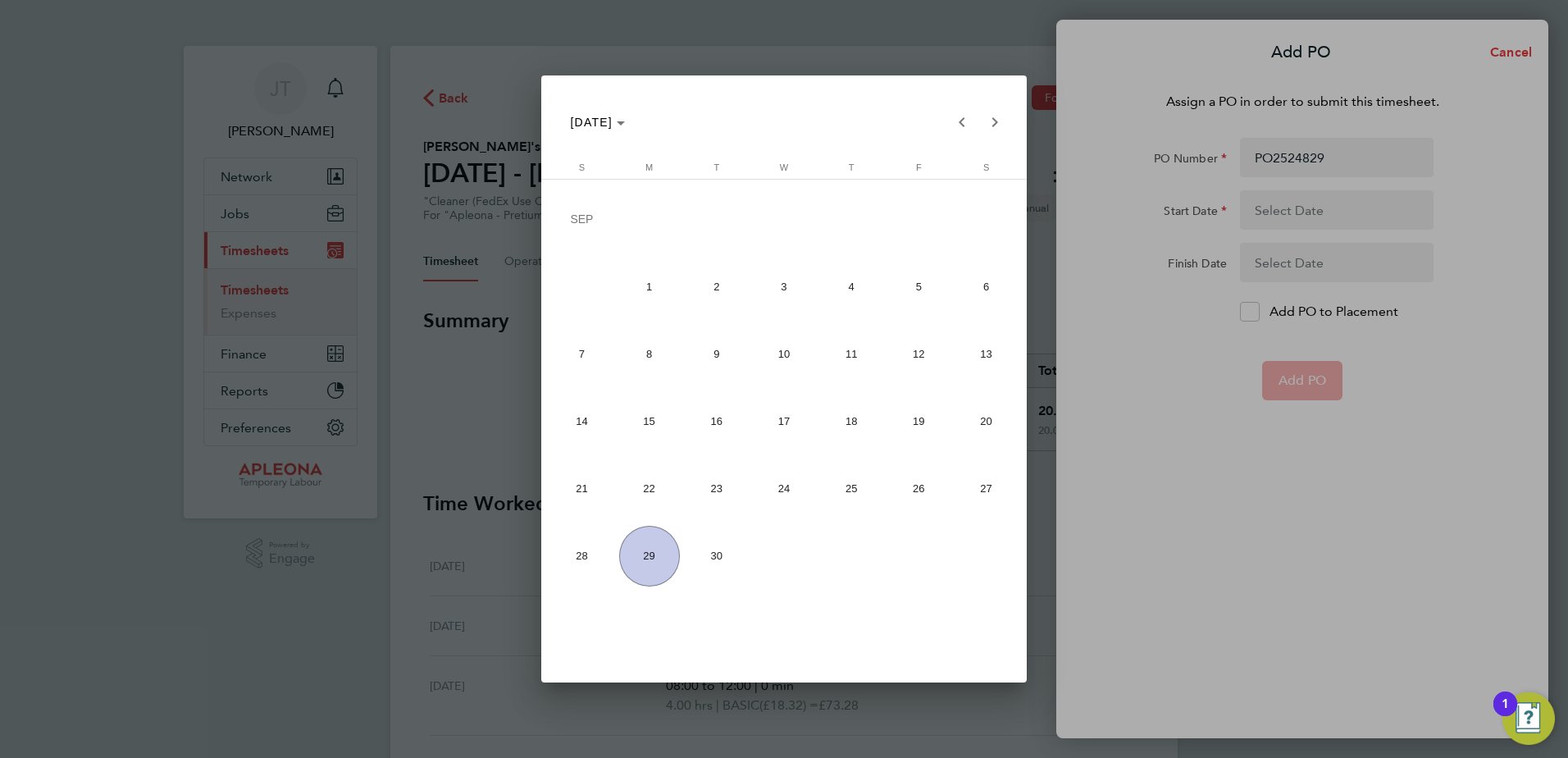
click at [652, 483] on span "22" at bounding box center [650, 488] width 60 height 60
type input "[DATE]"
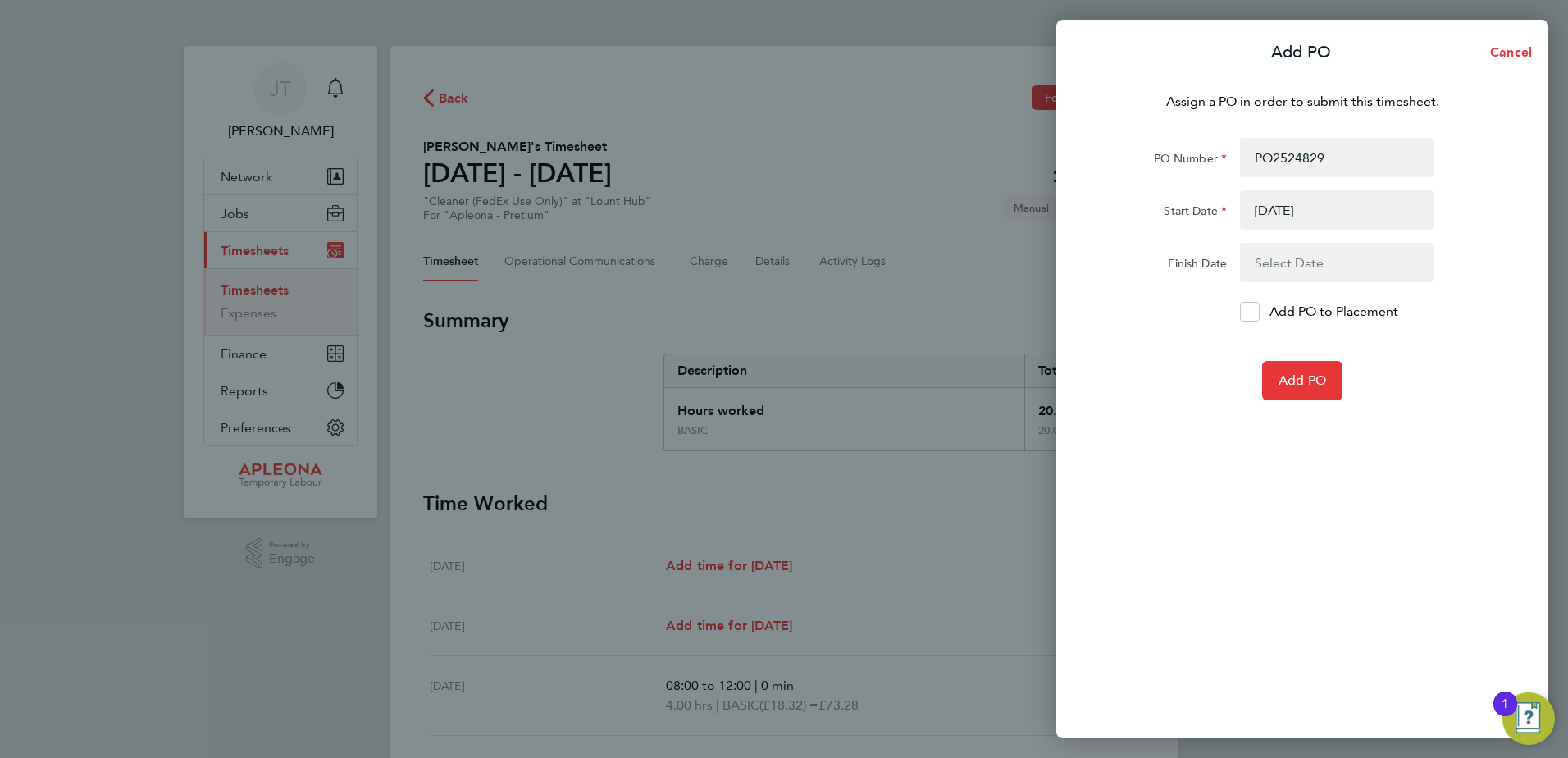
click at [1322, 262] on button "button" at bounding box center [1336, 262] width 193 height 40
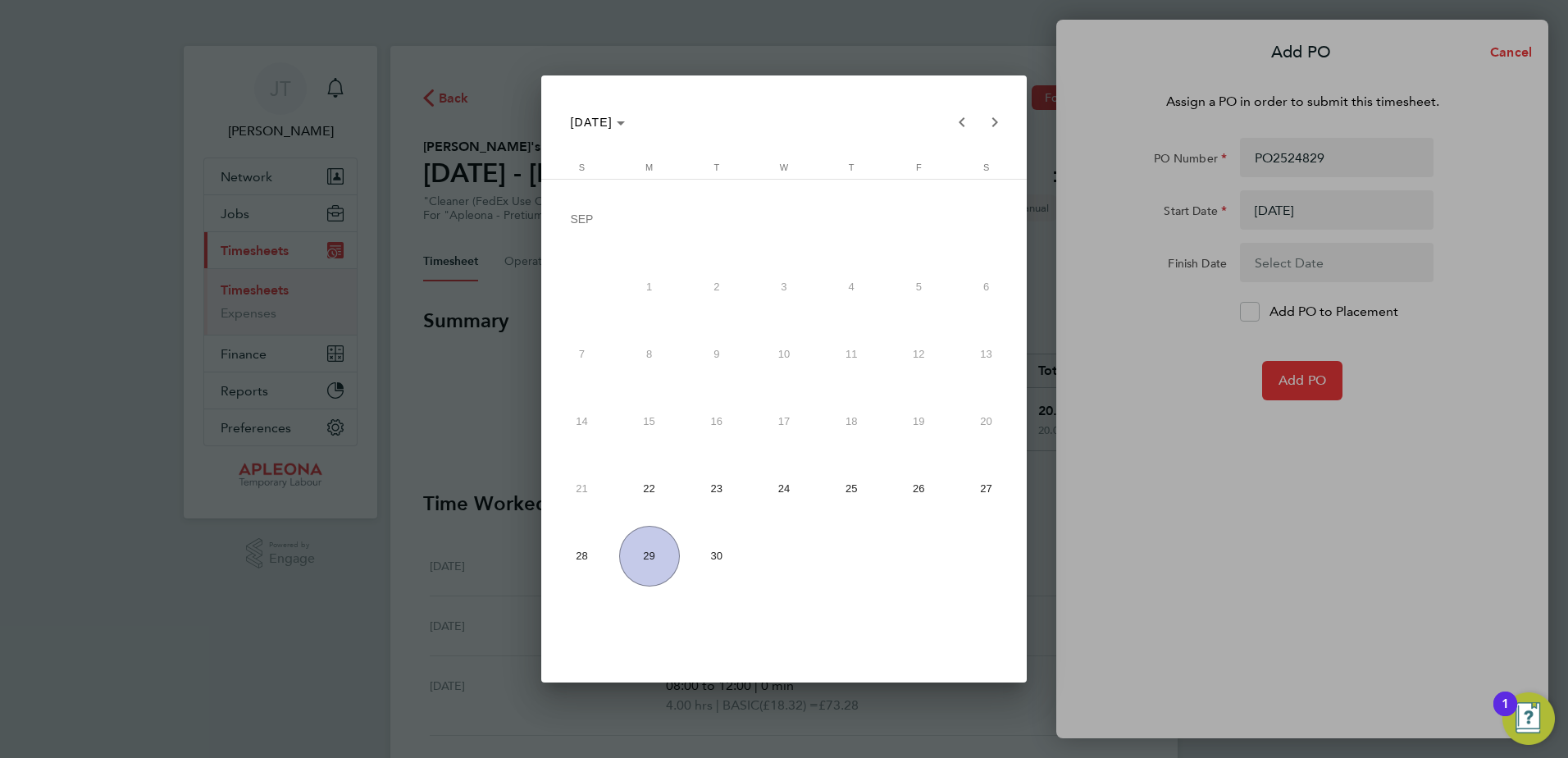
click at [920, 487] on span "26" at bounding box center [918, 488] width 60 height 60
type input "[DATE]"
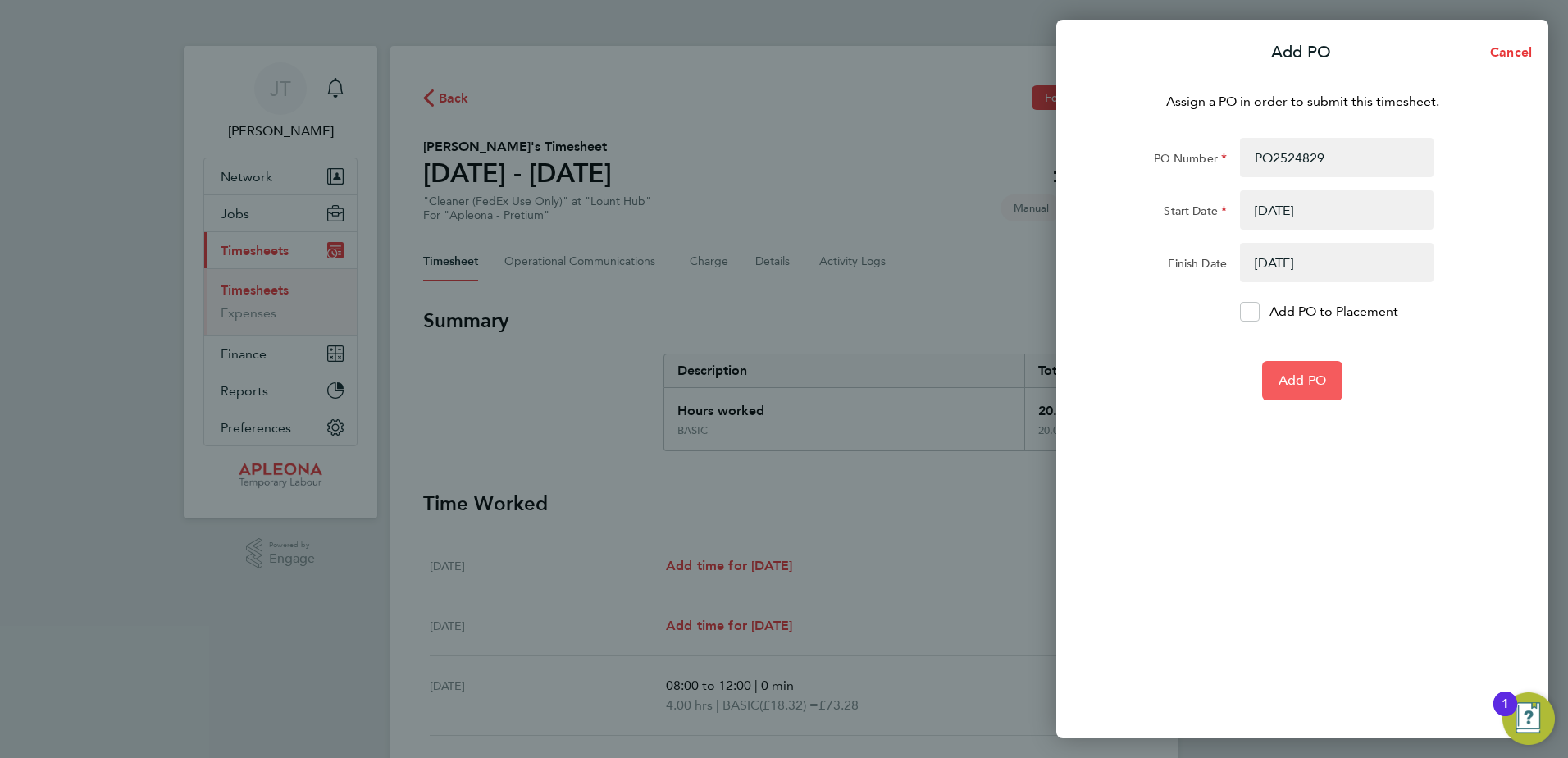
click at [1305, 380] on span "Add PO" at bounding box center [1302, 380] width 47 height 16
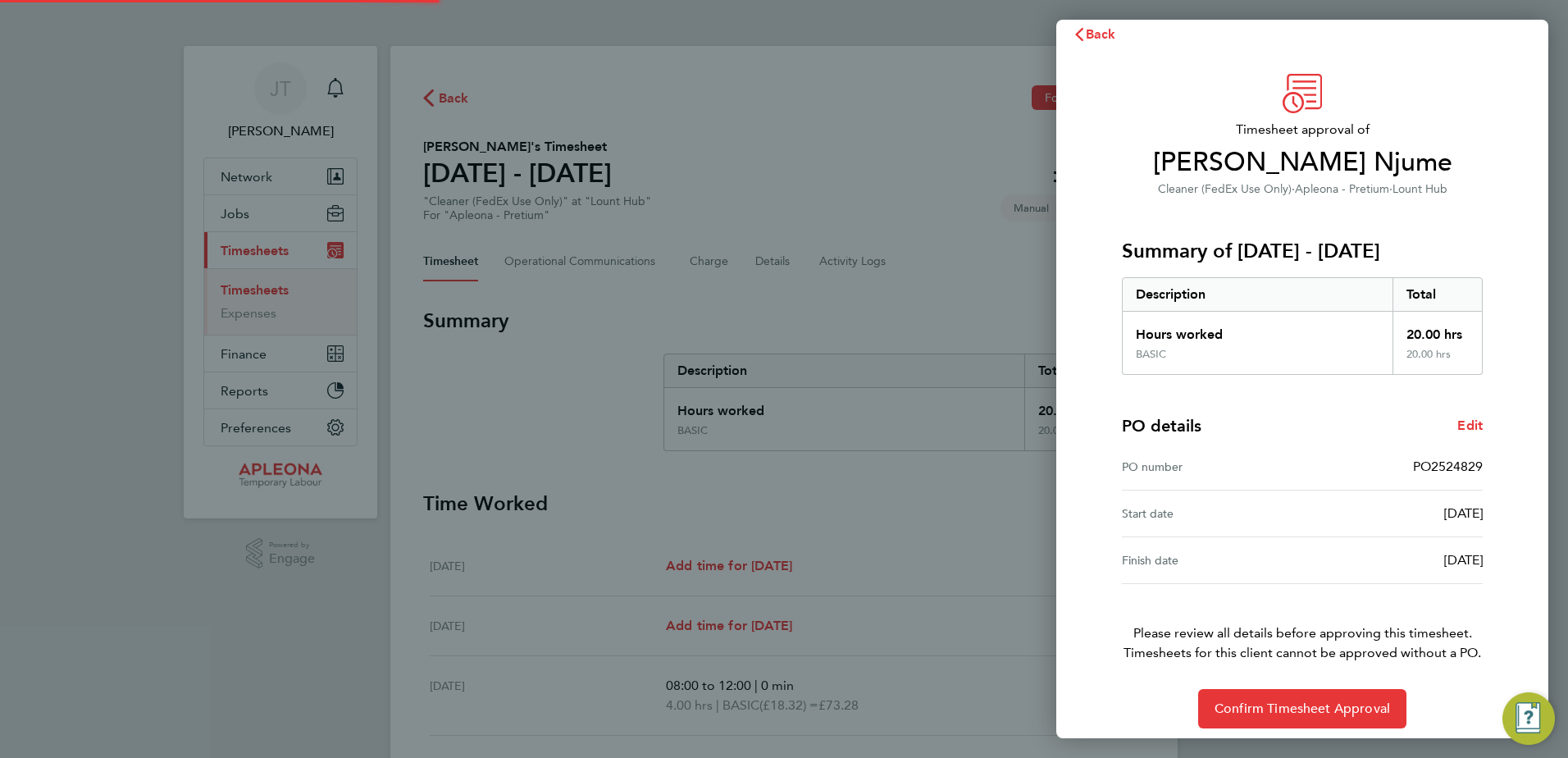
scroll to position [28, 0]
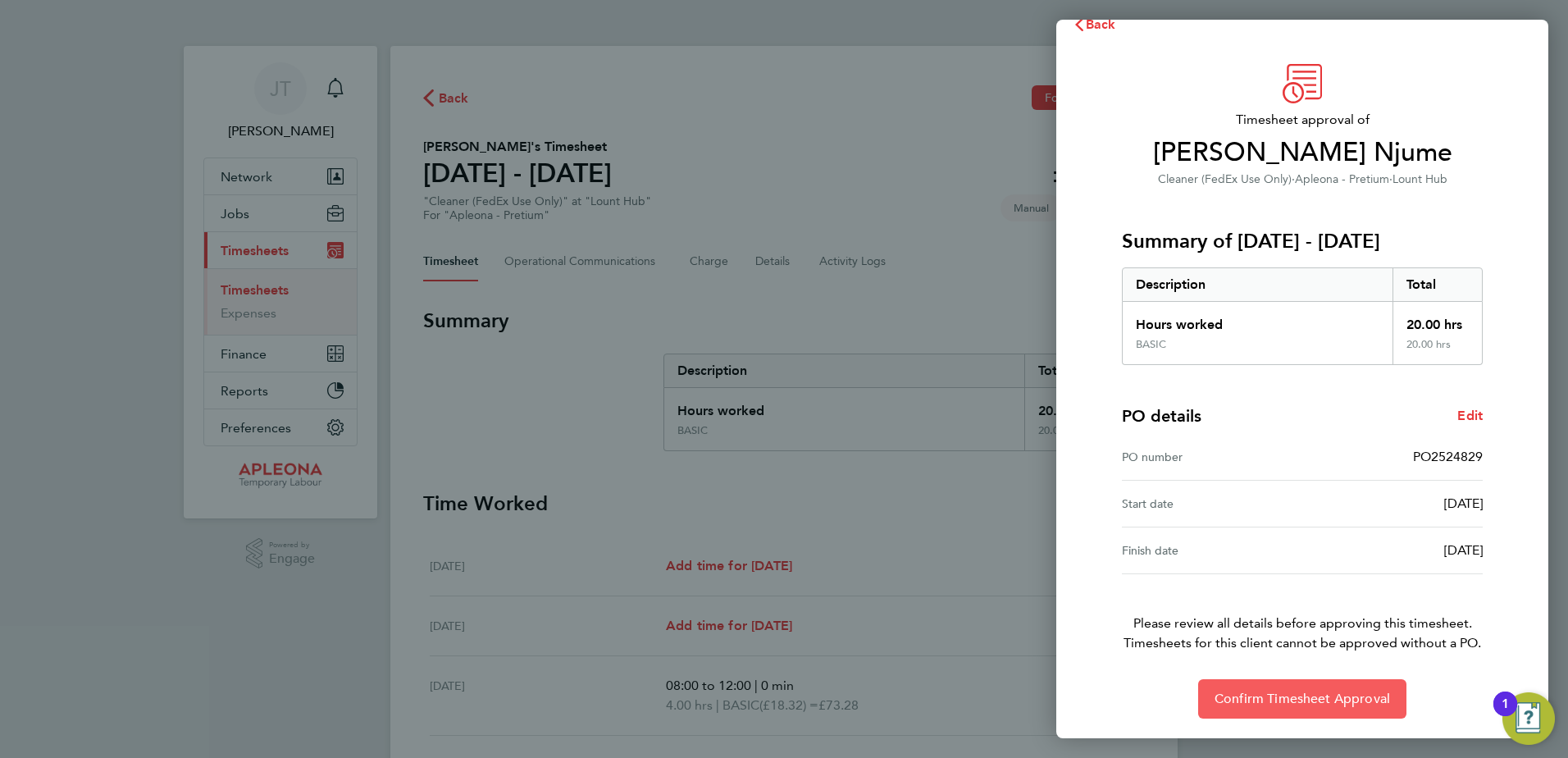
click at [1318, 696] on span "Confirm Timesheet Approval" at bounding box center [1302, 698] width 175 height 16
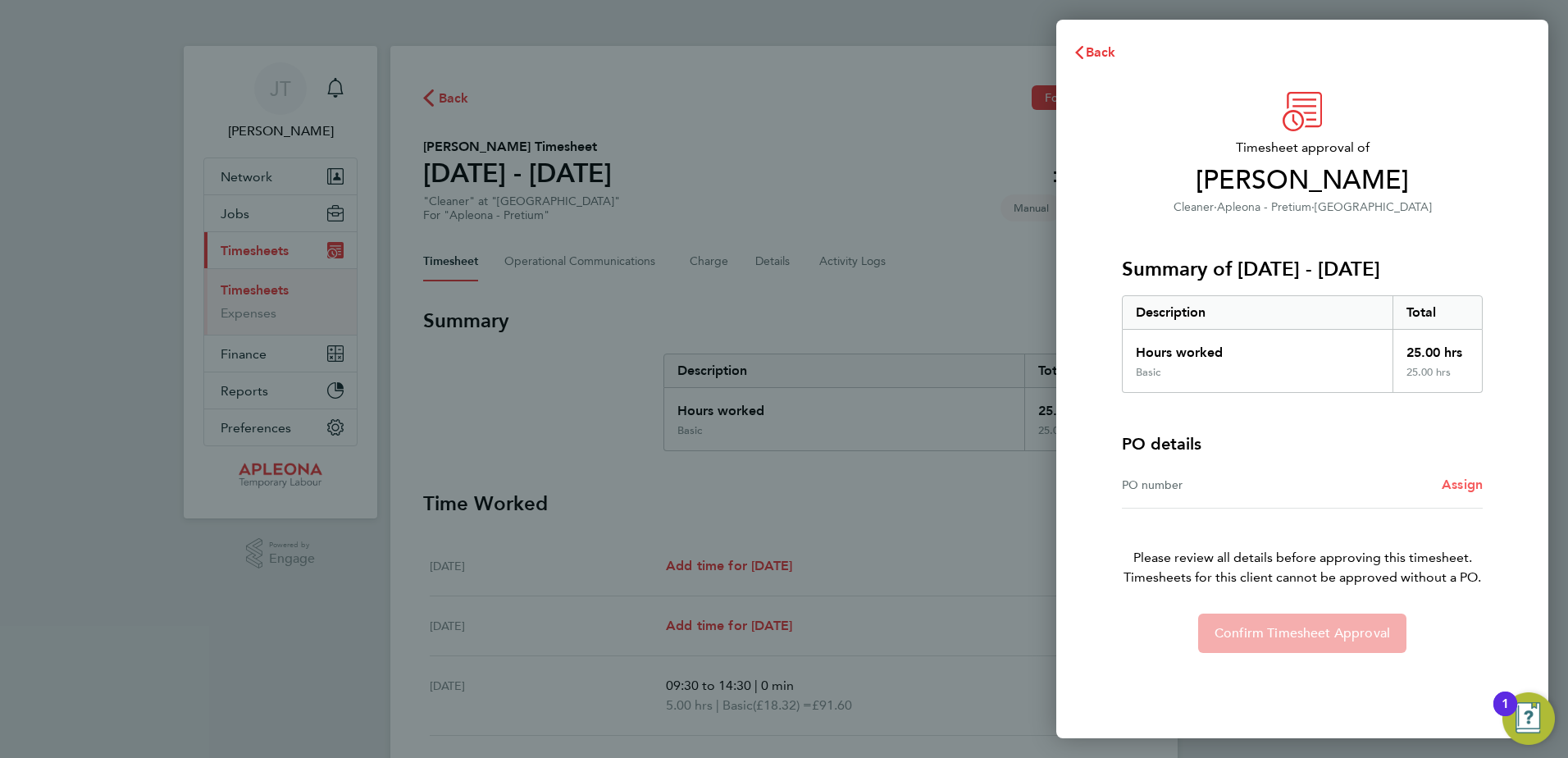
click at [1462, 480] on span "Assign" at bounding box center [1461, 484] width 41 height 16
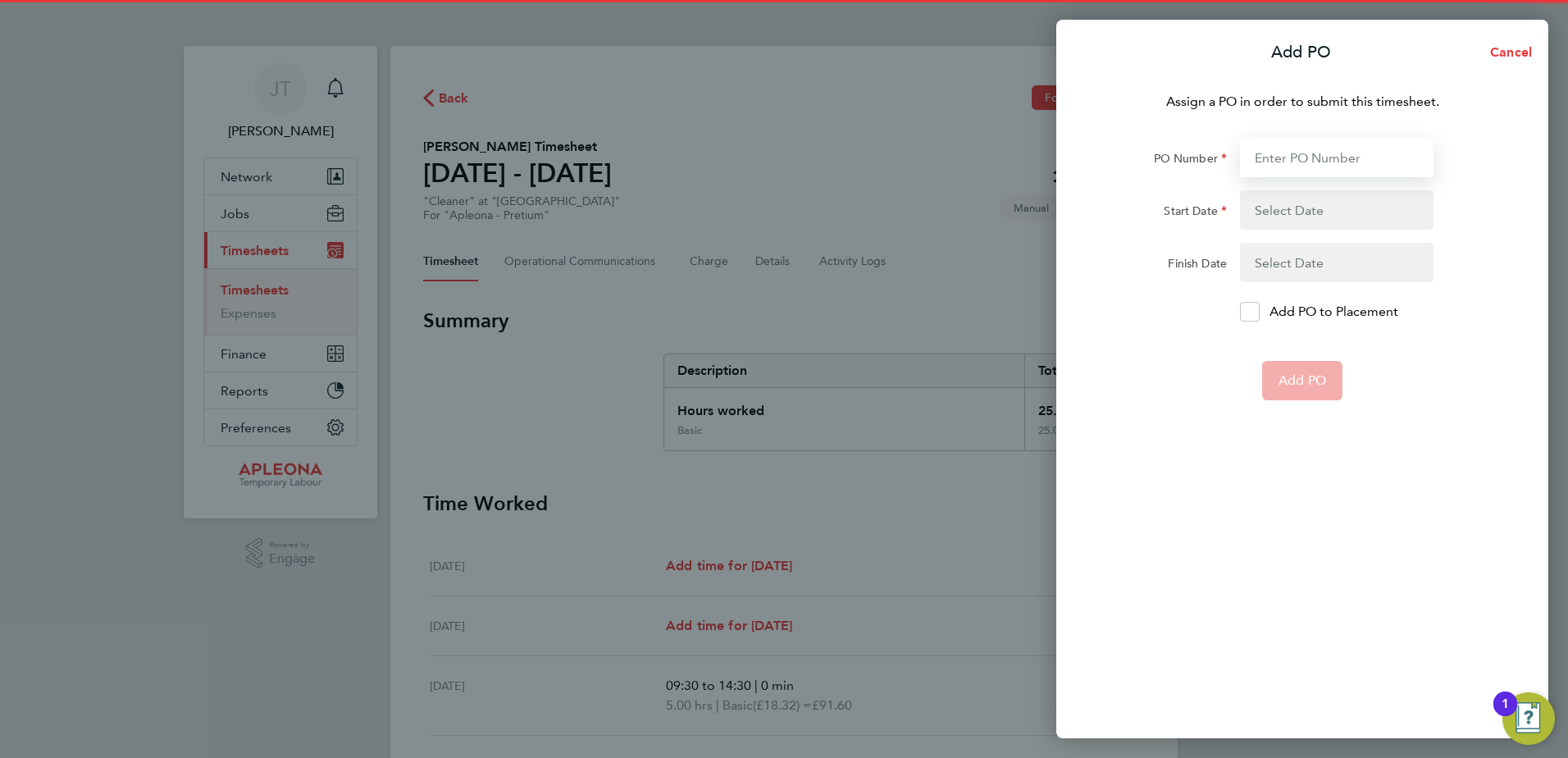
click at [1262, 152] on input "PO Number" at bounding box center [1336, 157] width 193 height 40
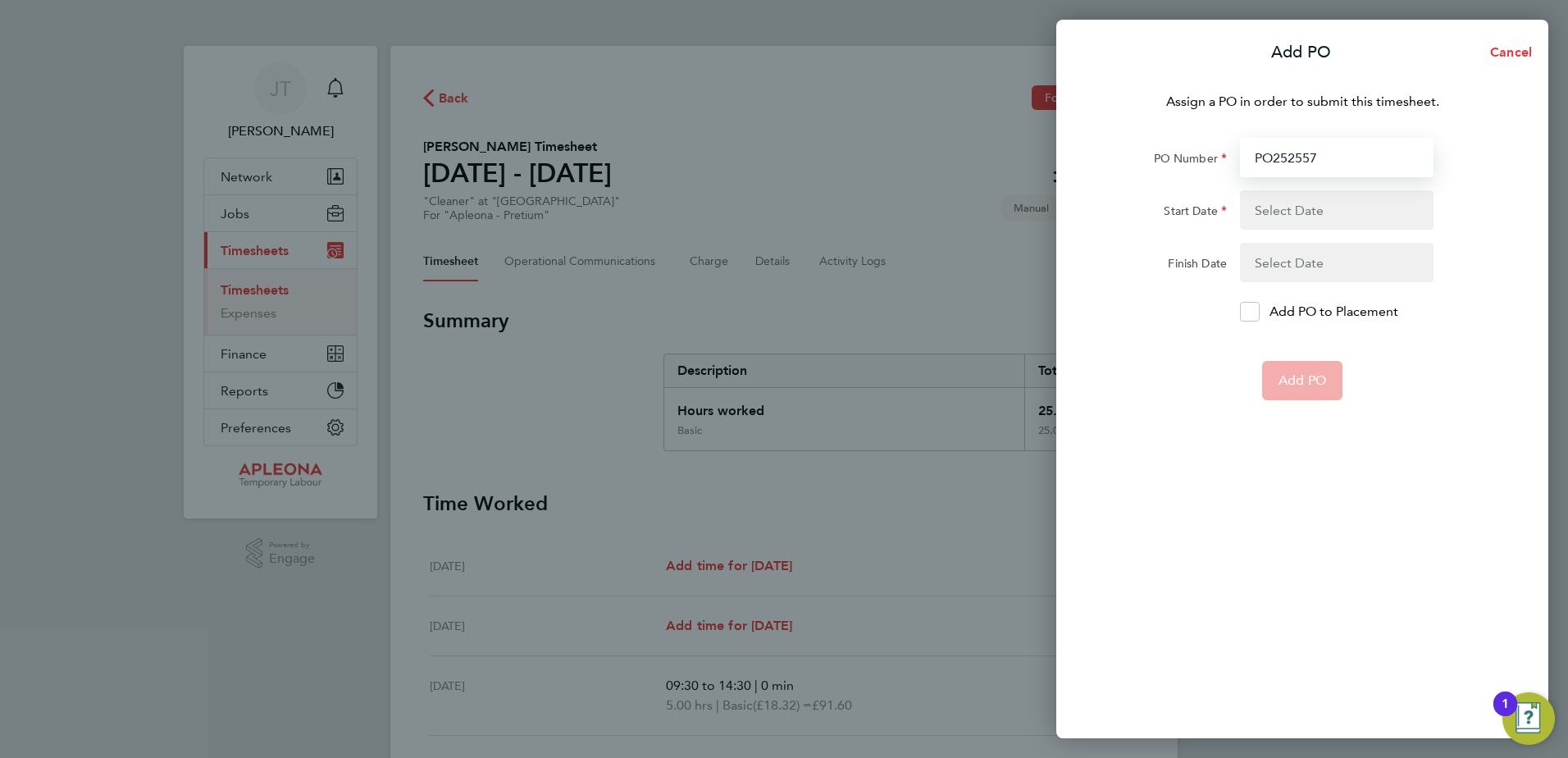
type input "PO2525575"
type input "[DATE]"
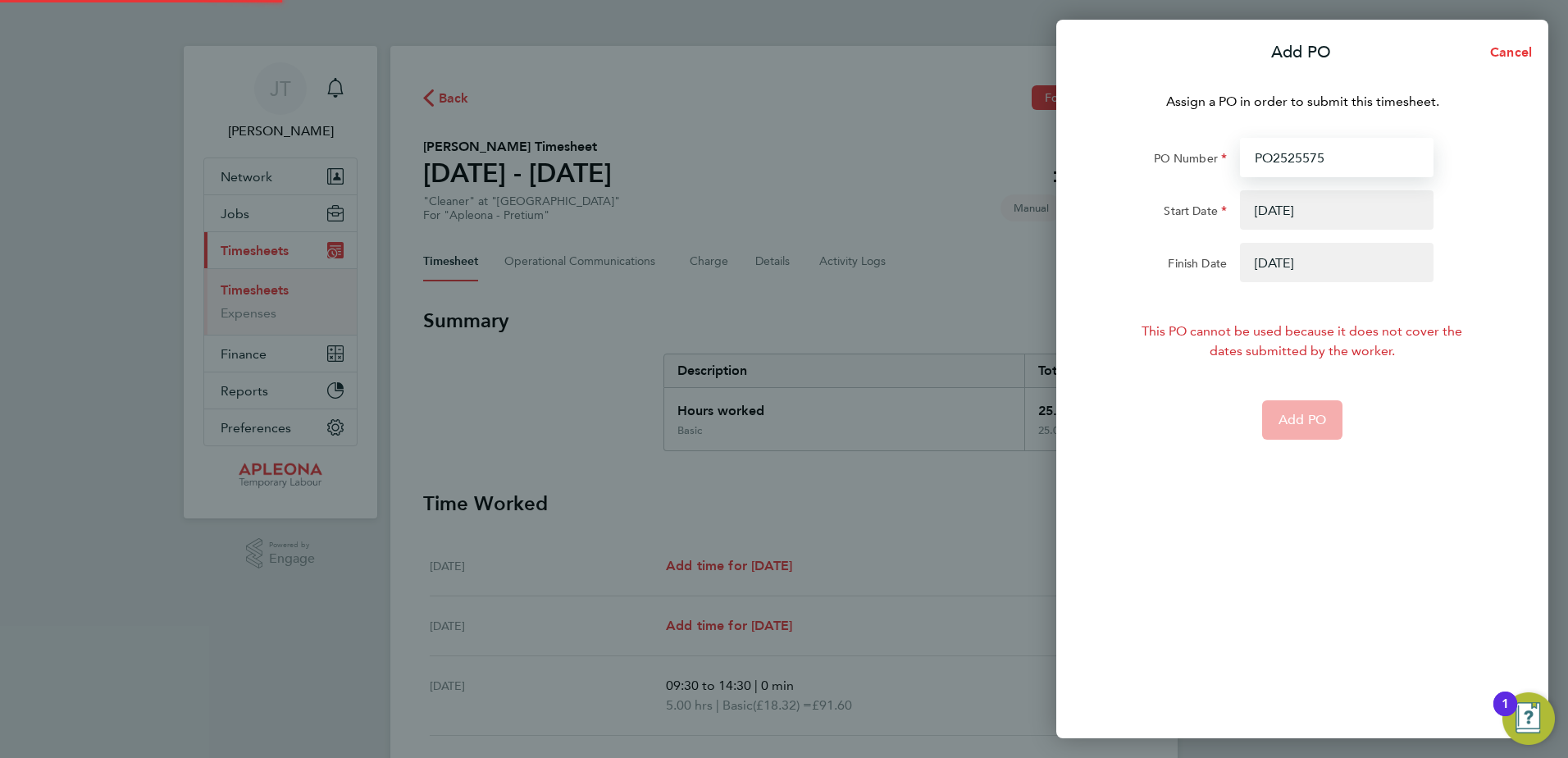
type input "PO2525575"
click at [1294, 211] on button "button" at bounding box center [1336, 210] width 193 height 40
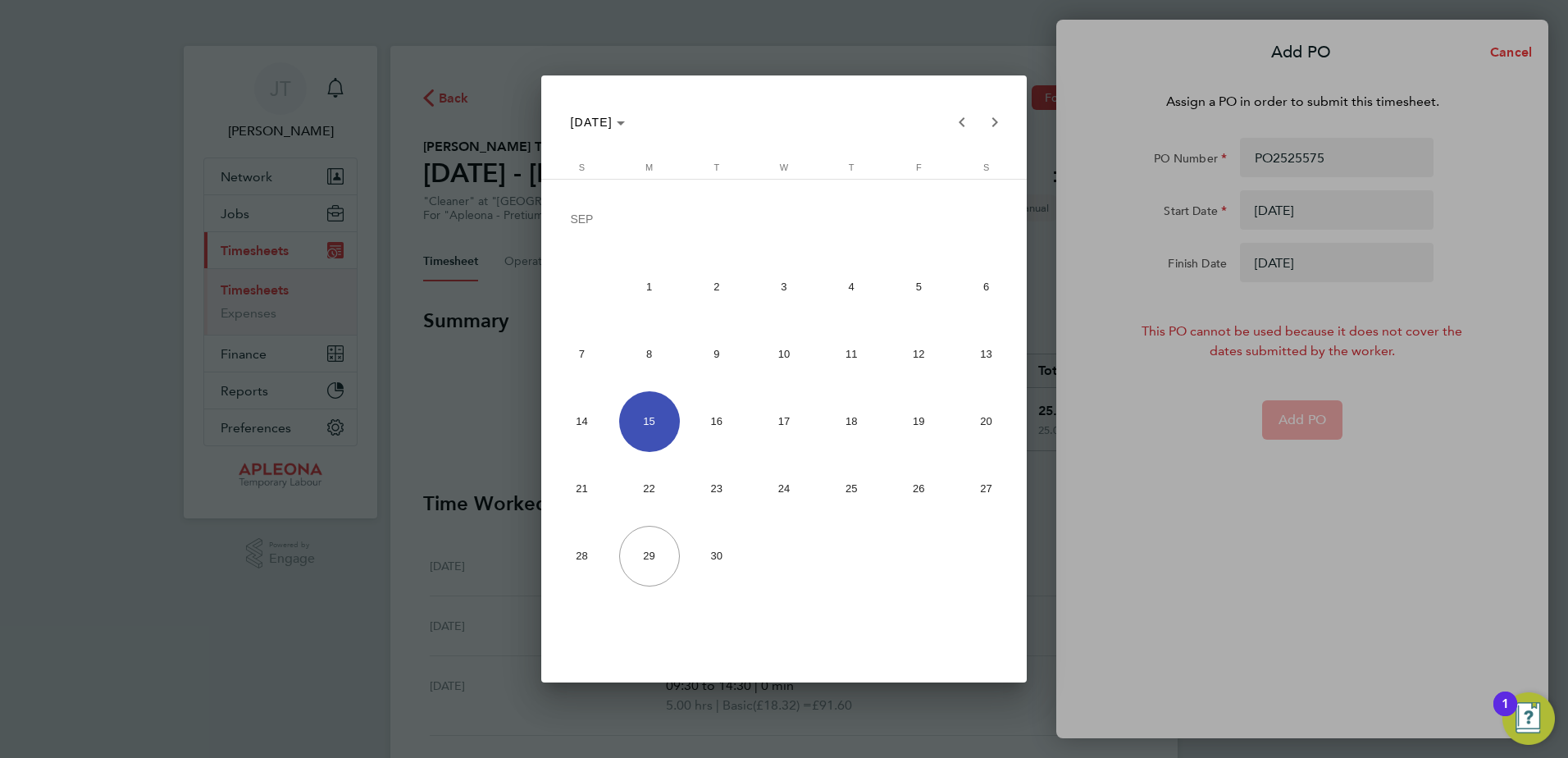
click at [646, 489] on span "22" at bounding box center [650, 488] width 60 height 60
type input "[DATE]"
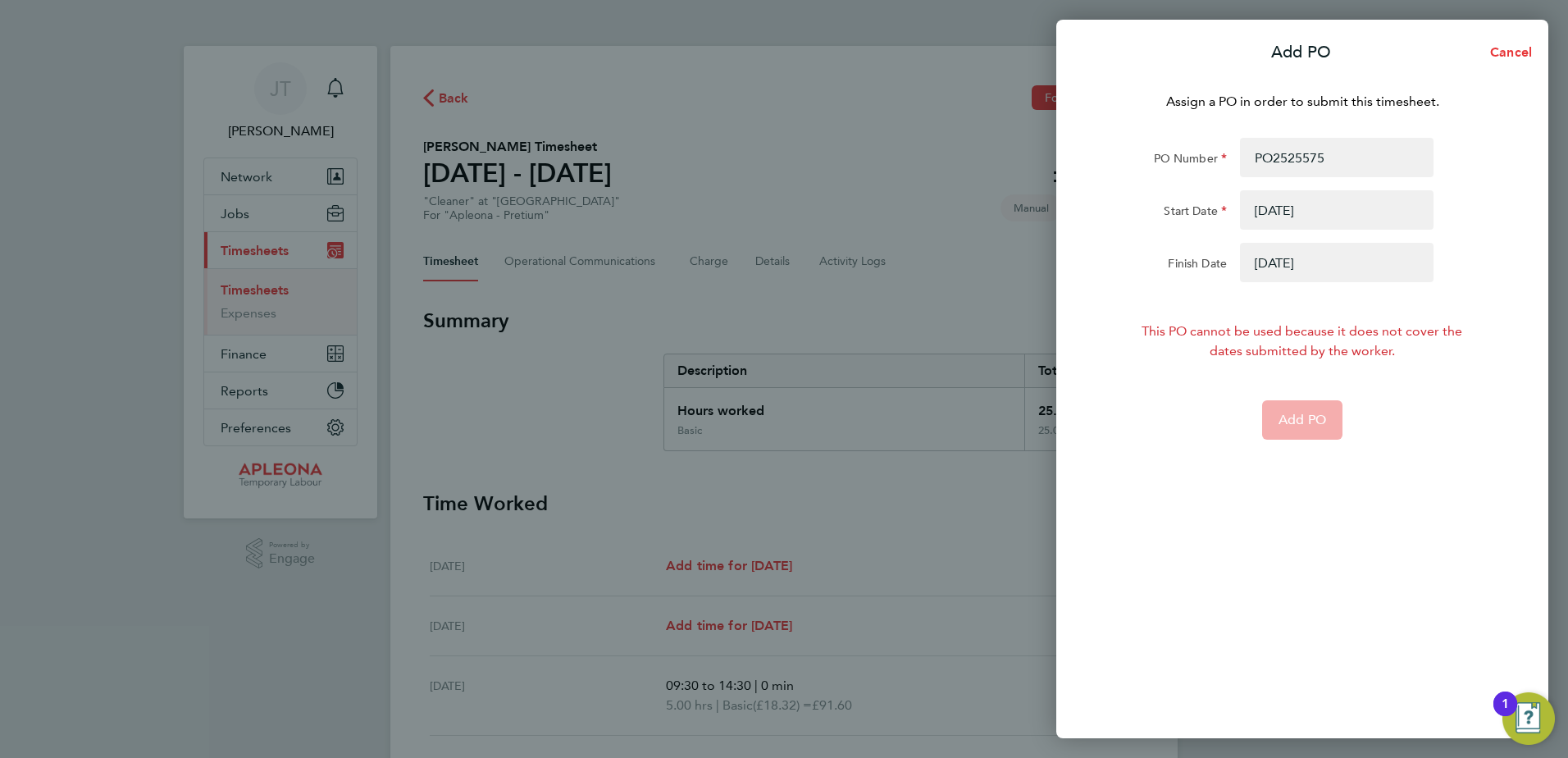
click at [1288, 268] on button "button" at bounding box center [1336, 262] width 193 height 40
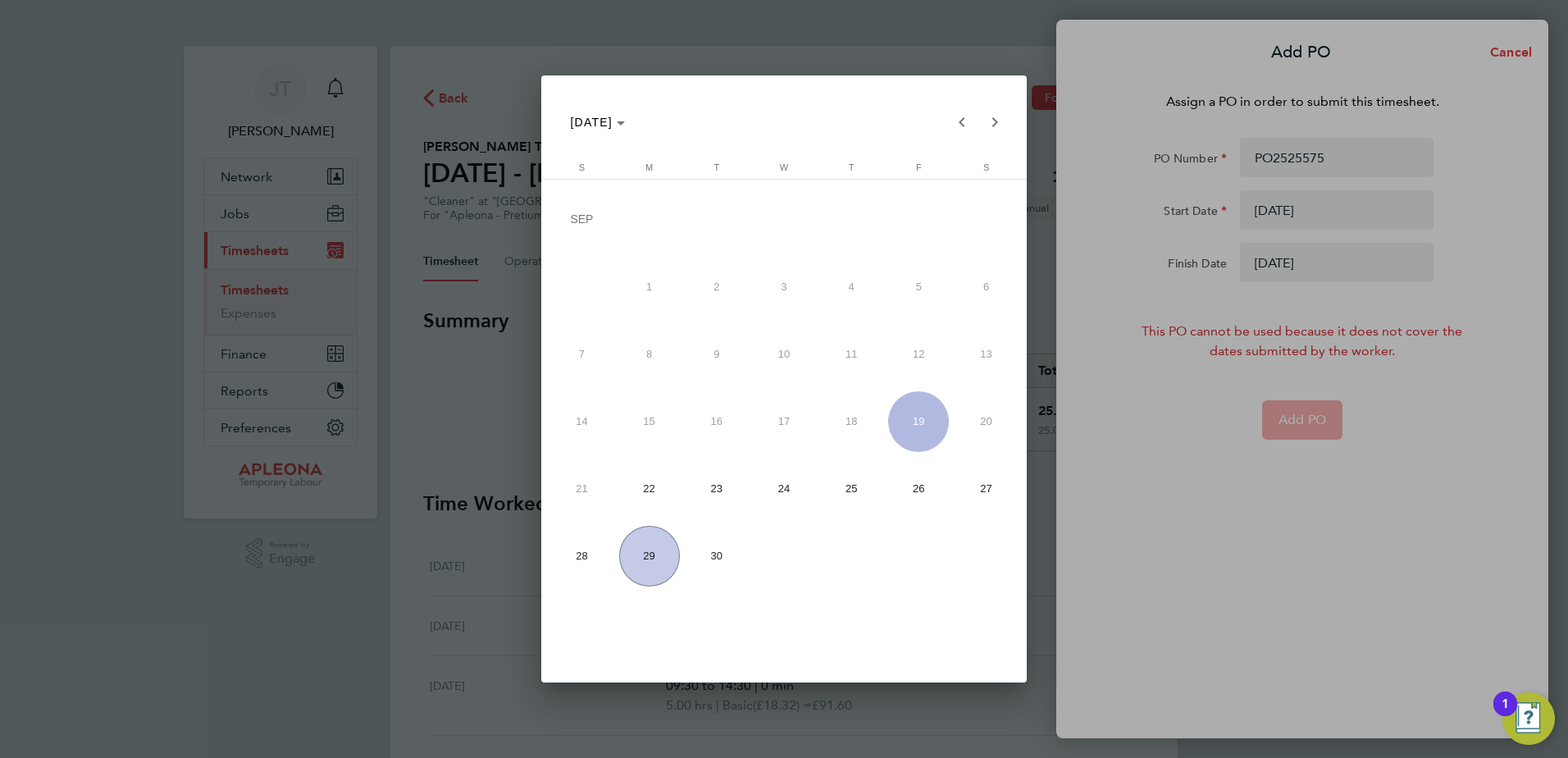
click at [919, 486] on span "26" at bounding box center [918, 488] width 60 height 60
type input "[DATE]"
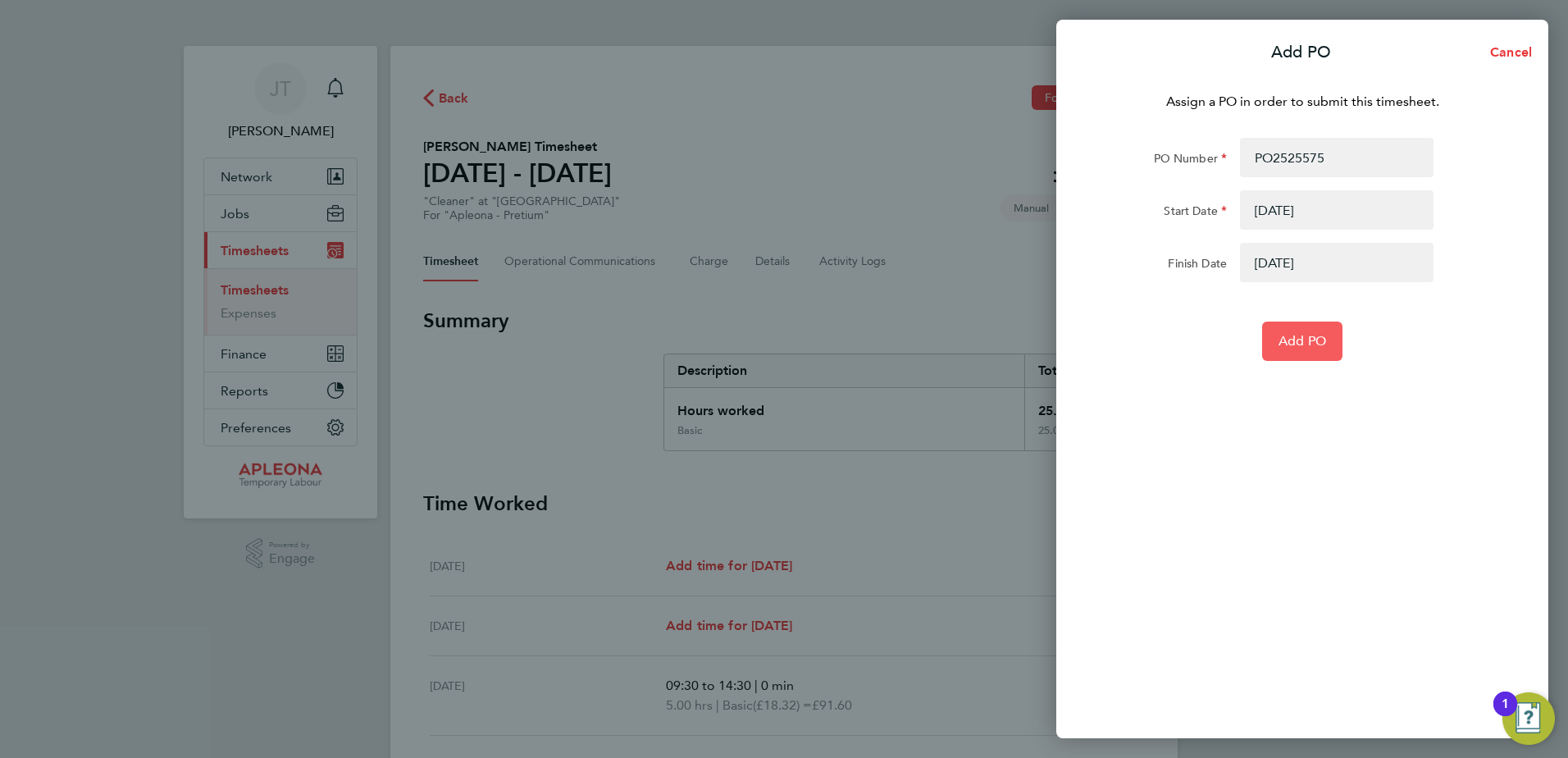
click at [1308, 344] on span "Add PO" at bounding box center [1302, 340] width 47 height 16
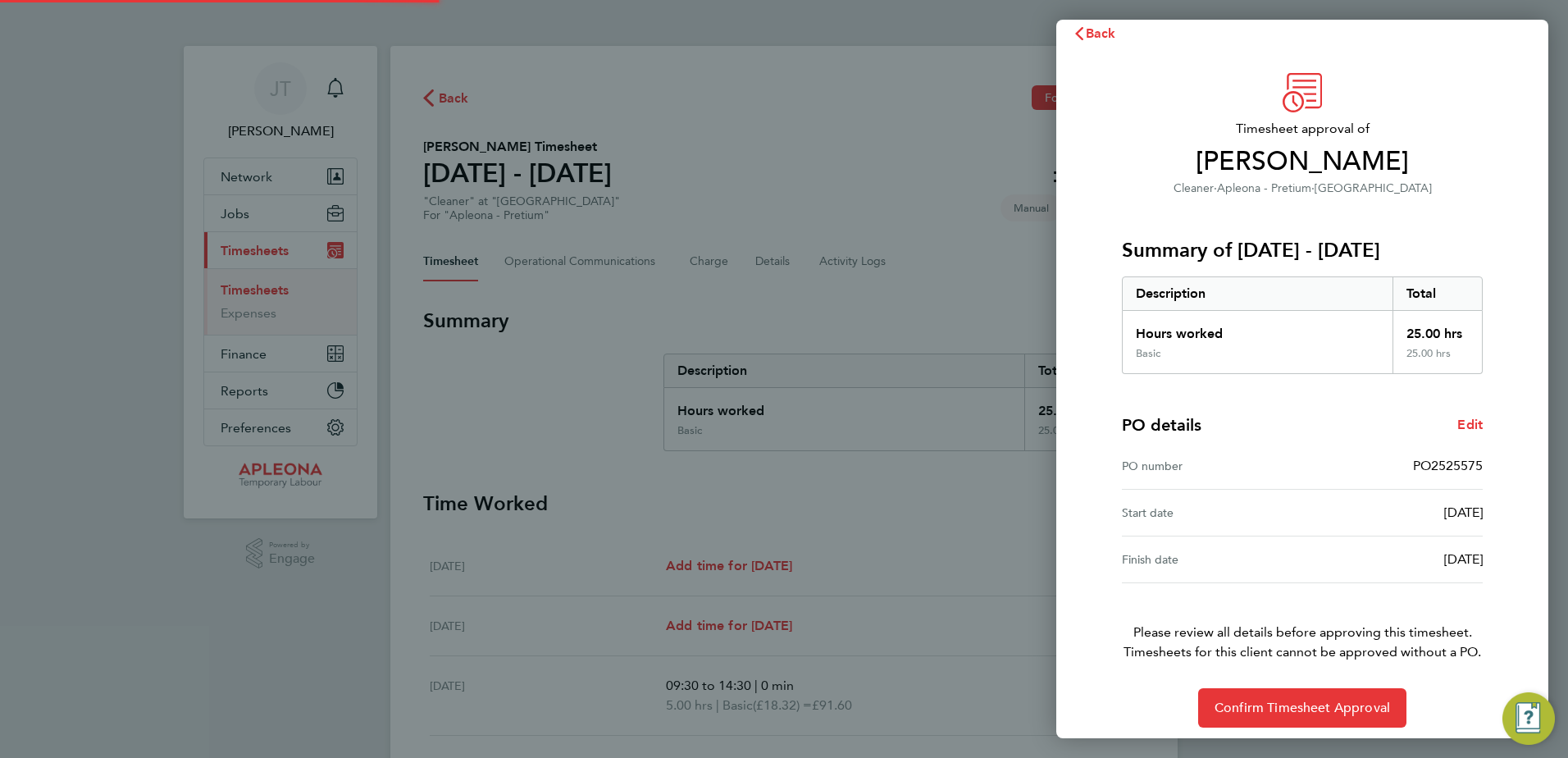
scroll to position [28, 0]
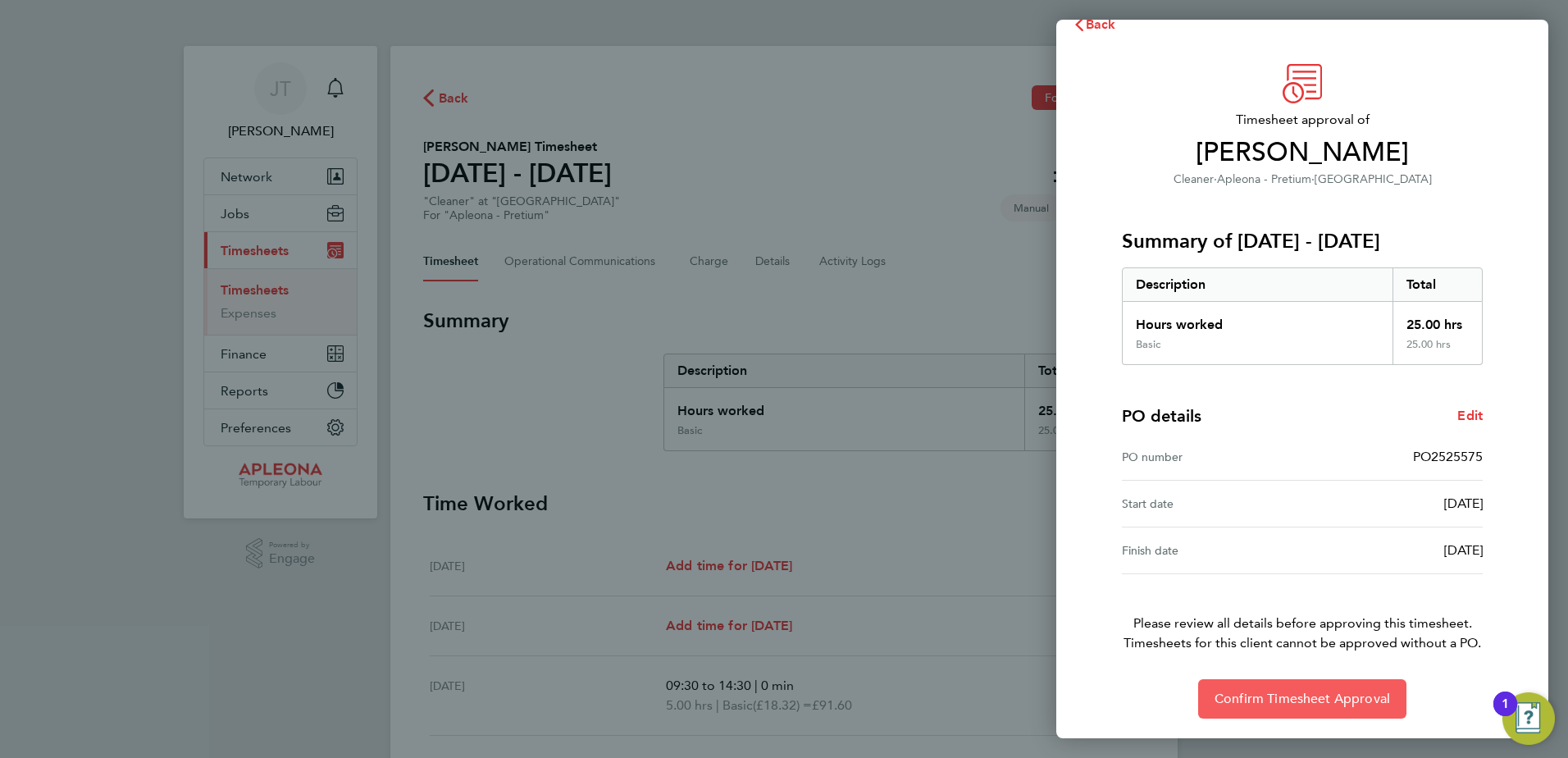
click at [1295, 705] on span "Confirm Timesheet Approval" at bounding box center [1302, 698] width 175 height 16
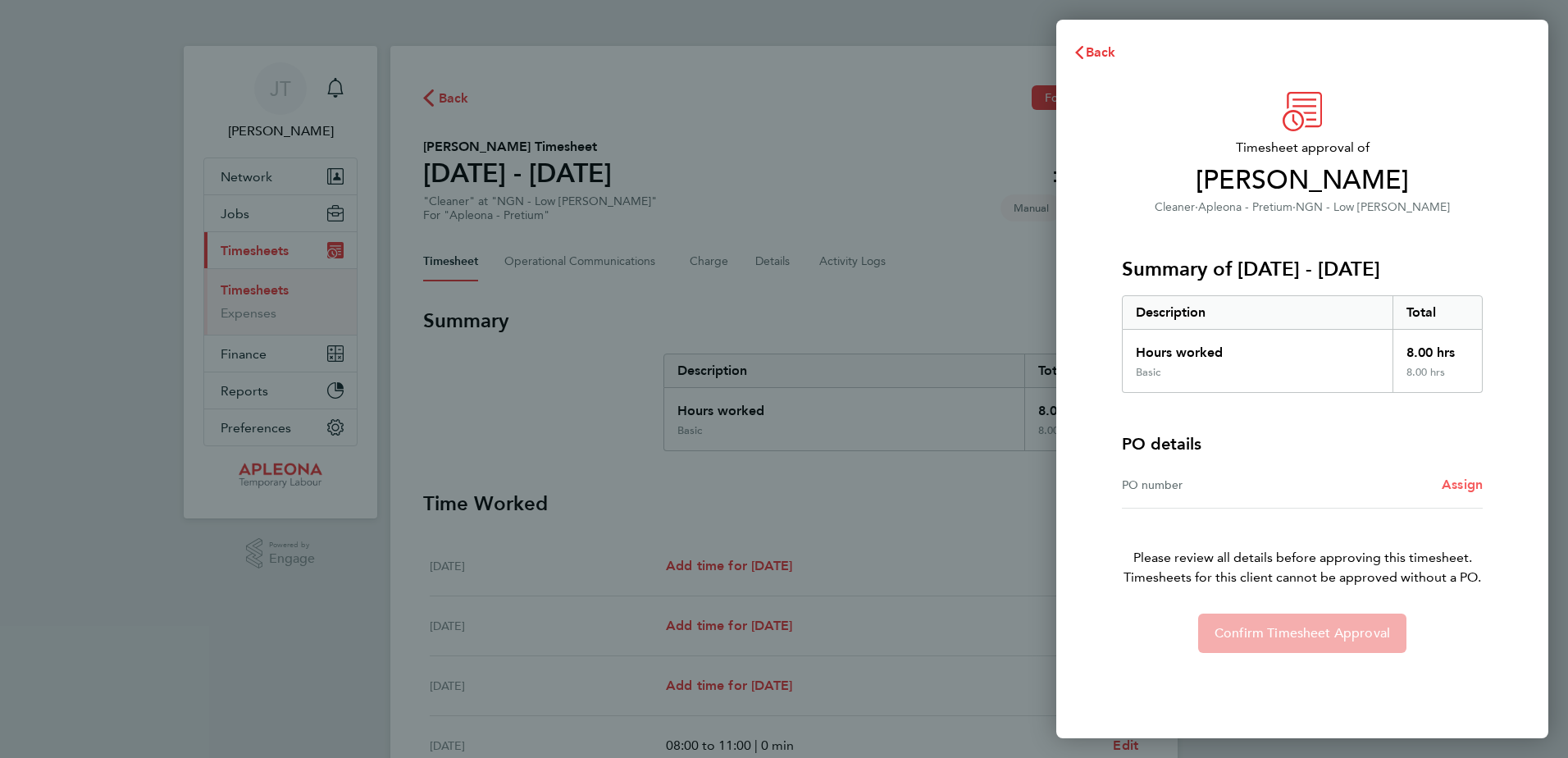
click at [1463, 484] on span "Assign" at bounding box center [1461, 484] width 41 height 16
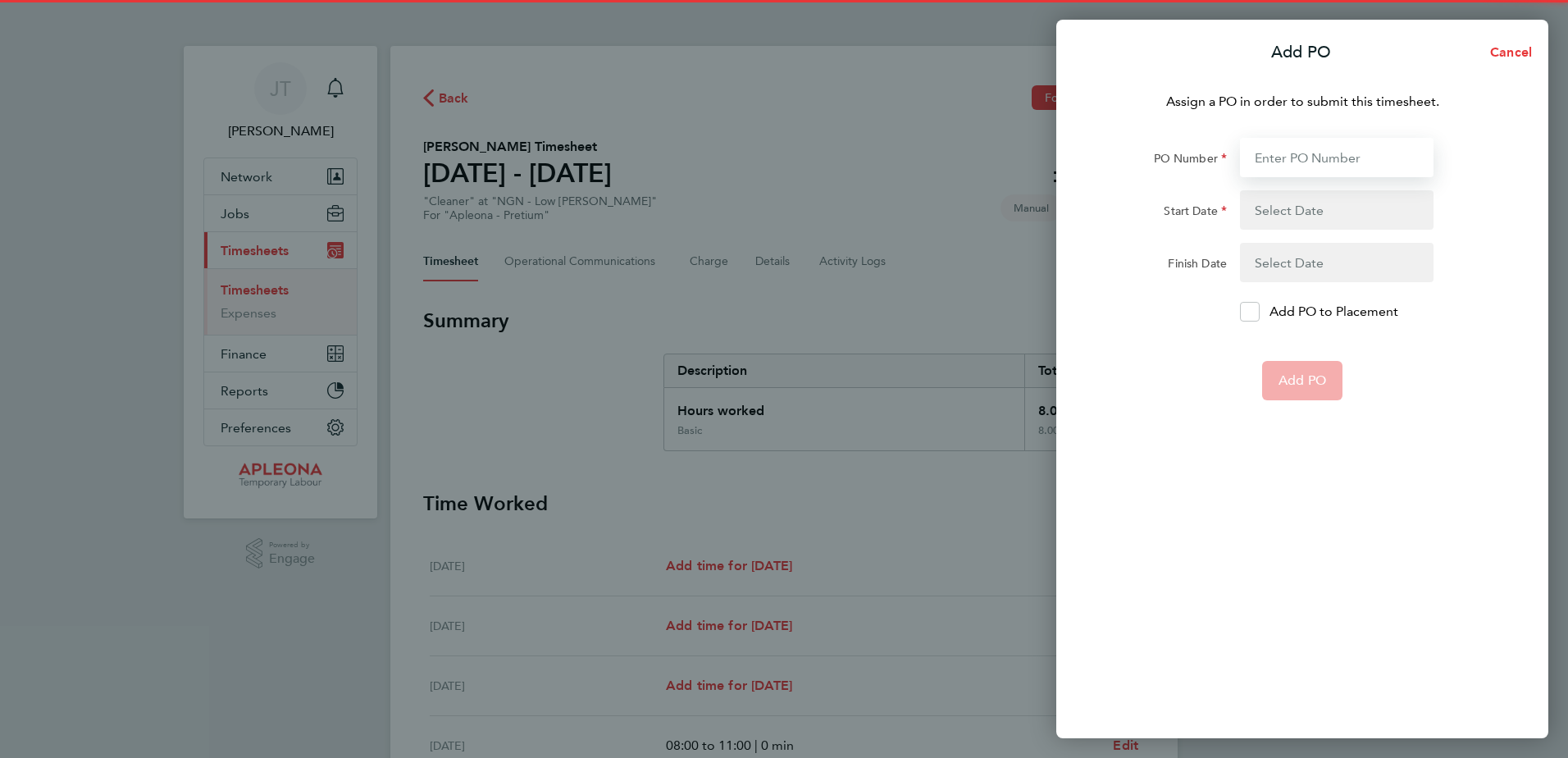
click at [1296, 157] on input "PO Number" at bounding box center [1336, 157] width 193 height 40
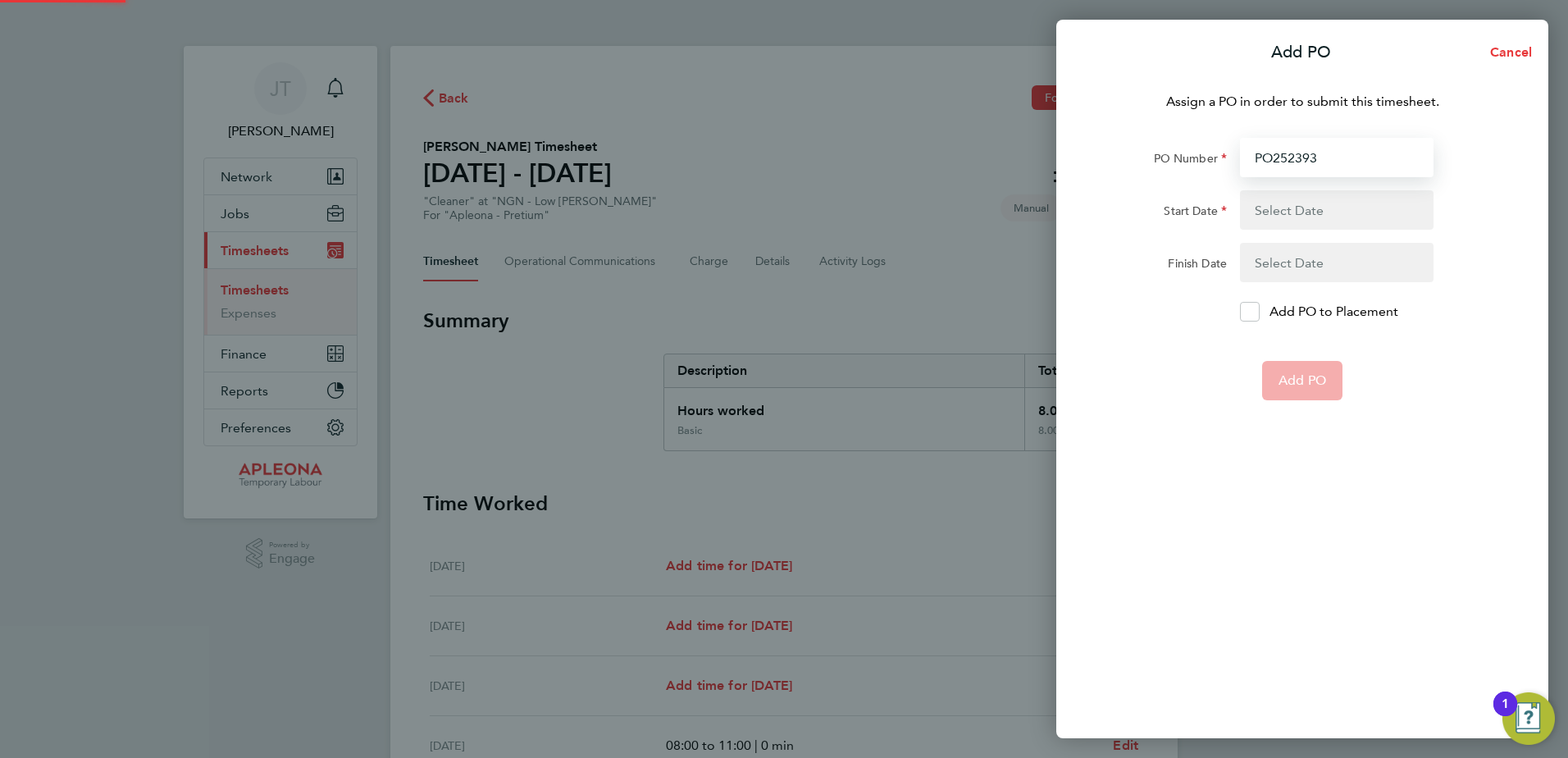
type input "PO2523935"
type input "[DATE]"
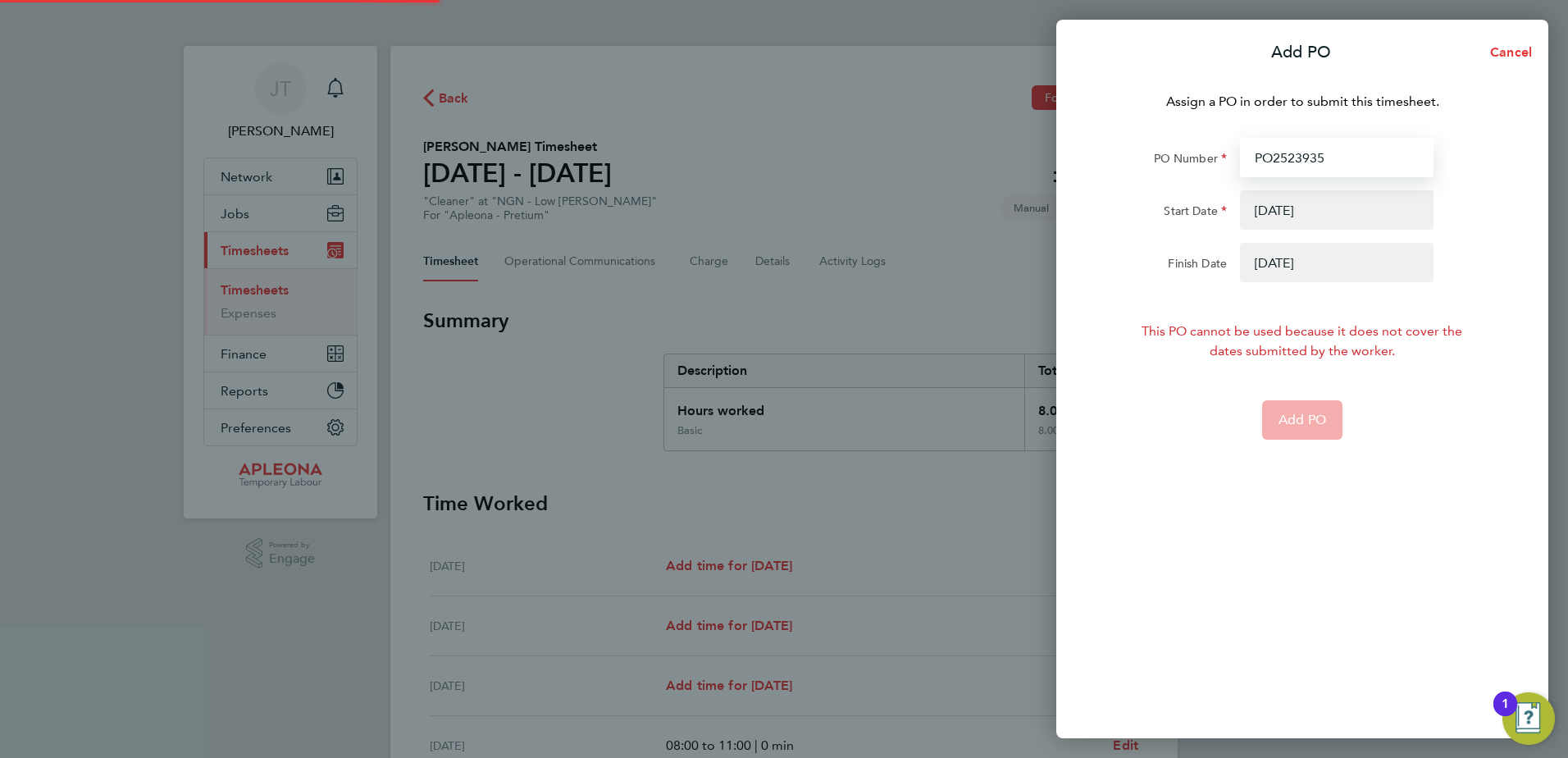
type input "PO2523935"
click at [1313, 217] on button "button" at bounding box center [1336, 210] width 193 height 40
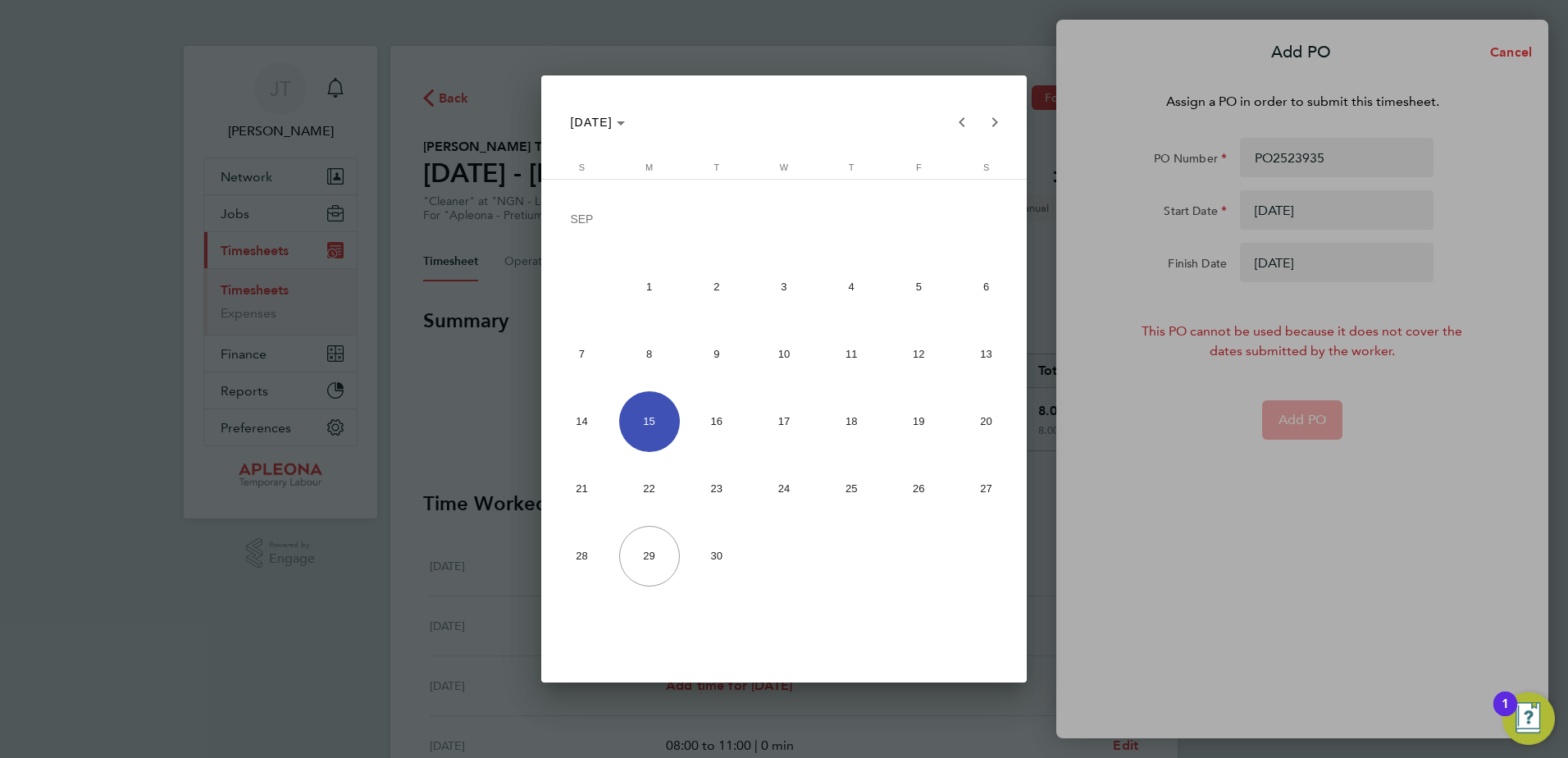
click at [639, 487] on span "22" at bounding box center [650, 488] width 60 height 60
type input "[DATE]"
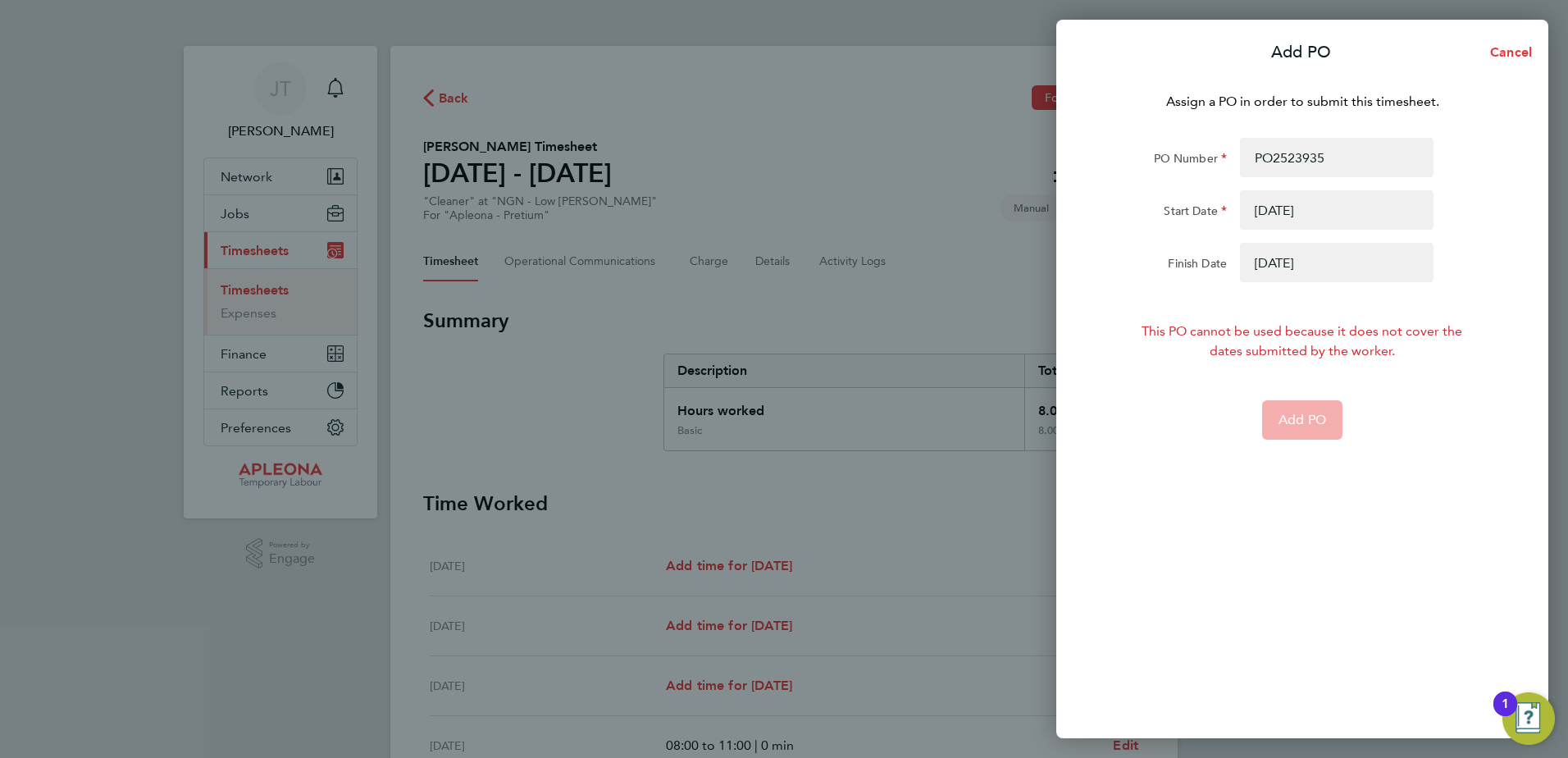
click at [1361, 257] on button "button" at bounding box center [1336, 262] width 193 height 40
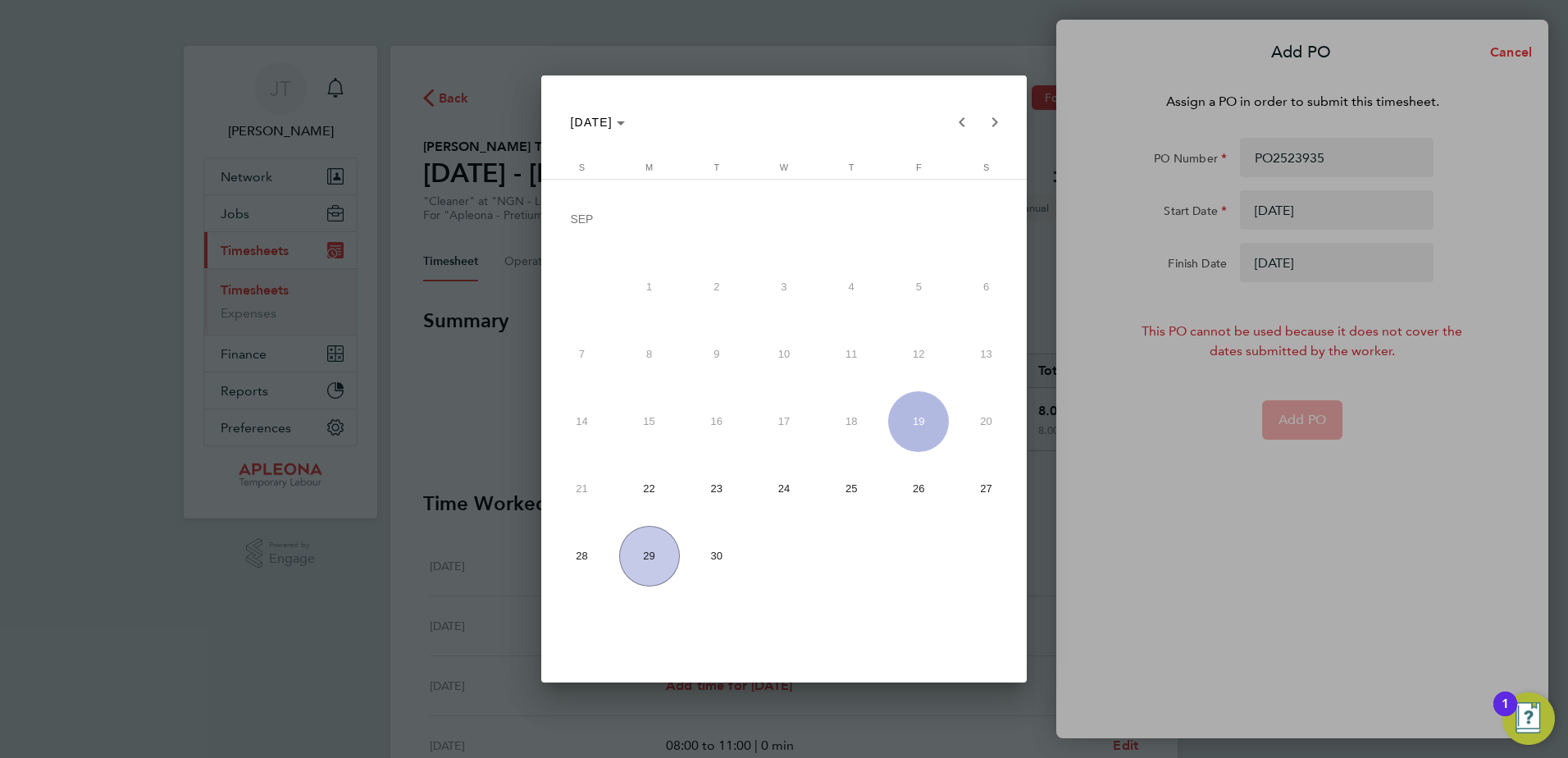
click at [919, 486] on span "26" at bounding box center [918, 488] width 60 height 60
type input "26 Sep 25"
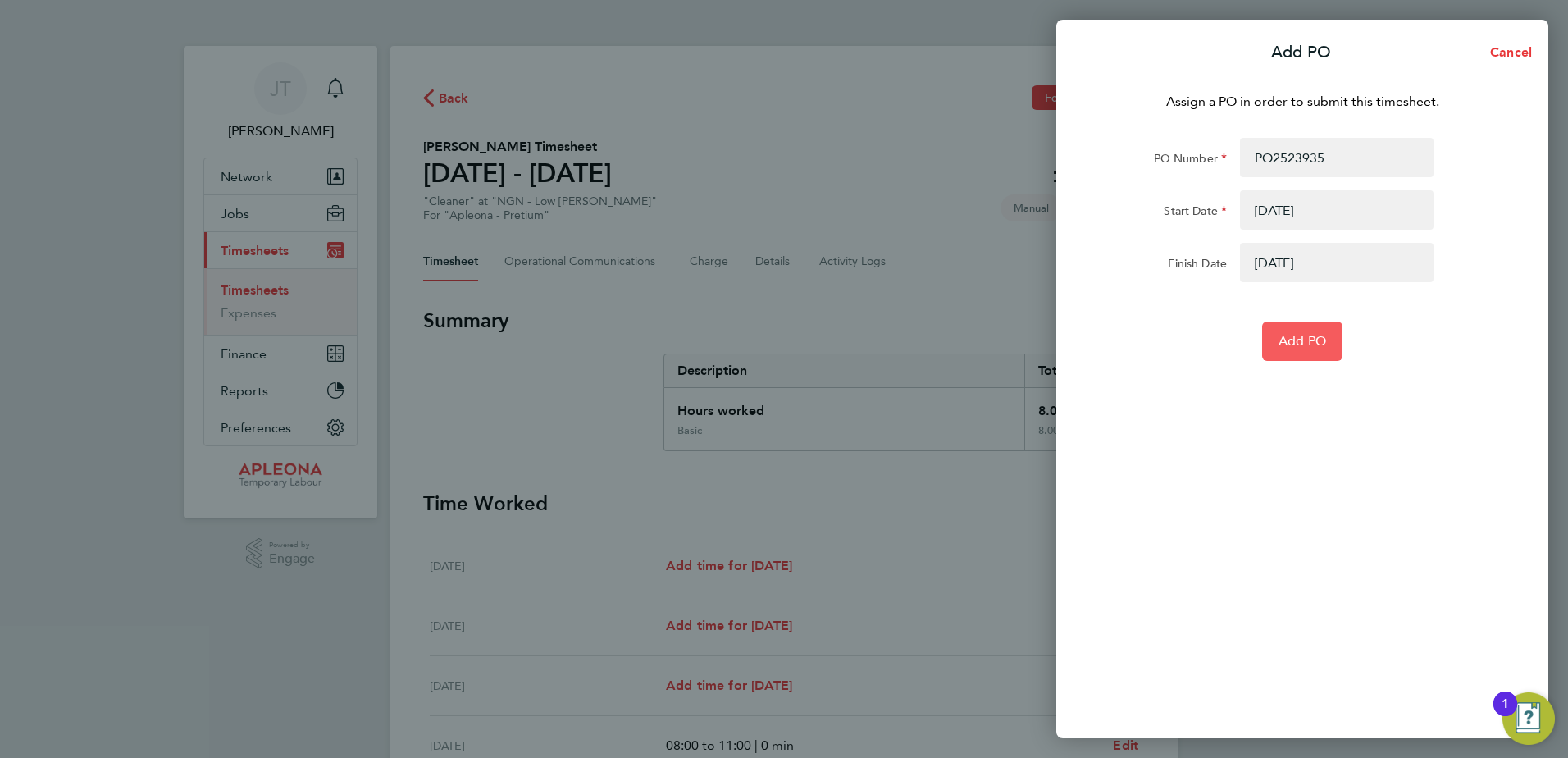
click at [1299, 342] on span "Add PO" at bounding box center [1302, 340] width 47 height 16
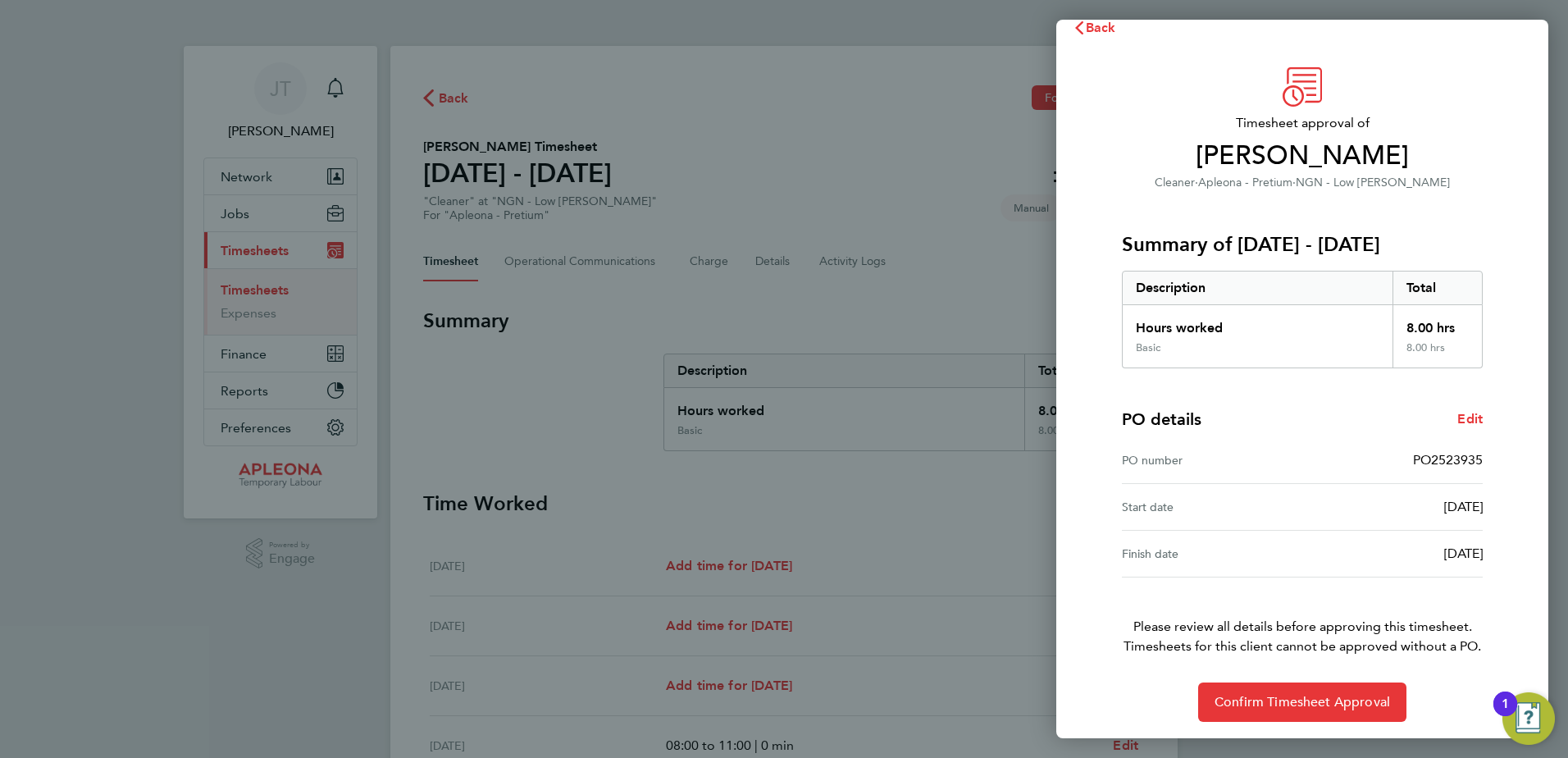
scroll to position [28, 0]
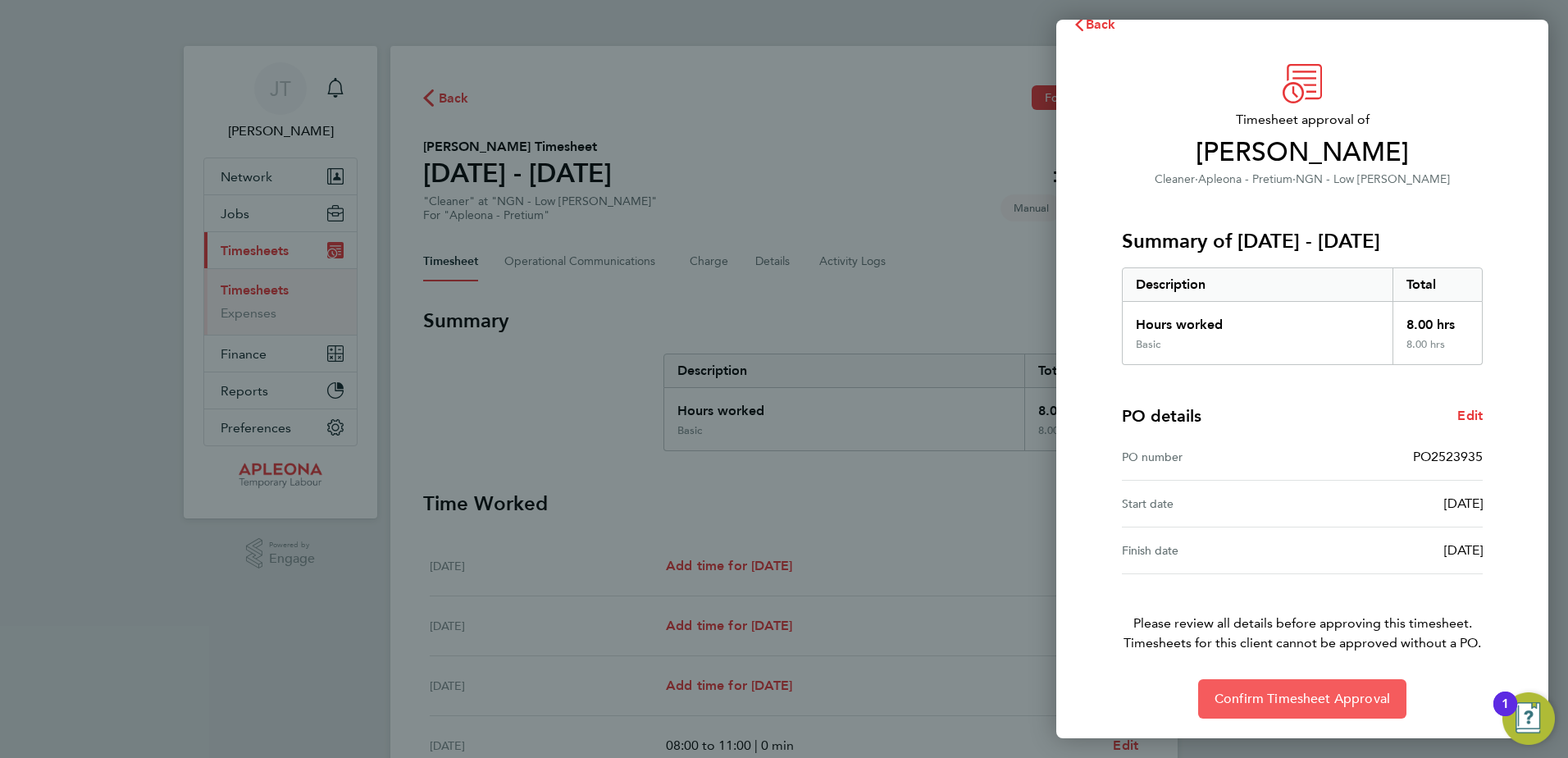
click at [1323, 700] on span "Confirm Timesheet Approval" at bounding box center [1302, 698] width 175 height 16
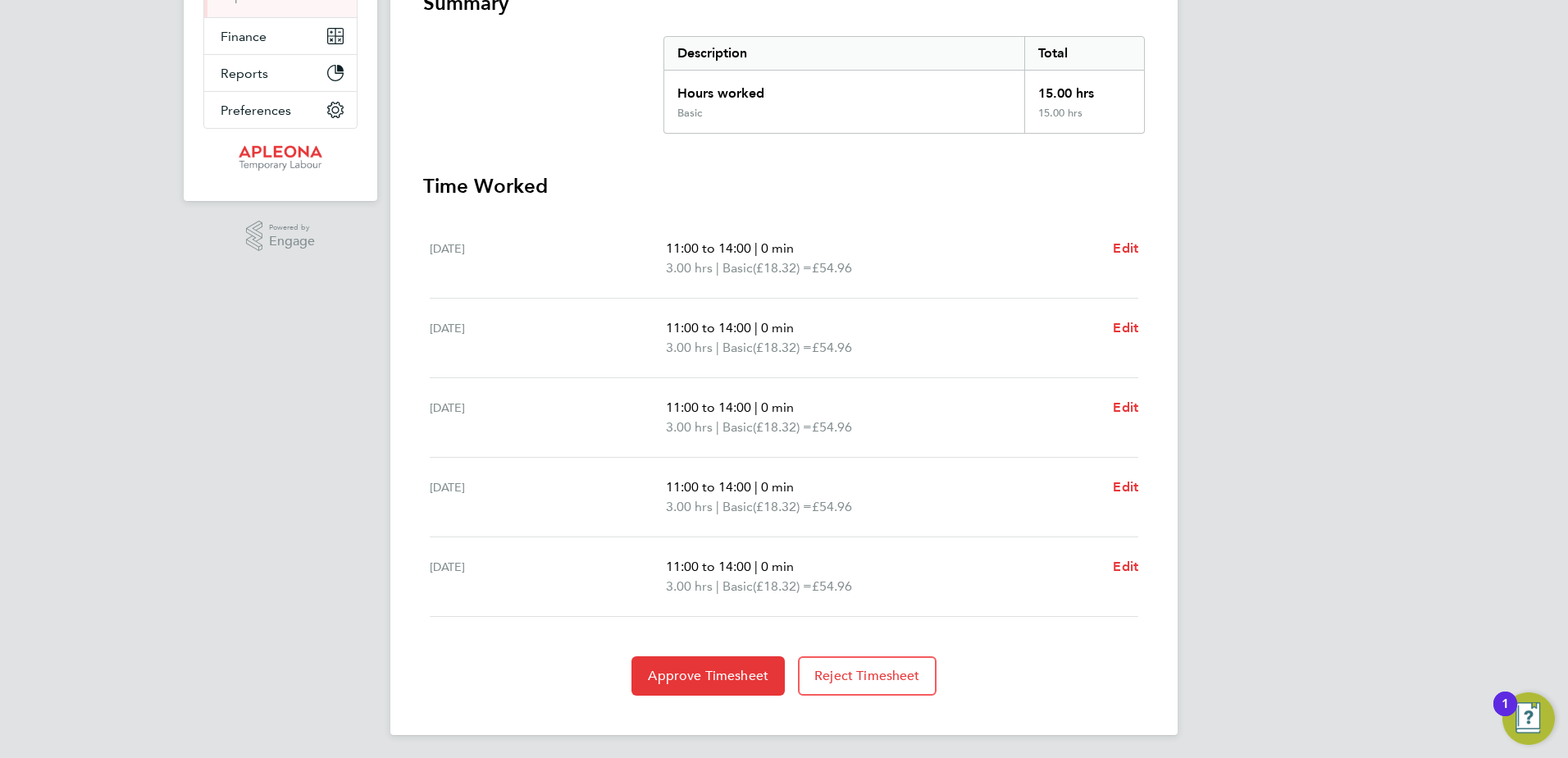
scroll to position [321, 0]
click at [729, 669] on span "Approve Timesheet" at bounding box center [708, 671] width 121 height 16
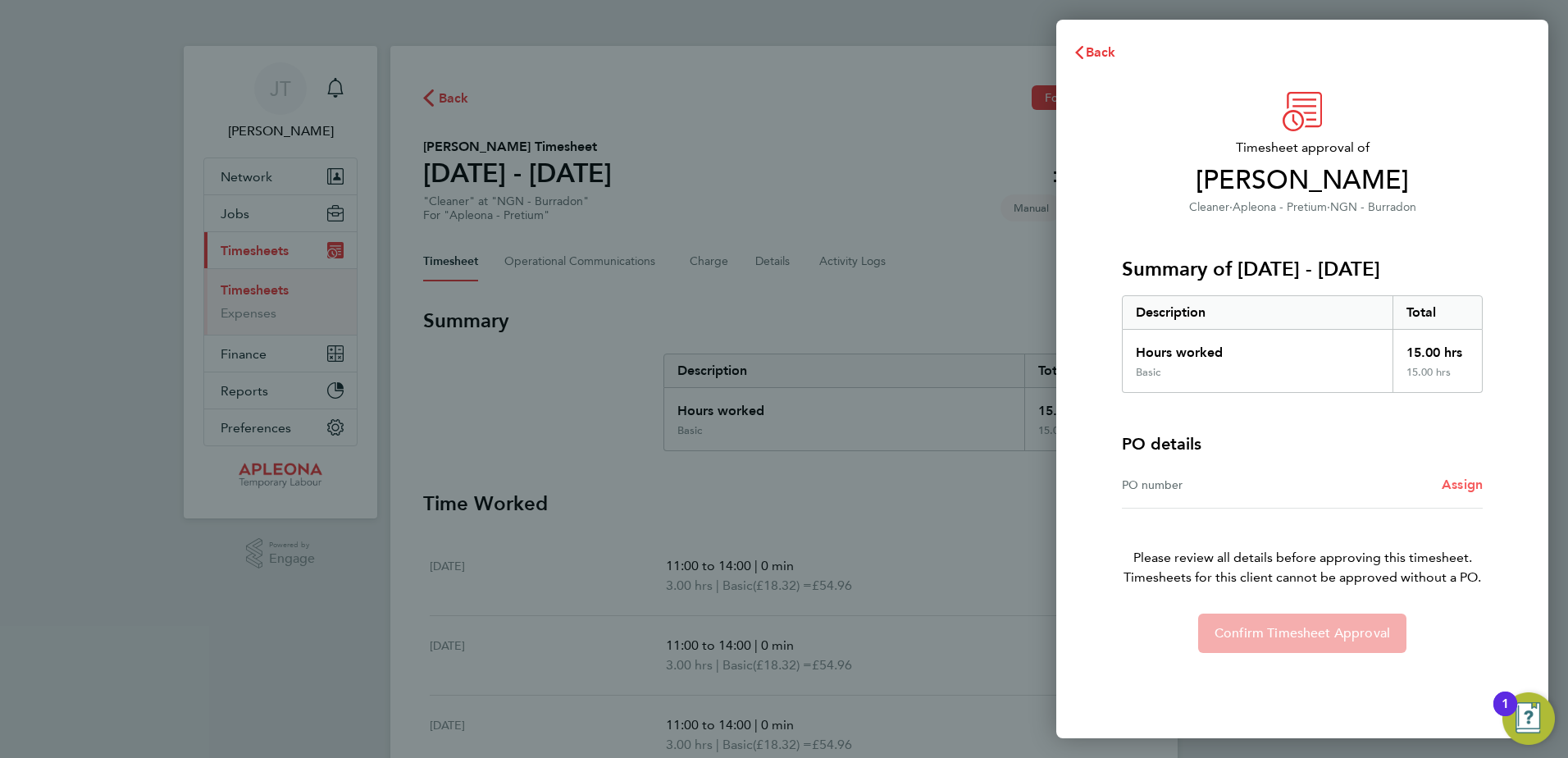
click at [1456, 484] on span "Assign" at bounding box center [1461, 484] width 41 height 16
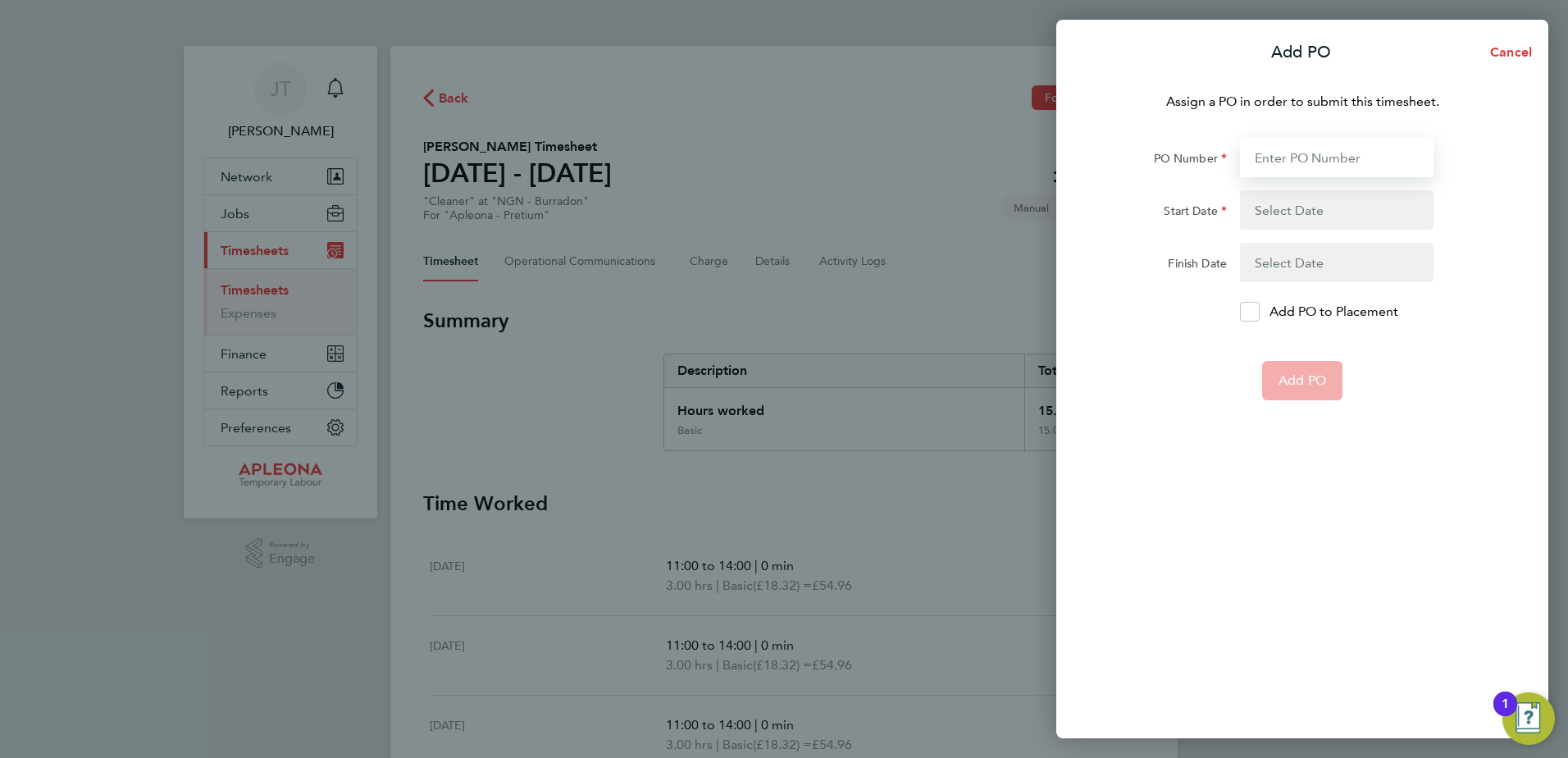
click at [1272, 167] on input "PO Number" at bounding box center [1336, 157] width 193 height 40
type input "PO2524018"
type input "08 Sep 25"
type input "07 Oct 25"
type input "PO2524018"
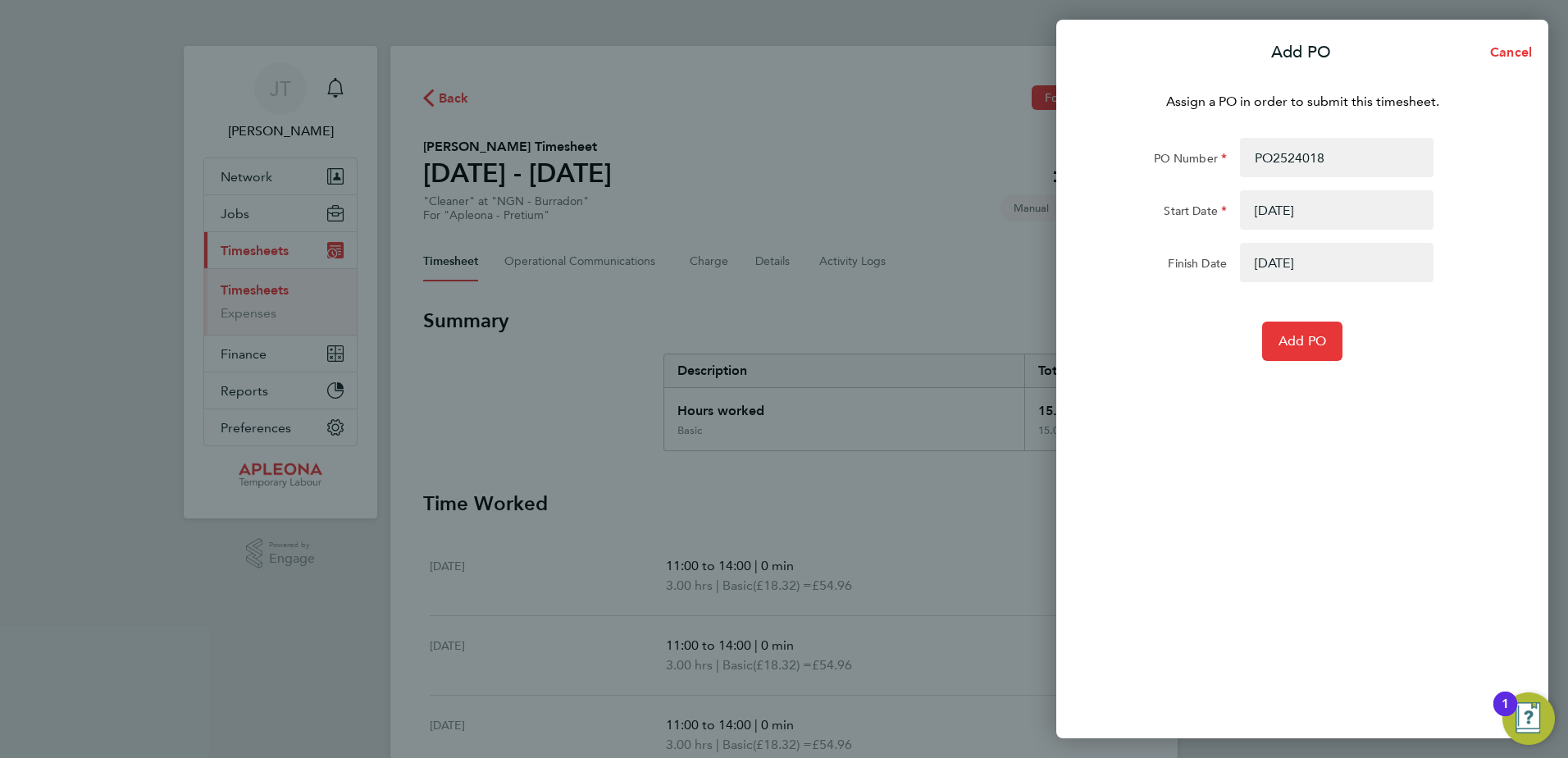
click at [1311, 217] on button "button" at bounding box center [1336, 210] width 193 height 40
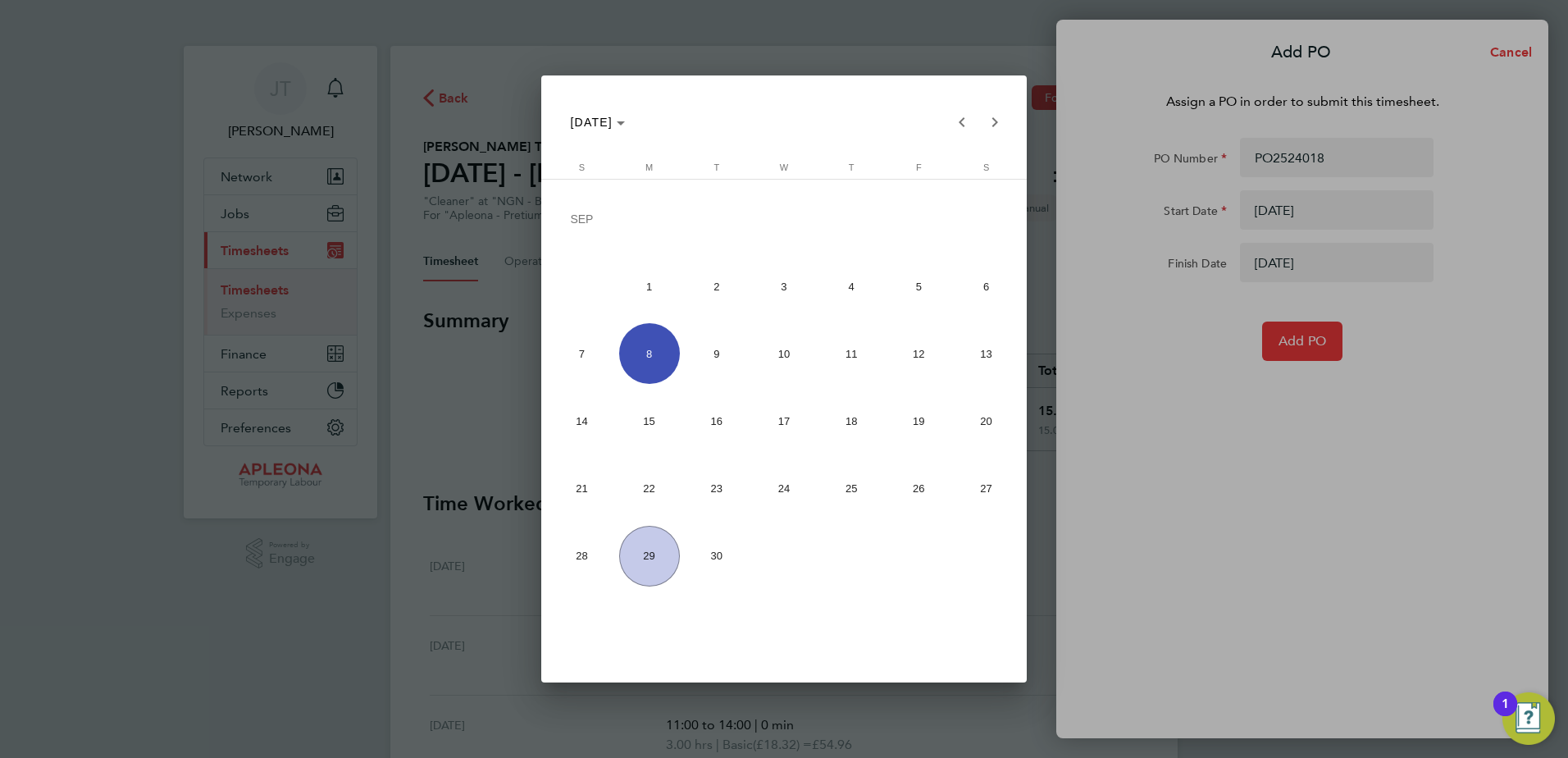
click at [650, 486] on span "22" at bounding box center [650, 488] width 60 height 60
type input "[DATE]"
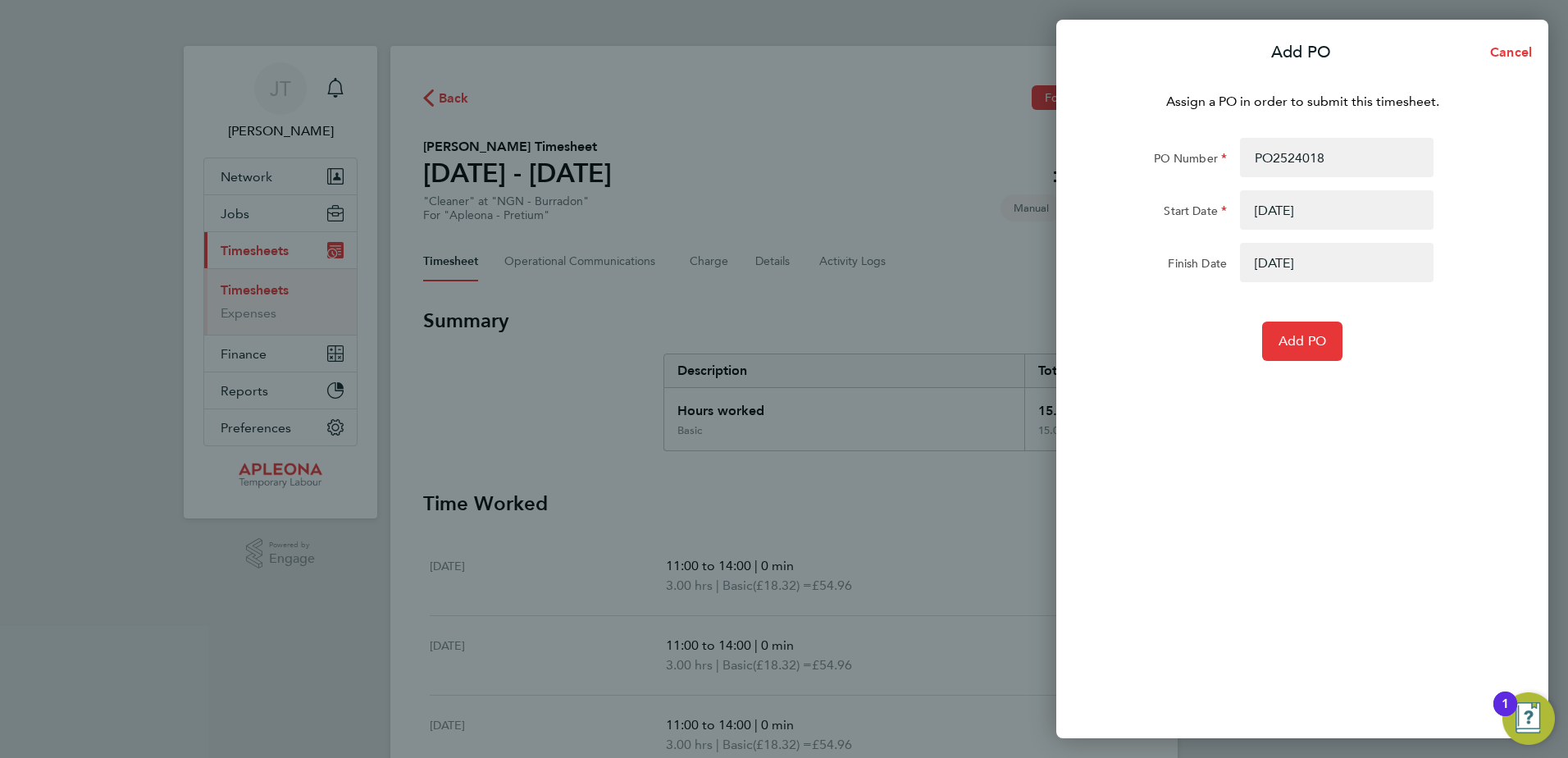
click at [1303, 261] on button "button" at bounding box center [1336, 262] width 193 height 40
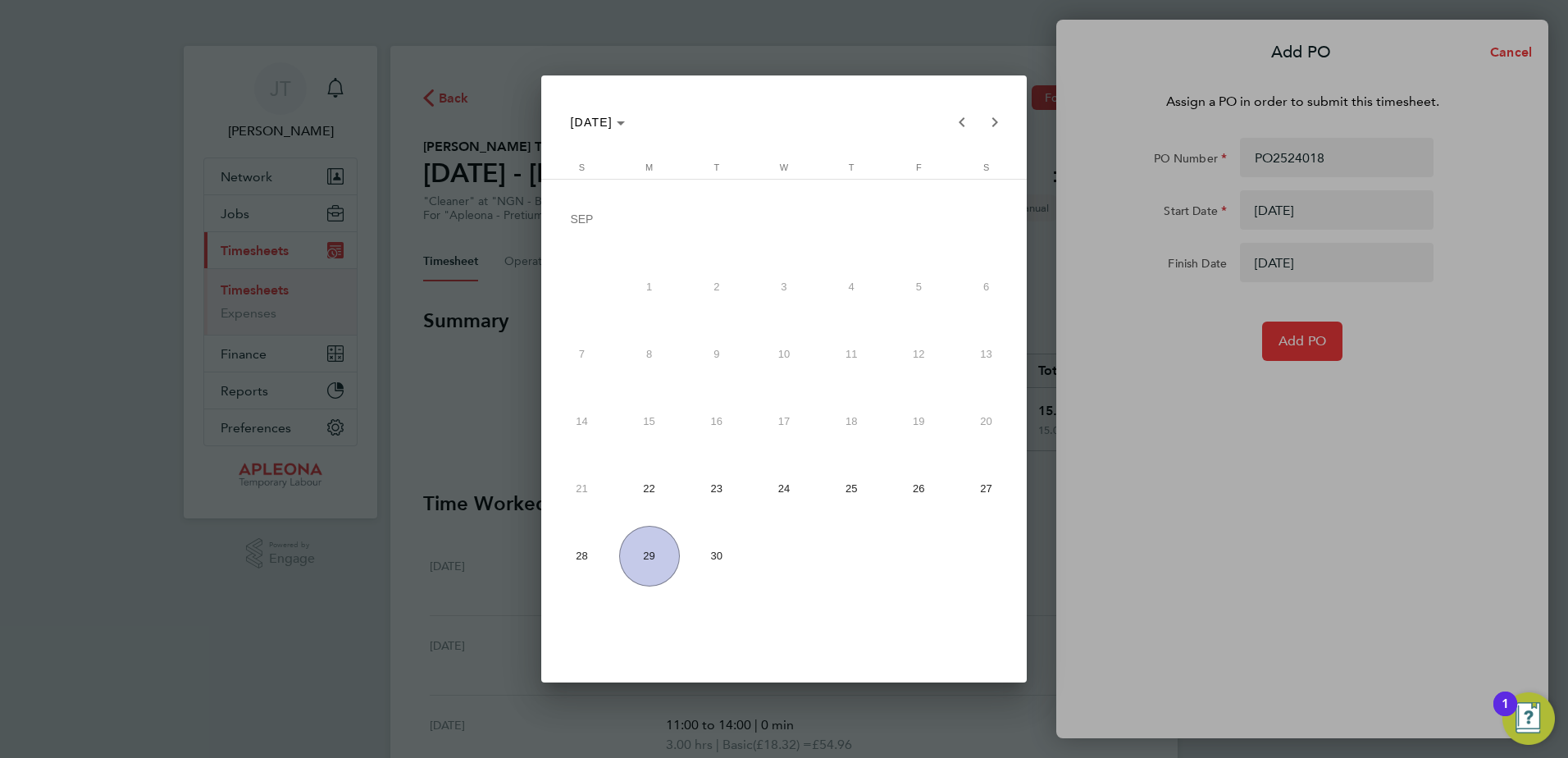
click at [912, 487] on span "26" at bounding box center [918, 488] width 60 height 60
type input "[DATE]"
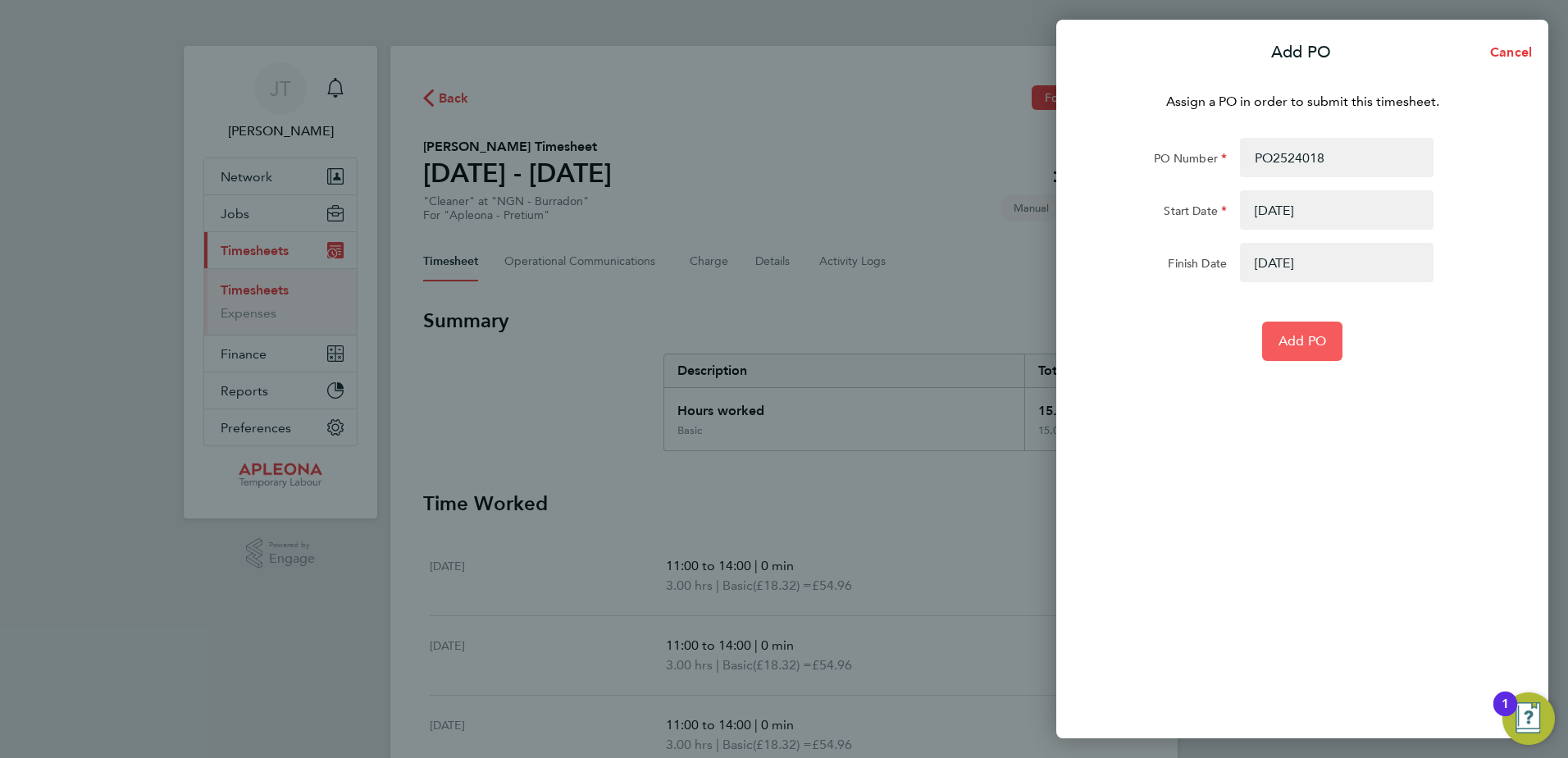
click at [1306, 343] on span "Add PO" at bounding box center [1302, 340] width 47 height 16
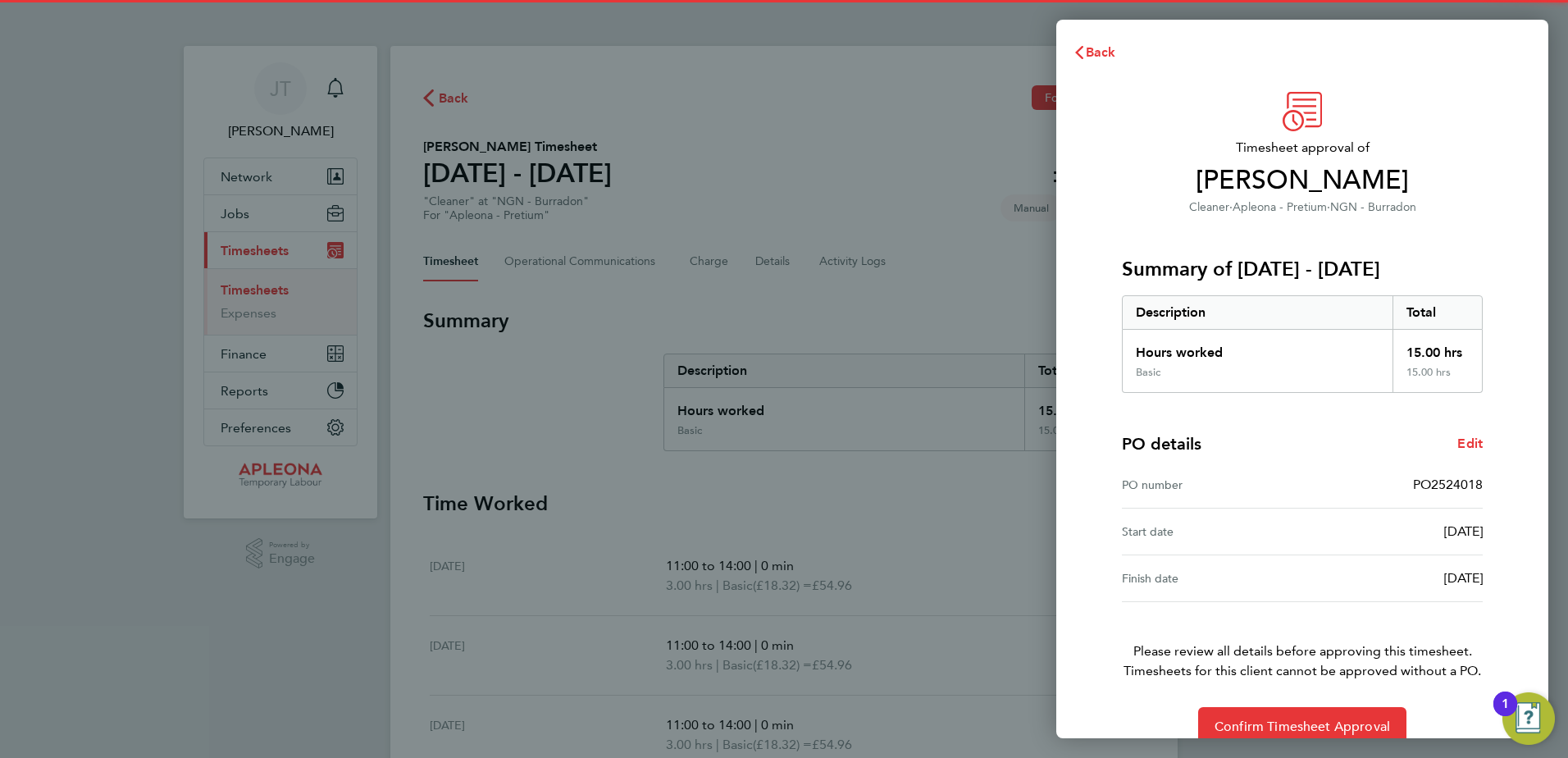
scroll to position [28, 0]
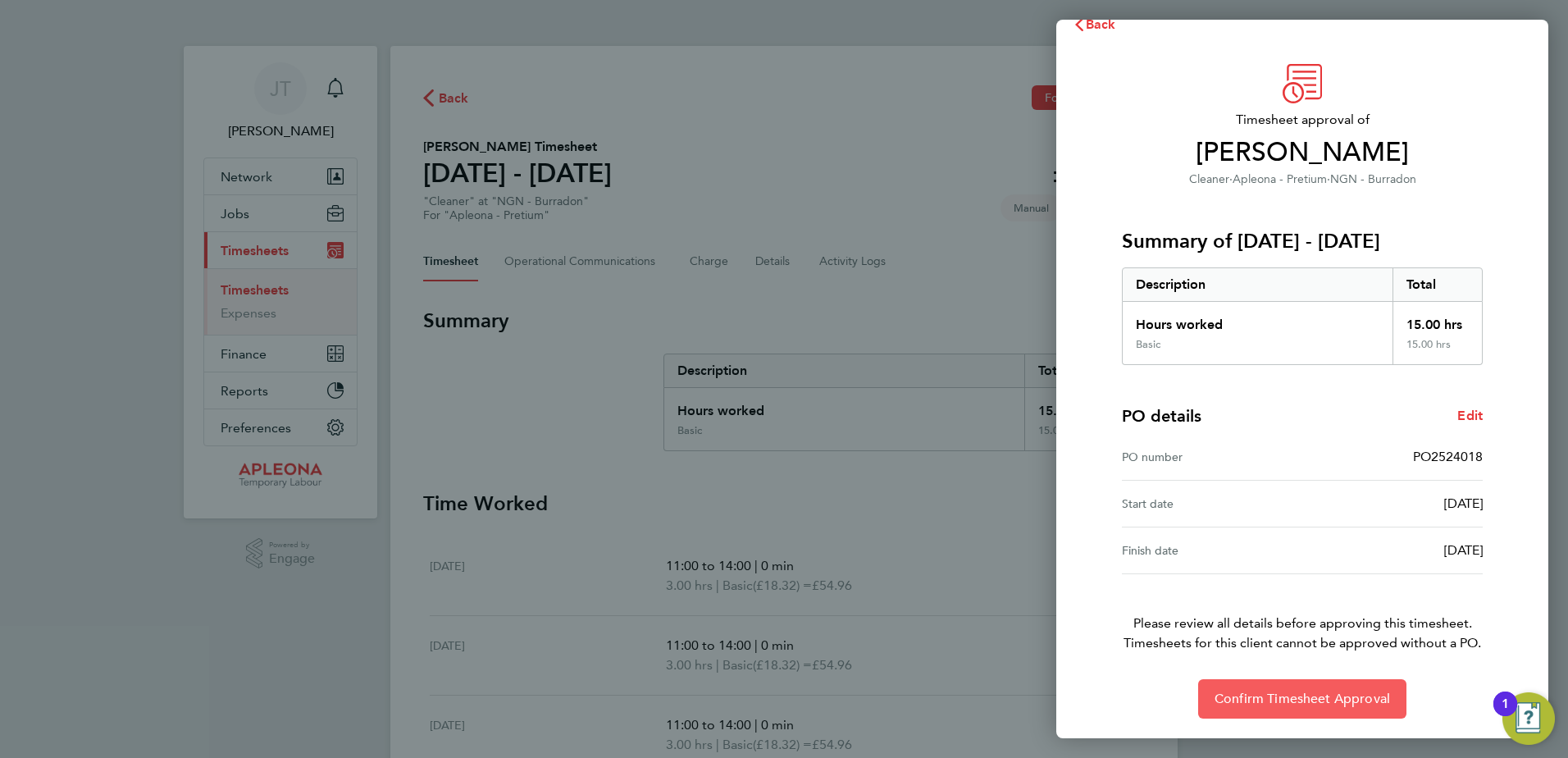
click at [1335, 705] on span "Confirm Timesheet Approval" at bounding box center [1302, 698] width 175 height 16
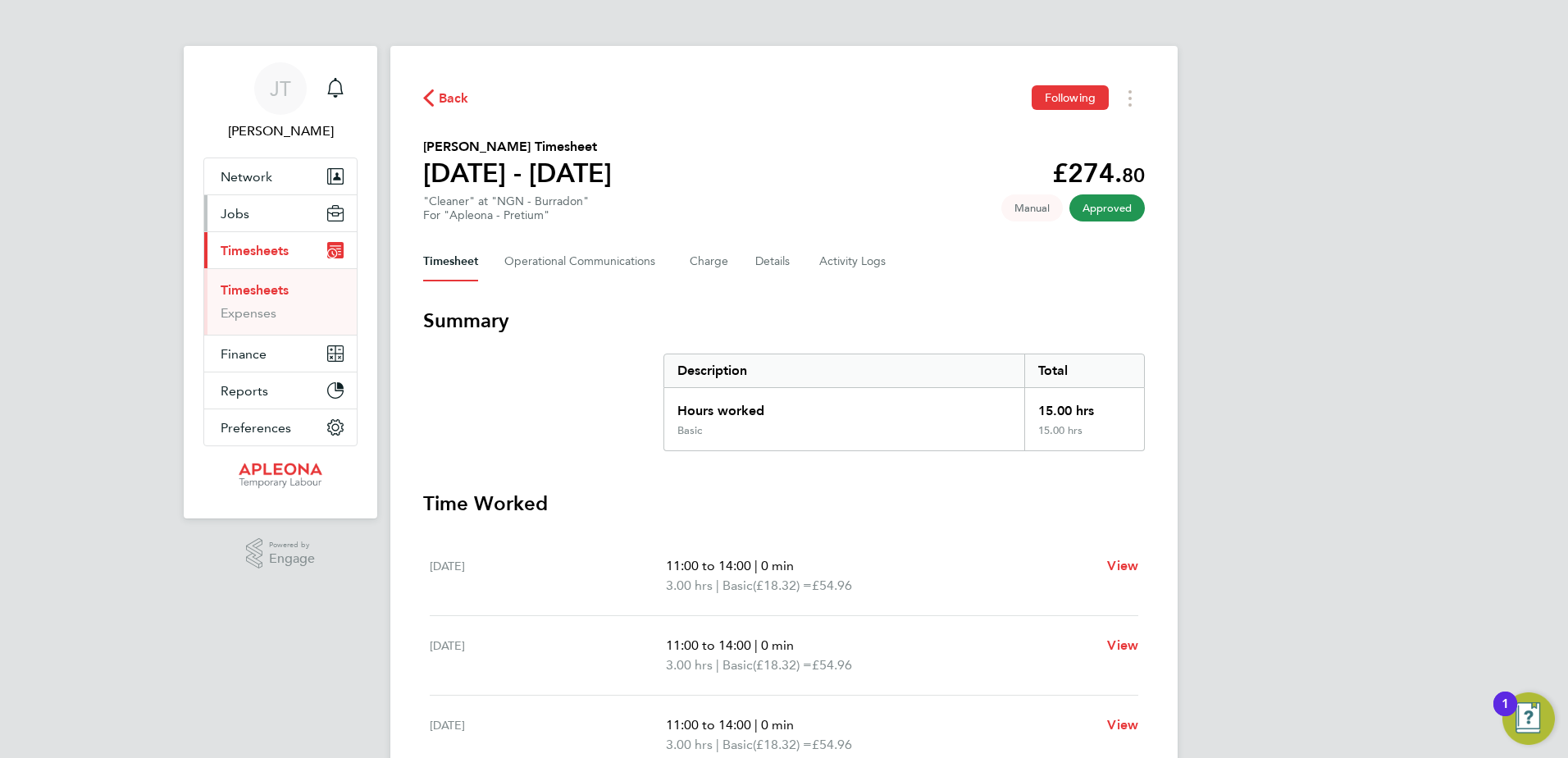
click at [239, 211] on span "Jobs" at bounding box center [235, 213] width 28 height 16
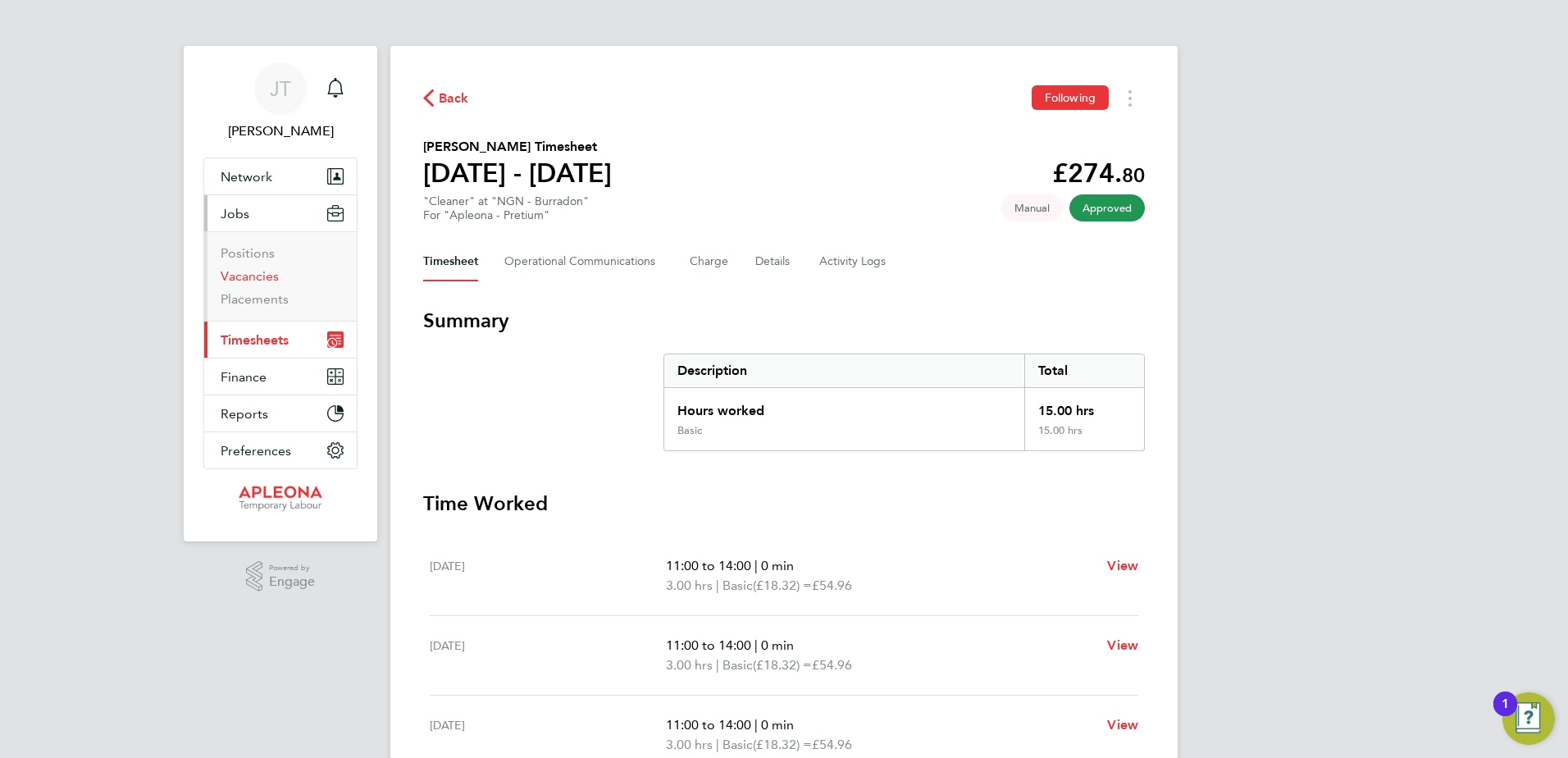
click at [248, 274] on link "Vacancies" at bounding box center [250, 275] width 58 height 16
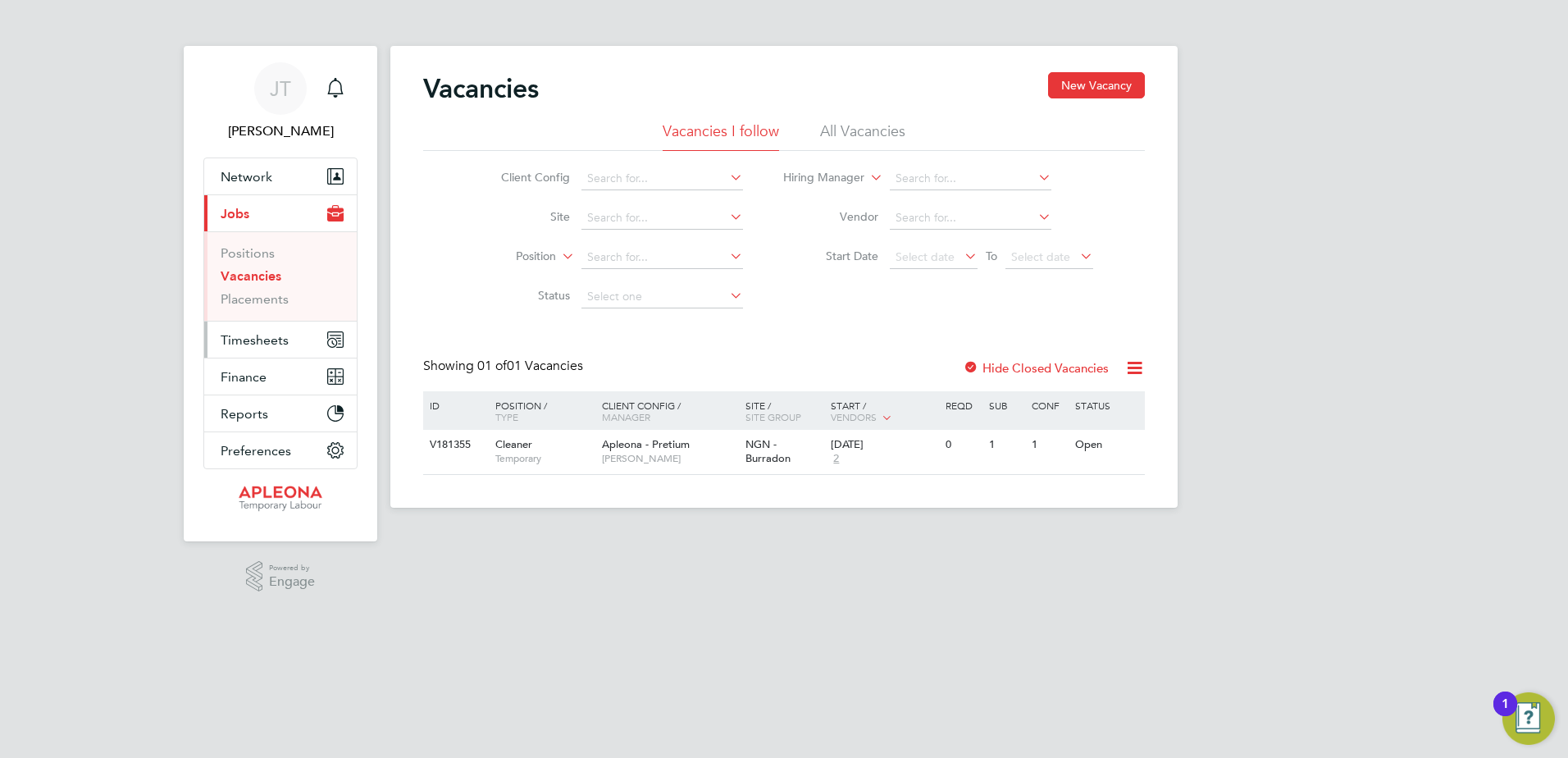
click at [256, 338] on span "Timesheets" at bounding box center [255, 339] width 68 height 16
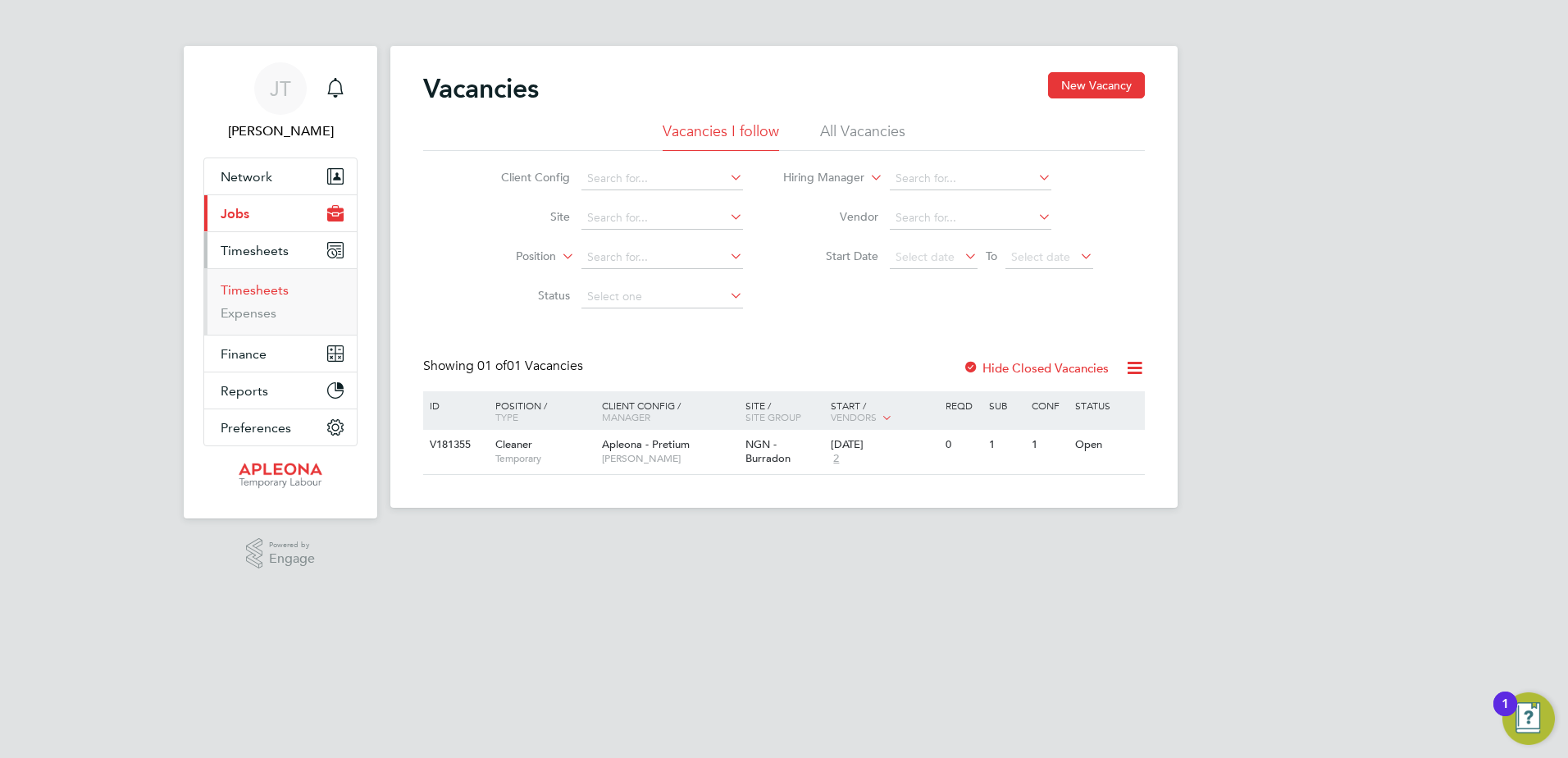
click at [261, 287] on link "Timesheets" at bounding box center [255, 289] width 68 height 16
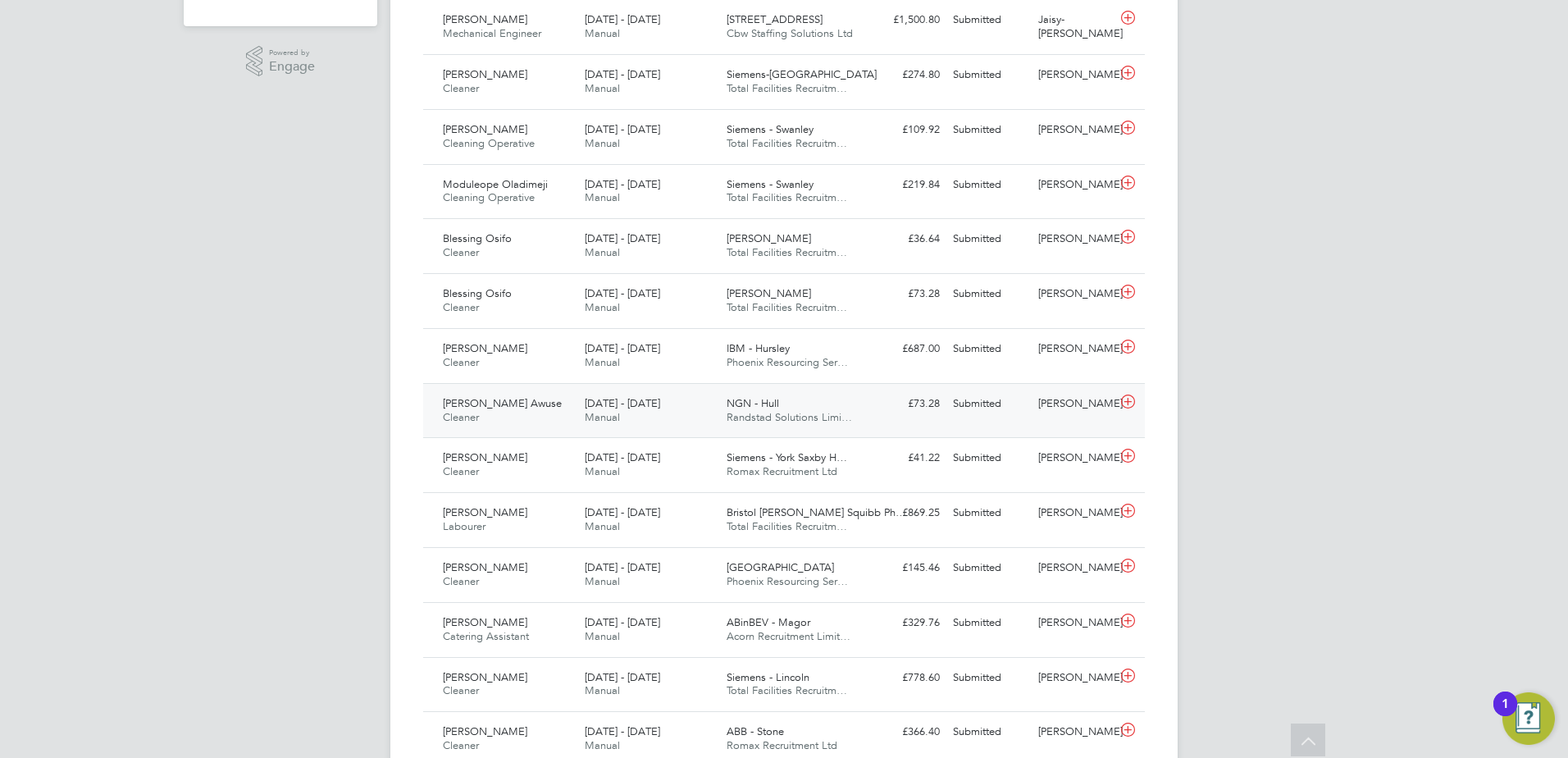
click at [746, 410] on span "NGN - Hull" at bounding box center [753, 403] width 53 height 14
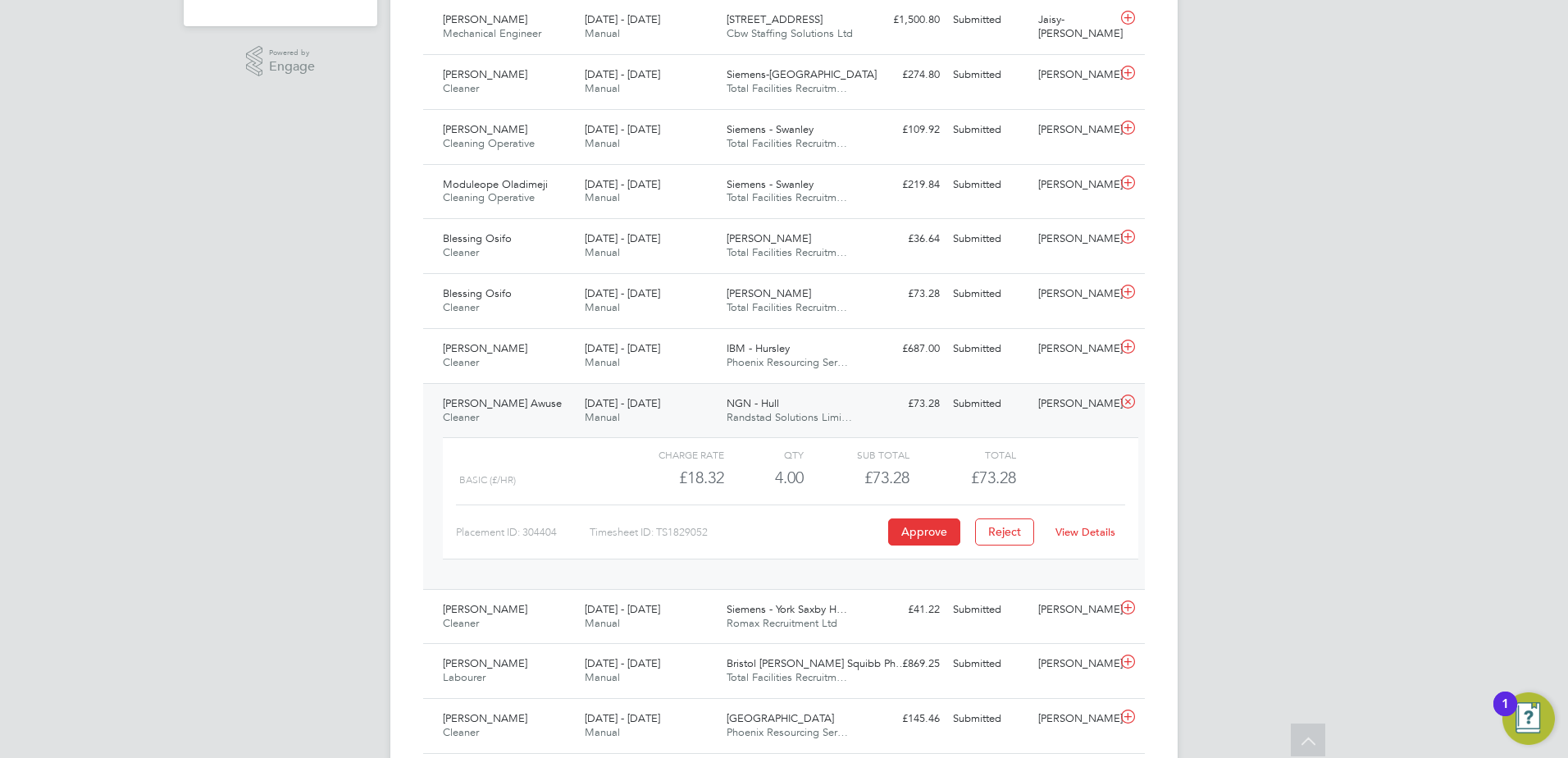
click at [1084, 538] on link "View Details" at bounding box center [1084, 532] width 59 height 14
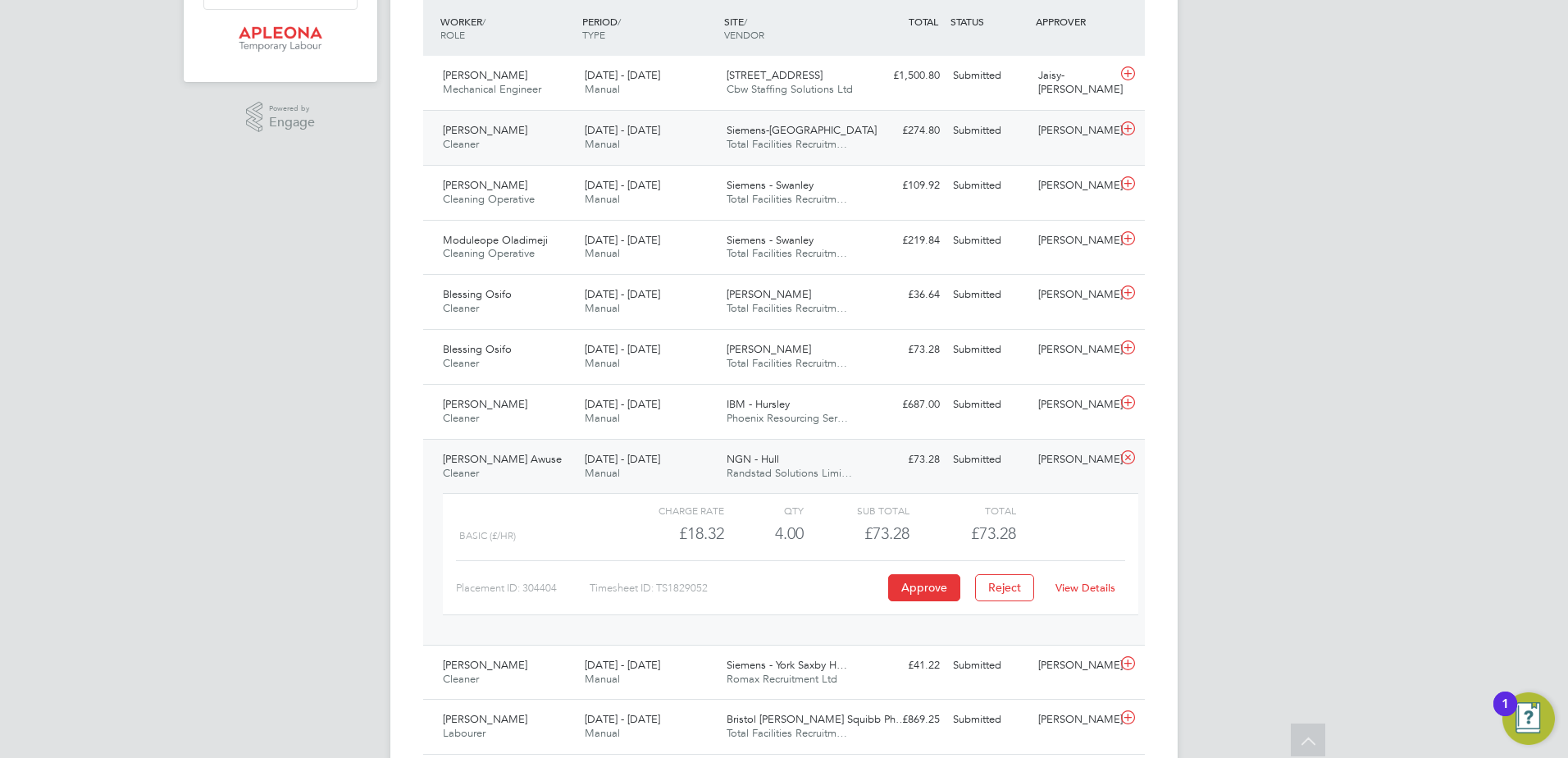
scroll to position [492, 0]
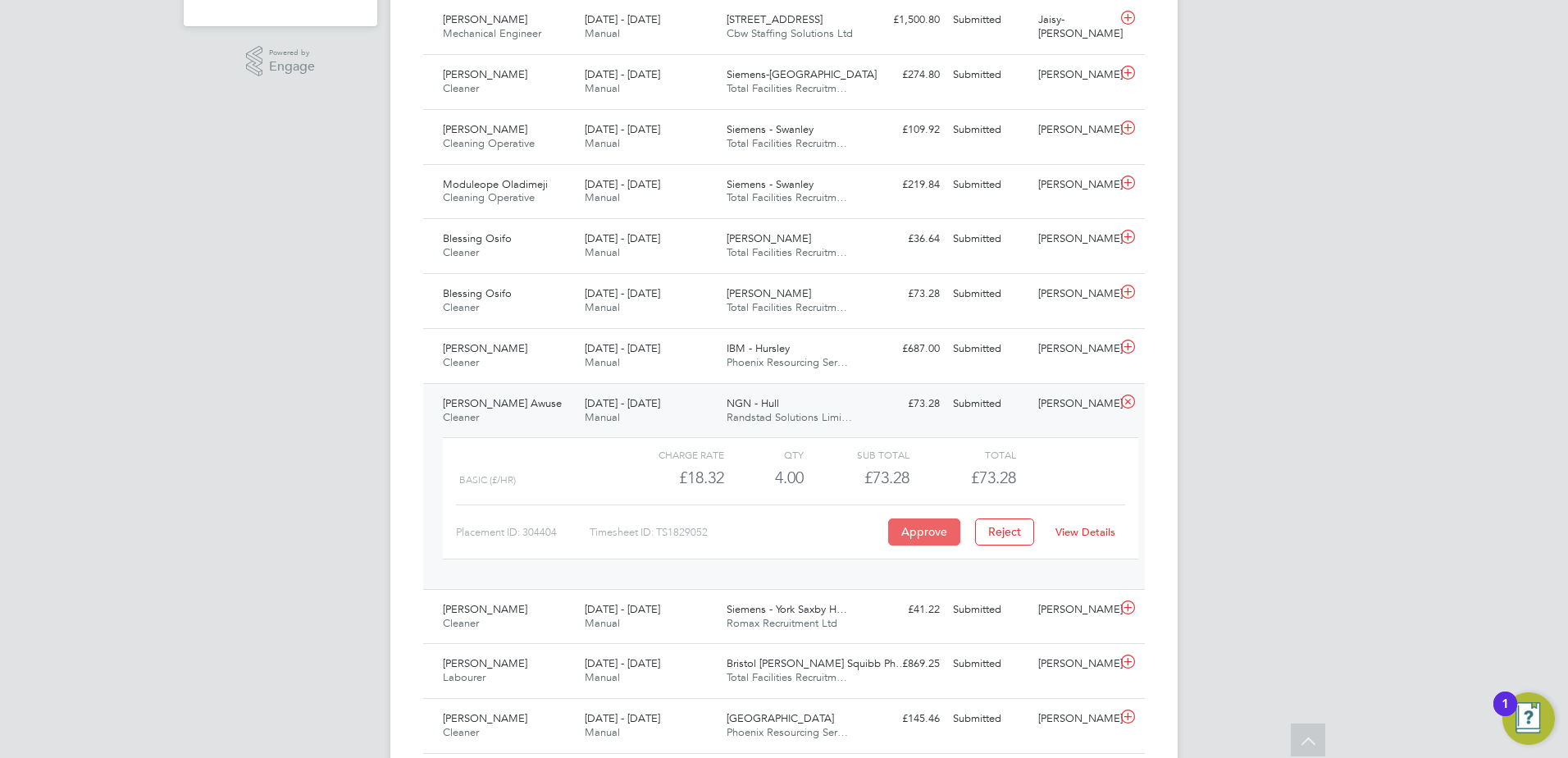
click at [937, 544] on button "Approve" at bounding box center [924, 532] width 73 height 26
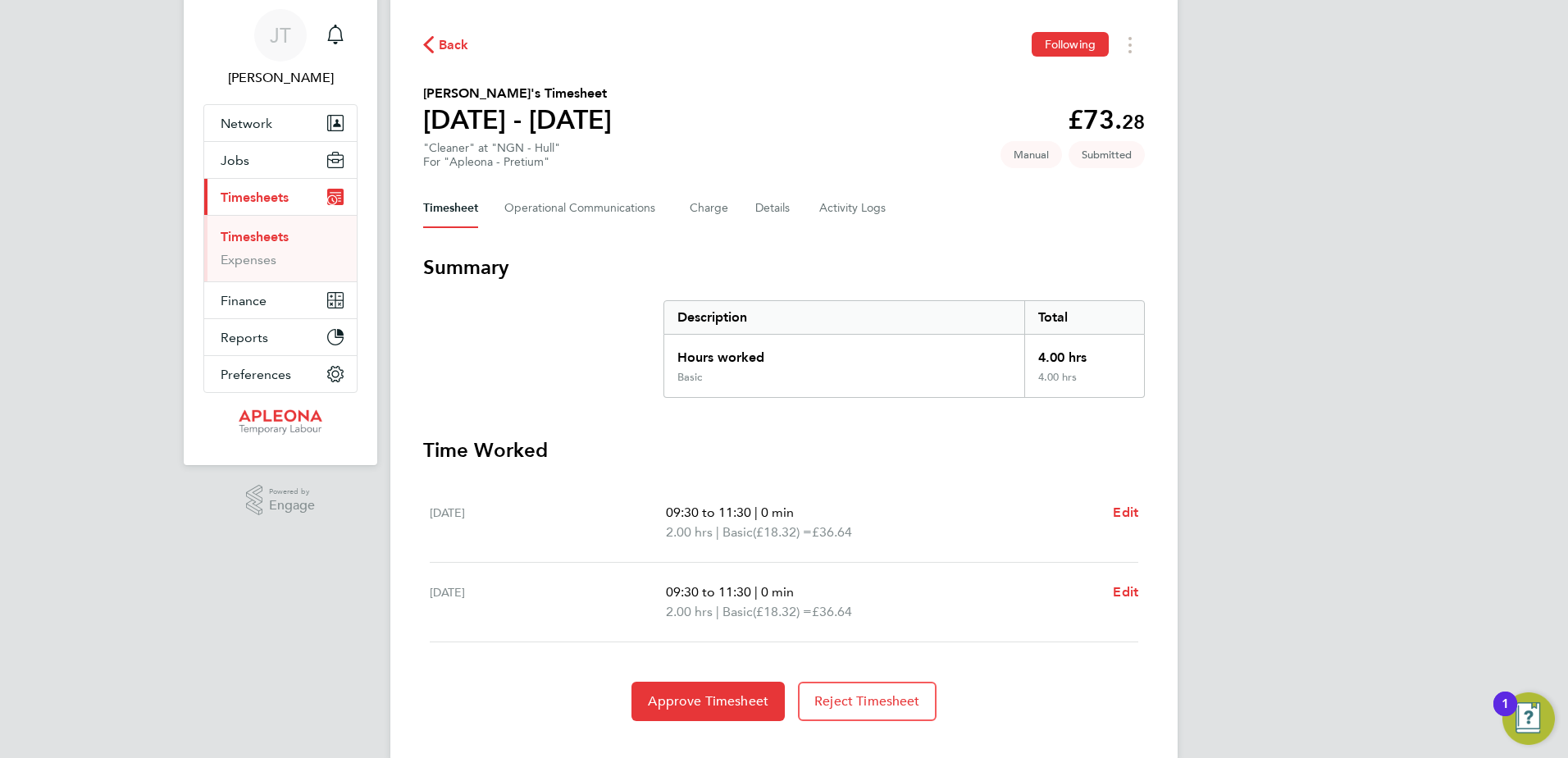
scroll to position [82, 0]
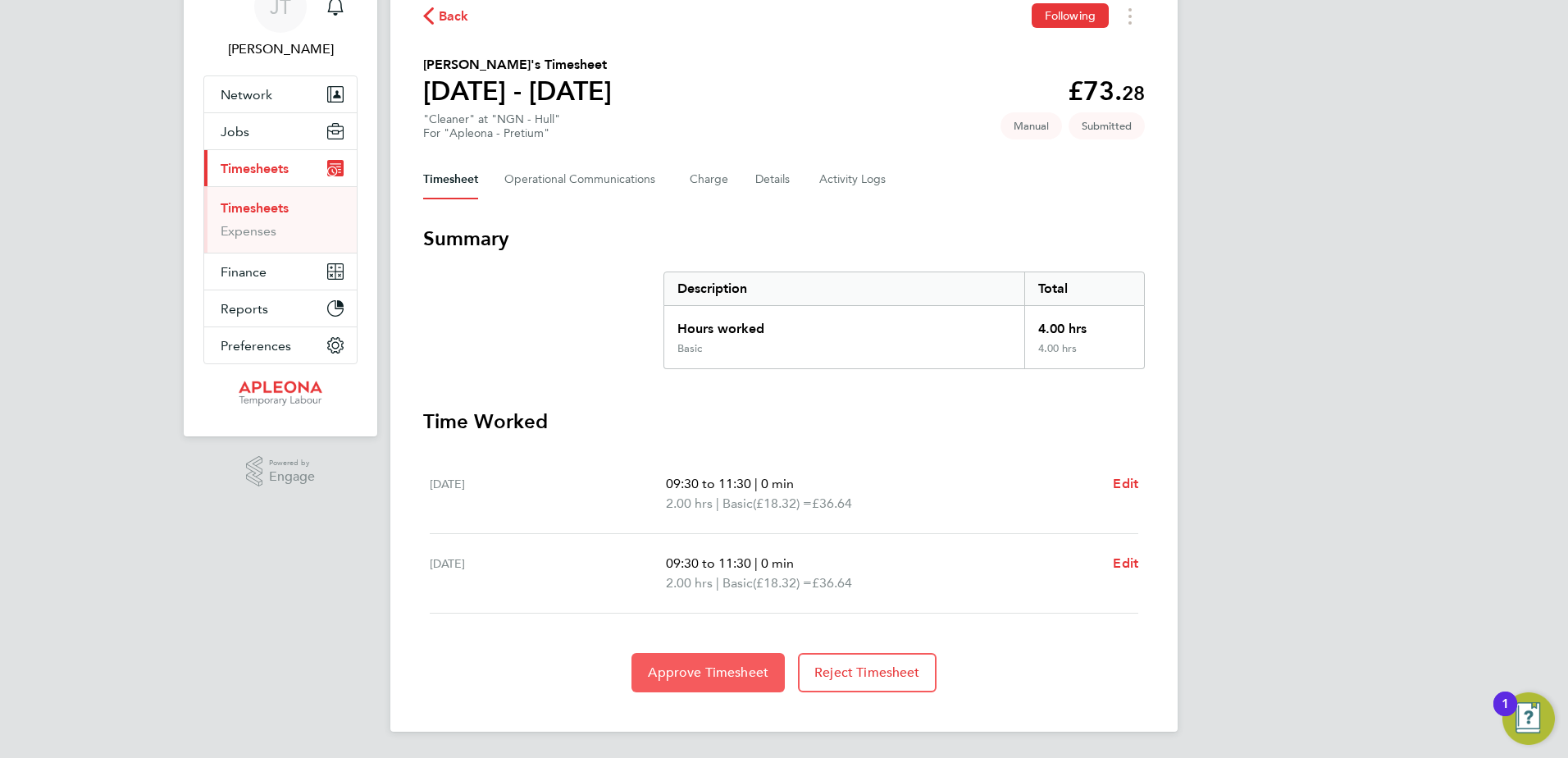
click at [712, 674] on span "Approve Timesheet" at bounding box center [708, 671] width 121 height 16
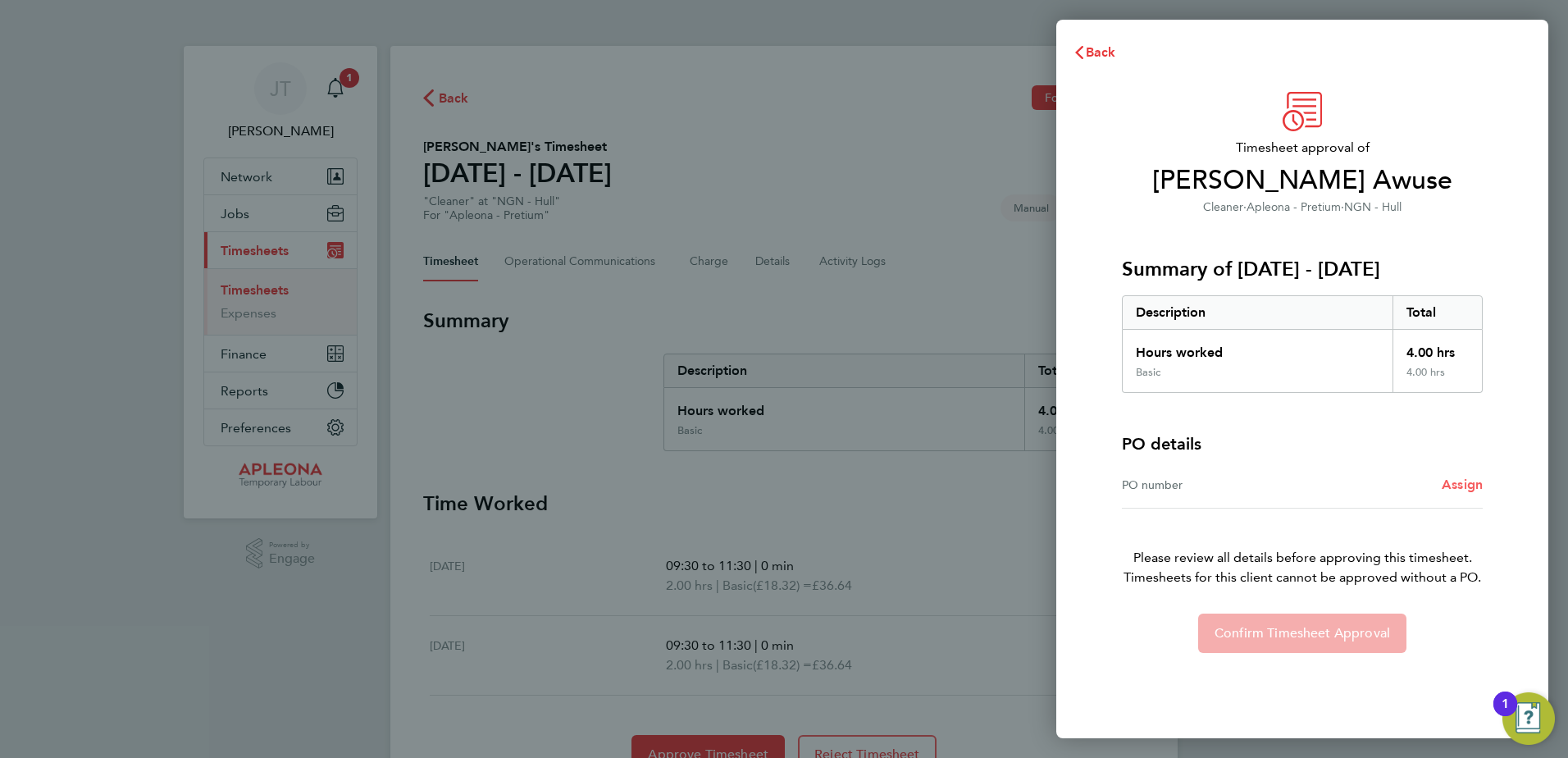
click at [1456, 483] on span "Assign" at bounding box center [1461, 484] width 41 height 16
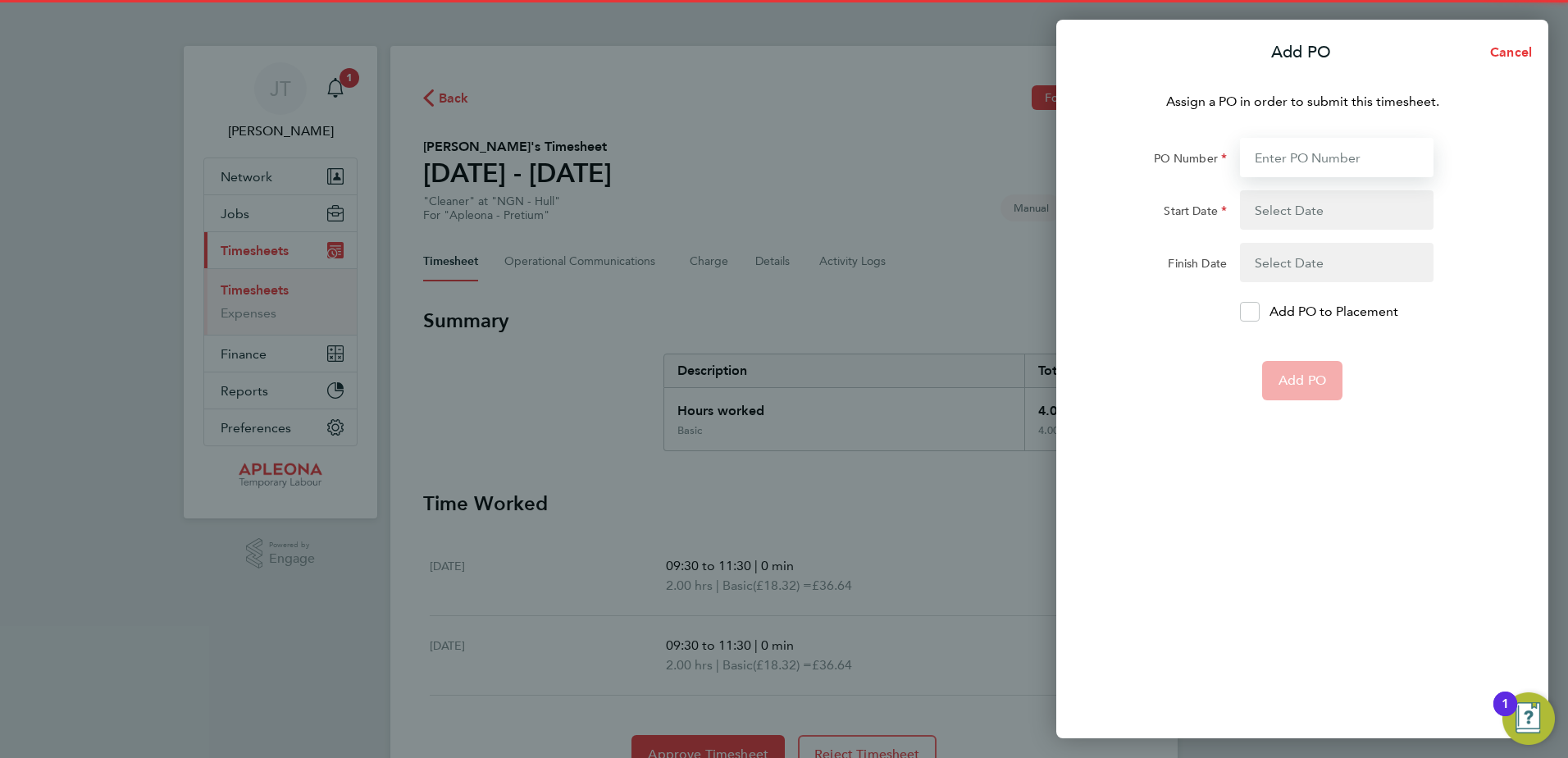
click at [1271, 162] on input "PO Number" at bounding box center [1336, 157] width 193 height 40
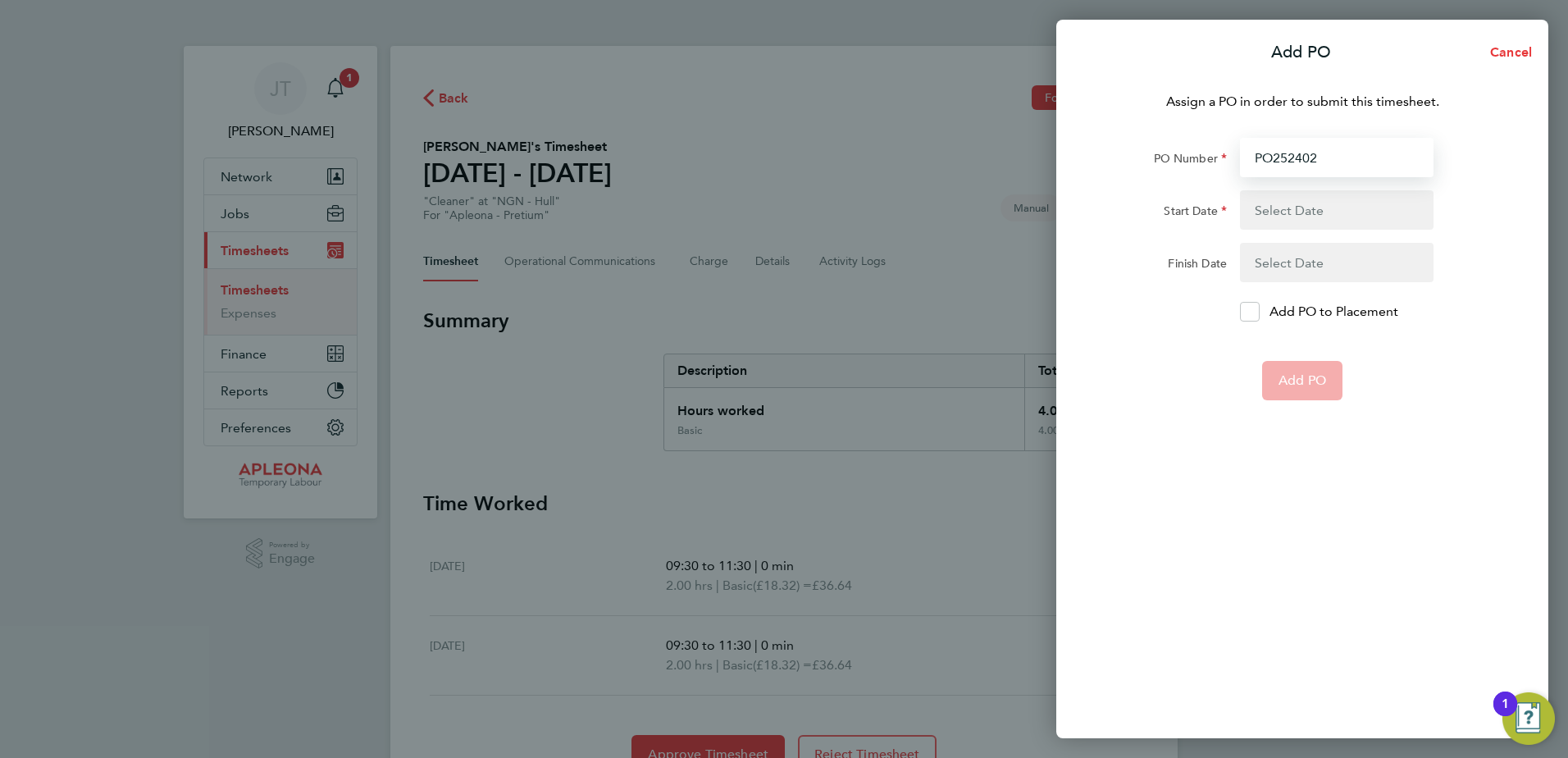
type input "PO2524020"
type input "[DATE]"
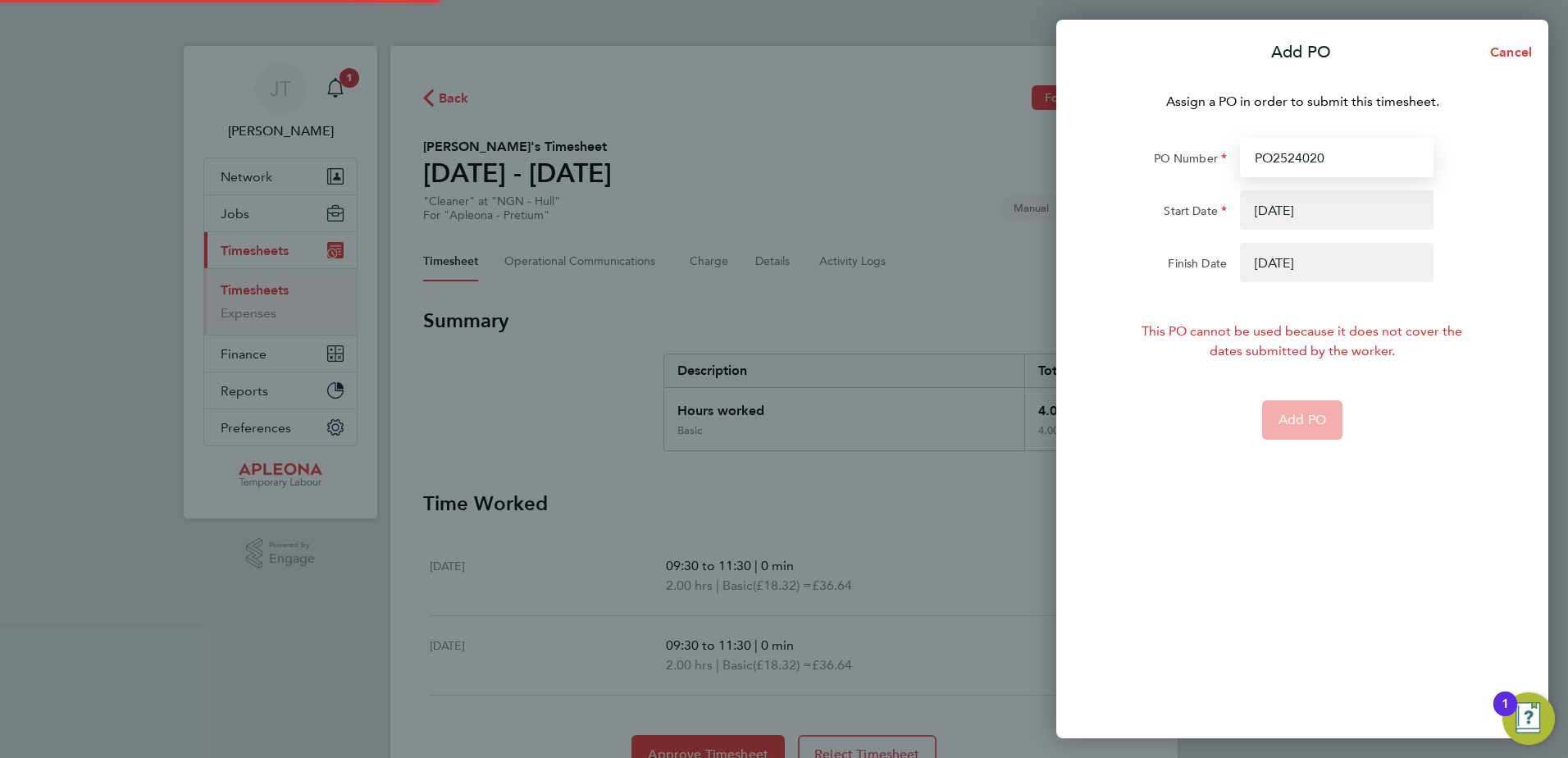
type input "PO2524020"
click at [1275, 218] on button "button" at bounding box center [1336, 210] width 193 height 40
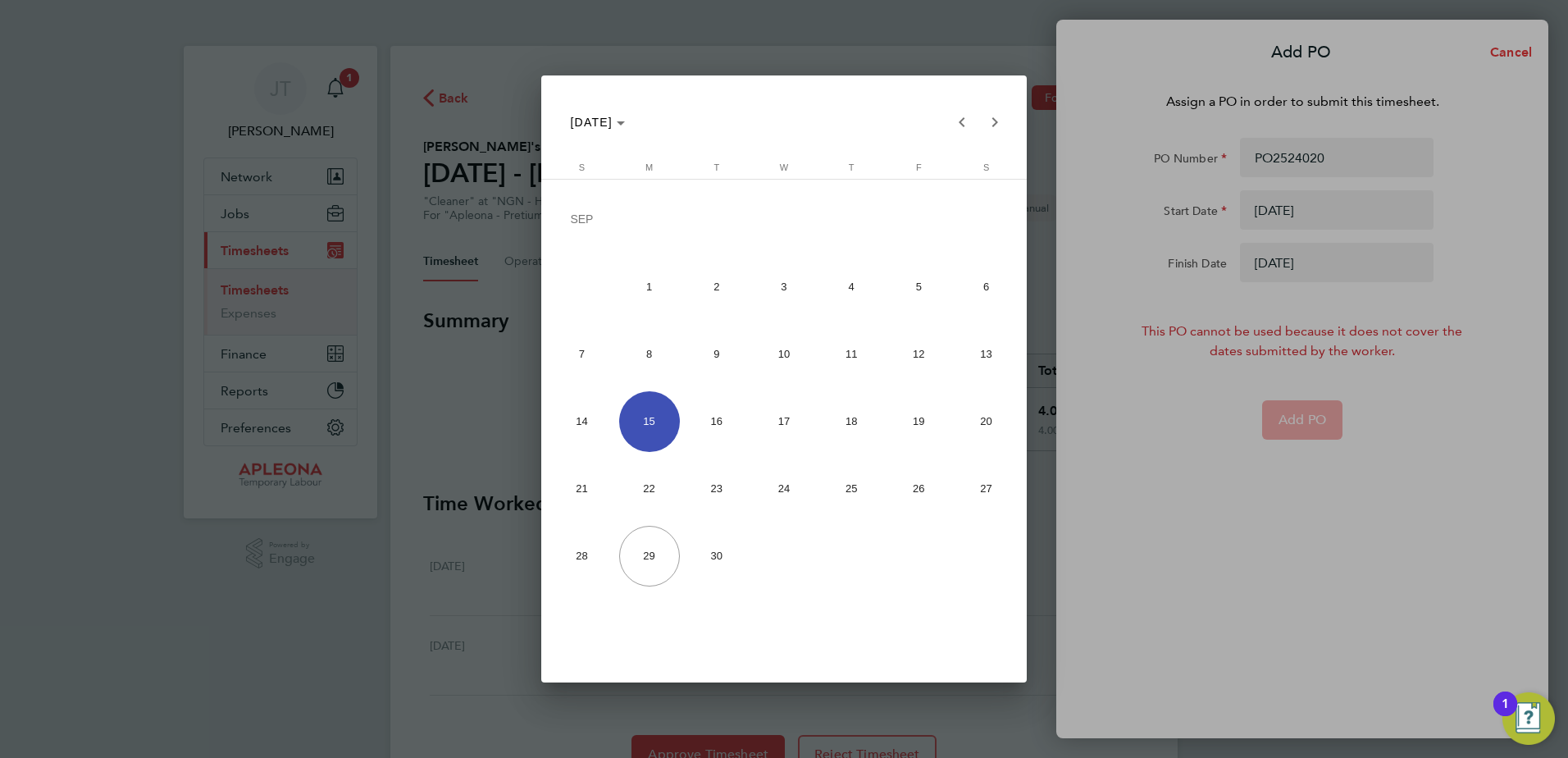
click at [652, 494] on span "22" at bounding box center [650, 488] width 60 height 60
type input "[DATE]"
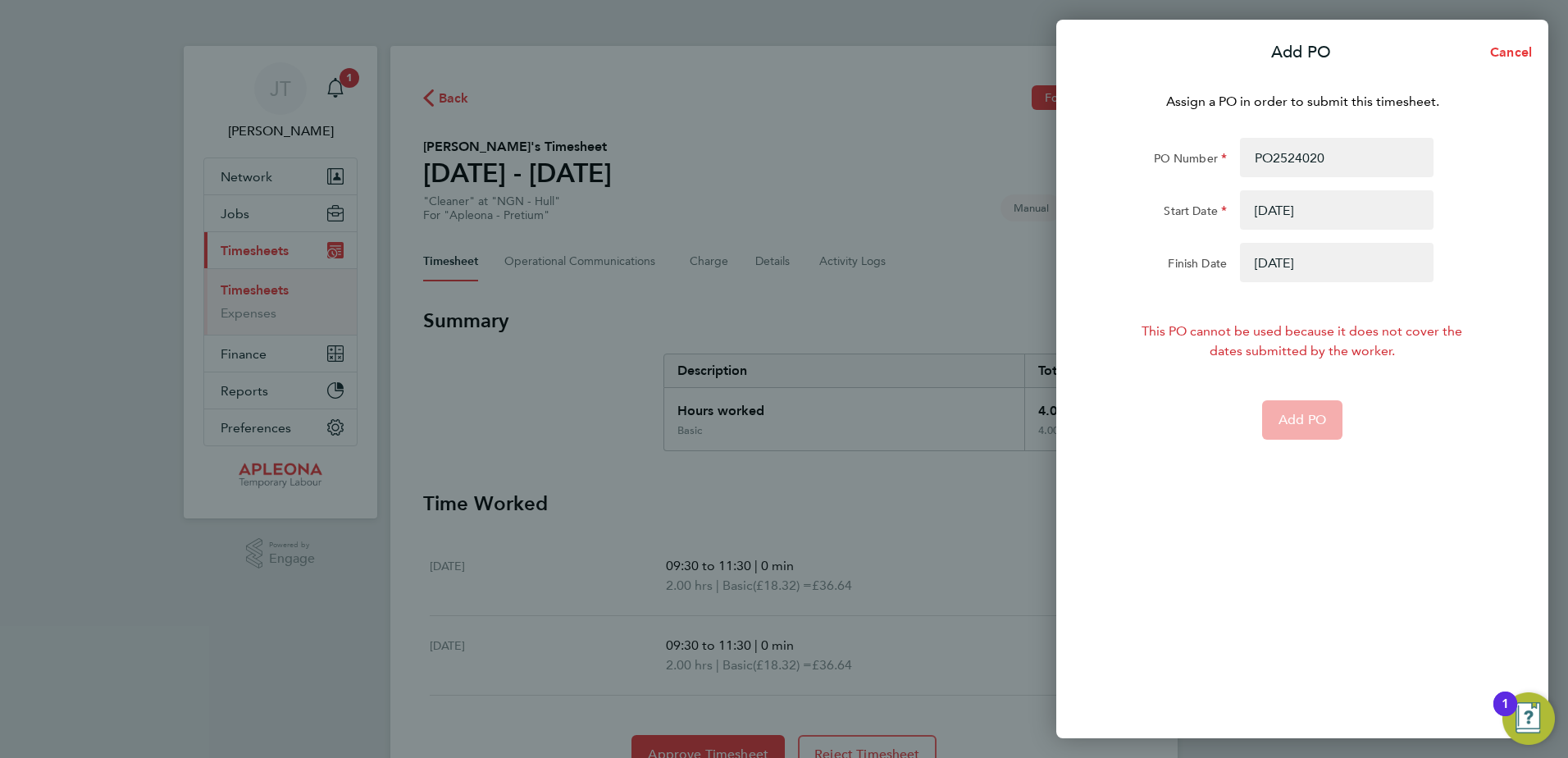
click at [1320, 265] on button "button" at bounding box center [1336, 262] width 193 height 40
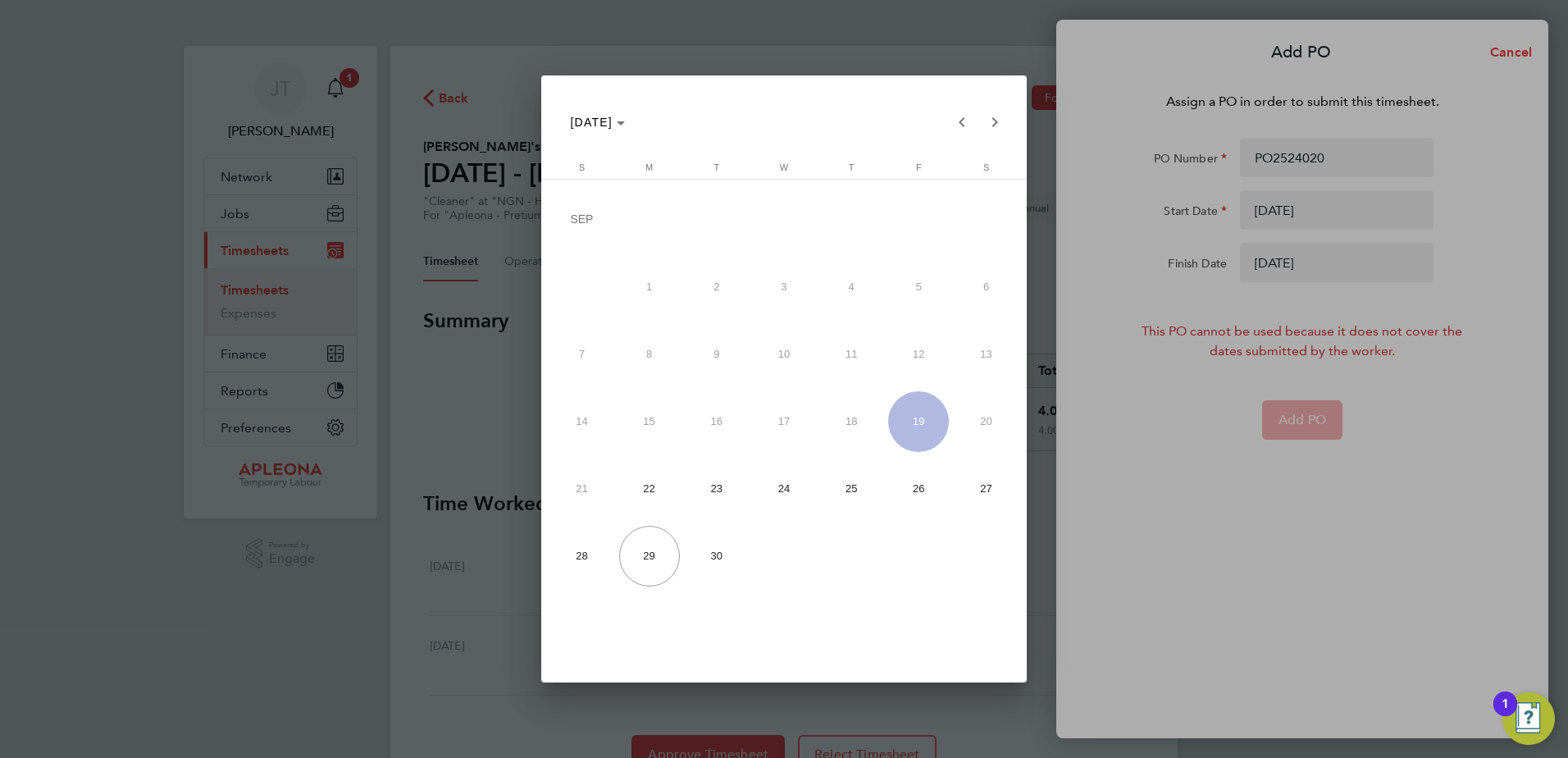
click at [914, 486] on span "26" at bounding box center [918, 488] width 60 height 60
type input "[DATE]"
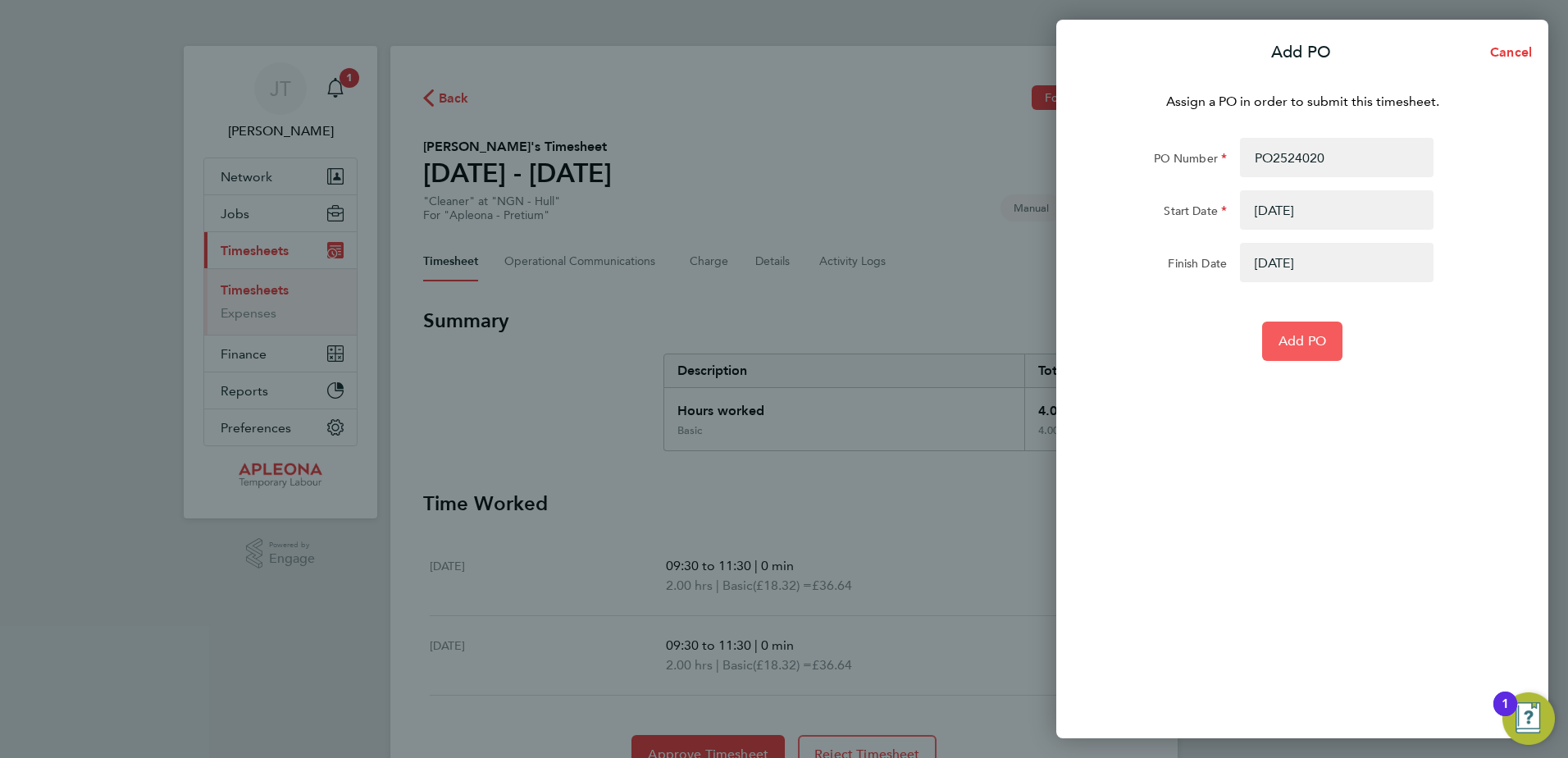
click at [1307, 336] on span "Add PO" at bounding box center [1302, 340] width 47 height 16
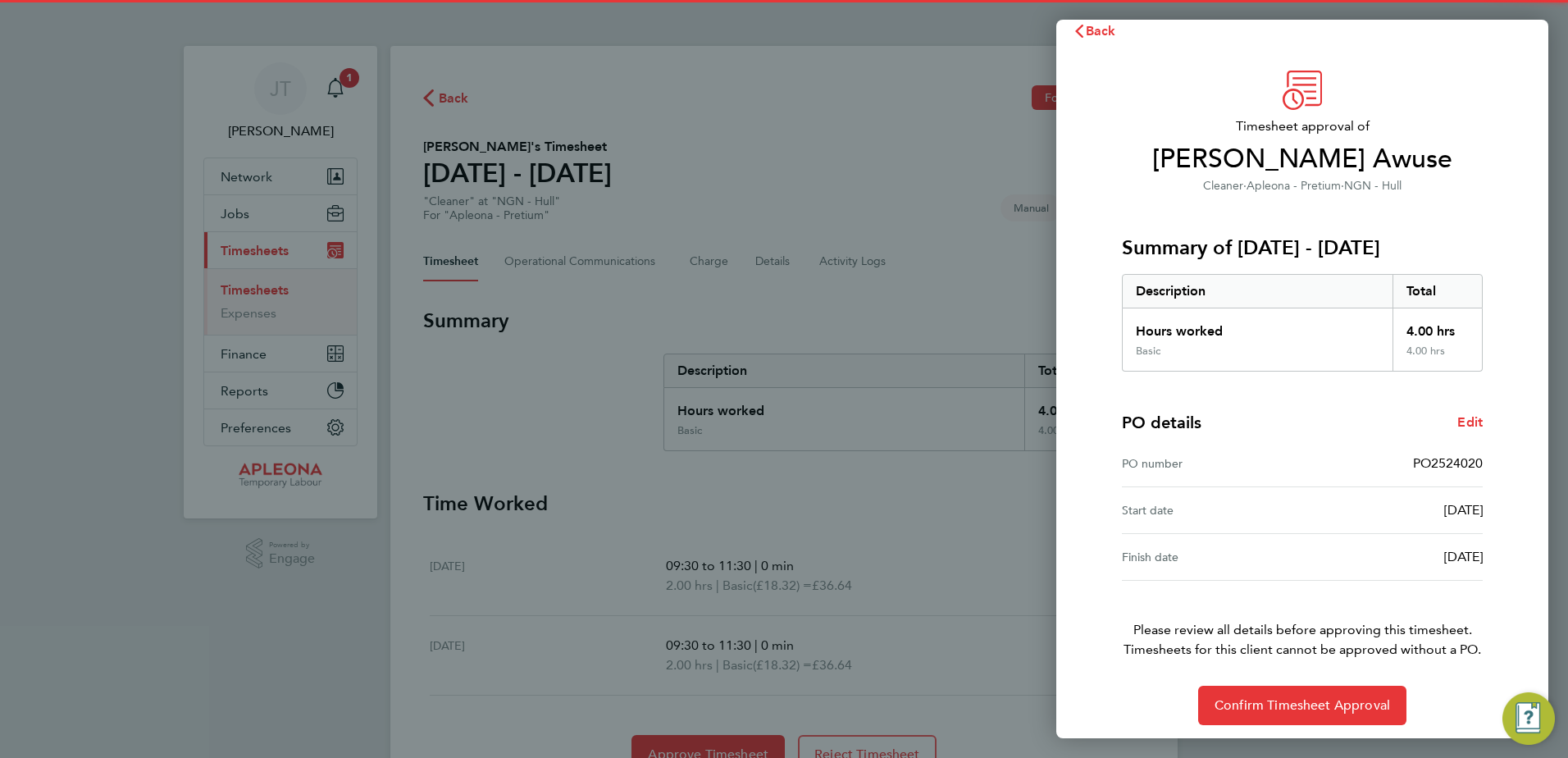
scroll to position [28, 0]
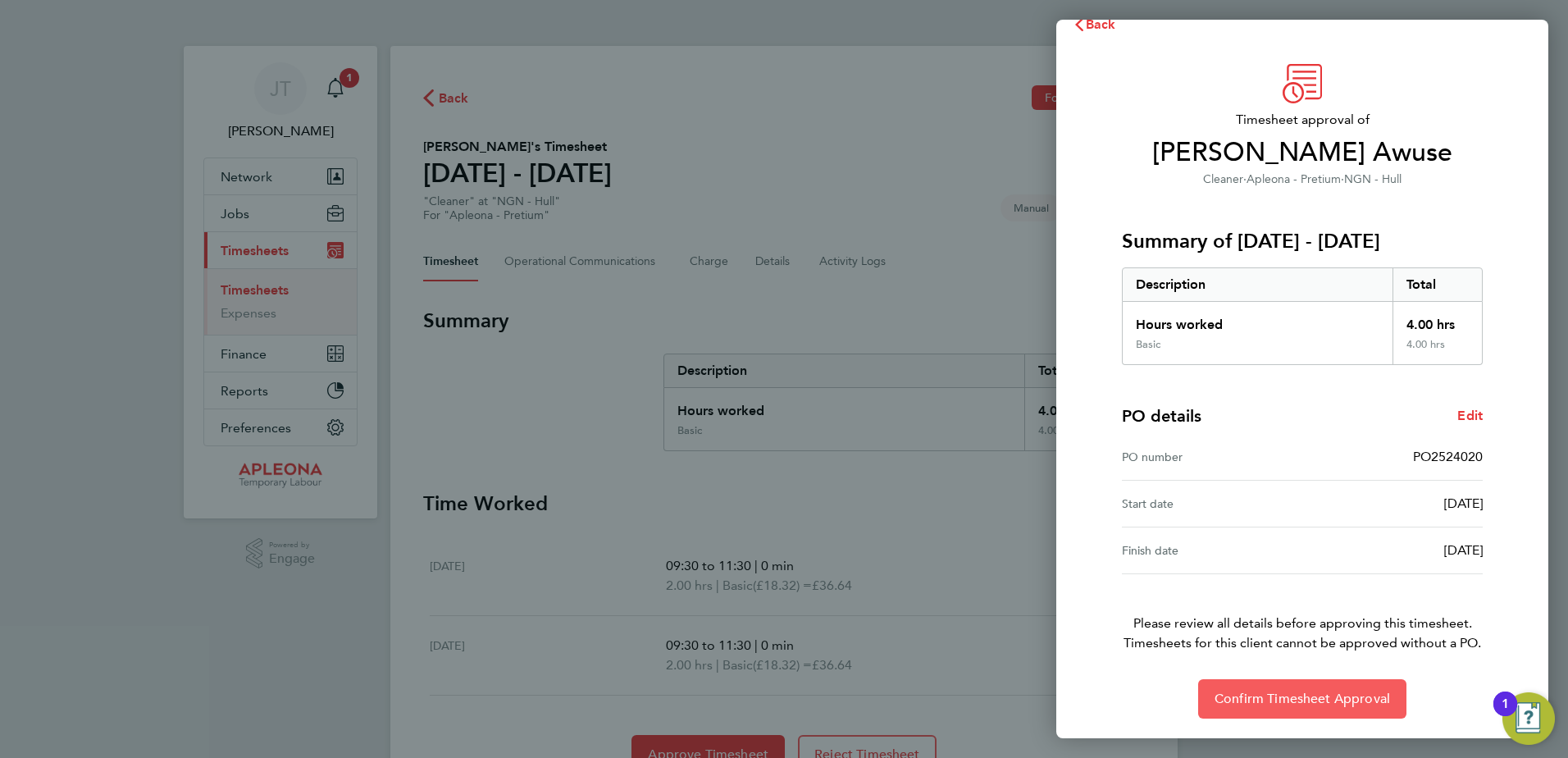
click at [1309, 696] on span "Confirm Timesheet Approval" at bounding box center [1302, 698] width 175 height 16
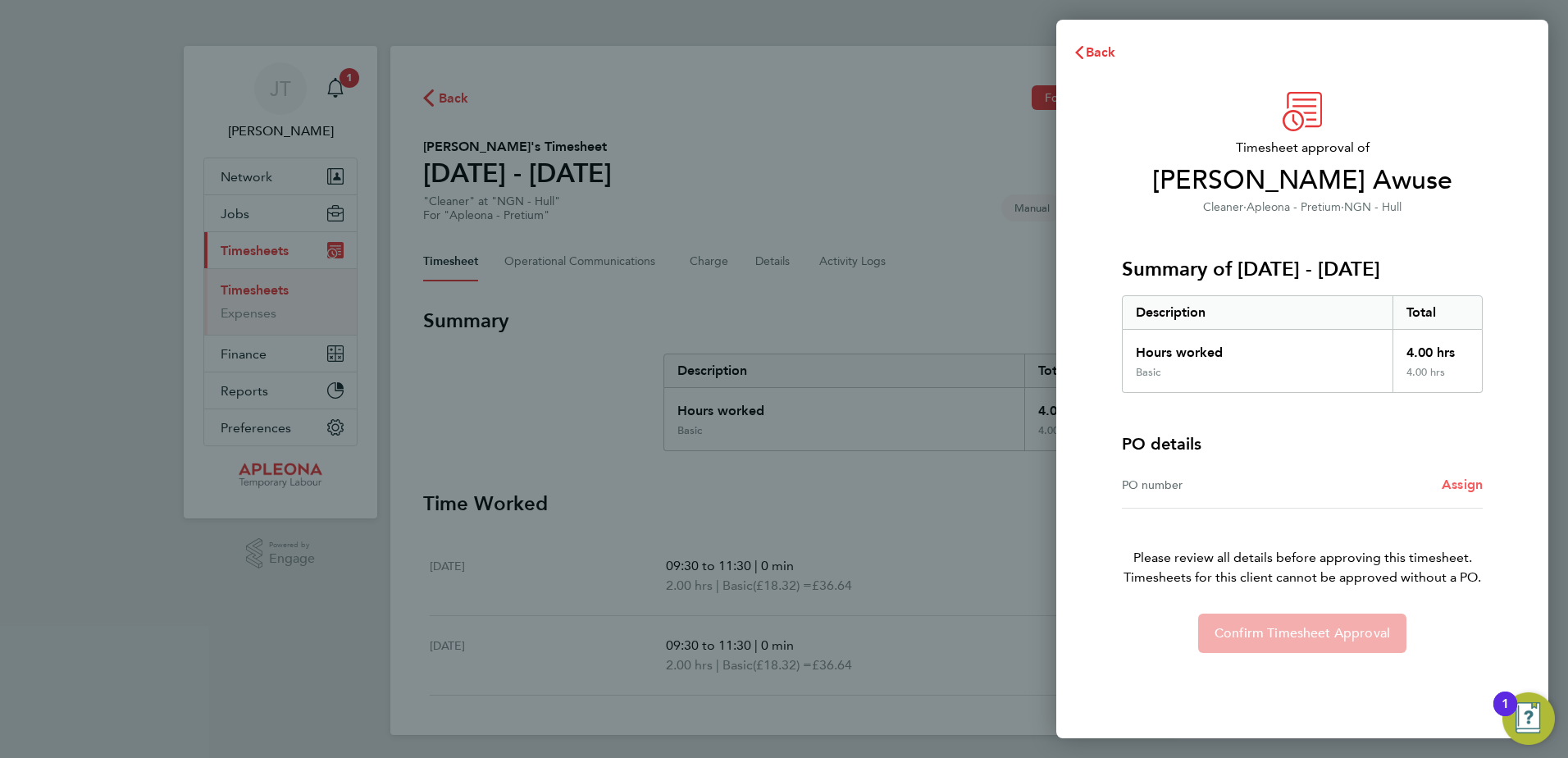
click at [1456, 486] on span "Assign" at bounding box center [1461, 484] width 41 height 16
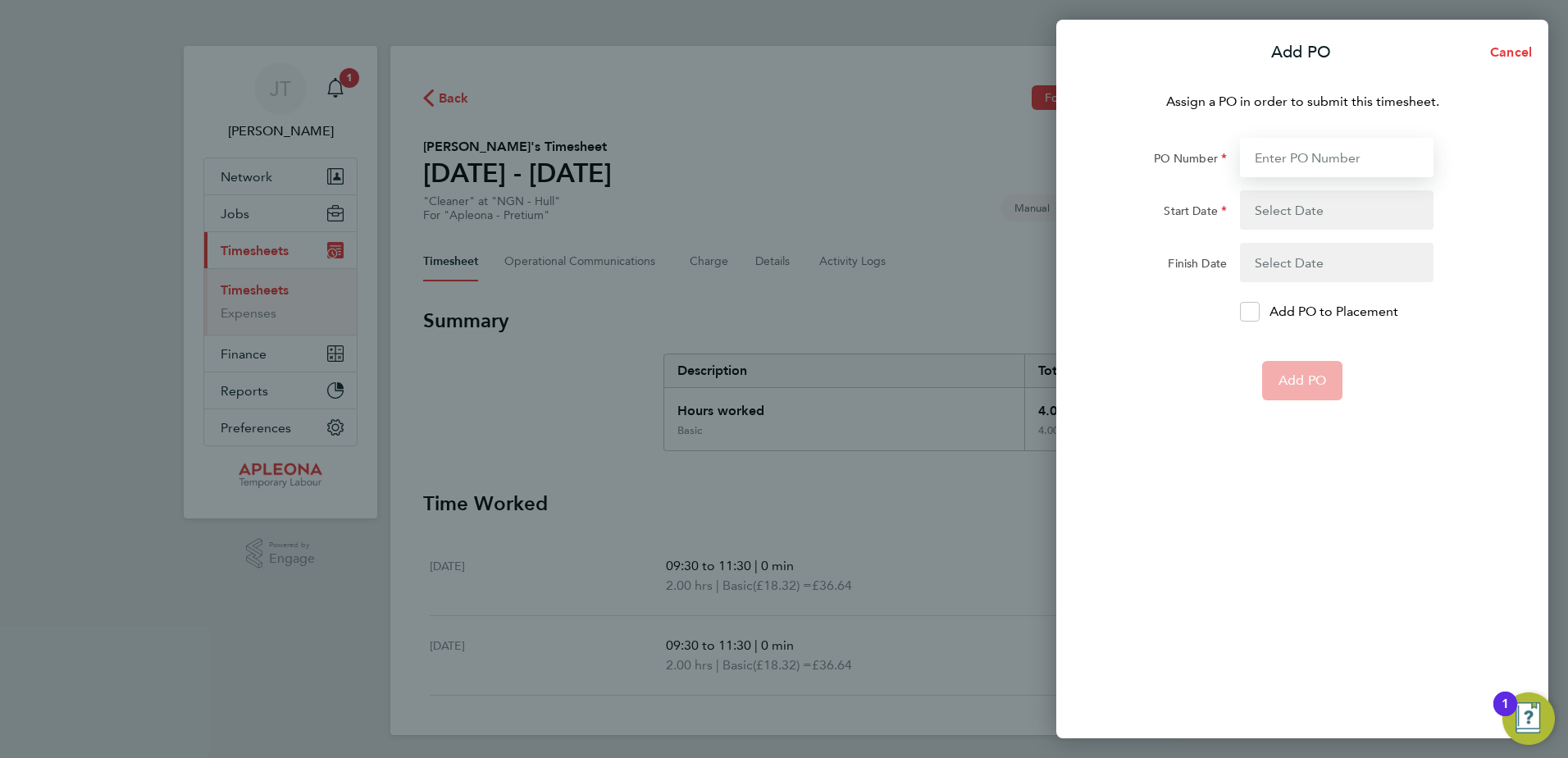
click at [1281, 154] on input "PO Number" at bounding box center [1336, 157] width 193 height 40
type input "PO2524020"
type input "22 Sep 25"
type input "26 Sep 25"
type input "PO2524020"
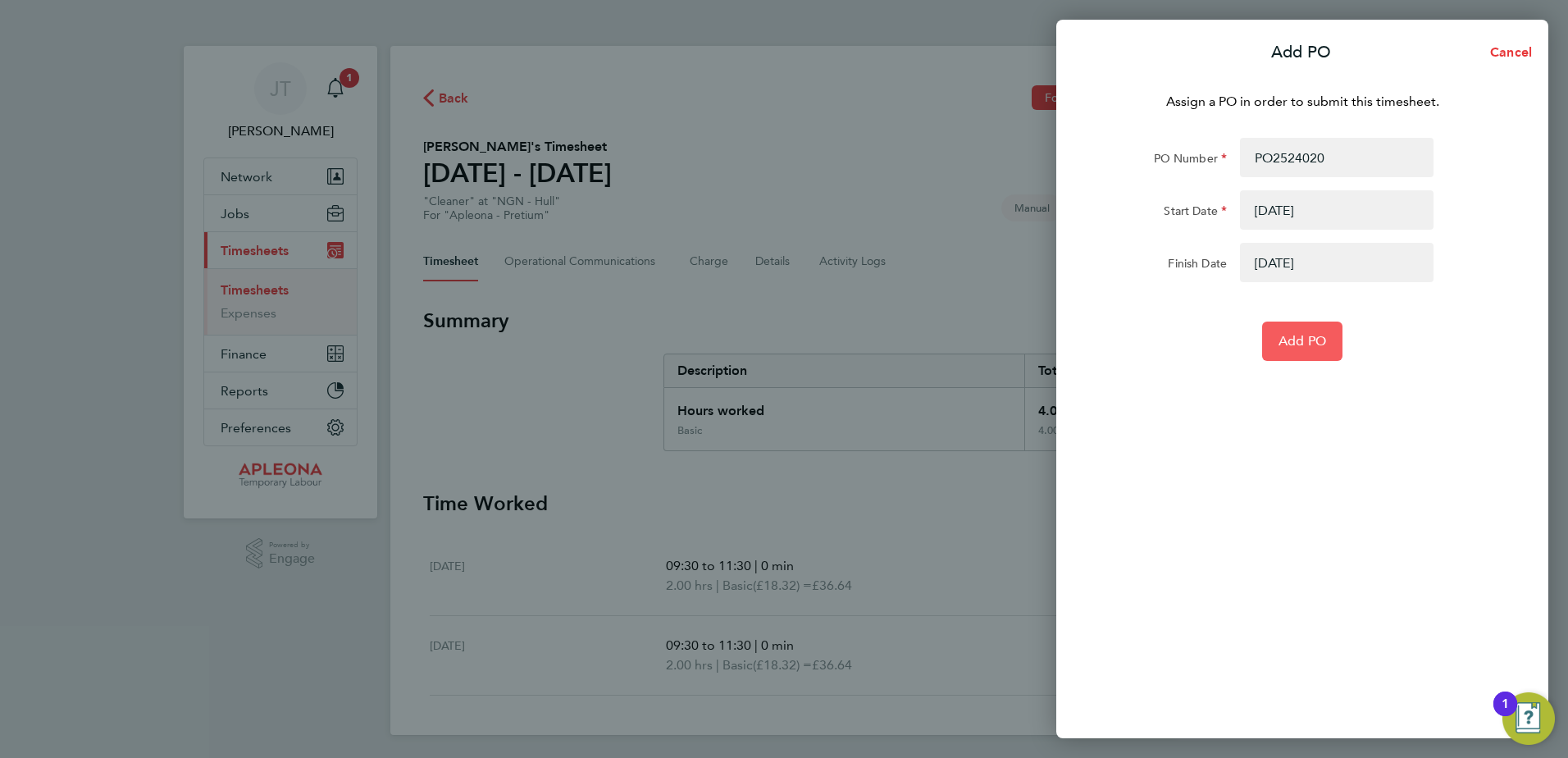
click at [1288, 338] on span "Add PO" at bounding box center [1302, 340] width 47 height 16
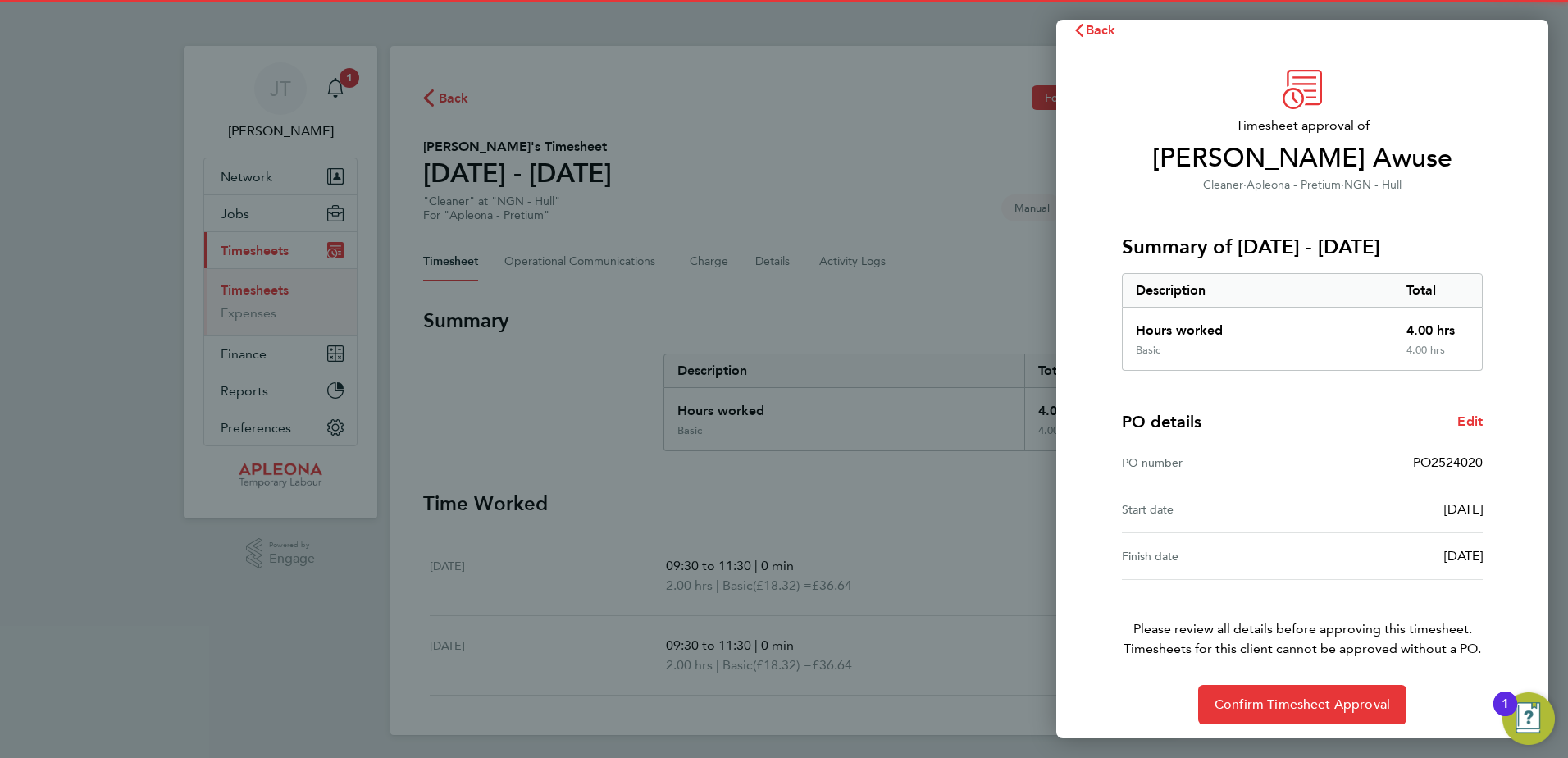
scroll to position [28, 0]
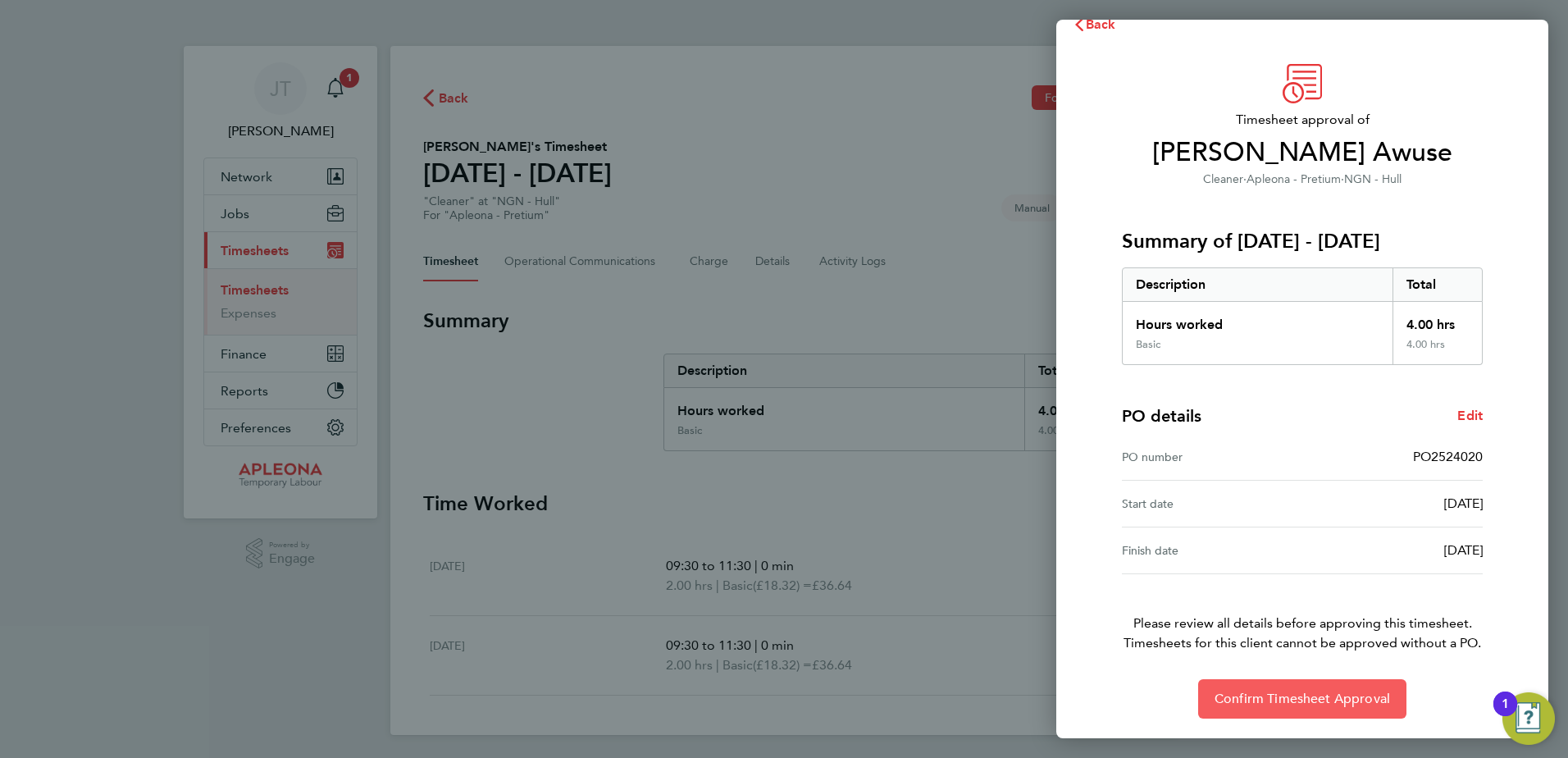
click at [1296, 702] on span "Confirm Timesheet Approval" at bounding box center [1302, 698] width 175 height 16
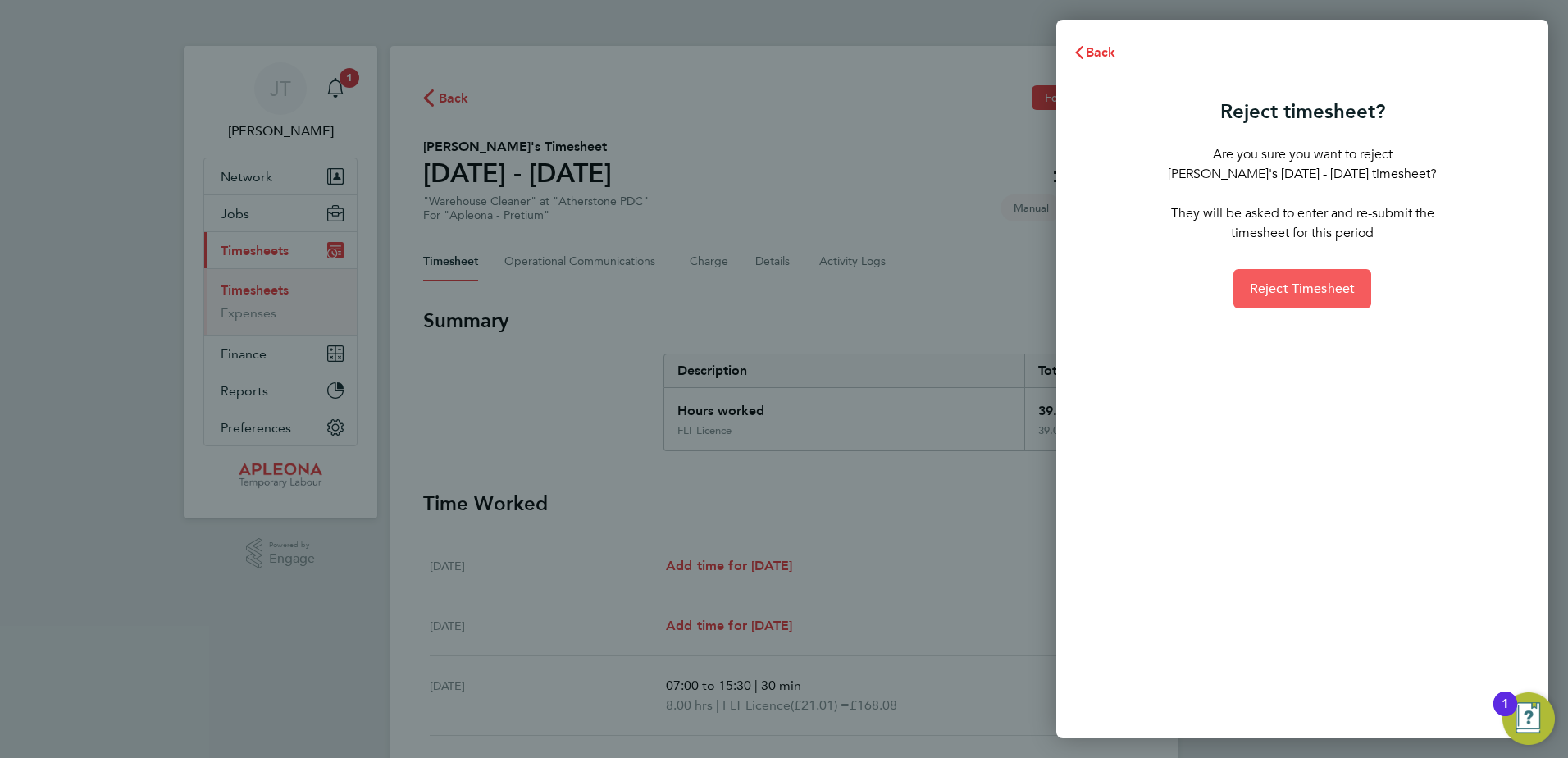
click at [1283, 280] on button "Reject Timesheet" at bounding box center [1302, 288] width 139 height 40
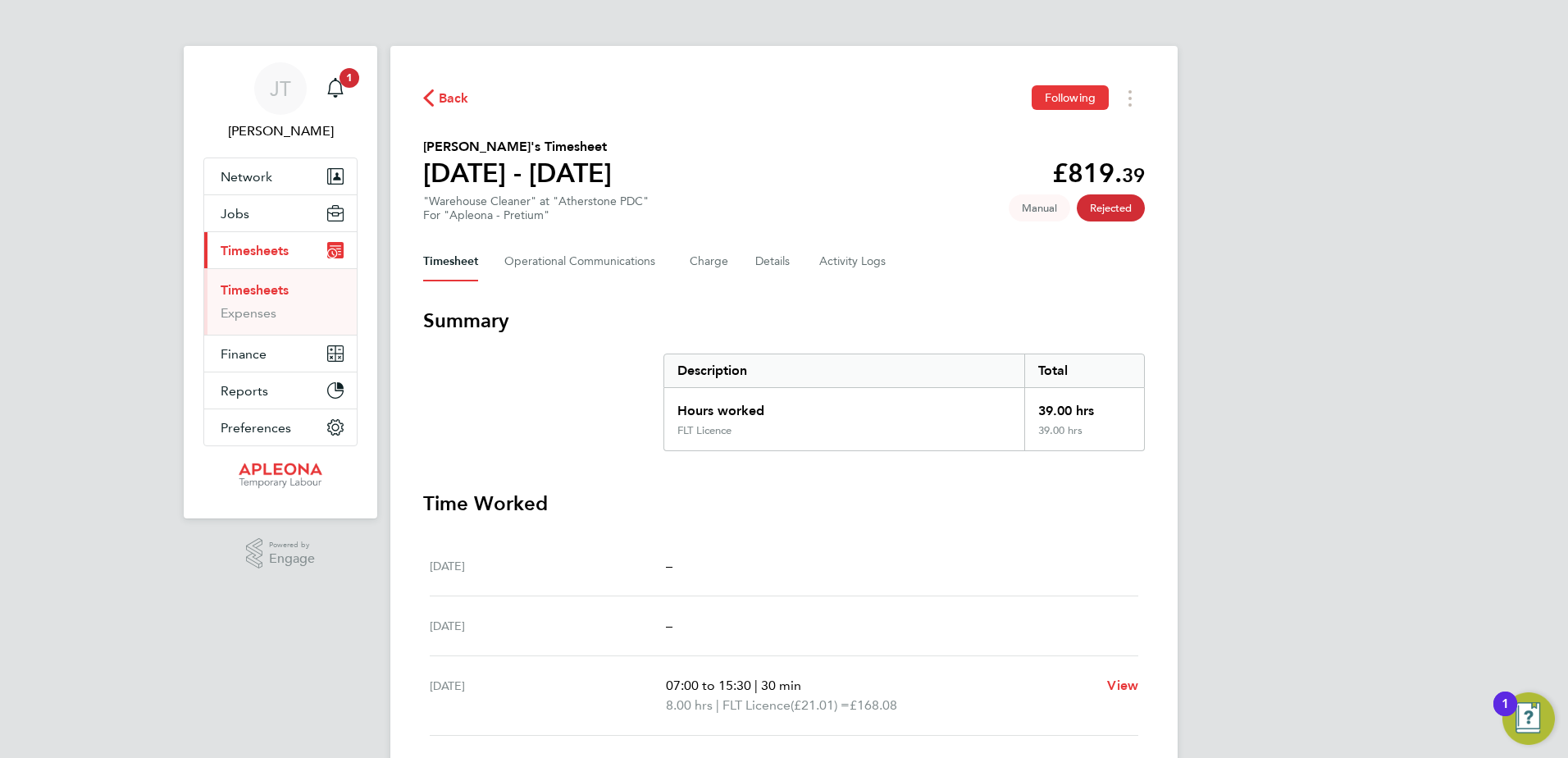
click at [450, 92] on span "Back" at bounding box center [454, 98] width 30 height 20
